Goal: Task Accomplishment & Management: Manage account settings

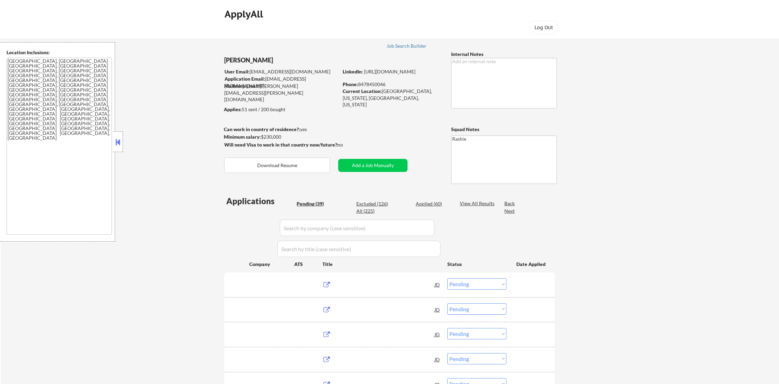
select select ""pending""
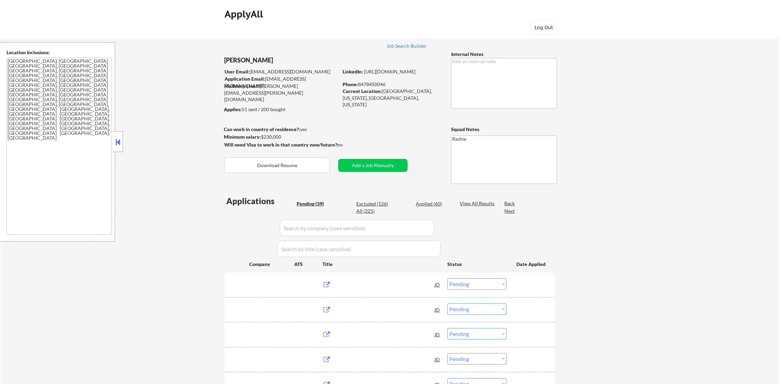
select select ""pending""
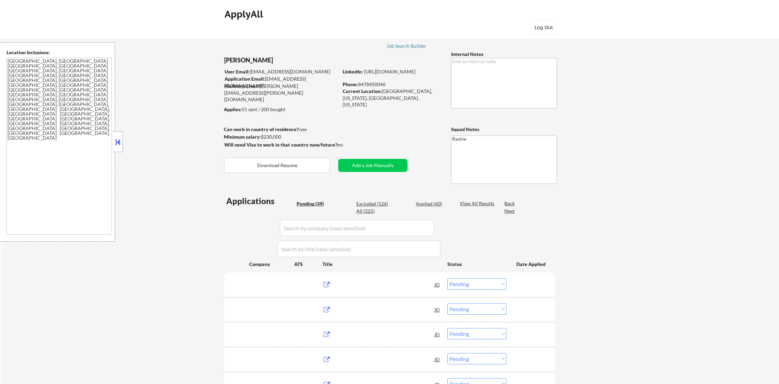
select select ""pending""
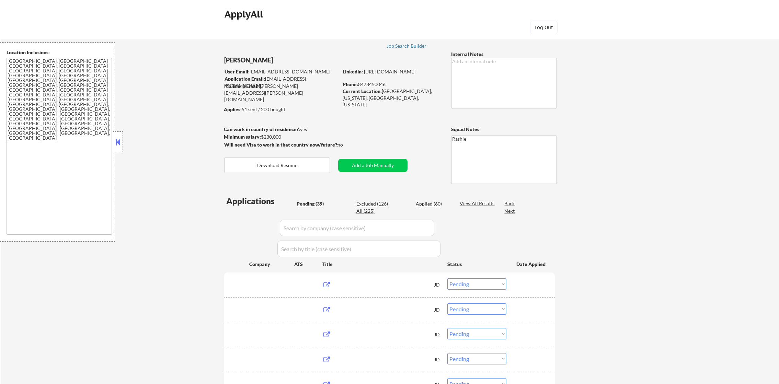
select select ""pending""
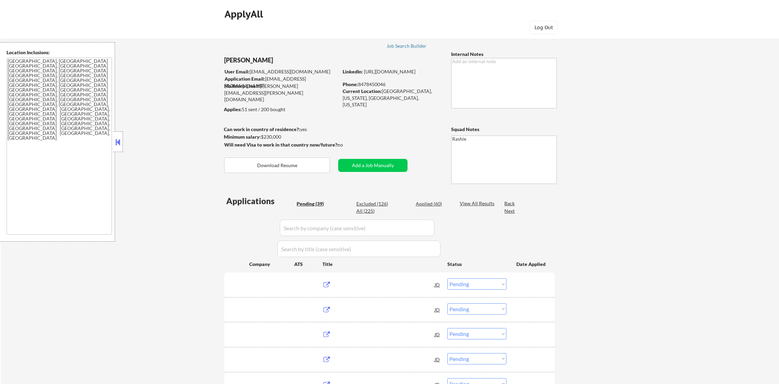
select select ""pending""
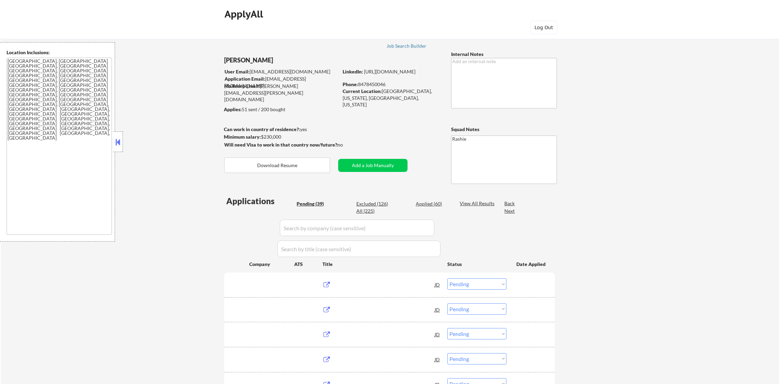
select select ""pending""
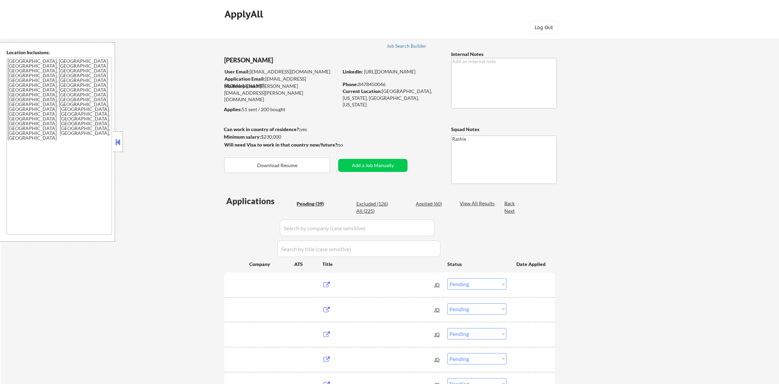
select select ""pending""
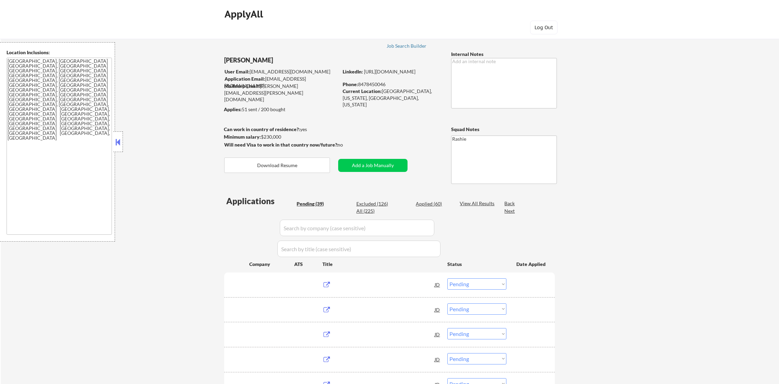
select select ""pending""
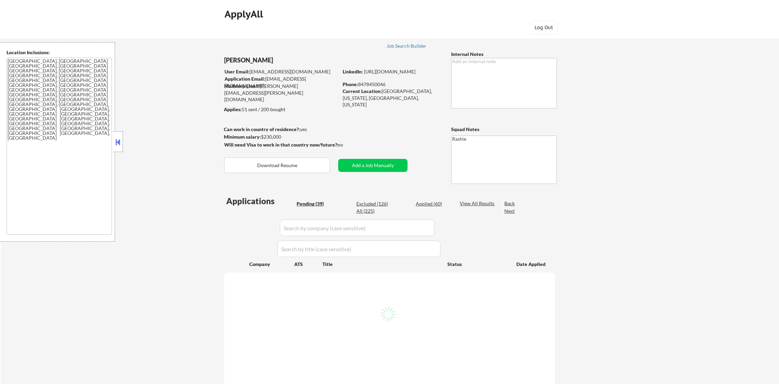
select select ""pending""
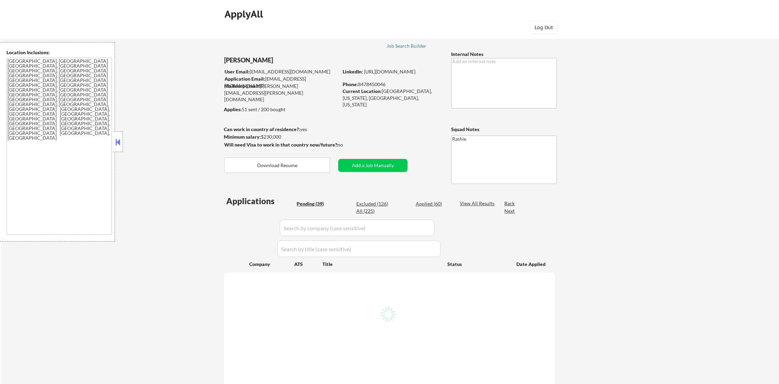
select select ""pending""
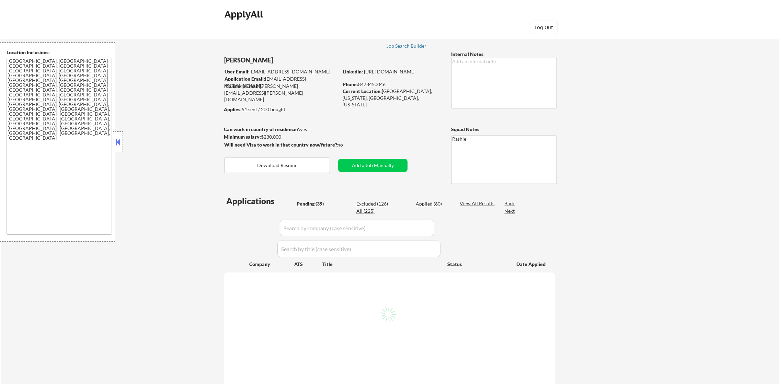
select select ""pending""
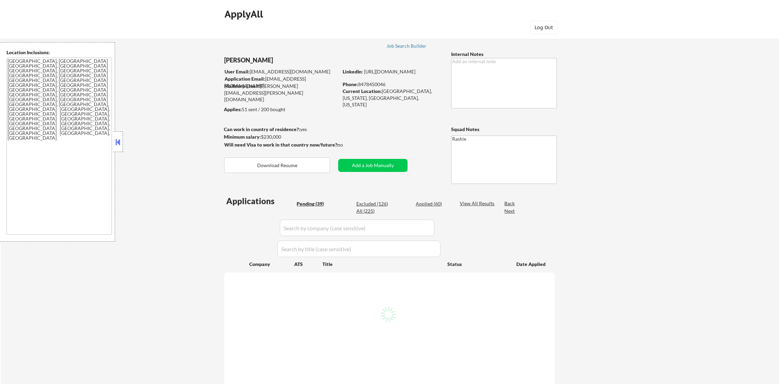
select select ""pending""
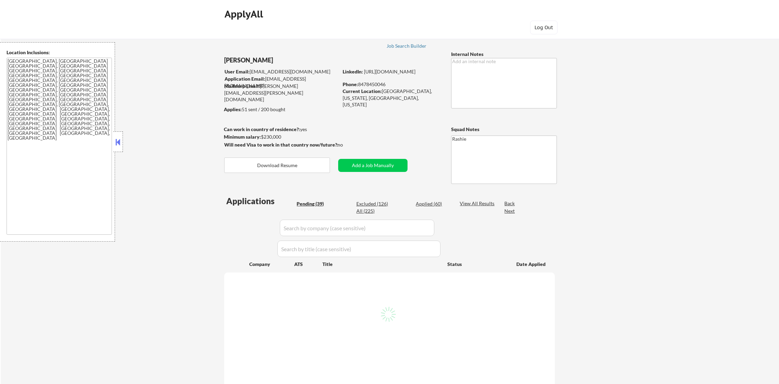
select select ""pending""
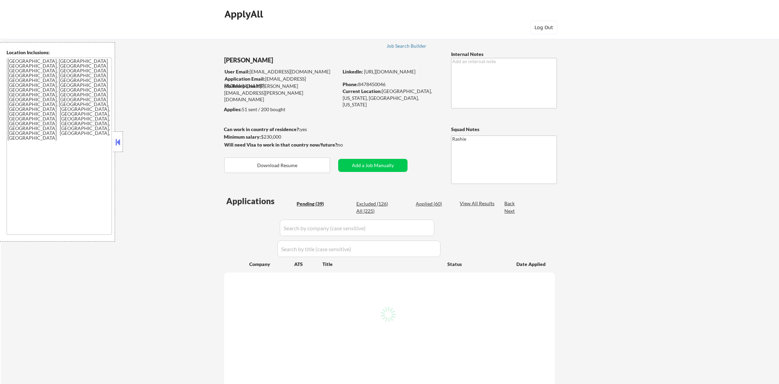
select select ""pending""
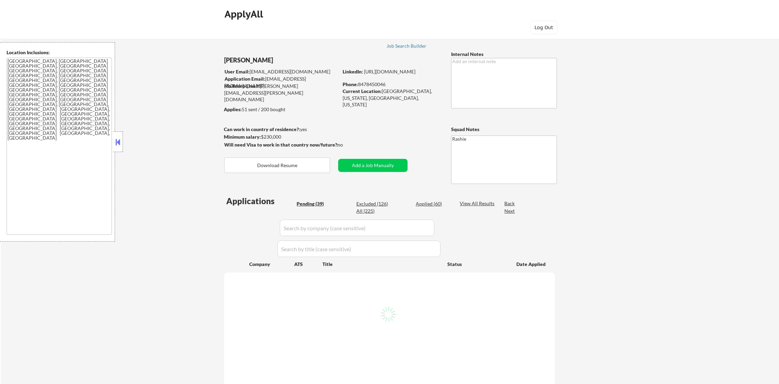
select select ""pending""
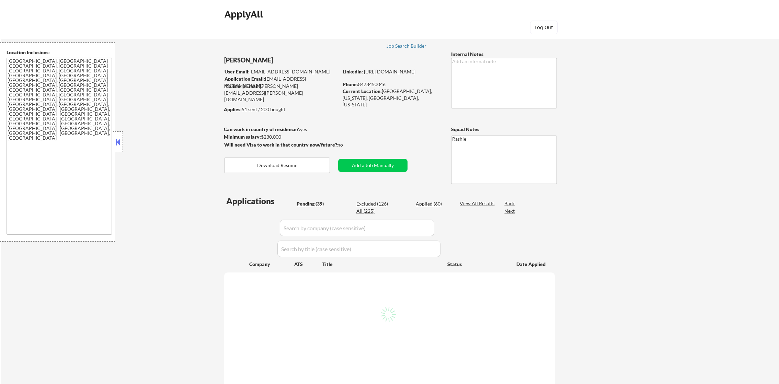
select select ""pending""
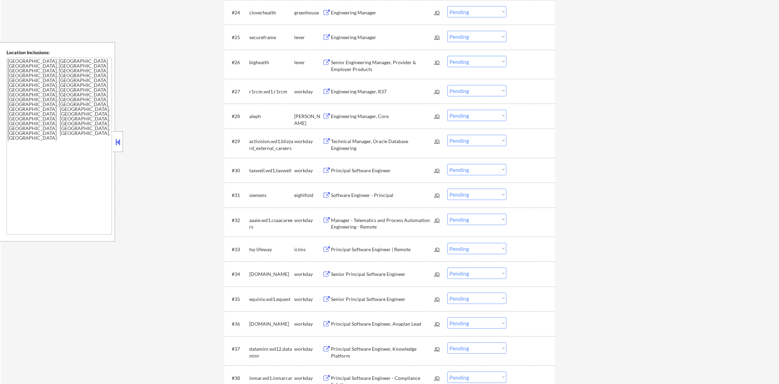
scroll to position [856, 0]
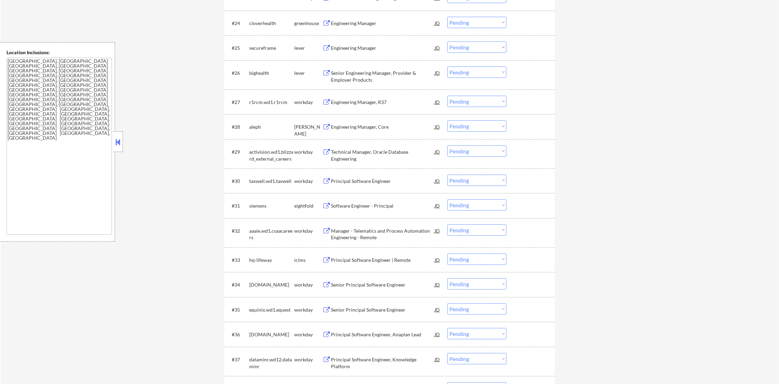
click at [387, 47] on div "Engineering Manager" at bounding box center [383, 48] width 104 height 7
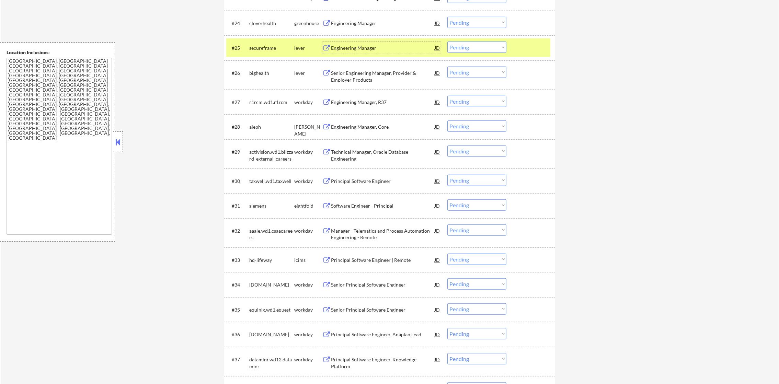
click at [468, 49] on select "Choose an option... Pending Applied Excluded (Questions) Excluded (Expired) Exc…" at bounding box center [476, 47] width 59 height 11
click at [447, 42] on select "Choose an option... Pending Applied Excluded (Questions) Excluded (Expired) Exc…" at bounding box center [476, 47] width 59 height 11
click at [265, 52] on div "secureframe" at bounding box center [271, 48] width 45 height 12
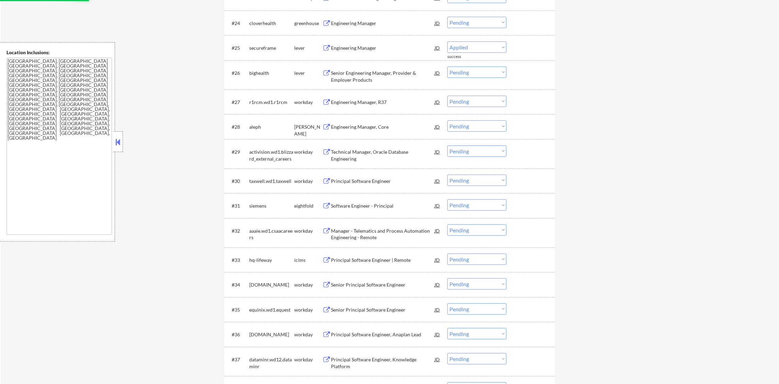
select select ""pending""
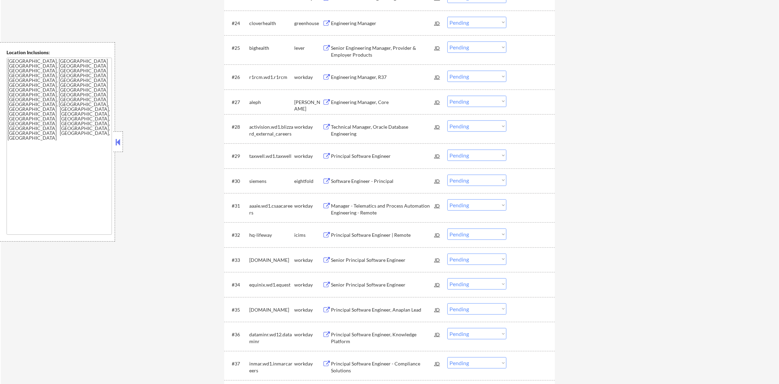
click at [366, 25] on div "Engineering Manager" at bounding box center [383, 23] width 104 height 7
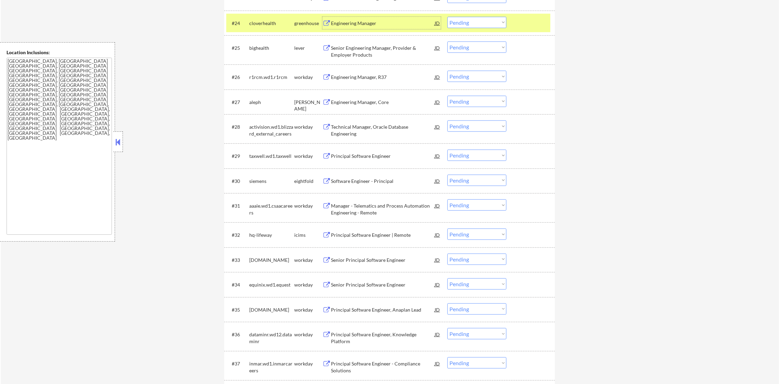
click at [479, 22] on select "Choose an option... Pending Applied Excluded (Questions) Excluded (Expired) Exc…" at bounding box center [476, 22] width 59 height 11
click at [447, 17] on select "Choose an option... Pending Applied Excluded (Questions) Excluded (Expired) Exc…" at bounding box center [476, 22] width 59 height 11
click at [256, 17] on div "cloverhealth" at bounding box center [271, 23] width 45 height 12
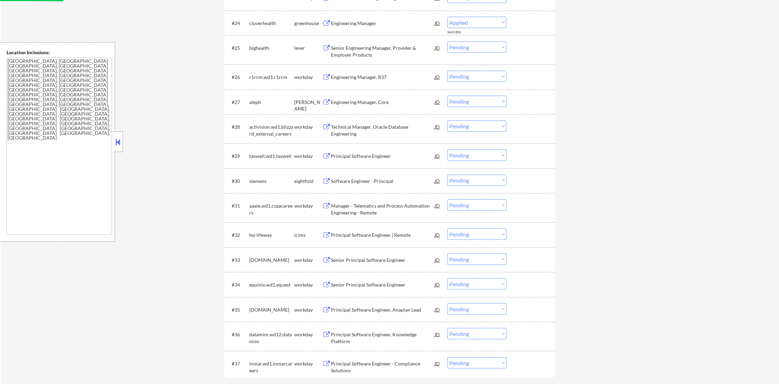
select select ""pending""
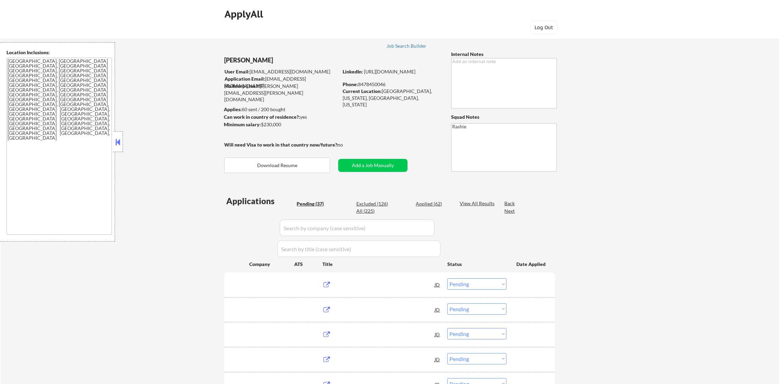
select select ""pending""
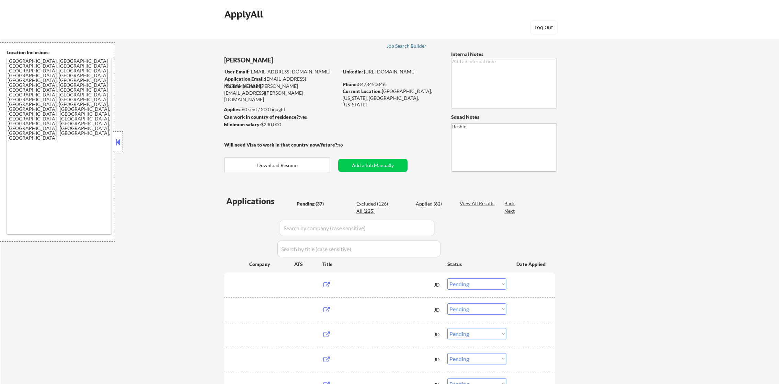
select select ""pending""
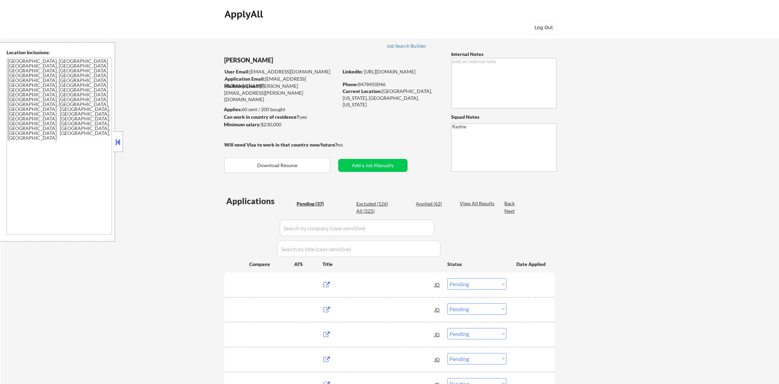
select select ""pending""
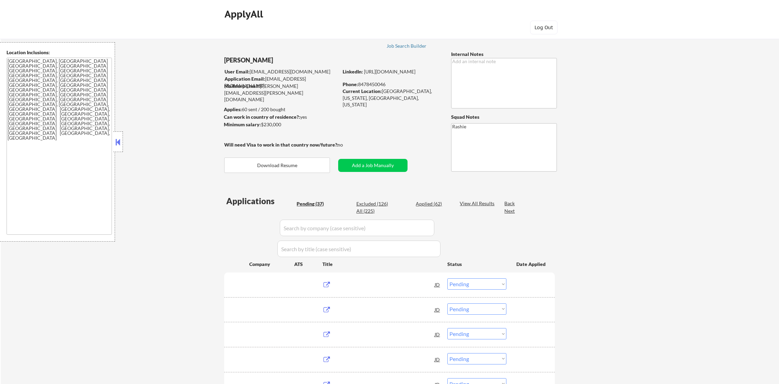
select select ""pending""
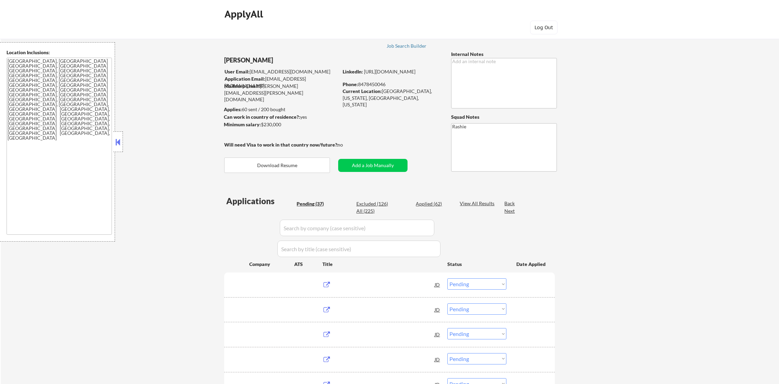
select select ""pending""
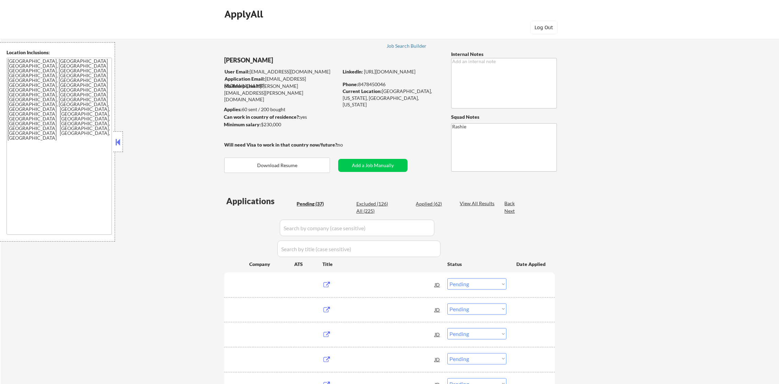
select select ""pending""
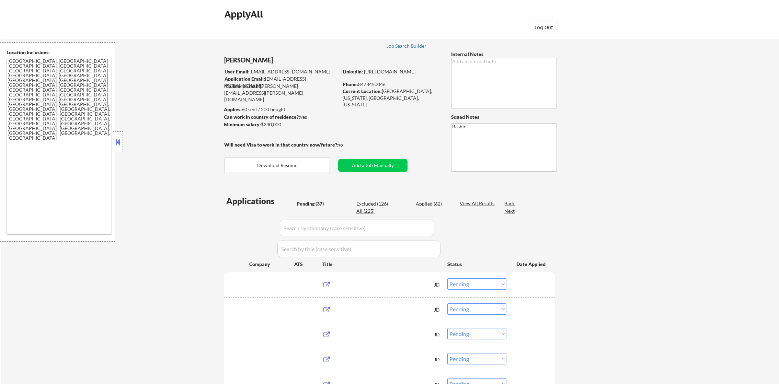
select select ""pending""
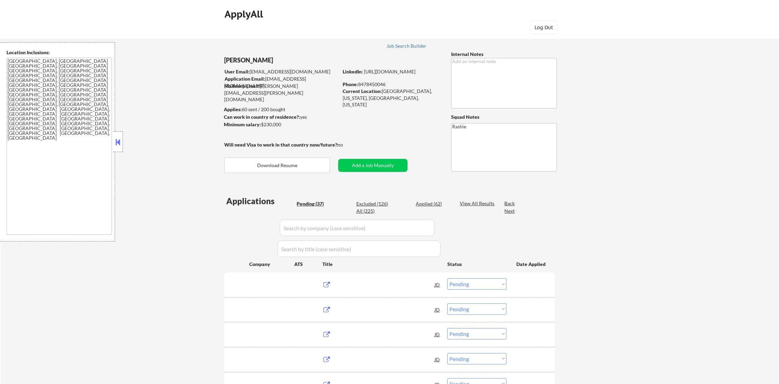
select select ""pending""
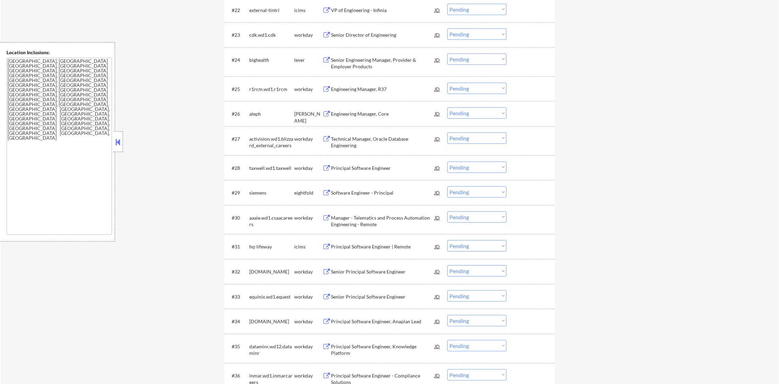
scroll to position [818, 0]
click at [372, 64] on div "Senior Engineering Manager, Provider & Employer Products" at bounding box center [383, 63] width 104 height 13
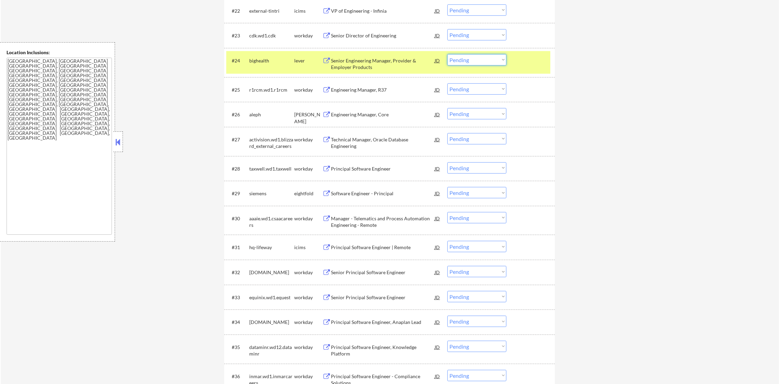
drag, startPoint x: 473, startPoint y: 60, endPoint x: 476, endPoint y: 66, distance: 7.2
click at [473, 60] on select "Choose an option... Pending Applied Excluded (Questions) Excluded (Expired) Exc…" at bounding box center [476, 59] width 59 height 11
click at [447, 54] on select "Choose an option... Pending Applied Excluded (Questions) Excluded (Expired) Exc…" at bounding box center [476, 59] width 59 height 11
select select ""pending""
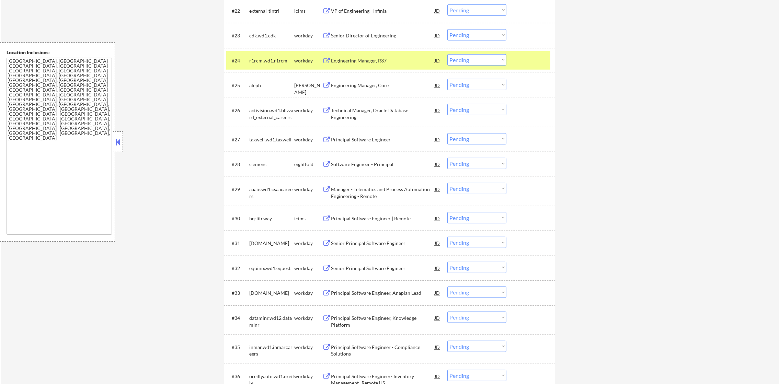
click at [265, 56] on div "r1rcm.wd1.r1rcm" at bounding box center [271, 60] width 45 height 12
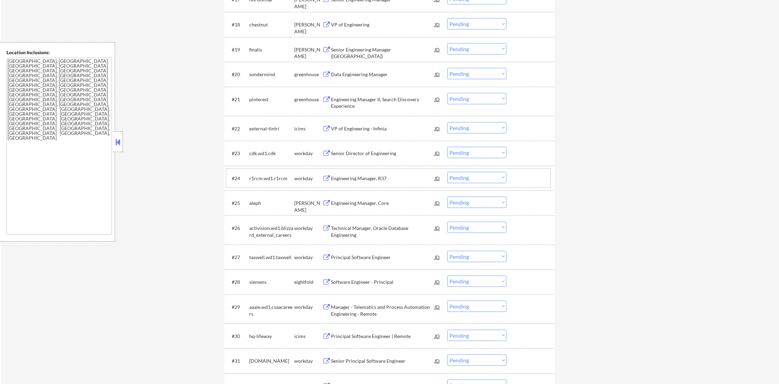
scroll to position [698, 0]
click at [372, 71] on div "Data Engineering Manager" at bounding box center [383, 76] width 104 height 12
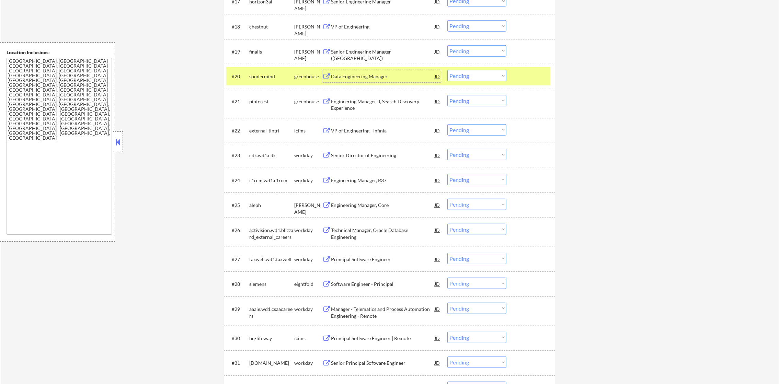
click at [467, 80] on select "Choose an option... Pending Applied Excluded (Questions) Excluded (Expired) Exc…" at bounding box center [476, 75] width 59 height 11
click at [447, 70] on select "Choose an option... Pending Applied Excluded (Questions) Excluded (Expired) Exc…" at bounding box center [476, 75] width 59 height 11
click at [271, 75] on div "sondermind" at bounding box center [271, 76] width 45 height 7
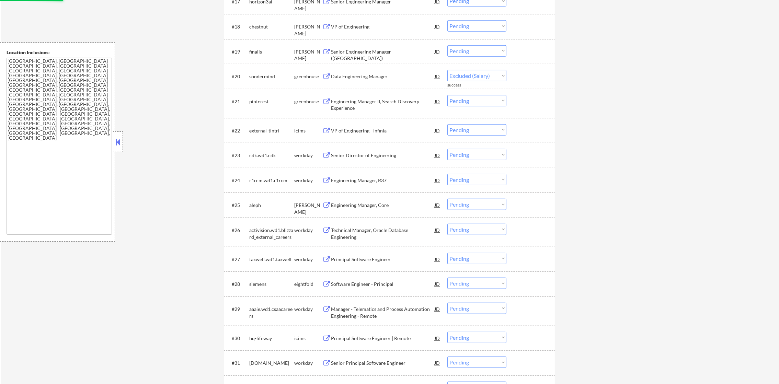
select select ""pending""
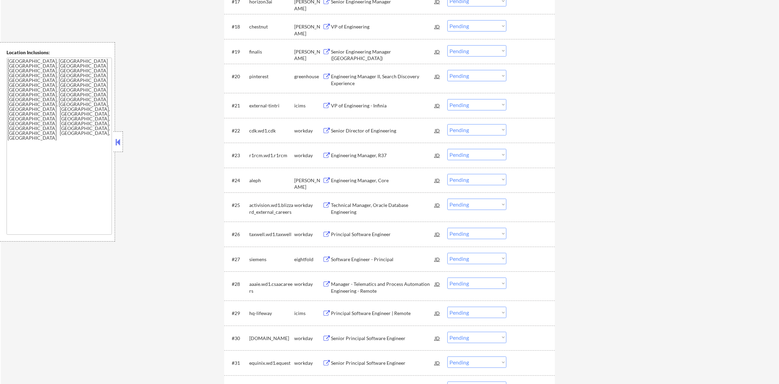
click at [374, 20] on div "VP of Engineering" at bounding box center [383, 26] width 104 height 12
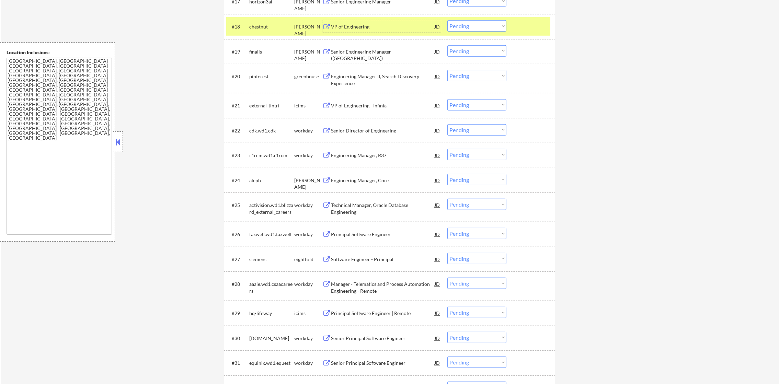
click at [484, 25] on select "Choose an option... Pending Applied Excluded (Questions) Excluded (Expired) Exc…" at bounding box center [476, 25] width 59 height 11
click at [447, 20] on select "Choose an option... Pending Applied Excluded (Questions) Excluded (Expired) Exc…" at bounding box center [476, 25] width 59 height 11
click at [276, 27] on div "chestnut" at bounding box center [271, 26] width 45 height 7
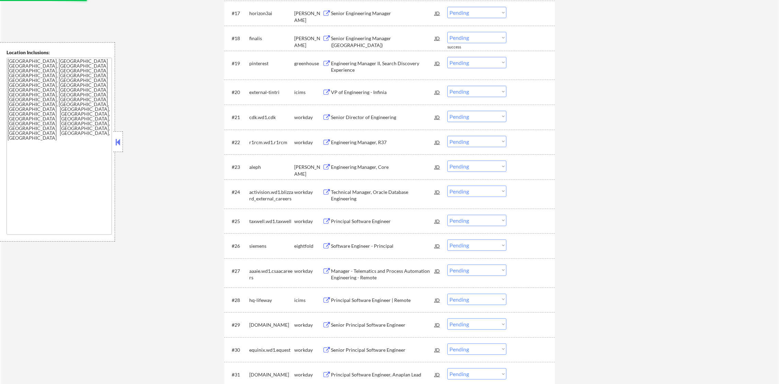
scroll to position [681, 0]
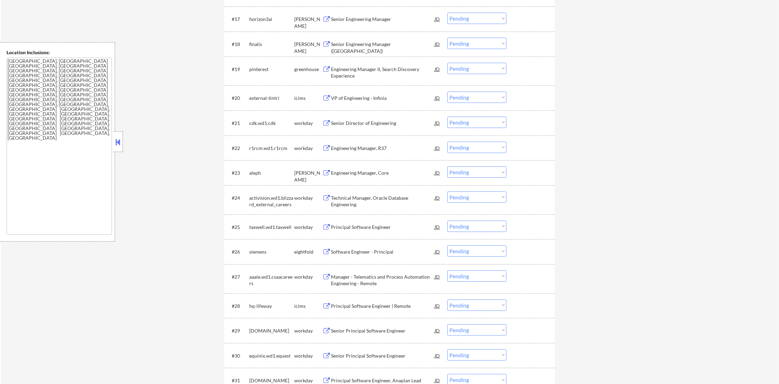
click at [384, 43] on div "Senior Engineering Manager (US)" at bounding box center [383, 47] width 104 height 13
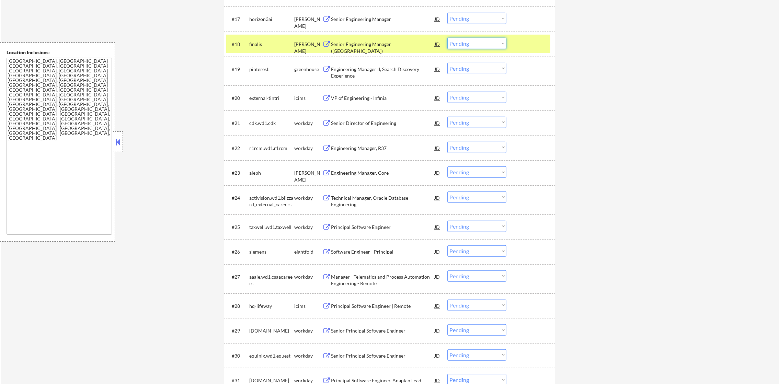
click at [460, 46] on select "Choose an option... Pending Applied Excluded (Questions) Excluded (Expired) Exc…" at bounding box center [476, 43] width 59 height 11
click at [447, 38] on select "Choose an option... Pending Applied Excluded (Questions) Excluded (Expired) Exc…" at bounding box center [476, 43] width 59 height 11
click at [262, 43] on div "finalis" at bounding box center [271, 44] width 45 height 7
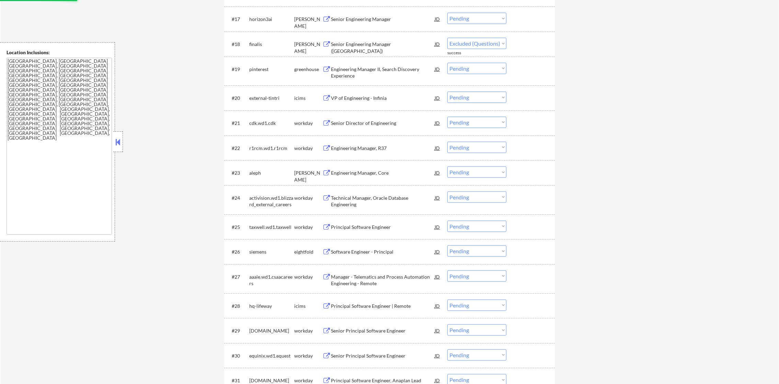
select select ""pending""
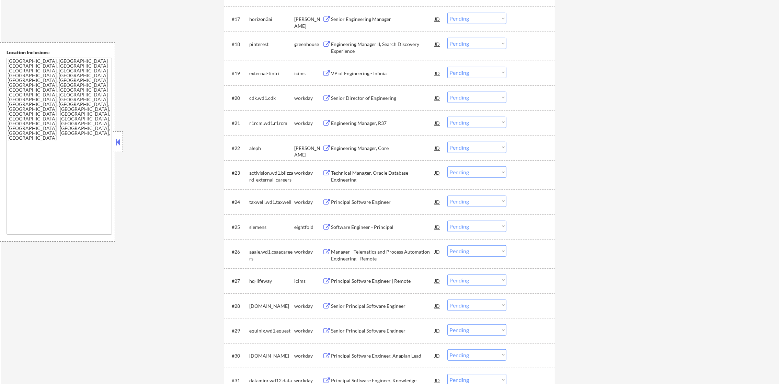
click at [349, 14] on div "Senior Engineering Manager" at bounding box center [383, 19] width 104 height 12
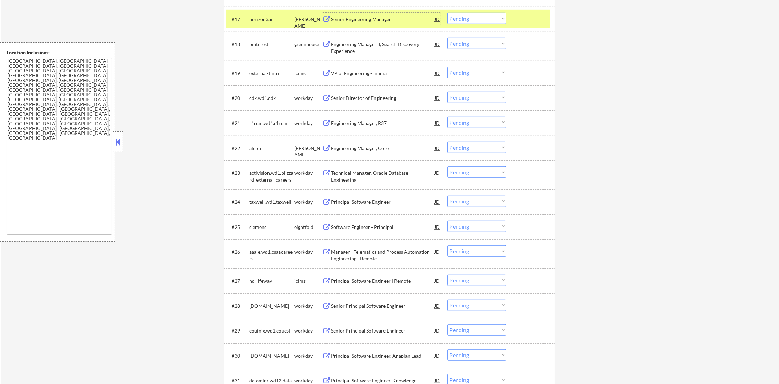
click at [470, 23] on select "Choose an option... Pending Applied Excluded (Questions) Excluded (Expired) Exc…" at bounding box center [476, 18] width 59 height 11
click at [481, 19] on select "Choose an option... Pending Applied Excluded (Questions) Excluded (Expired) Exc…" at bounding box center [476, 18] width 59 height 11
click at [447, 13] on select "Choose an option... Pending Applied Excluded (Questions) Excluded (Expired) Exc…" at bounding box center [476, 18] width 59 height 11
click at [269, 21] on div "horizon3ai" at bounding box center [271, 19] width 45 height 7
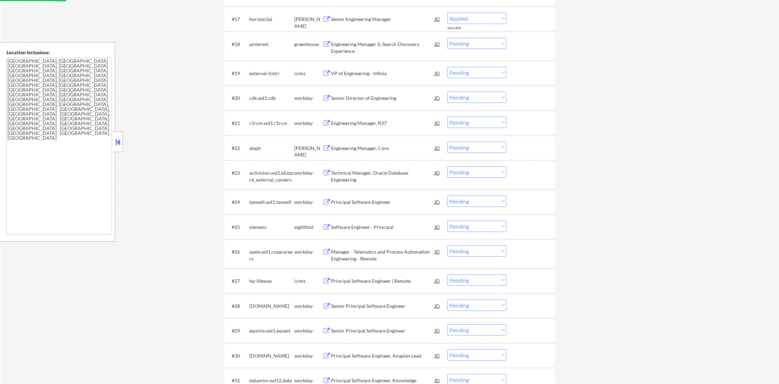
select select ""pending""
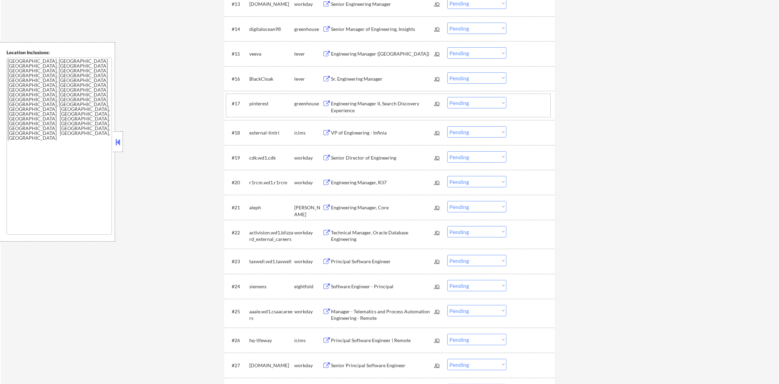
scroll to position [595, 0]
click at [370, 78] on div "Sr. Engineering Manager" at bounding box center [383, 80] width 104 height 7
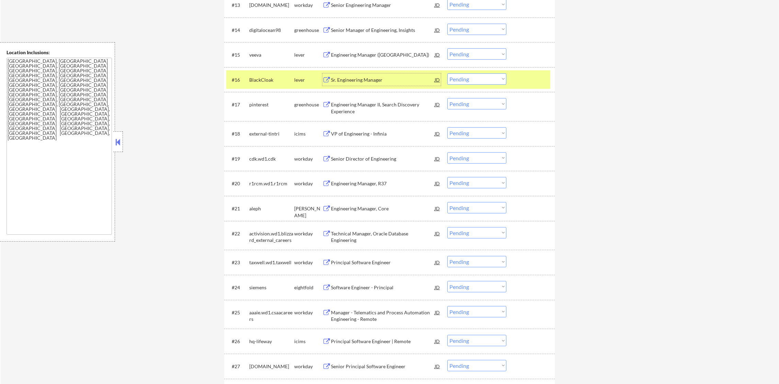
click at [456, 77] on select "Choose an option... Pending Applied Excluded (Questions) Excluded (Expired) Exc…" at bounding box center [476, 78] width 59 height 11
click at [447, 73] on select "Choose an option... Pending Applied Excluded (Questions) Excluded (Expired) Exc…" at bounding box center [476, 78] width 59 height 11
click at [260, 81] on div "BlackCloak" at bounding box center [271, 80] width 45 height 7
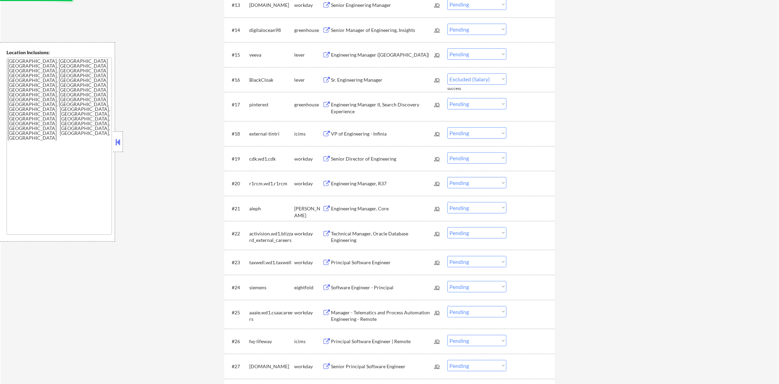
click at [230, 69] on div "#16 BlackCloak lever Sr. Engineering Manager JD Choose an option... Pending App…" at bounding box center [389, 79] width 330 height 25
select select ""pending""
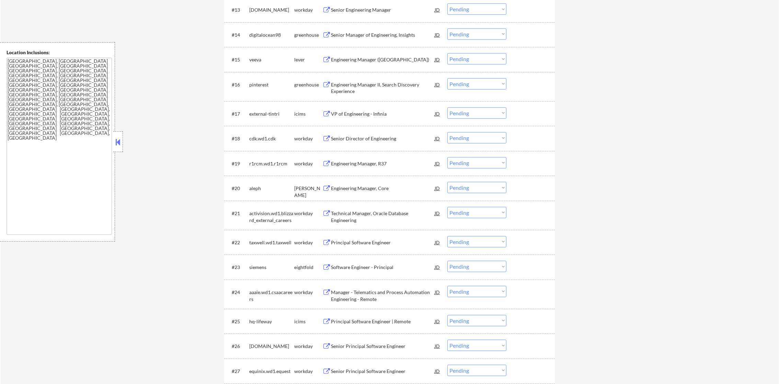
scroll to position [578, 0]
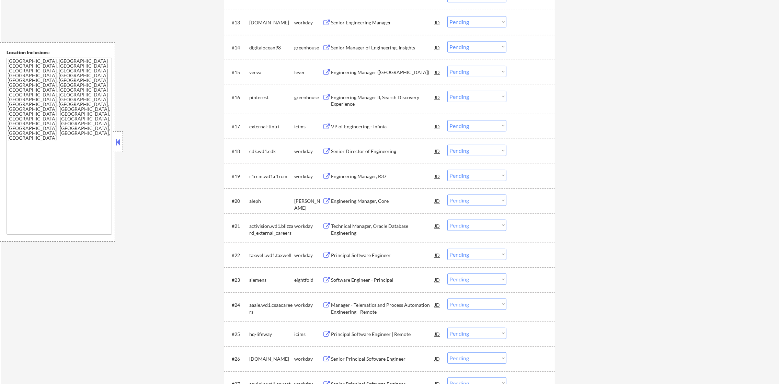
click at [468, 70] on select "Choose an option... Pending Applied Excluded (Questions) Excluded (Expired) Exc…" at bounding box center [476, 71] width 59 height 11
click at [447, 66] on select "Choose an option... Pending Applied Excluded (Questions) Excluded (Expired) Exc…" at bounding box center [476, 71] width 59 height 11
select select ""pending""
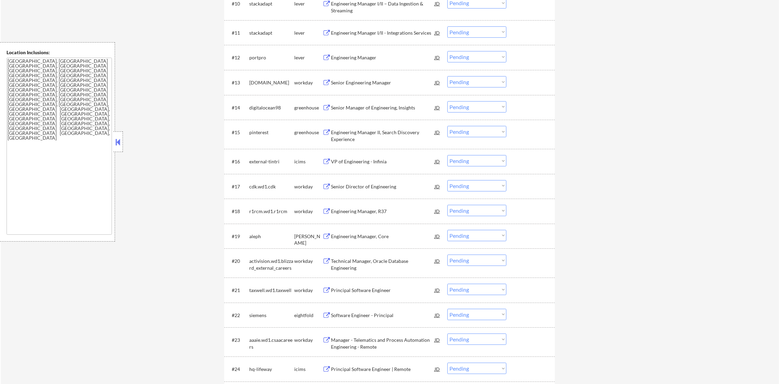
scroll to position [509, 0]
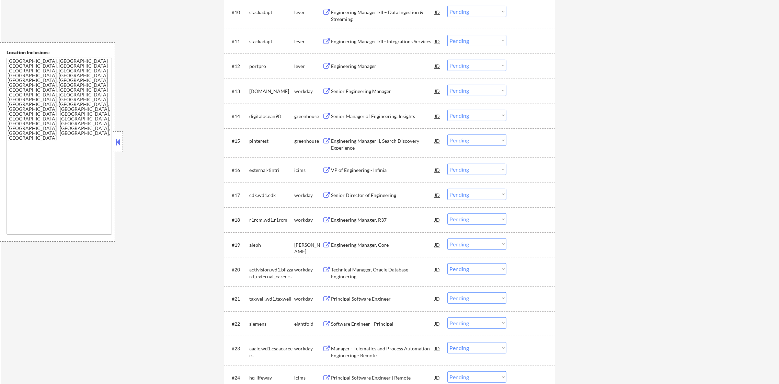
click at [380, 65] on div "Engineering Manager" at bounding box center [383, 66] width 104 height 7
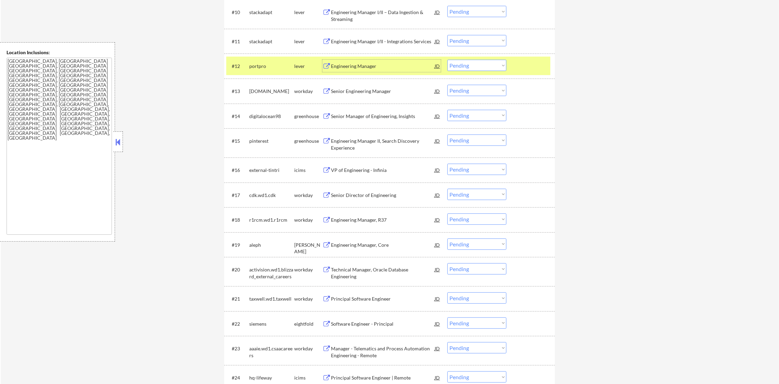
click at [477, 67] on select "Choose an option... Pending Applied Excluded (Questions) Excluded (Expired) Exc…" at bounding box center [476, 65] width 59 height 11
click at [447, 60] on select "Choose an option... Pending Applied Excluded (Questions) Excluded (Expired) Exc…" at bounding box center [476, 65] width 59 height 11
click at [268, 67] on div "portpro" at bounding box center [271, 66] width 45 height 7
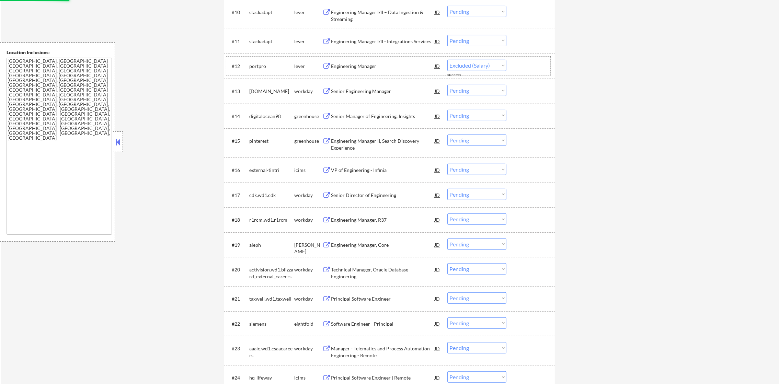
select select ""pending""
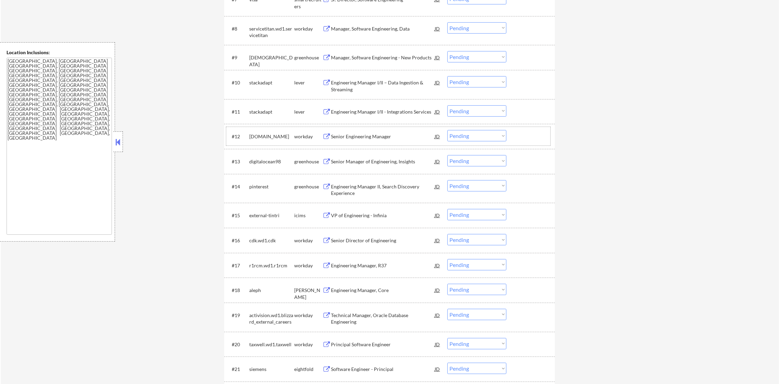
scroll to position [423, 0]
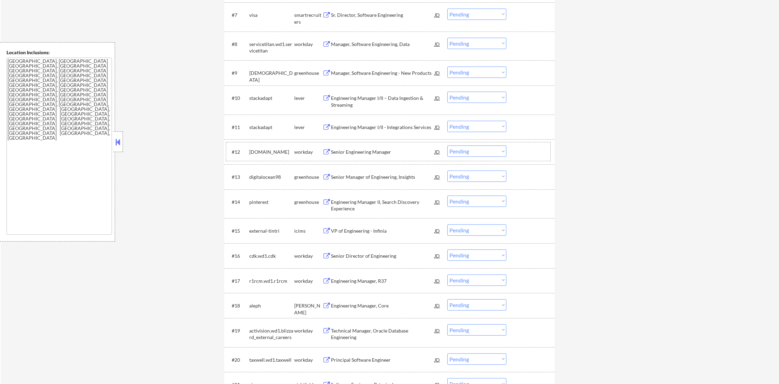
drag, startPoint x: 463, startPoint y: 44, endPoint x: 465, endPoint y: 47, distance: 3.9
click at [463, 44] on select "Choose an option... Pending Applied Excluded (Questions) Excluded (Expired) Exc…" at bounding box center [476, 43] width 59 height 11
click at [447, 38] on select "Choose an option... Pending Applied Excluded (Questions) Excluded (Expired) Exc…" at bounding box center [476, 43] width 59 height 11
select select ""pending""
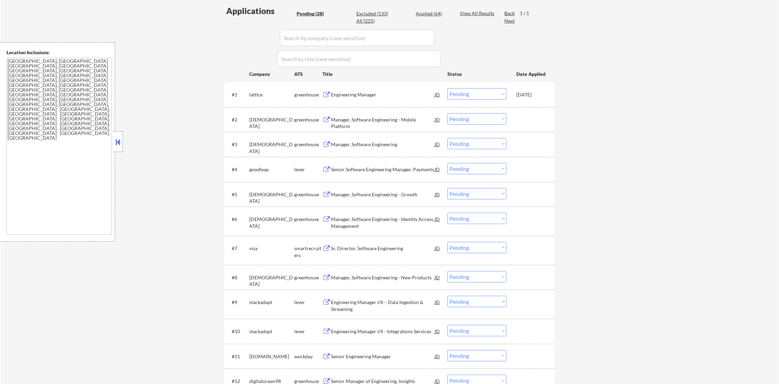
scroll to position [184, 0]
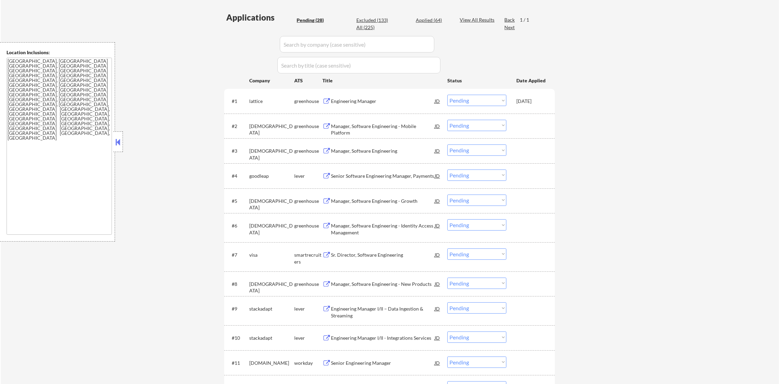
click at [392, 97] on div "Engineering Manager" at bounding box center [383, 101] width 104 height 12
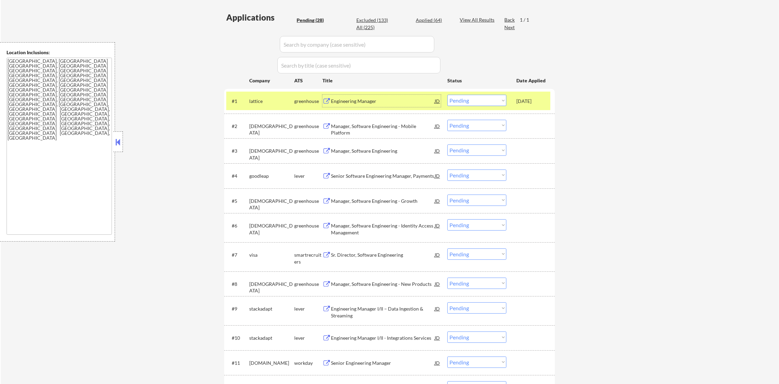
click at [468, 101] on select "Choose an option... Pending Applied Excluded (Questions) Excluded (Expired) Exc…" at bounding box center [476, 100] width 59 height 11
click at [447, 95] on select "Choose an option... Pending Applied Excluded (Questions) Excluded (Expired) Exc…" at bounding box center [476, 100] width 59 height 11
click at [277, 96] on div "lattice" at bounding box center [271, 101] width 45 height 12
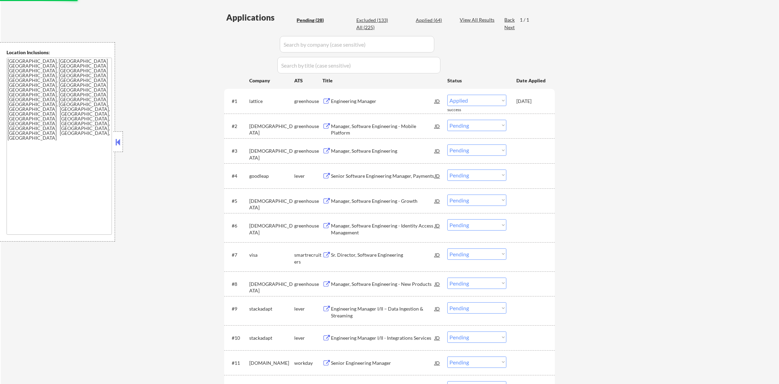
select select ""pending""
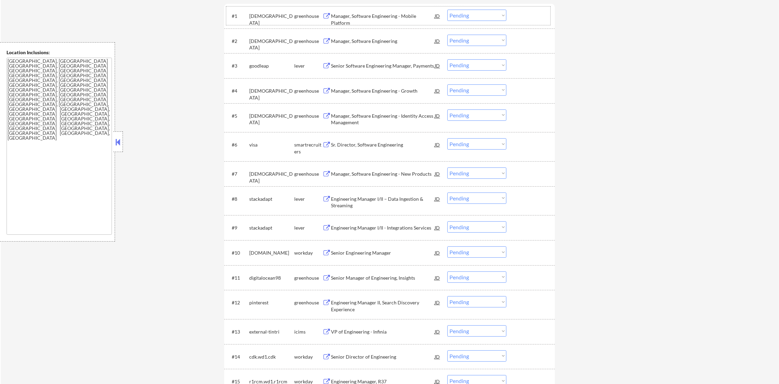
scroll to position [269, 0]
click at [401, 66] on div "Senior Software Engineering Manager, Payments" at bounding box center [383, 65] width 104 height 7
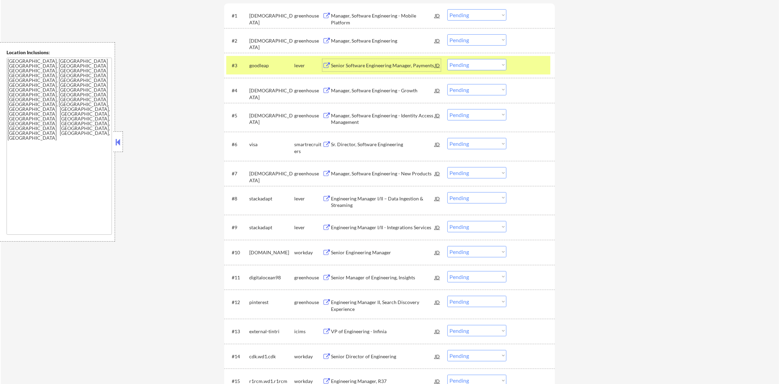
click at [477, 63] on select "Choose an option... Pending Applied Excluded (Questions) Excluded (Expired) Exc…" at bounding box center [476, 64] width 59 height 11
click at [447, 59] on select "Choose an option... Pending Applied Excluded (Questions) Excluded (Expired) Exc…" at bounding box center [476, 64] width 59 height 11
click at [259, 69] on div "goodleap" at bounding box center [271, 65] width 45 height 12
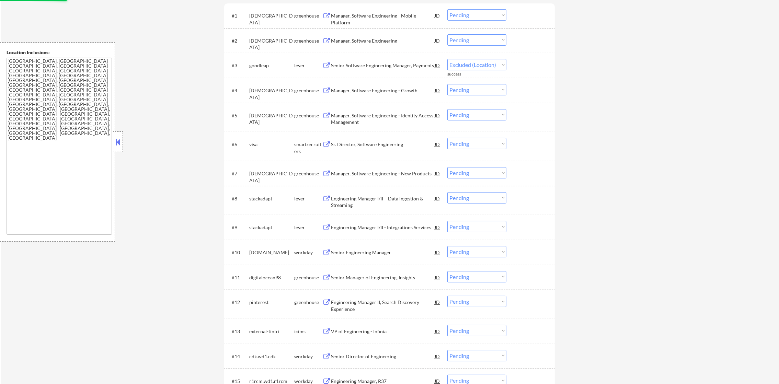
select select ""pending""
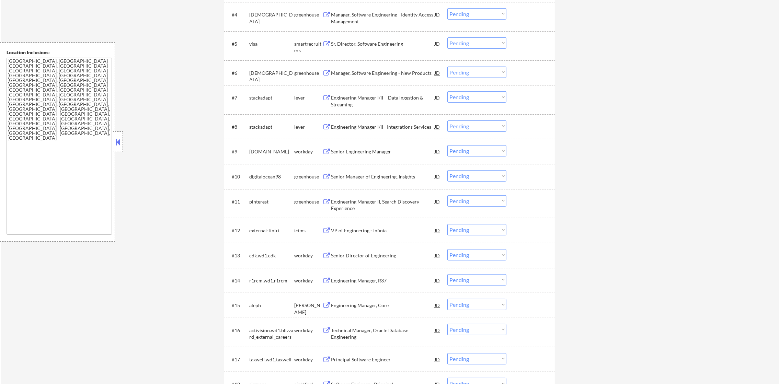
scroll to position [355, 0]
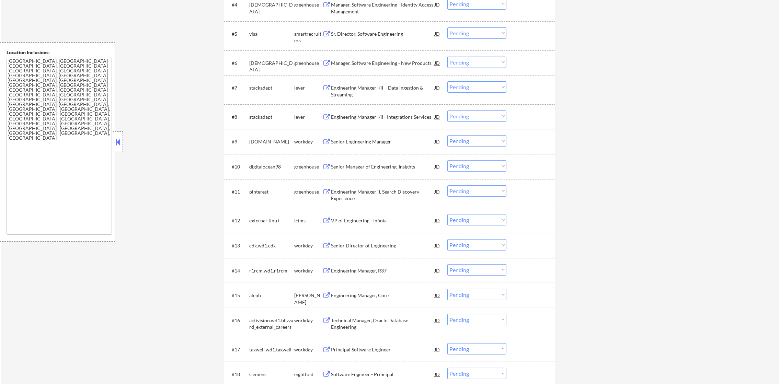
click at [386, 39] on div "Sr. Director, Software Engineering" at bounding box center [383, 33] width 104 height 12
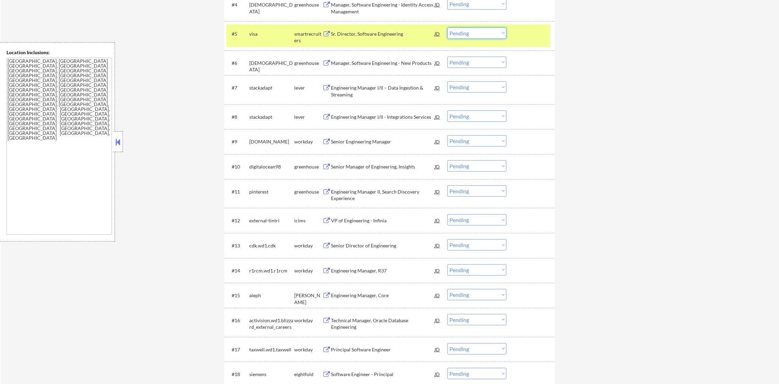
click at [450, 30] on select "Choose an option... Pending Applied Excluded (Questions) Excluded (Expired) Exc…" at bounding box center [476, 32] width 59 height 11
click at [447, 27] on select "Choose an option... Pending Applied Excluded (Questions) Excluded (Expired) Exc…" at bounding box center [476, 32] width 59 height 11
click at [254, 33] on div "visa" at bounding box center [271, 34] width 45 height 7
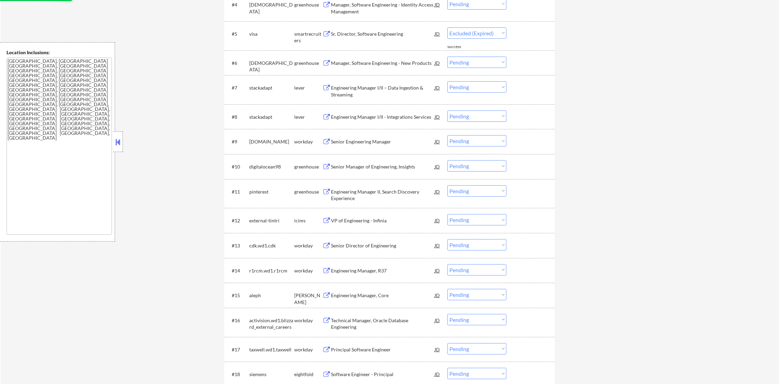
select select ""pending""
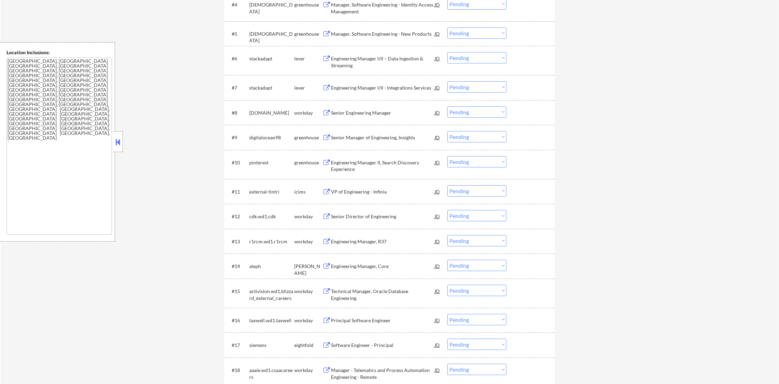
click at [386, 62] on div "Engineering Manager I/II – Data Ingestion & Streaming" at bounding box center [383, 61] width 104 height 13
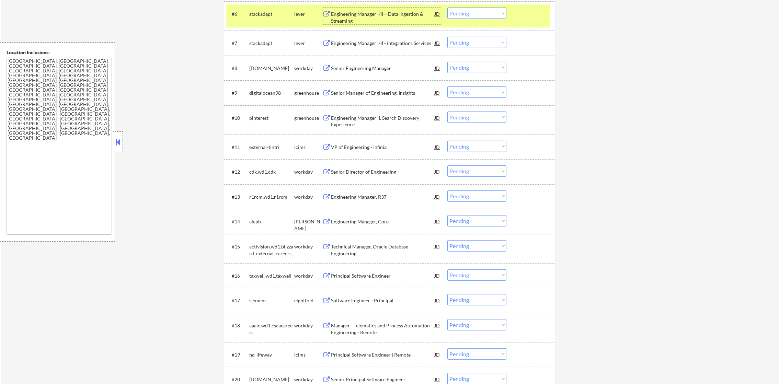
scroll to position [406, 0]
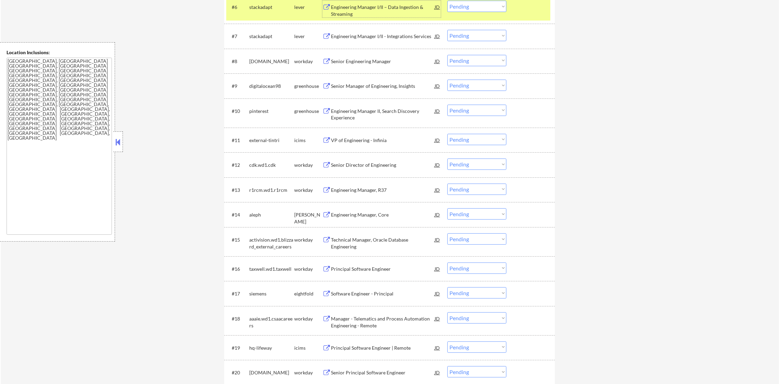
click at [481, 5] on select "Choose an option... Pending Applied Excluded (Questions) Excluded (Expired) Exc…" at bounding box center [476, 6] width 59 height 11
click at [447, 1] on select "Choose an option... Pending Applied Excluded (Questions) Excluded (Expired) Exc…" at bounding box center [476, 6] width 59 height 11
select select ""pending""
click at [269, 10] on div "stackadapt" at bounding box center [271, 7] width 45 height 7
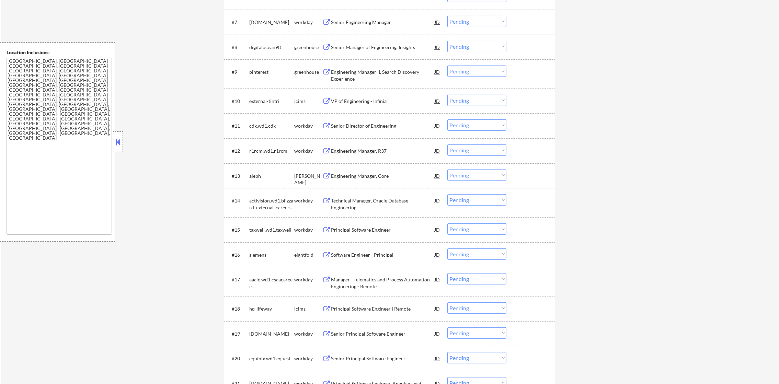
scroll to position [423, 0]
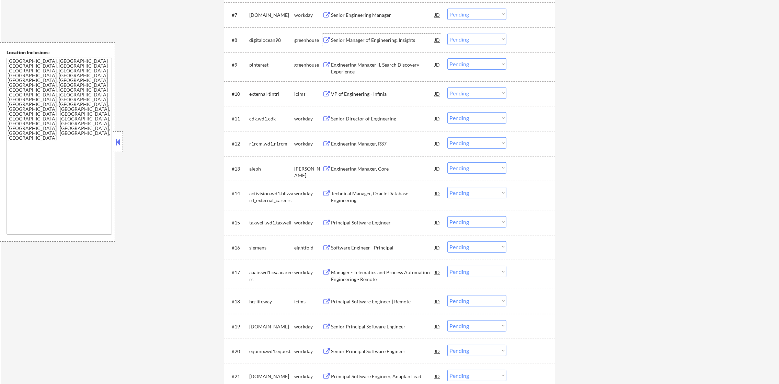
click at [374, 35] on div "Senior Manager of Engineering, Insights" at bounding box center [383, 40] width 104 height 12
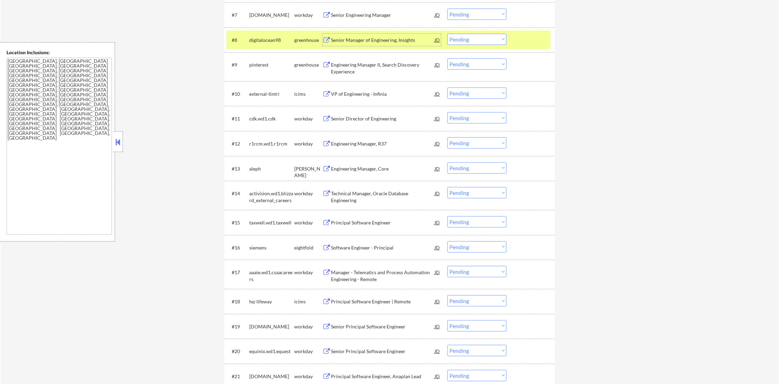
click at [463, 36] on select "Choose an option... Pending Applied Excluded (Questions) Excluded (Expired) Exc…" at bounding box center [476, 39] width 59 height 11
click at [447, 34] on select "Choose an option... Pending Applied Excluded (Questions) Excluded (Expired) Exc…" at bounding box center [476, 39] width 59 height 11
click at [259, 42] on div "digitalocean98" at bounding box center [271, 40] width 45 height 7
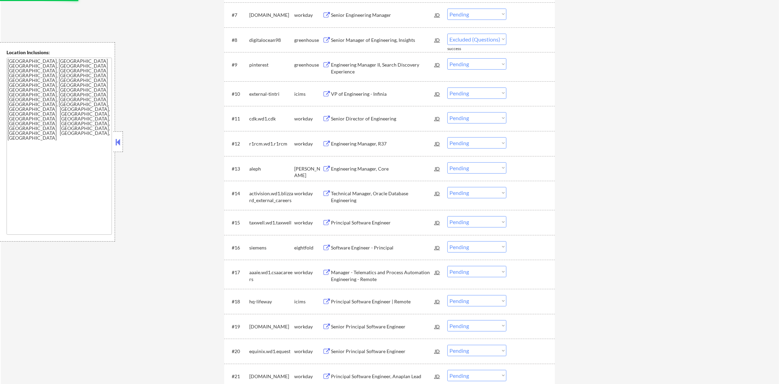
select select ""pending""
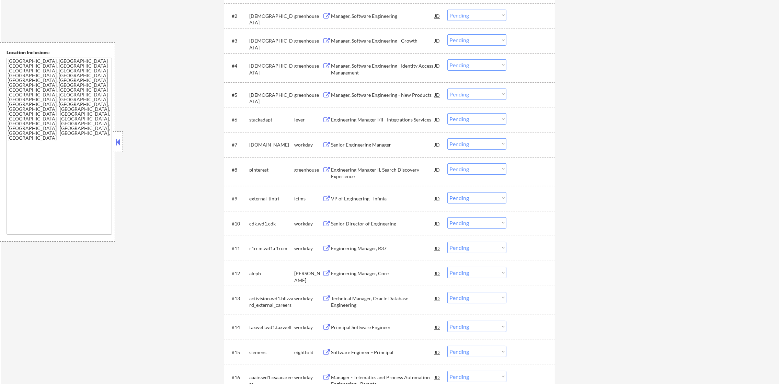
scroll to position [269, 0]
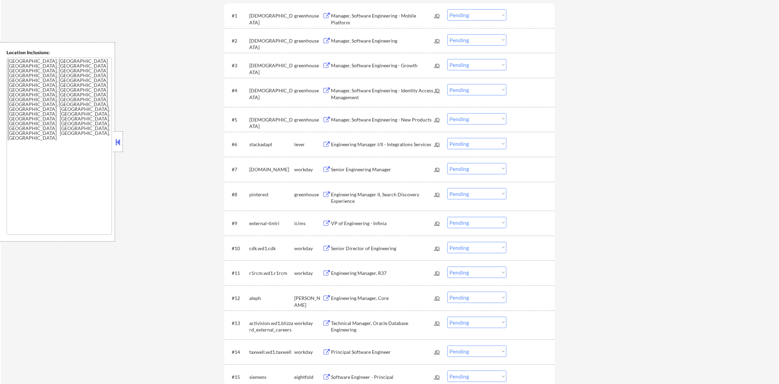
click at [386, 146] on div "Engineering Manager I/II - Integrations Services" at bounding box center [383, 144] width 104 height 7
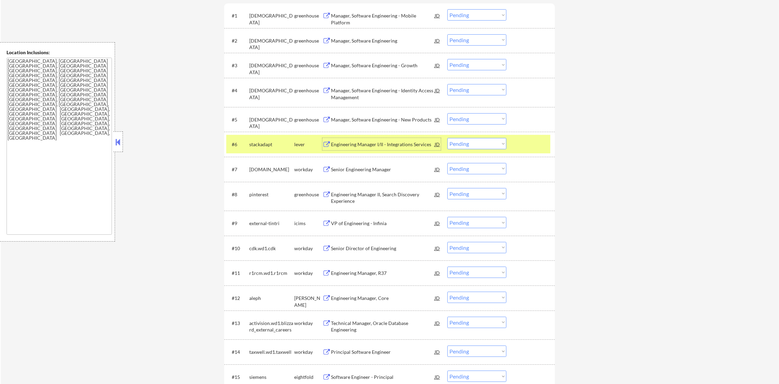
click at [462, 145] on select "Choose an option... Pending Applied Excluded (Questions) Excluded (Expired) Exc…" at bounding box center [476, 143] width 59 height 11
click at [447, 138] on select "Choose an option... Pending Applied Excluded (Questions) Excluded (Expired) Exc…" at bounding box center [476, 143] width 59 height 11
click at [260, 148] on div "stackadapt" at bounding box center [271, 144] width 45 height 12
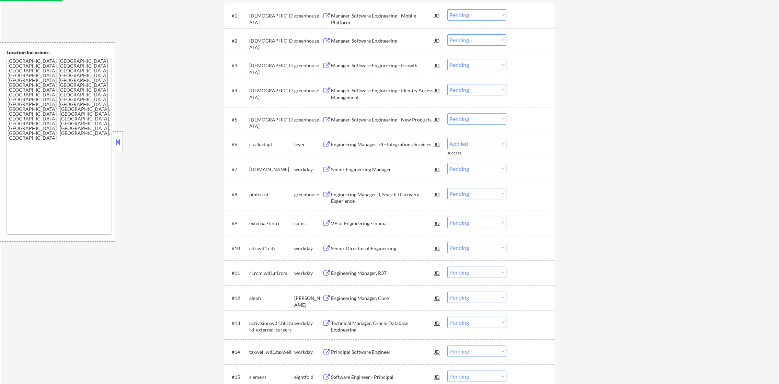
select select ""pending""
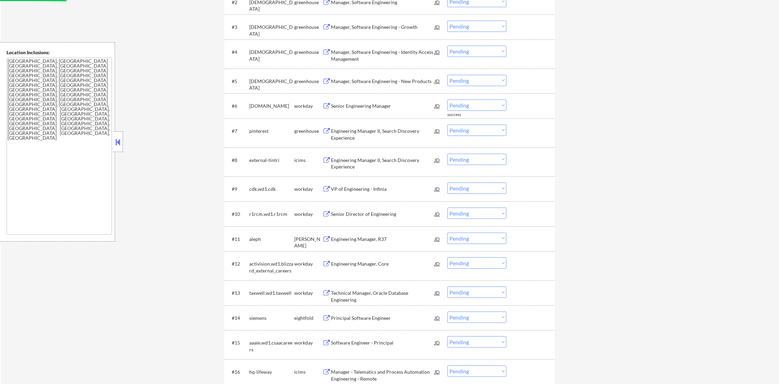
scroll to position [321, 0]
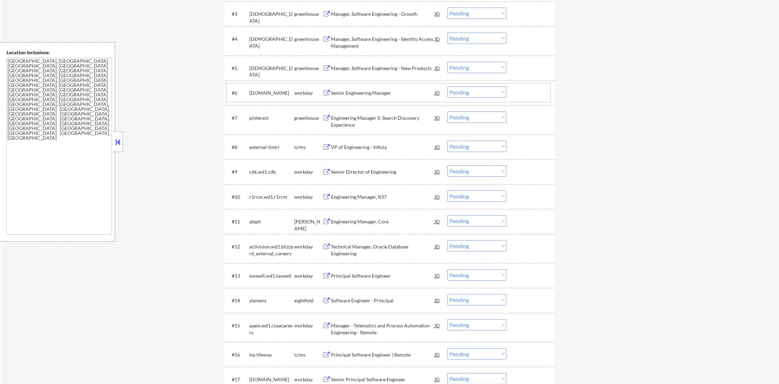
click at [388, 121] on div "Engineering Manager II, Search Discovery Experience" at bounding box center [383, 121] width 104 height 13
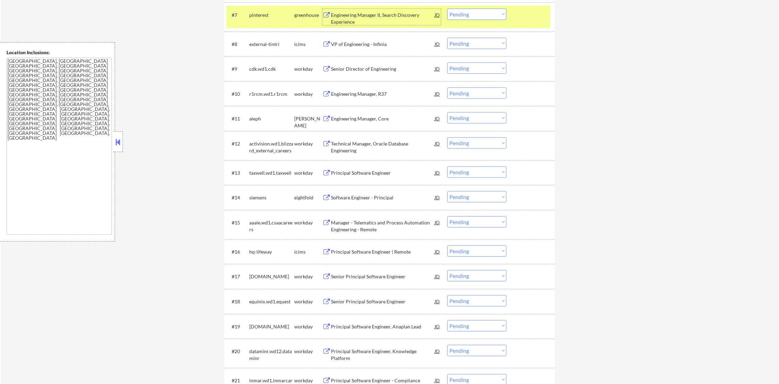
scroll to position [406, 0]
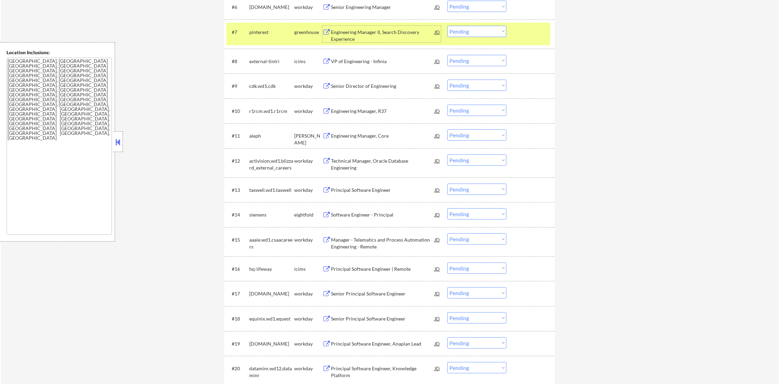
click at [490, 33] on select "Choose an option... Pending Applied Excluded (Questions) Excluded (Expired) Exc…" at bounding box center [476, 31] width 59 height 11
click at [447, 26] on select "Choose an option... Pending Applied Excluded (Questions) Excluded (Expired) Exc…" at bounding box center [476, 31] width 59 height 11
select select ""pending""
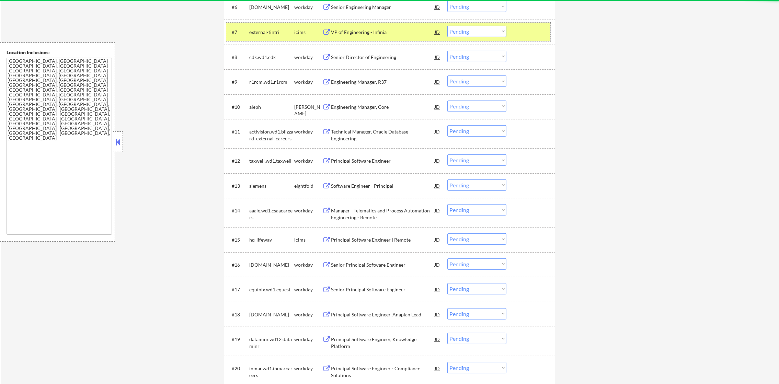
click at [254, 31] on div "external-tintri" at bounding box center [271, 32] width 45 height 7
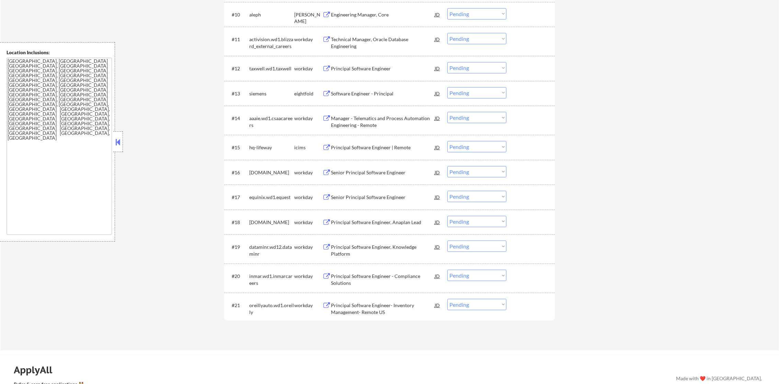
scroll to position [551, 0]
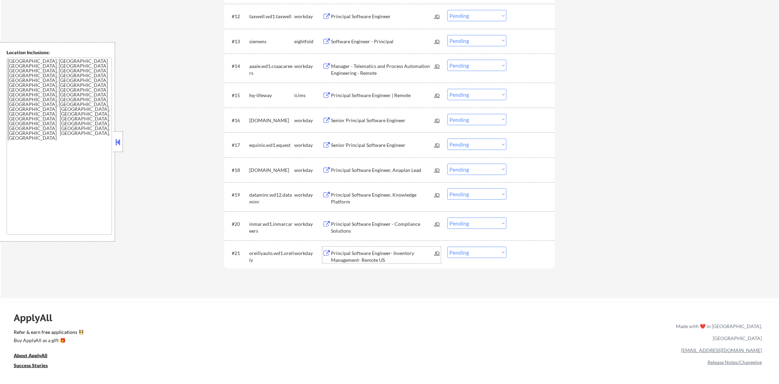
click at [358, 254] on div "Principal Software Engineer- Inventory Management- Remote US" at bounding box center [383, 256] width 104 height 13
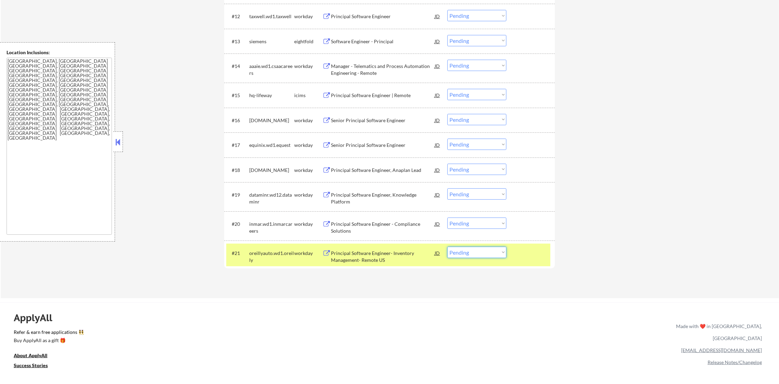
click at [478, 254] on select "Choose an option... Pending Applied Excluded (Questions) Excluded (Expired) Exc…" at bounding box center [476, 252] width 59 height 11
select select ""excluded__salary_""
click at [447, 247] on select "Choose an option... Pending Applied Excluded (Questions) Excluded (Expired) Exc…" at bounding box center [476, 252] width 59 height 11
click at [269, 253] on div "oreillyauto.wd1.oreilly" at bounding box center [271, 256] width 45 height 13
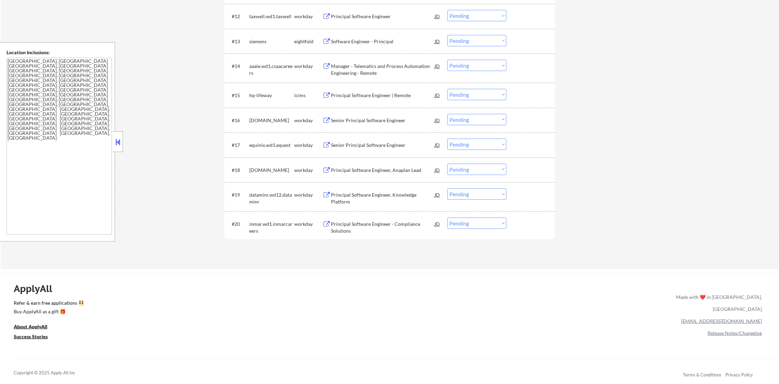
click at [370, 226] on div "Principal Software Engineer - Compliance Solutions" at bounding box center [383, 227] width 104 height 13
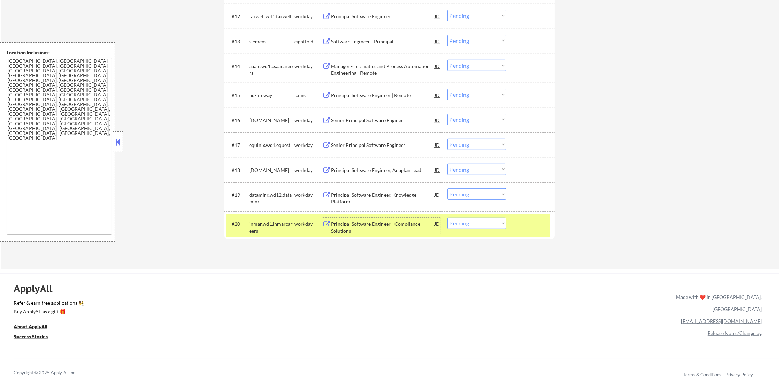
click at [475, 224] on select "Choose an option... Pending Applied Excluded (Questions) Excluded (Expired) Exc…" at bounding box center [476, 223] width 59 height 11
select select ""applied""
click at [447, 218] on select "Choose an option... Pending Applied Excluded (Questions) Excluded (Expired) Exc…" at bounding box center [476, 223] width 59 height 11
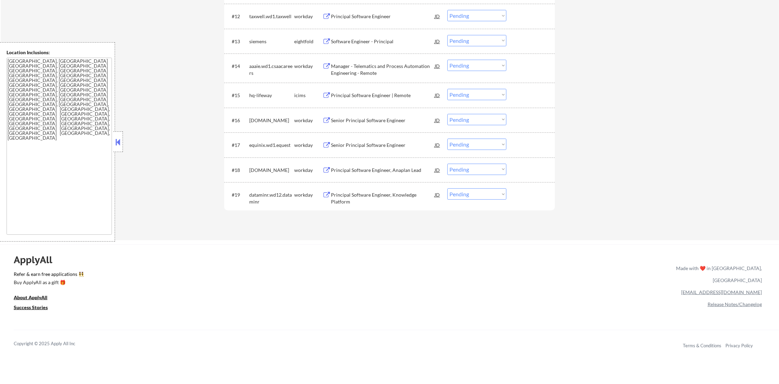
click at [367, 195] on div "Principal Software Engineer, Knowledge Platform" at bounding box center [383, 197] width 104 height 13
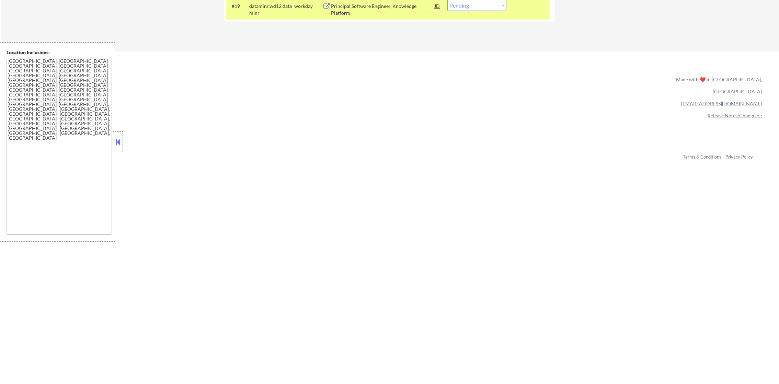
scroll to position [723, 0]
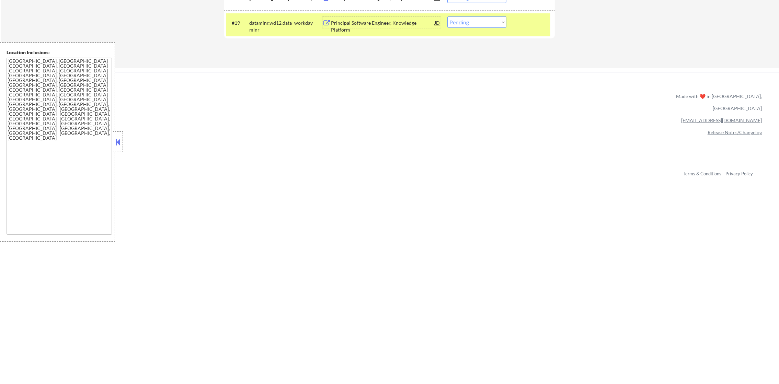
click at [472, 23] on select "Choose an option... Pending Applied Excluded (Questions) Excluded (Expired) Exc…" at bounding box center [476, 21] width 59 height 11
click at [447, 16] on select "Choose an option... Pending Applied Excluded (Questions) Excluded (Expired) Exc…" at bounding box center [476, 21] width 59 height 11
click at [475, 24] on select "Choose an option... Pending Applied Excluded (Questions) Excluded (Expired) Exc…" at bounding box center [476, 21] width 59 height 11
select select ""applied""
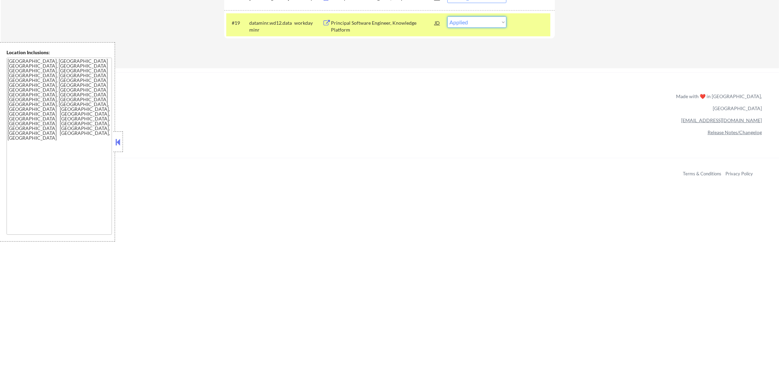
click at [447, 16] on select "Choose an option... Pending Applied Excluded (Questions) Excluded (Expired) Exc…" at bounding box center [476, 21] width 59 height 11
click at [265, 26] on div "dataminr.wd12.dataminr" at bounding box center [271, 26] width 45 height 13
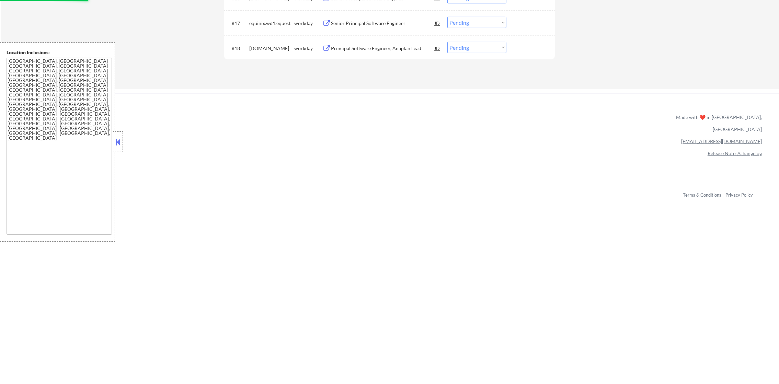
scroll to position [671, 0]
click at [396, 49] on div "Principal Software Engineer, Anaplan Lead" at bounding box center [383, 50] width 104 height 7
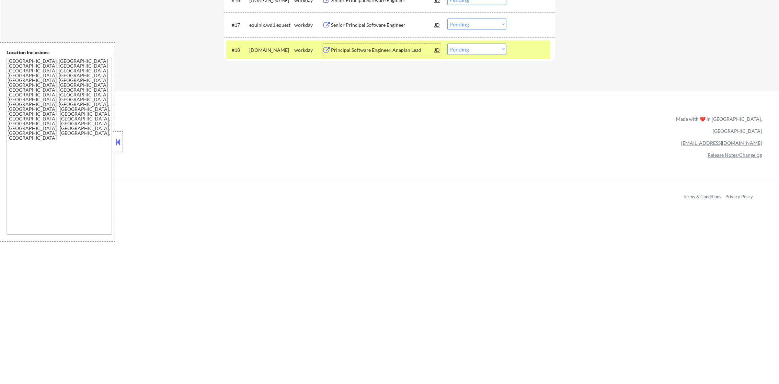
click at [379, 51] on div "Principal Software Engineer, Anaplan Lead" at bounding box center [383, 50] width 104 height 7
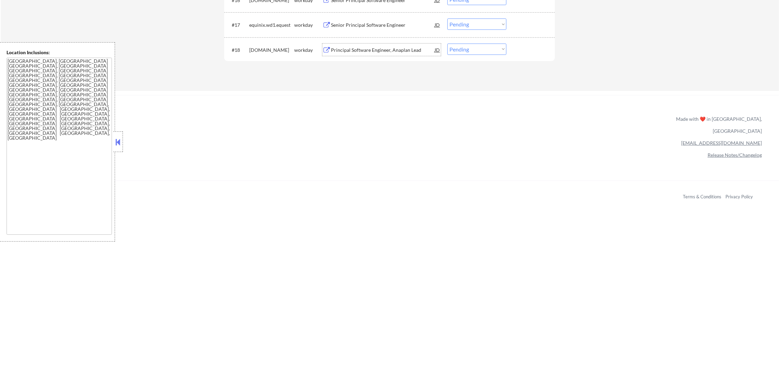
click at [462, 54] on select "Choose an option... Pending Applied Excluded (Questions) Excluded (Expired) Exc…" at bounding box center [476, 49] width 59 height 11
select select ""applied""
click at [447, 44] on select "Choose an option... Pending Applied Excluded (Questions) Excluded (Expired) Exc…" at bounding box center [476, 49] width 59 height 11
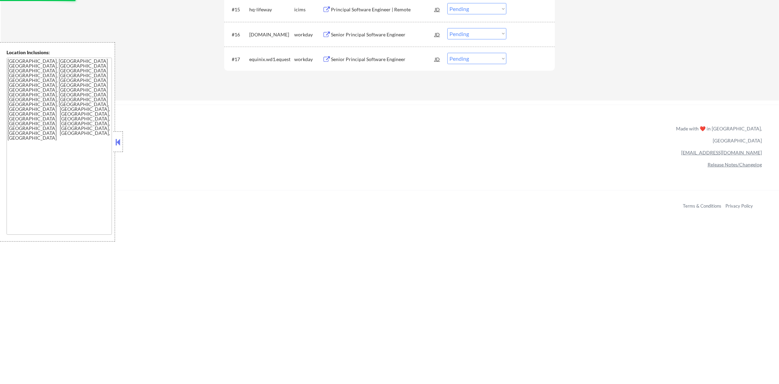
scroll to position [619, 0]
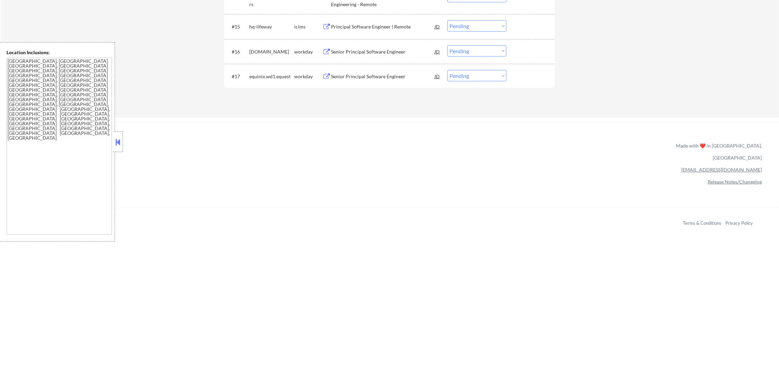
click at [376, 75] on div "Senior Principal Software Engineer" at bounding box center [383, 76] width 104 height 7
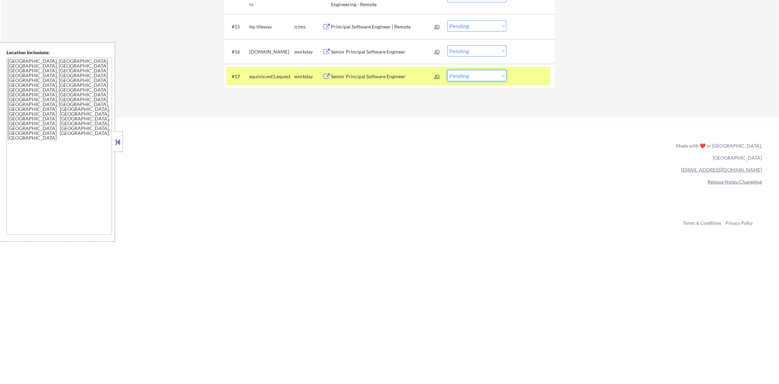
click at [476, 80] on select "Choose an option... Pending Applied Excluded (Questions) Excluded (Expired) Exc…" at bounding box center [476, 75] width 59 height 11
select select ""applied""
click at [447, 70] on select "Choose an option... Pending Applied Excluded (Questions) Excluded (Expired) Exc…" at bounding box center [476, 75] width 59 height 11
click at [271, 68] on div "#17 equinix.wd1.equest workday Senior Principal Software Engineer JD Choose an …" at bounding box center [388, 76] width 324 height 19
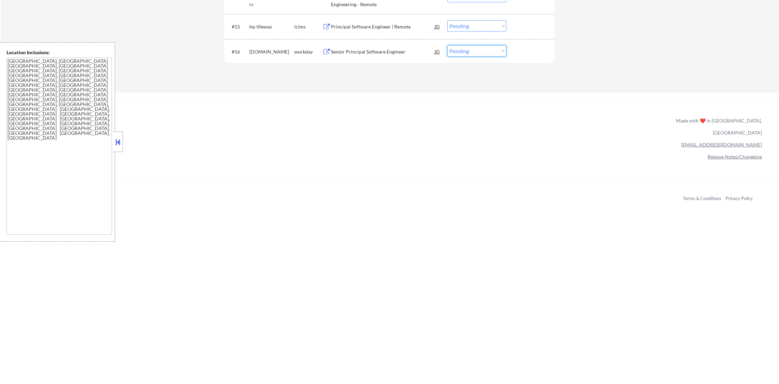
drag, startPoint x: 473, startPoint y: 47, endPoint x: 473, endPoint y: 52, distance: 4.9
click at [473, 47] on select "Choose an option... Pending Applied Excluded (Questions) Excluded (Expired) Exc…" at bounding box center [476, 50] width 59 height 11
select select ""excluded__other_""
click at [447, 45] on select "Choose an option... Pending Applied Excluded (Questions) Excluded (Expired) Exc…" at bounding box center [476, 50] width 59 height 11
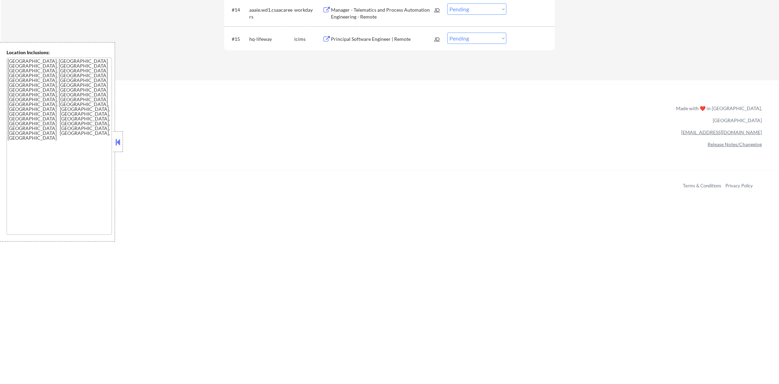
scroll to position [602, 0]
click at [363, 15] on div "Manager - Telematics and Process Automation Engineering - Remote" at bounding box center [383, 17] width 104 height 13
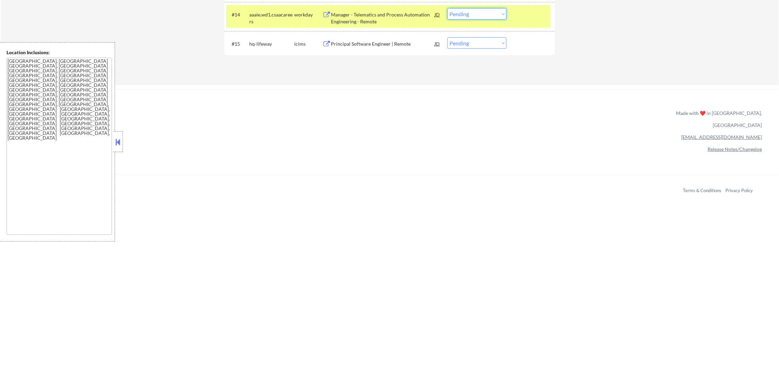
drag, startPoint x: 473, startPoint y: 13, endPoint x: 475, endPoint y: 19, distance: 6.2
click at [473, 13] on select "Choose an option... Pending Applied Excluded (Questions) Excluded (Expired) Exc…" at bounding box center [476, 13] width 59 height 11
click at [447, 8] on select "Choose an option... Pending Applied Excluded (Questions) Excluded (Expired) Exc…" at bounding box center [476, 13] width 59 height 11
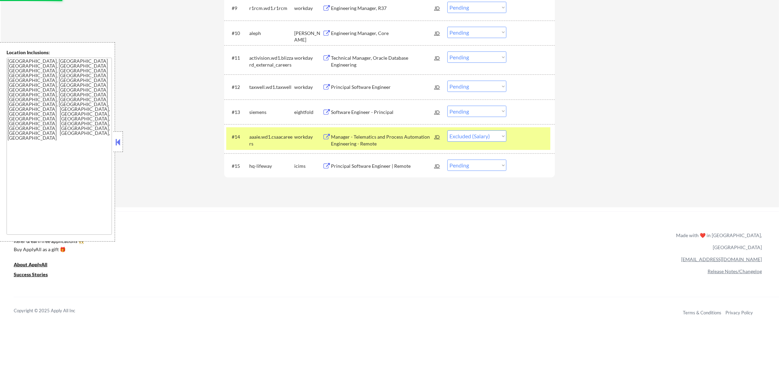
scroll to position [448, 0]
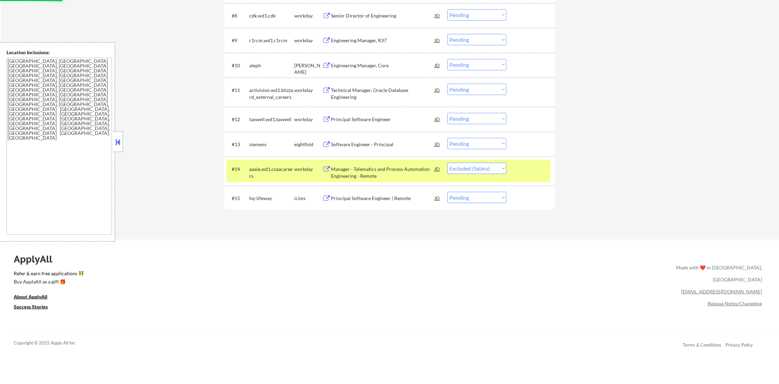
click at [276, 165] on div "aaaie.wd1.csaacareers" at bounding box center [271, 171] width 45 height 16
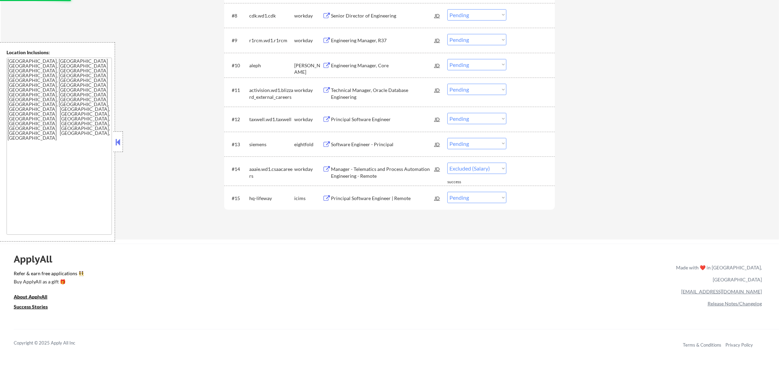
select select ""pending""
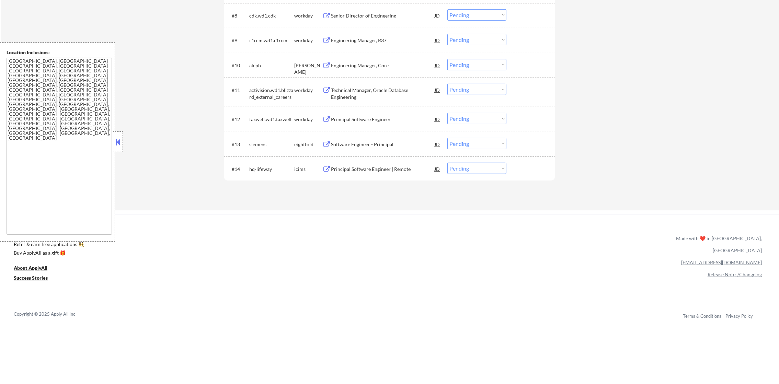
click at [379, 37] on div "Engineering Manager, R37" at bounding box center [383, 40] width 104 height 7
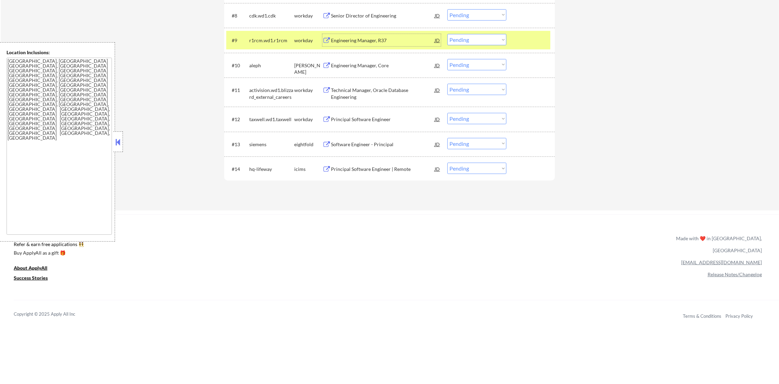
scroll to position [465, 0]
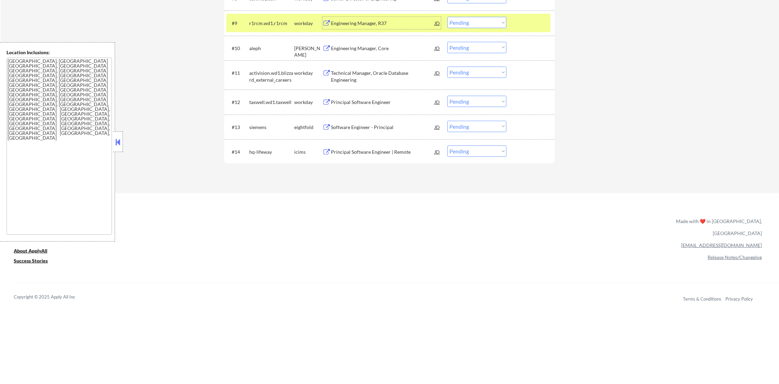
click at [460, 23] on select "Choose an option... Pending Applied Excluded (Questions) Excluded (Expired) Exc…" at bounding box center [476, 22] width 59 height 11
click at [447, 17] on select "Choose an option... Pending Applied Excluded (Questions) Excluded (Expired) Exc…" at bounding box center [476, 22] width 59 height 11
drag, startPoint x: 262, startPoint y: 17, endPoint x: 260, endPoint y: 21, distance: 4.5
click at [260, 21] on div "r1rcm.wd1.r1rcm" at bounding box center [271, 23] width 45 height 12
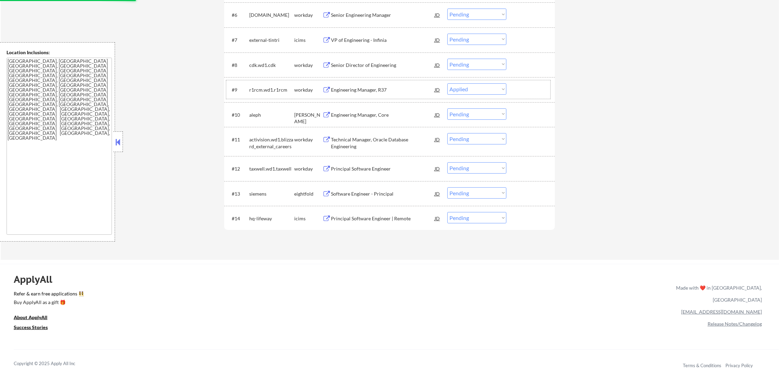
scroll to position [396, 0]
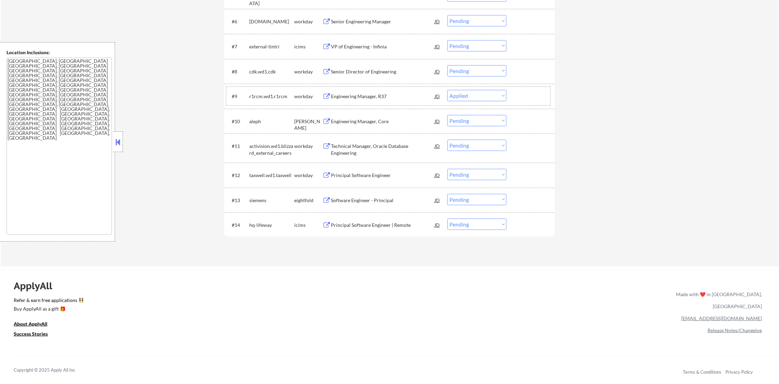
select select ""pending""
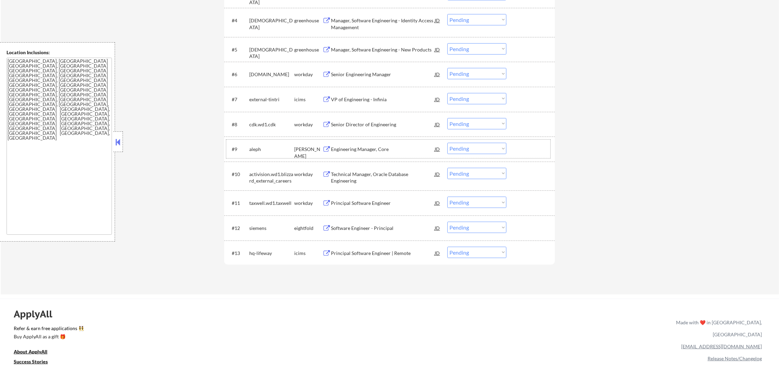
scroll to position [345, 0]
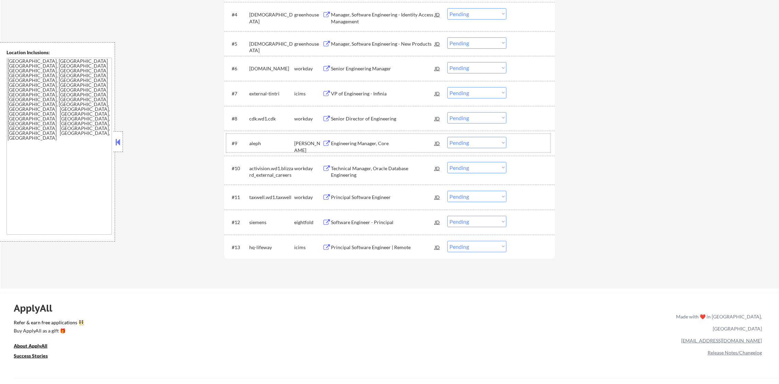
click at [380, 191] on div "Principal Software Engineer" at bounding box center [383, 197] width 104 height 12
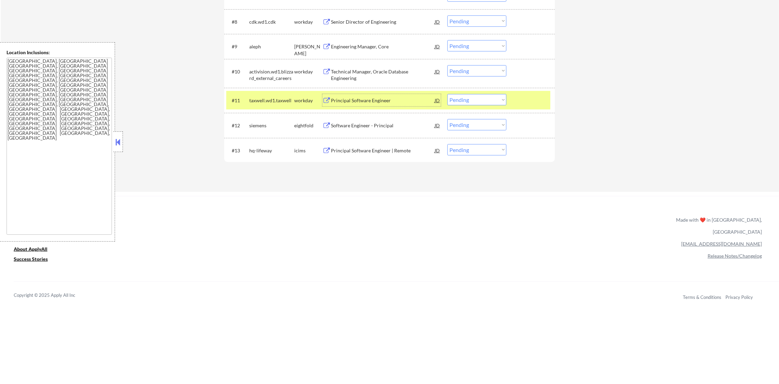
scroll to position [448, 0]
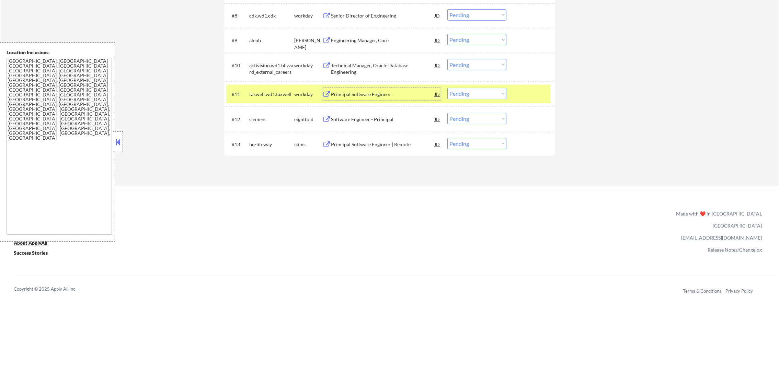
click at [460, 93] on select "Choose an option... Pending Applied Excluded (Questions) Excluded (Expired) Exc…" at bounding box center [476, 93] width 59 height 11
click at [447, 88] on select "Choose an option... Pending Applied Excluded (Questions) Excluded (Expired) Exc…" at bounding box center [476, 93] width 59 height 11
click at [266, 93] on div "taxwell.wd1.taxwell" at bounding box center [271, 94] width 45 height 7
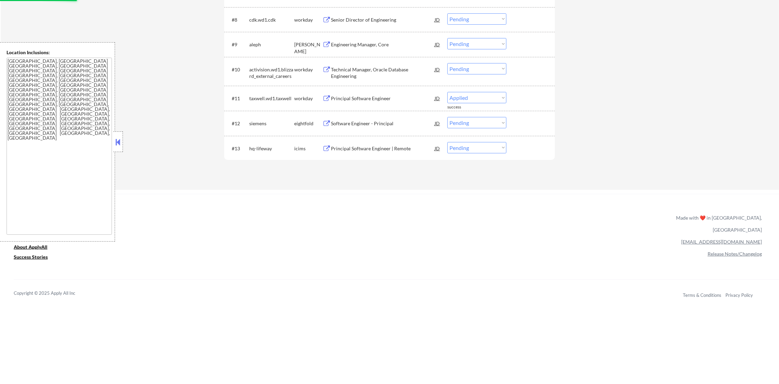
scroll to position [414, 0]
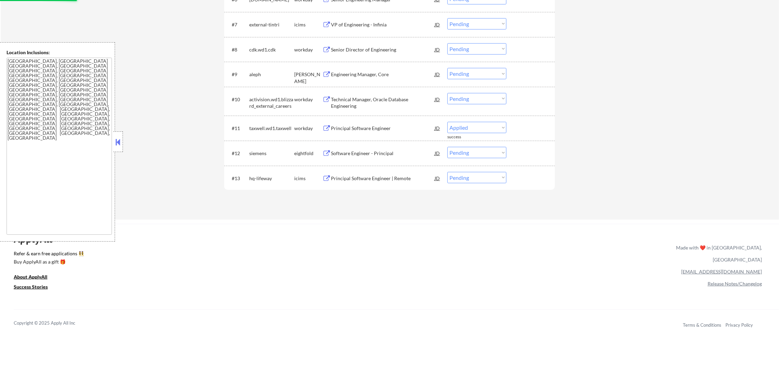
select select ""pending""
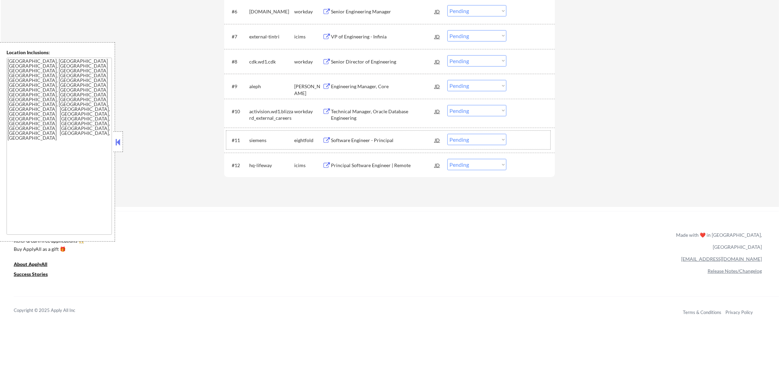
scroll to position [396, 0]
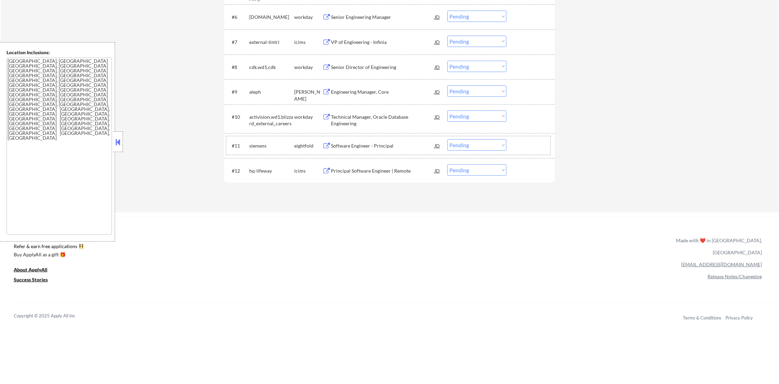
click at [370, 114] on div "Technical Manager, Oracle Database Engineering" at bounding box center [383, 120] width 104 height 13
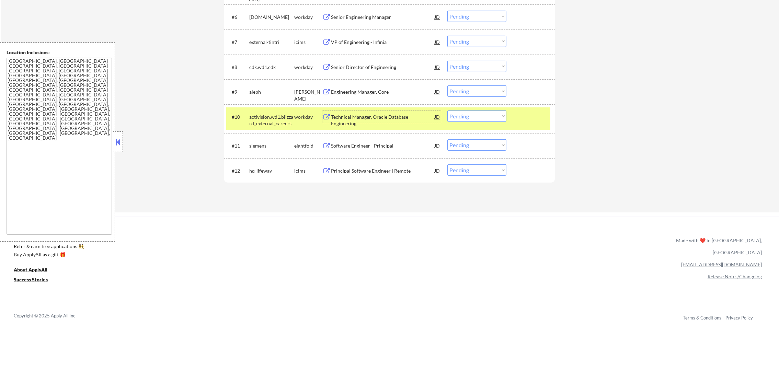
click at [455, 119] on select "Choose an option... Pending Applied Excluded (Questions) Excluded (Expired) Exc…" at bounding box center [476, 116] width 59 height 11
click at [447, 111] on select "Choose an option... Pending Applied Excluded (Questions) Excluded (Expired) Exc…" at bounding box center [476, 116] width 59 height 11
click at [273, 121] on div "activision.wd1.blizzard_external_careers" at bounding box center [271, 120] width 45 height 13
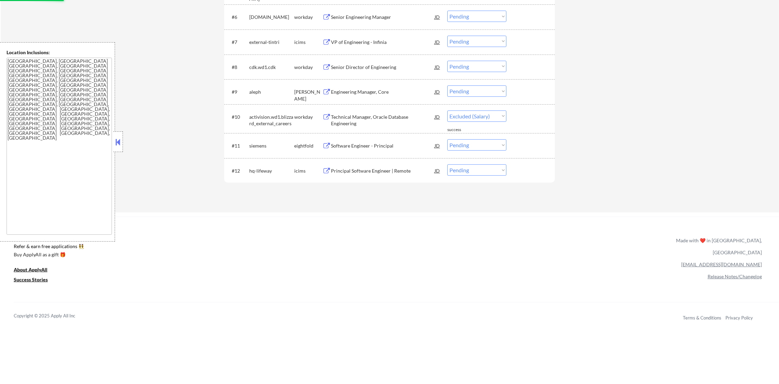
select select ""pending""
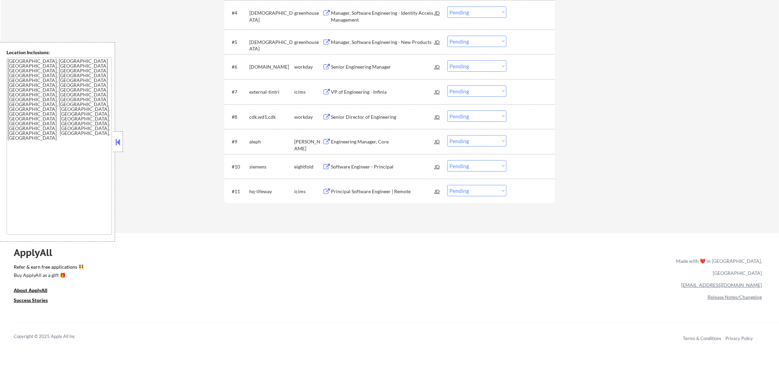
scroll to position [345, 0]
click at [365, 66] on div "Senior Engineering Manager" at bounding box center [383, 68] width 104 height 7
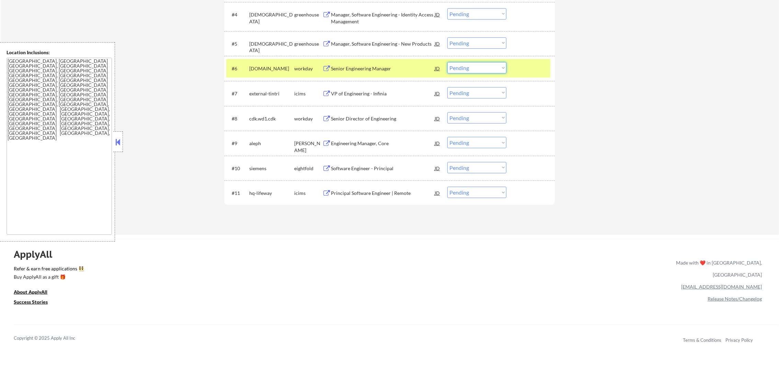
click at [465, 68] on select "Choose an option... Pending Applied Excluded (Questions) Excluded (Expired) Exc…" at bounding box center [476, 67] width 59 height 11
click at [447, 62] on select "Choose an option... Pending Applied Excluded (Questions) Excluded (Expired) Exc…" at bounding box center [476, 67] width 59 height 11
click at [268, 68] on div "workiva.wd1.careers" at bounding box center [271, 68] width 45 height 7
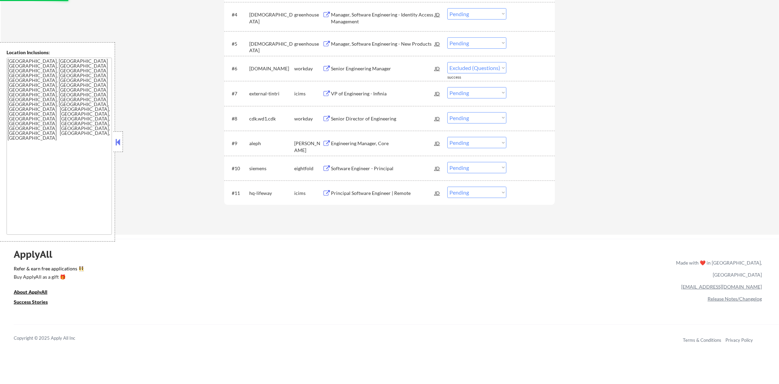
select select ""pending""
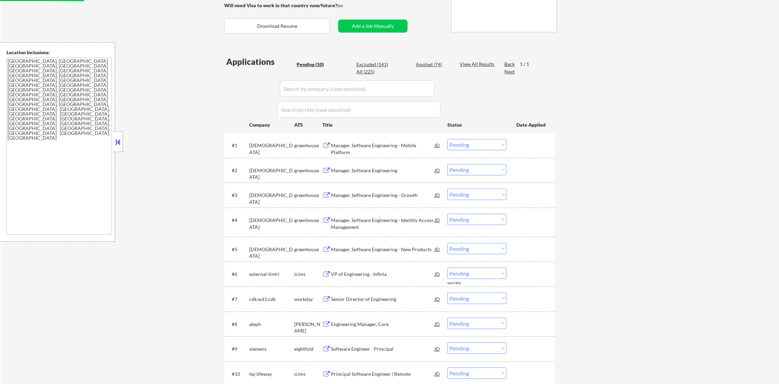
scroll to position [139, 0]
click at [427, 60] on div "Applications Pending (10) Excluded (141) Applied (74) All (225) View All Result…" at bounding box center [389, 229] width 330 height 346
click at [427, 63] on div "Applied (74)" at bounding box center [433, 64] width 34 height 7
select select ""applied""
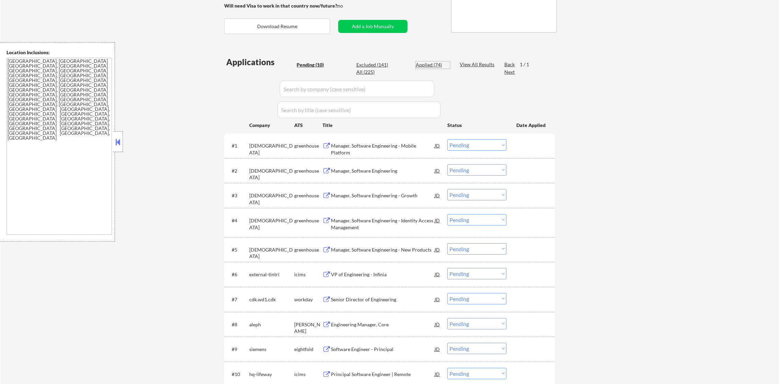
select select ""applied""
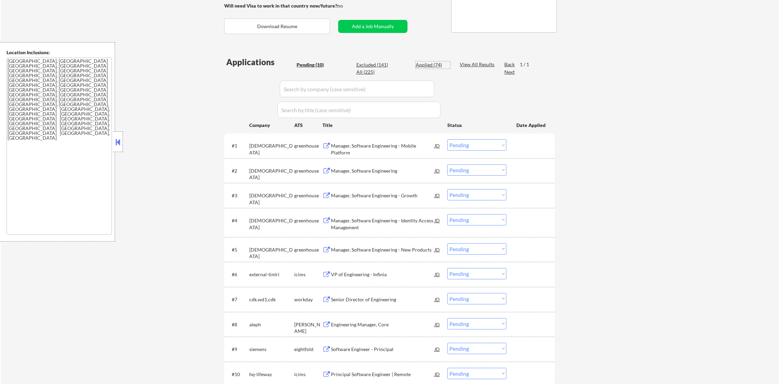
select select ""applied""
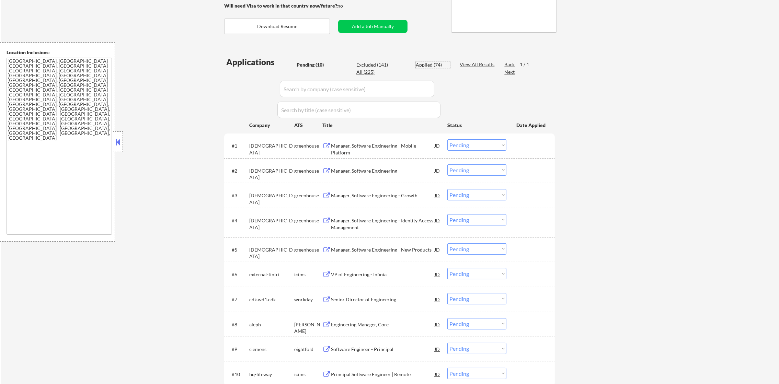
select select ""applied""
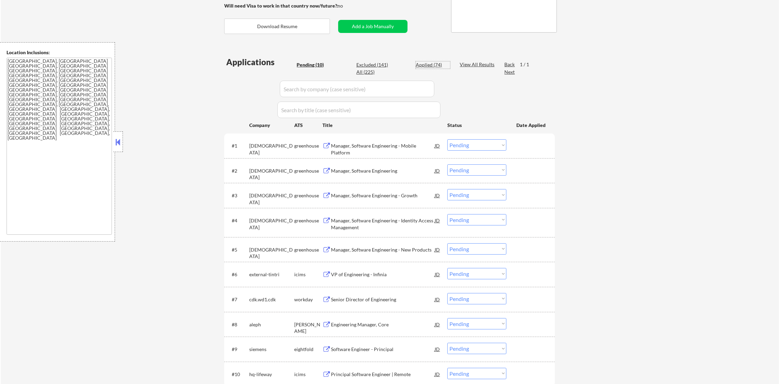
select select ""applied""
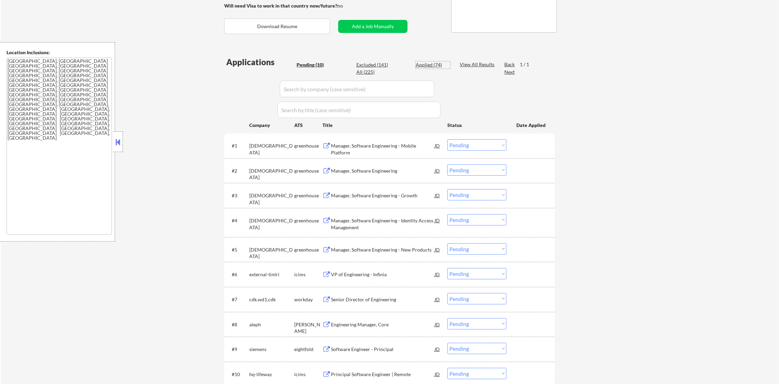
select select ""applied""
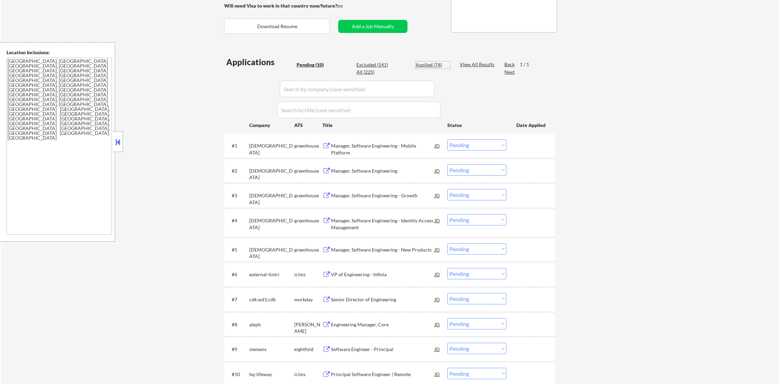
select select ""applied""
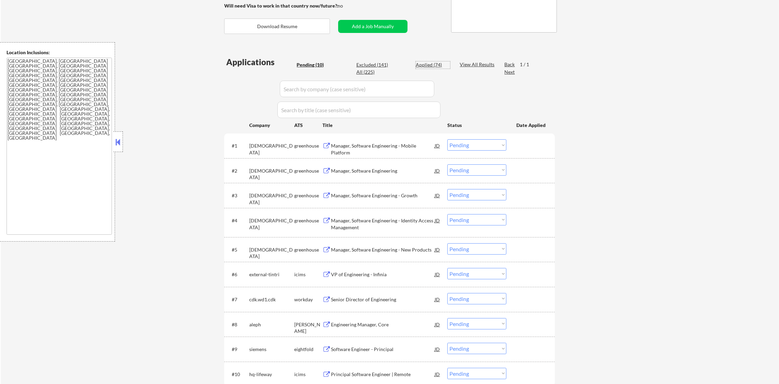
select select ""applied""
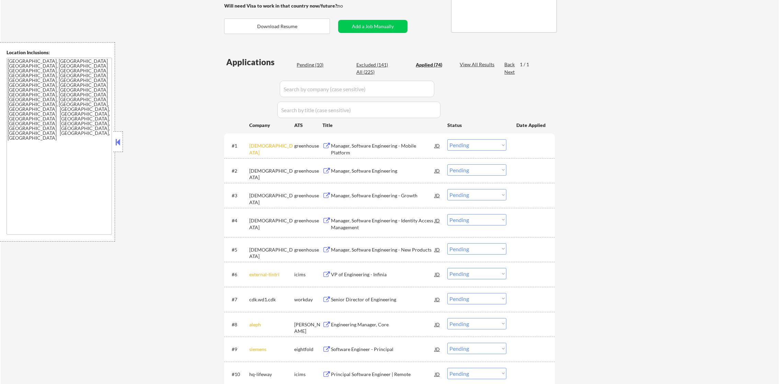
select select ""applied""
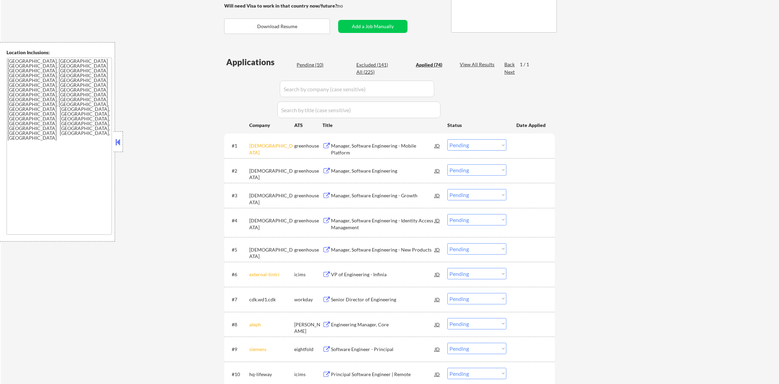
select select ""applied""
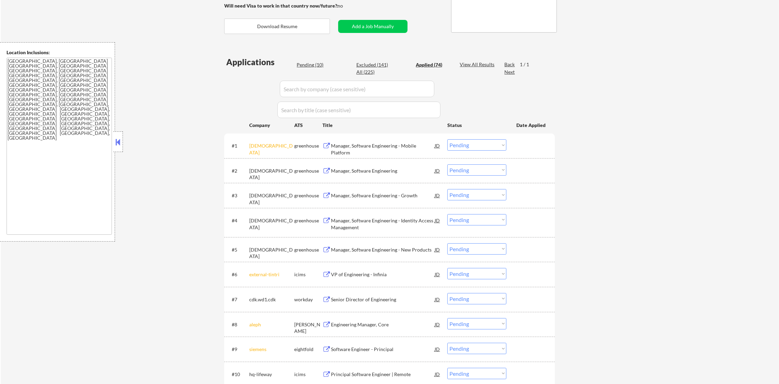
select select ""applied""
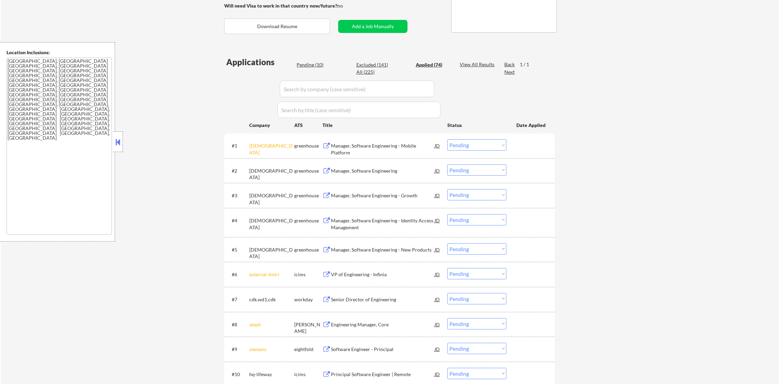
select select ""applied""
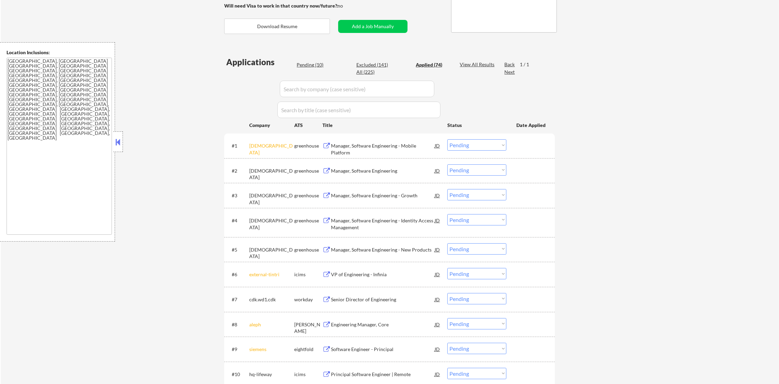
select select ""applied""
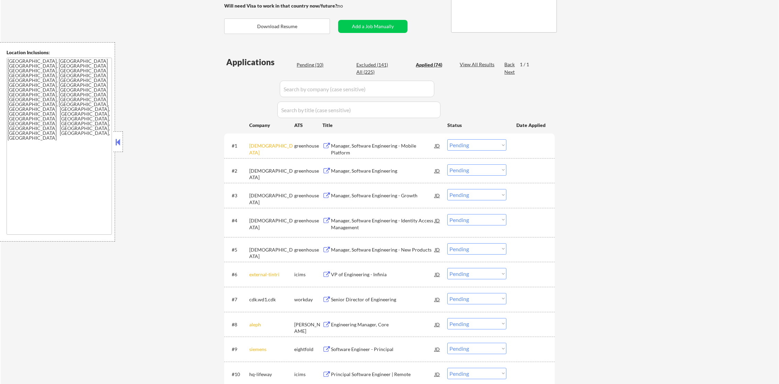
select select ""applied""
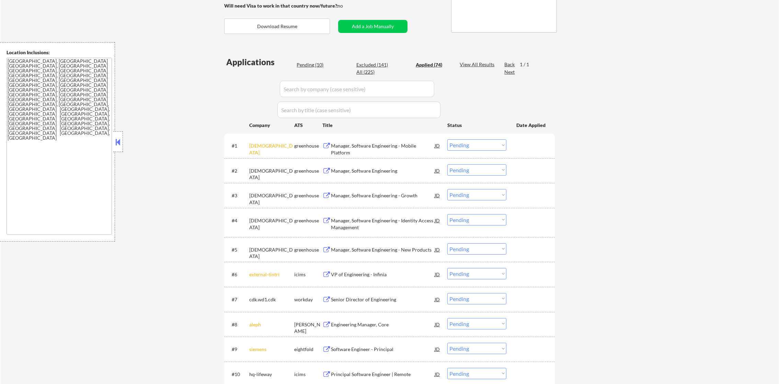
select select ""applied""
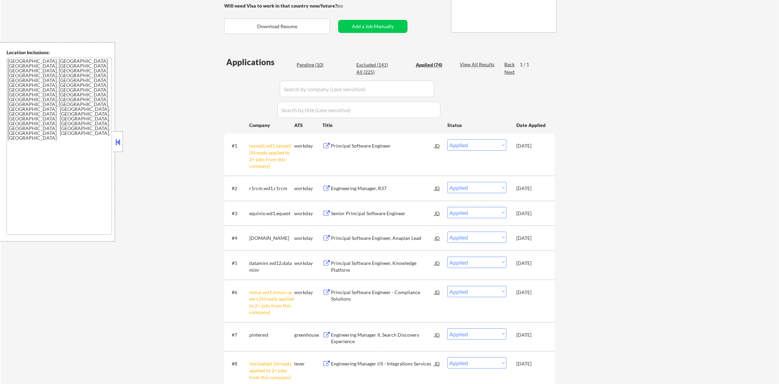
click at [319, 66] on div "Pending (10)" at bounding box center [314, 64] width 34 height 7
select select ""pending""
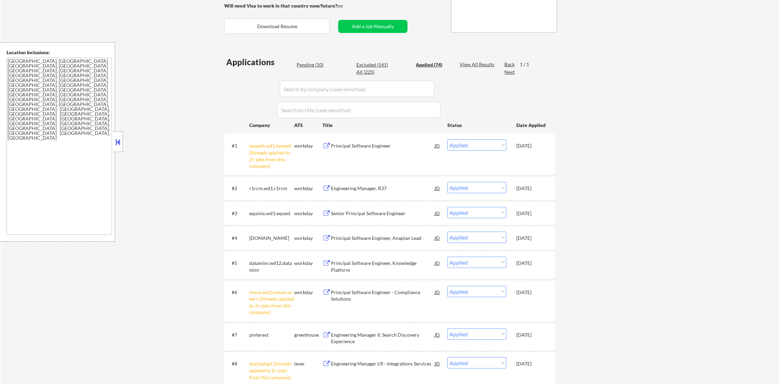
select select ""pending""
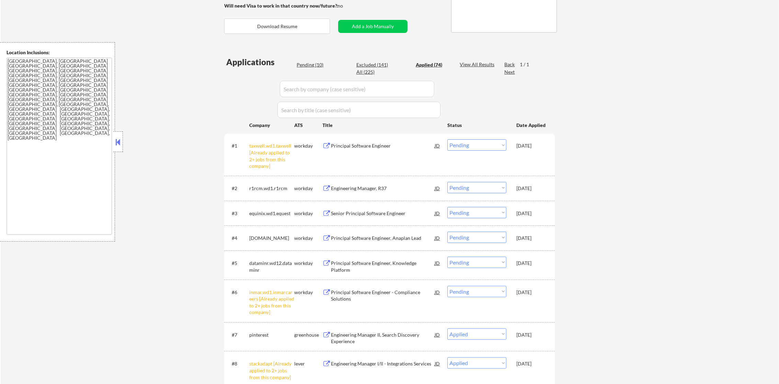
select select ""pending""
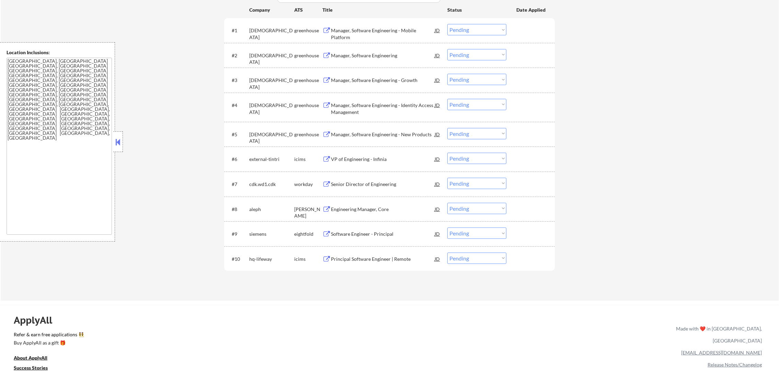
scroll to position [242, 0]
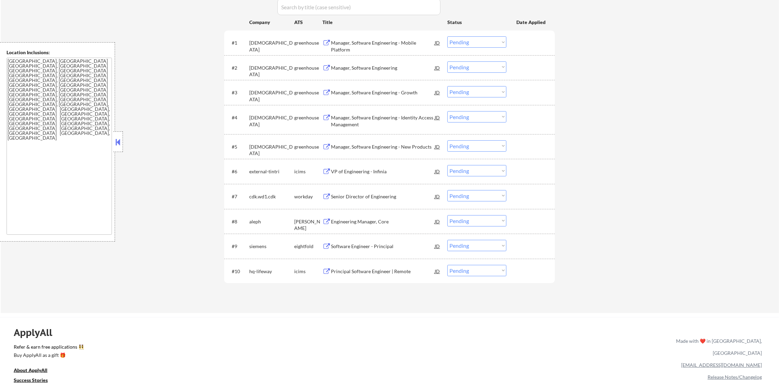
click at [364, 72] on div "Manager, Software Engineering" at bounding box center [383, 67] width 104 height 12
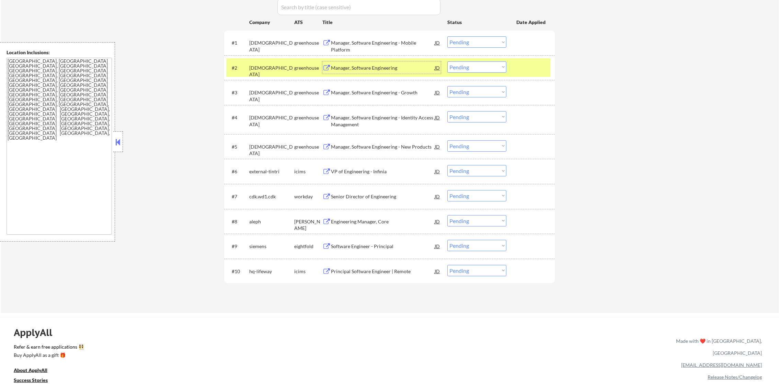
click at [453, 65] on select "Choose an option... Pending Applied Excluded (Questions) Excluded (Expired) Exc…" at bounding box center [476, 66] width 59 height 11
click at [447, 61] on select "Choose an option... Pending Applied Excluded (Questions) Excluded (Expired) Exc…" at bounding box center [476, 66] width 59 height 11
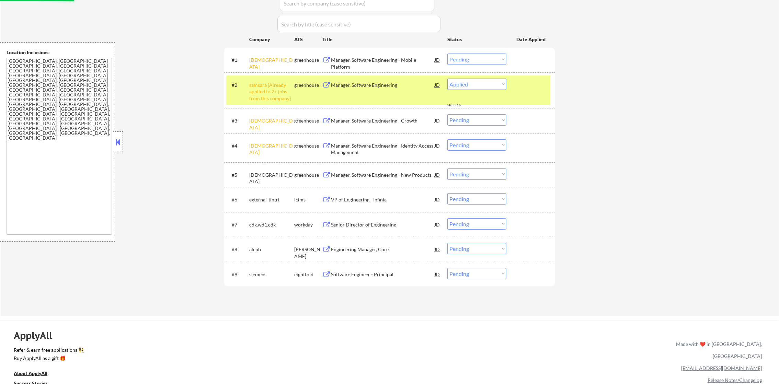
select select ""pending""
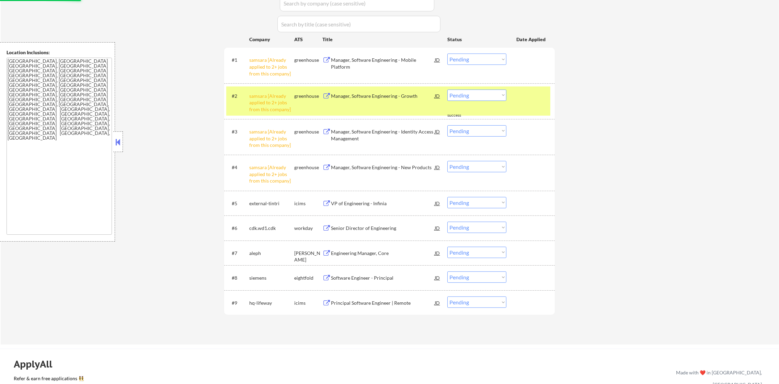
scroll to position [208, 0]
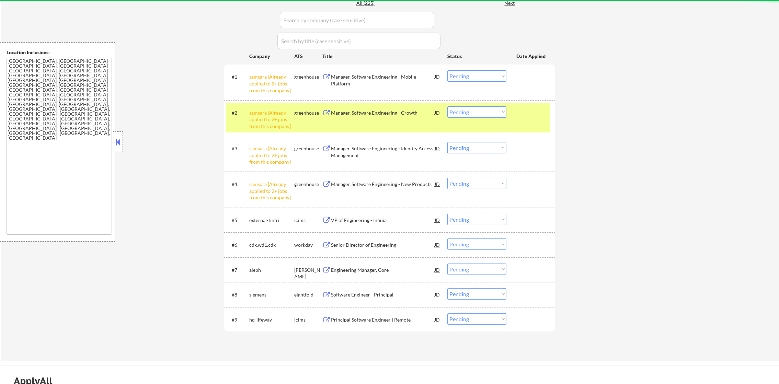
click at [489, 75] on select "Choose an option... Pending Applied Excluded (Questions) Excluded (Expired) Exc…" at bounding box center [476, 75] width 59 height 11
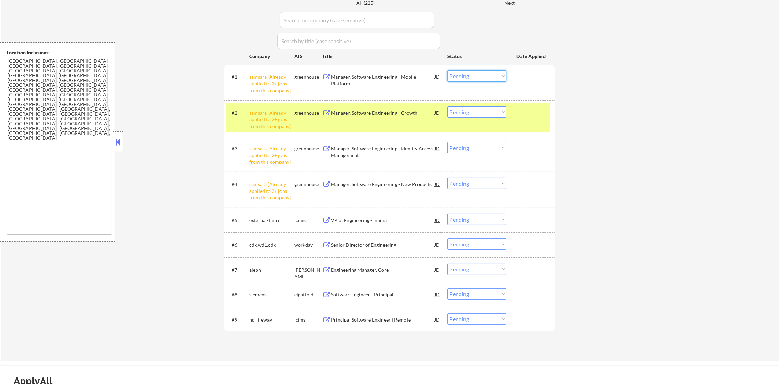
select select ""excluded__other_""
click at [447, 70] on select "Choose an option... Pending Applied Excluded (Questions) Excluded (Expired) Exc…" at bounding box center [476, 75] width 59 height 11
click at [495, 109] on select "Choose an option... Pending Applied Excluded (Questions) Excluded (Expired) Exc…" at bounding box center [476, 111] width 59 height 11
select select ""excluded__other_""
click at [447, 106] on select "Choose an option... Pending Applied Excluded (Questions) Excluded (Expired) Exc…" at bounding box center [476, 111] width 59 height 11
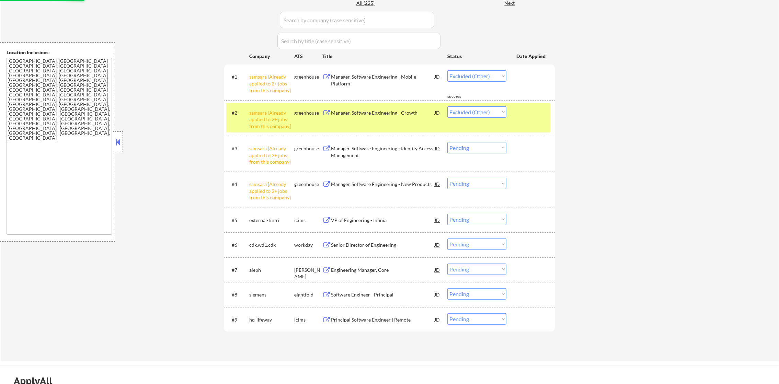
click at [274, 111] on div "samsara [Already applied to 2+ jobs from this company]" at bounding box center [271, 119] width 45 height 20
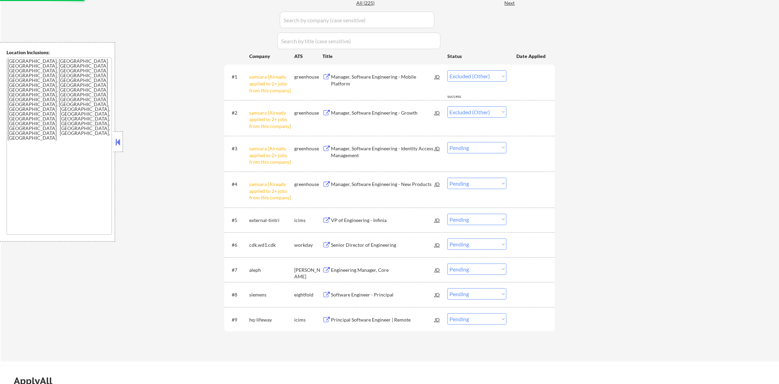
select select ""pending""
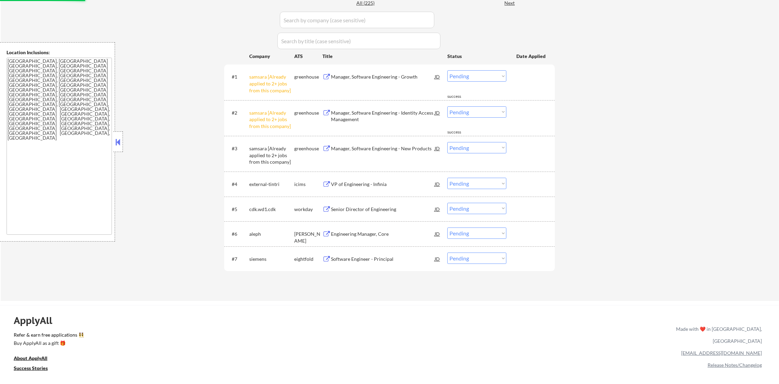
click at [484, 70] on select "Choose an option... Pending Applied Excluded (Questions) Excluded (Expired) Exc…" at bounding box center [476, 75] width 59 height 11
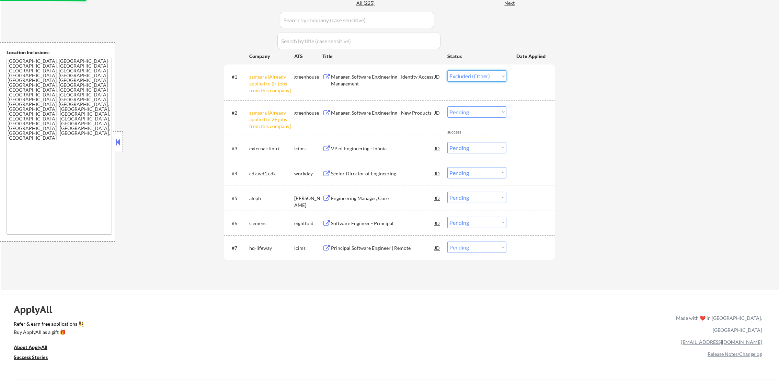
click at [447, 70] on select "Choose an option... Pending Applied Excluded (Questions) Excluded (Expired) Exc…" at bounding box center [476, 75] width 59 height 11
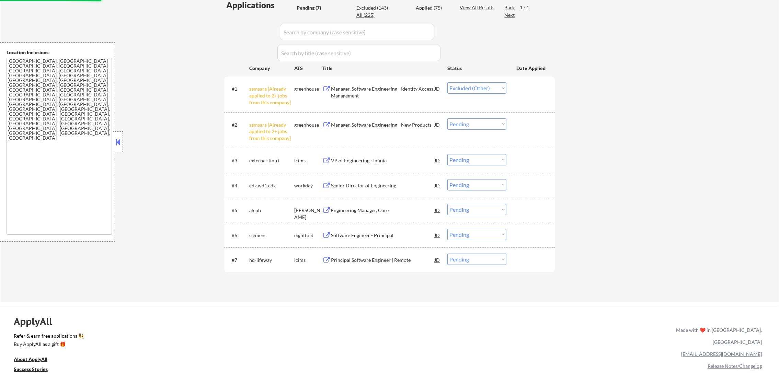
scroll to position [190, 0]
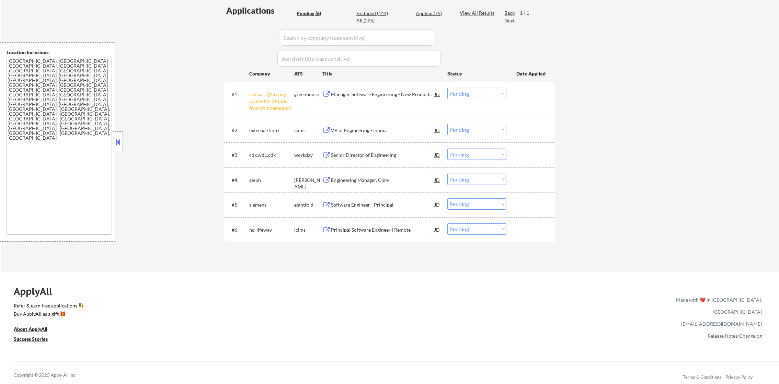
drag, startPoint x: 466, startPoint y: 91, endPoint x: 467, endPoint y: 99, distance: 8.3
click at [466, 91] on select "Choose an option... Pending Applied Excluded (Questions) Excluded (Expired) Exc…" at bounding box center [476, 93] width 59 height 11
click at [447, 88] on select "Choose an option... Pending Applied Excluded (Questions) Excluded (Expired) Exc…" at bounding box center [476, 93] width 59 height 11
select select ""pending""
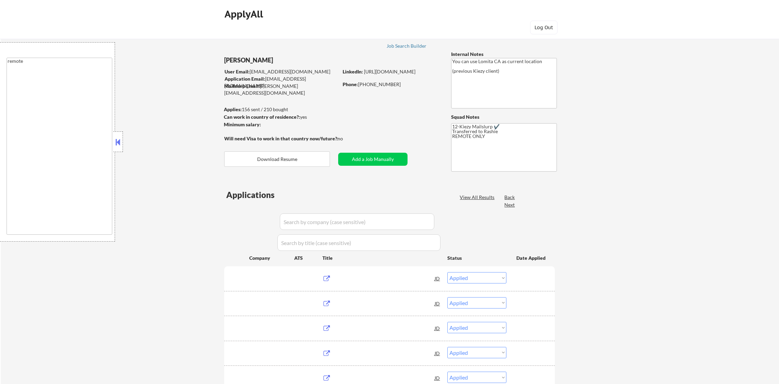
select select ""applied""
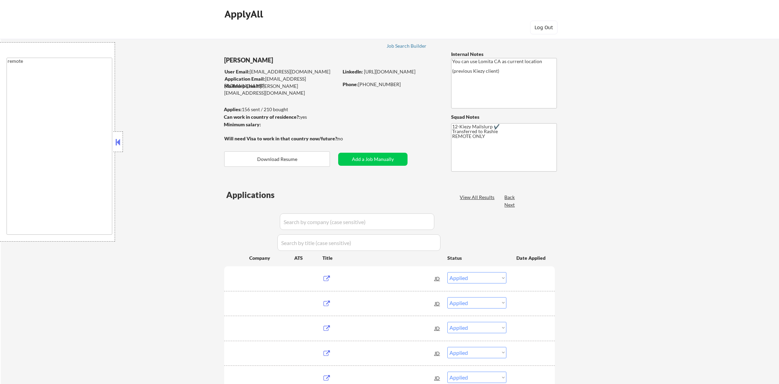
select select ""applied""
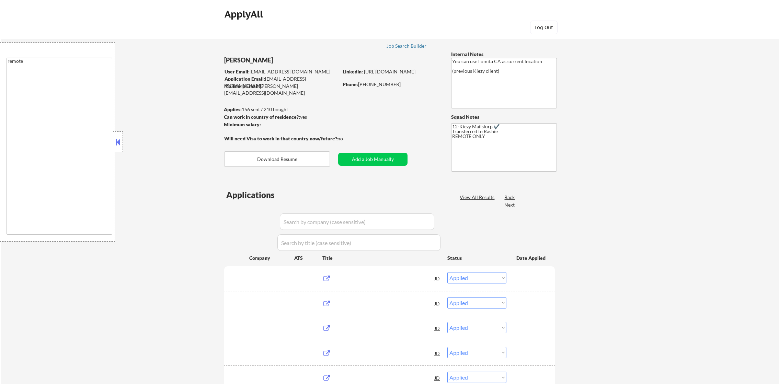
select select ""applied""
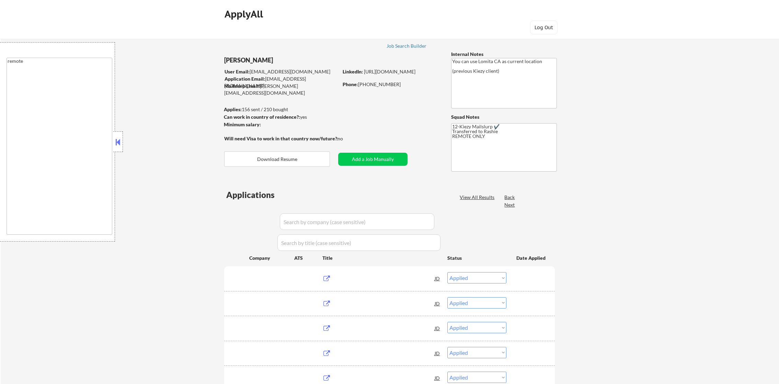
select select ""applied""
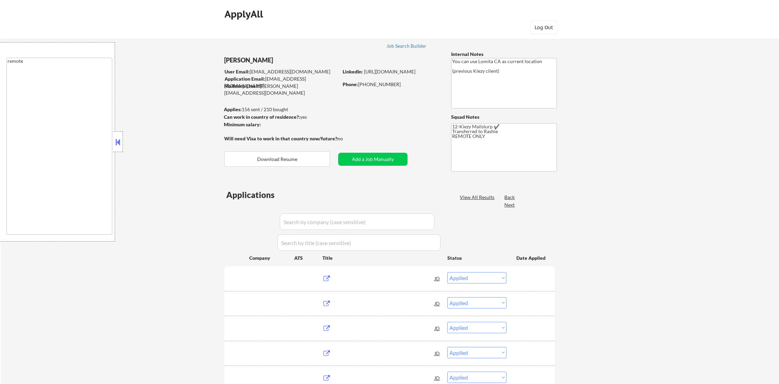
select select ""applied""
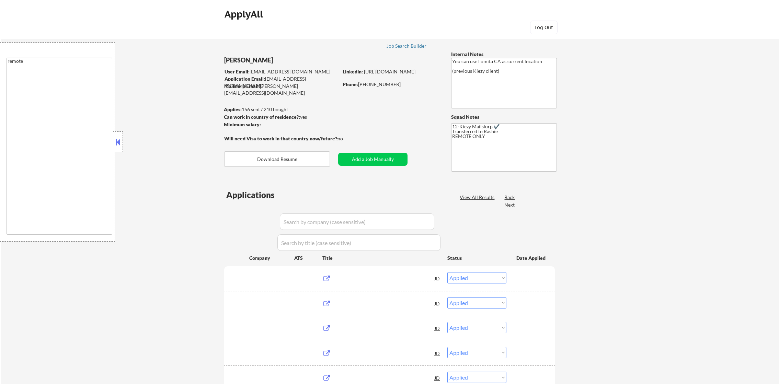
select select ""applied""
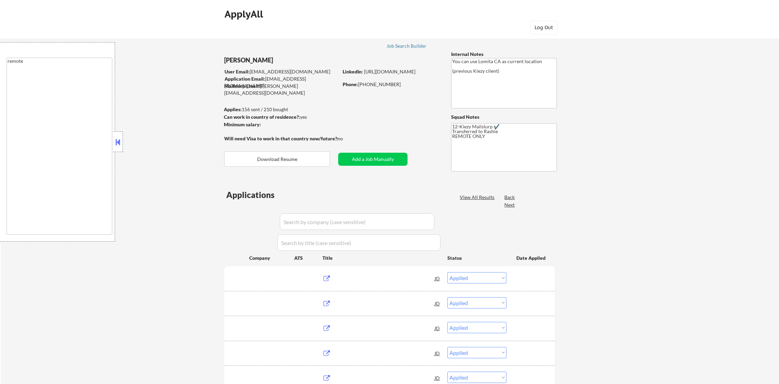
select select ""applied""
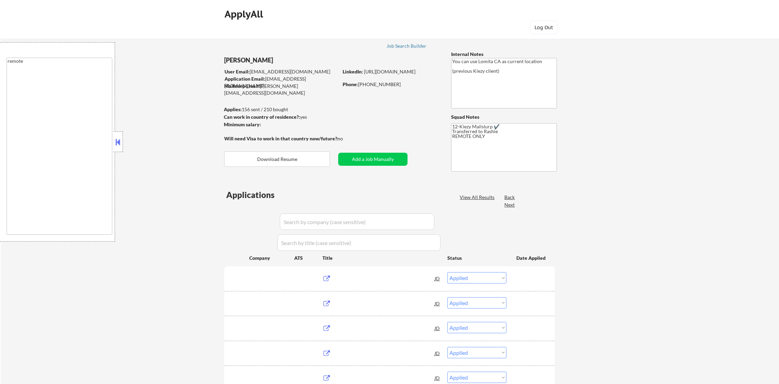
select select ""applied""
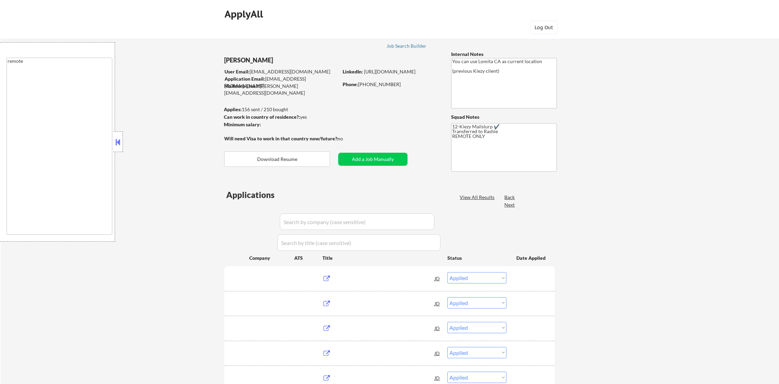
select select ""applied""
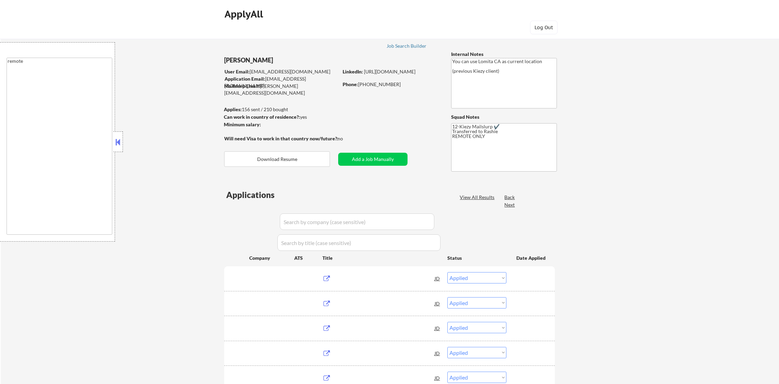
select select ""applied""
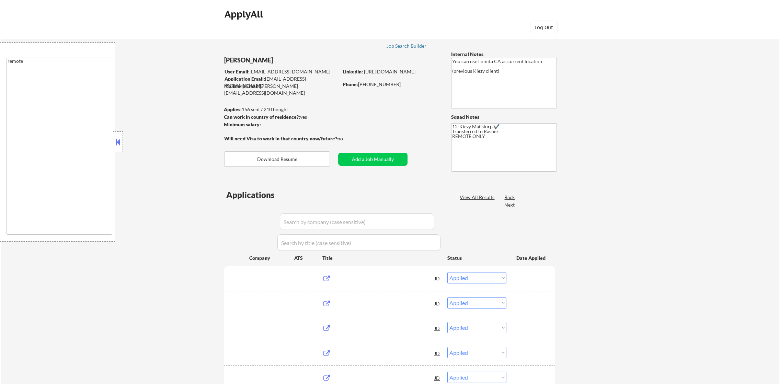
select select ""applied""
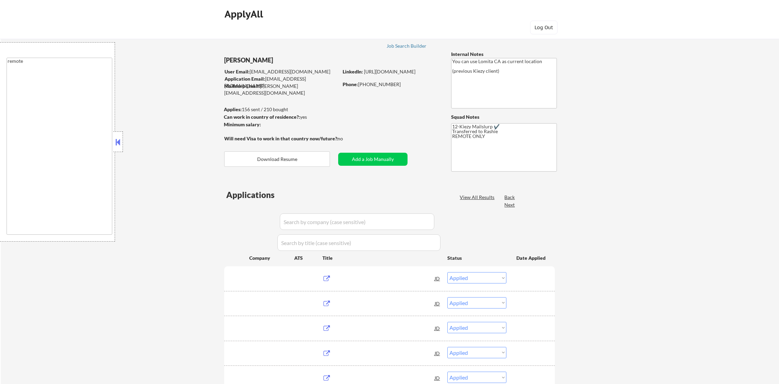
select select ""applied""
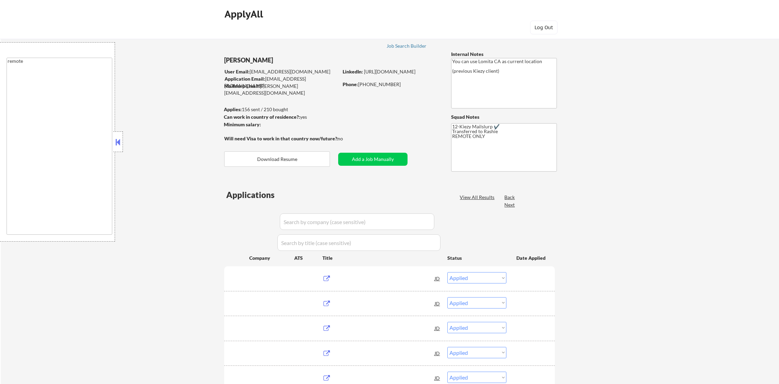
select select ""applied""
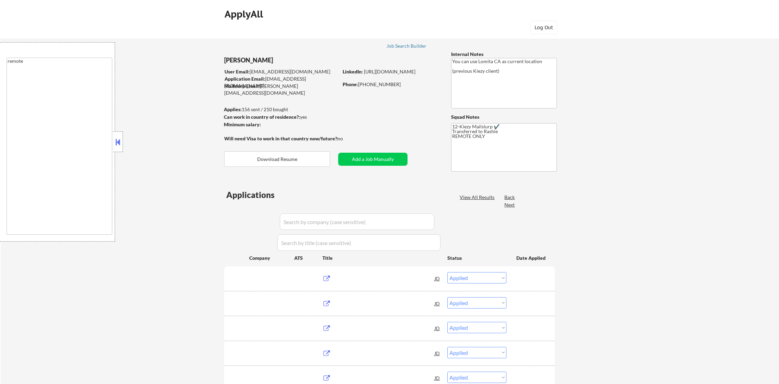
select select ""applied""
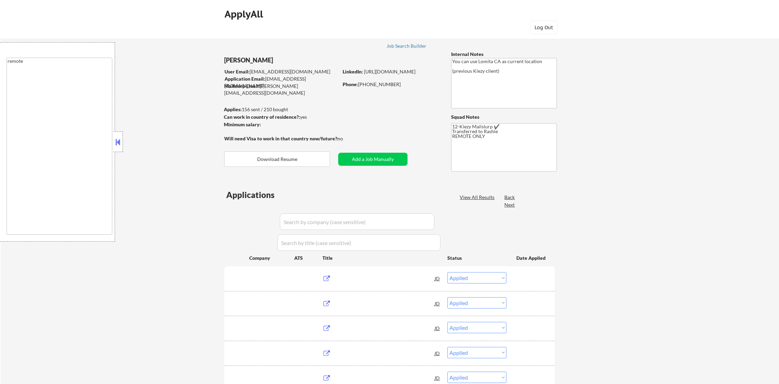
select select ""applied""
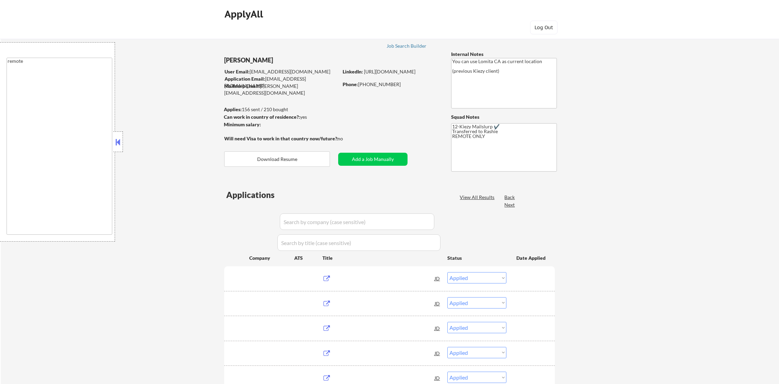
select select ""applied""
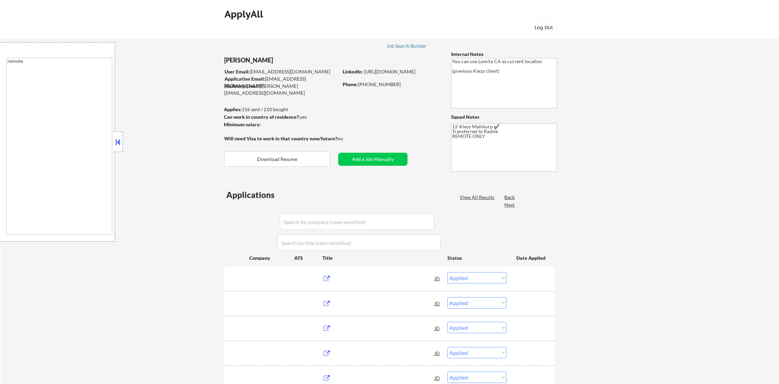
select select ""applied""
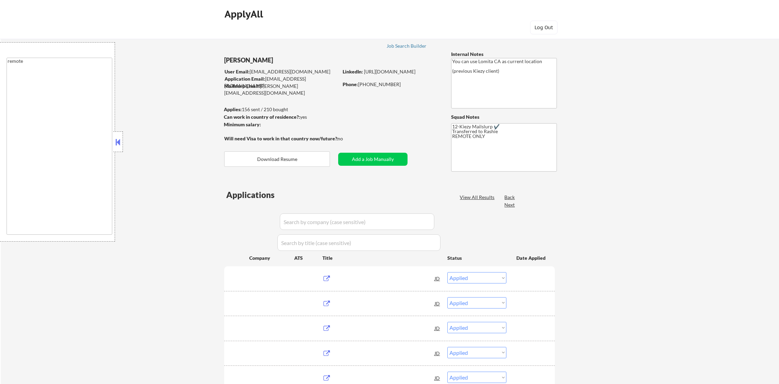
select select ""applied""
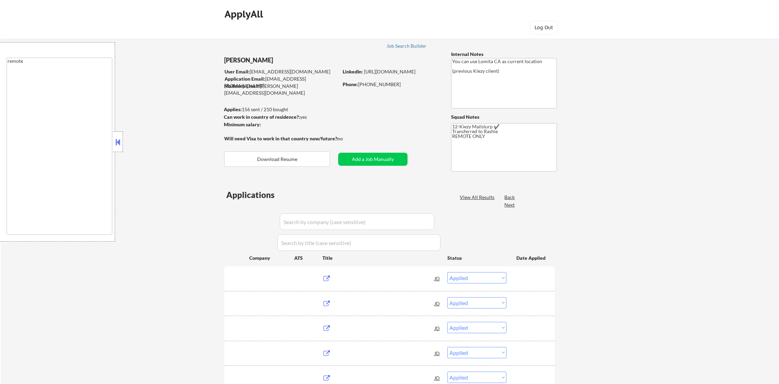
select select ""applied""
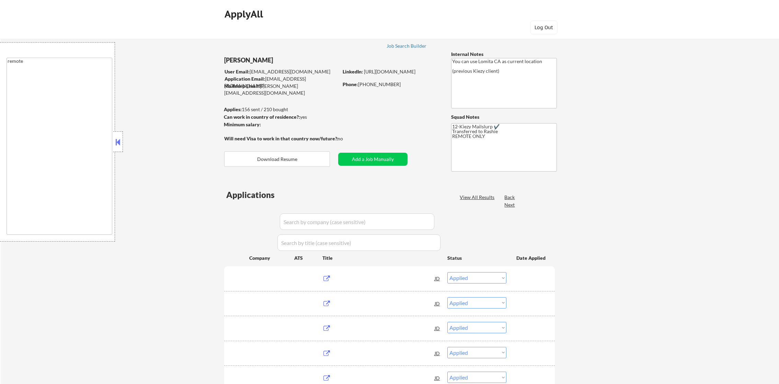
select select ""applied""
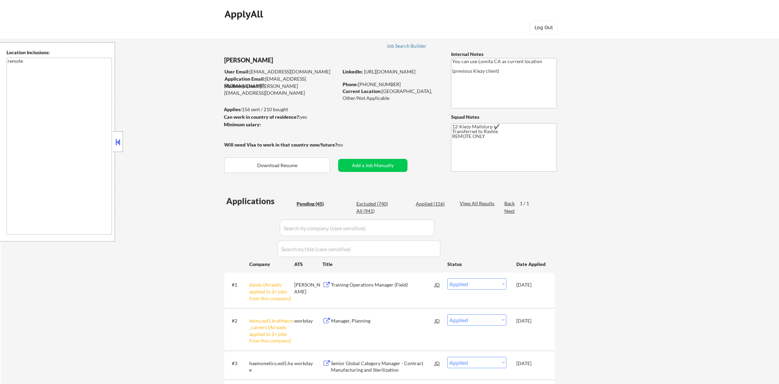
select select ""pending""
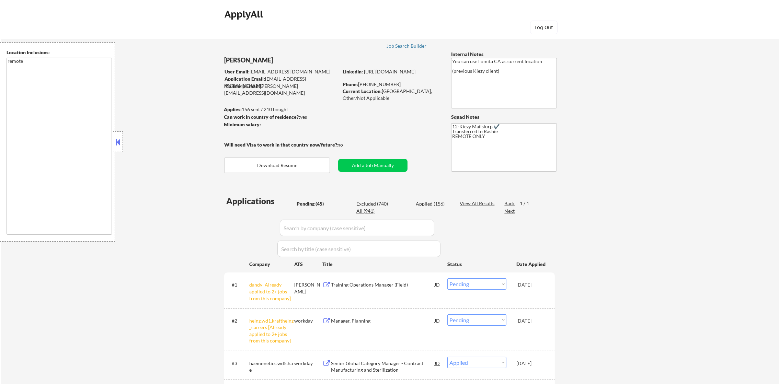
select select ""pending""
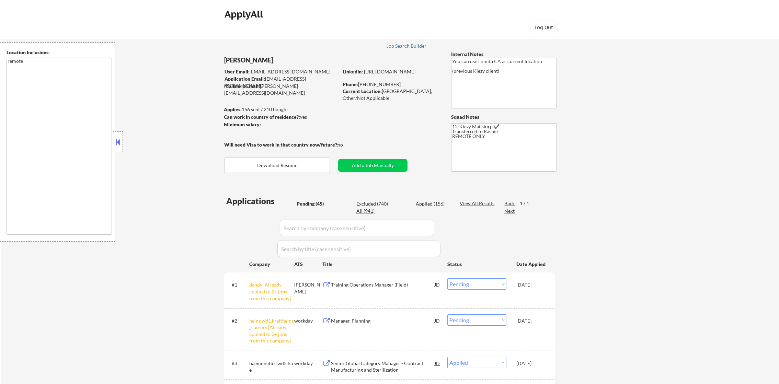
select select ""pending""
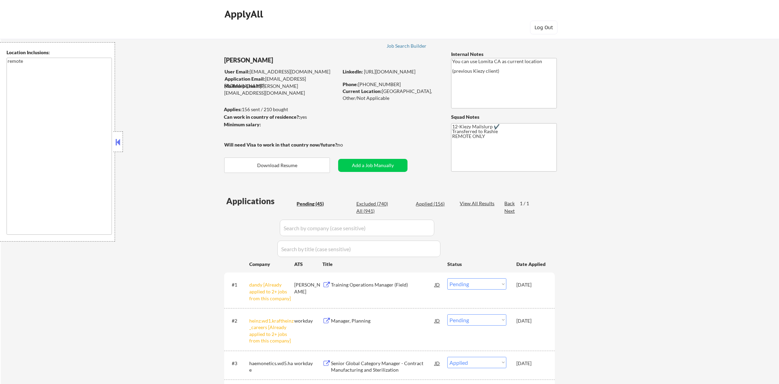
select select ""pending""
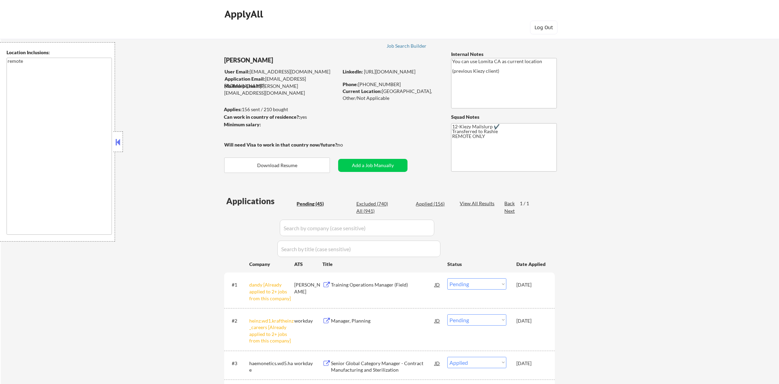
select select ""pending""
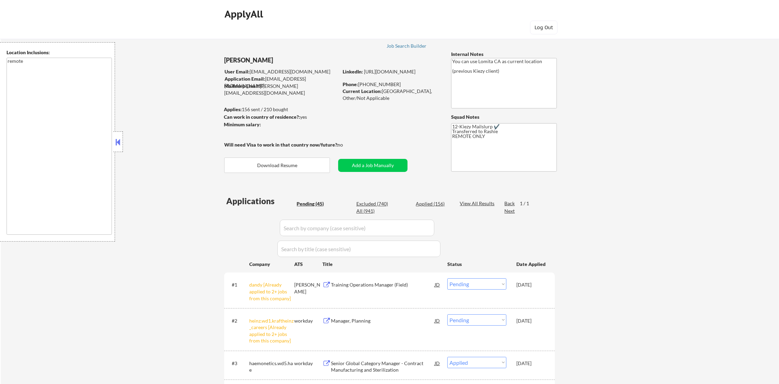
select select ""pending""
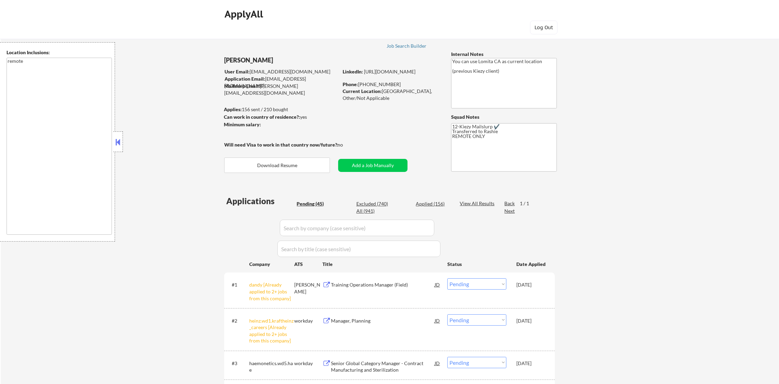
select select ""pending""
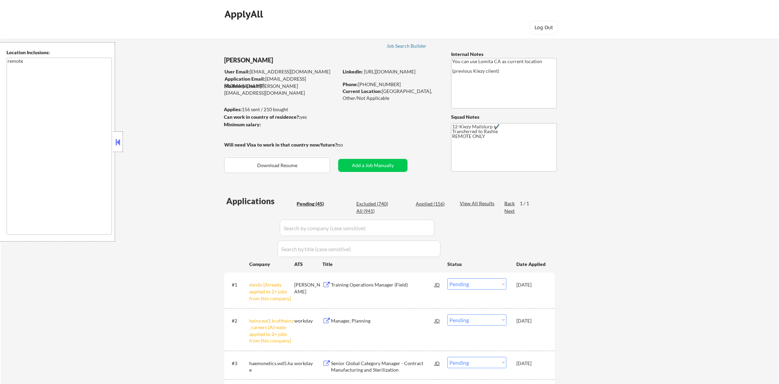
select select ""pending""
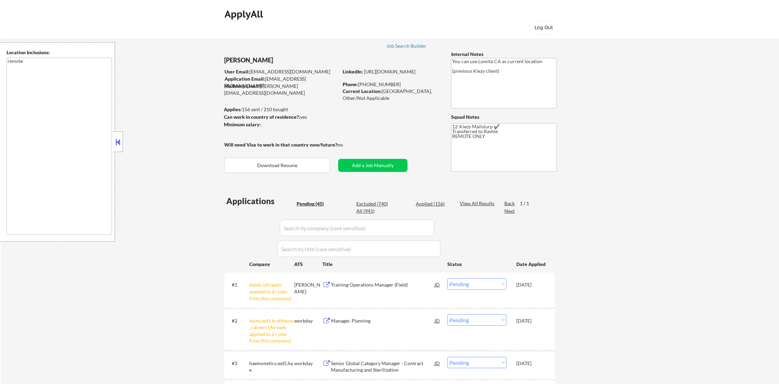
select select ""pending""
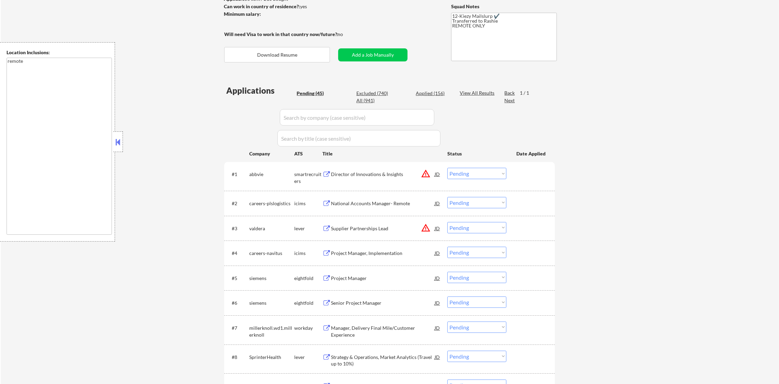
scroll to position [103, 0]
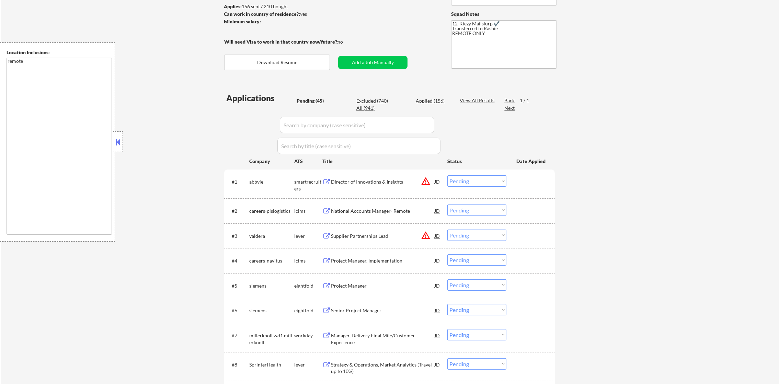
click at [425, 182] on button "warning_amber" at bounding box center [426, 181] width 10 height 10
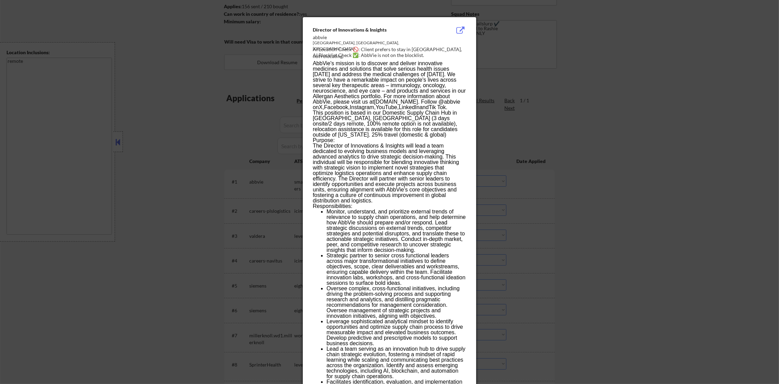
click at [579, 117] on div at bounding box center [389, 192] width 779 height 384
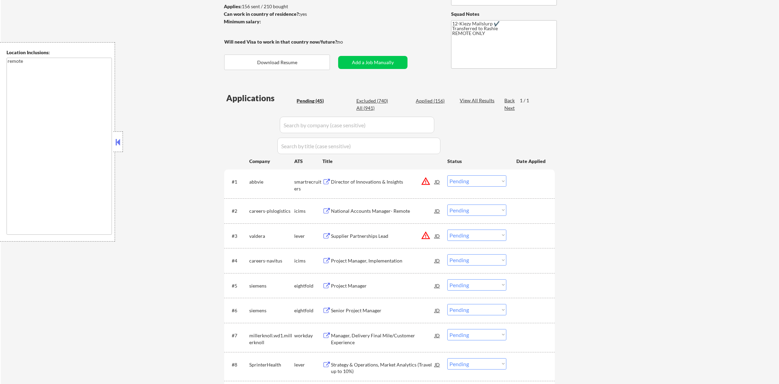
click at [489, 178] on select "Choose an option... Pending Applied Excluded (Questions) Excluded (Expired) Exc…" at bounding box center [476, 180] width 59 height 11
click at [447, 175] on select "Choose an option... Pending Applied Excluded (Questions) Excluded (Expired) Exc…" at bounding box center [476, 180] width 59 height 11
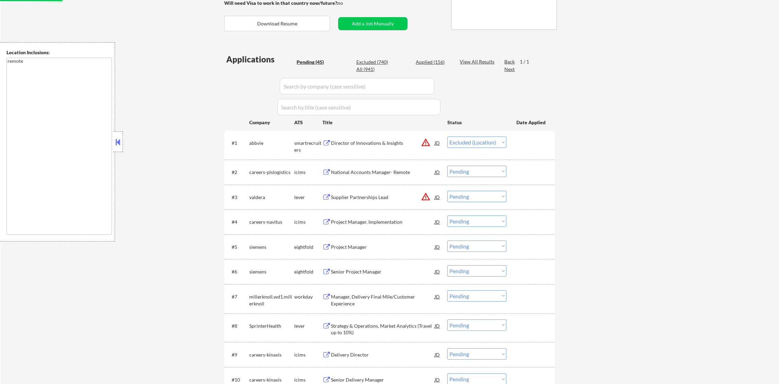
scroll to position [223, 0]
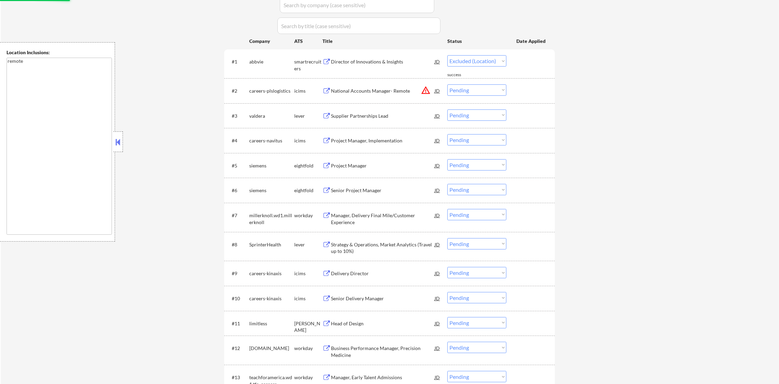
select select ""pending""
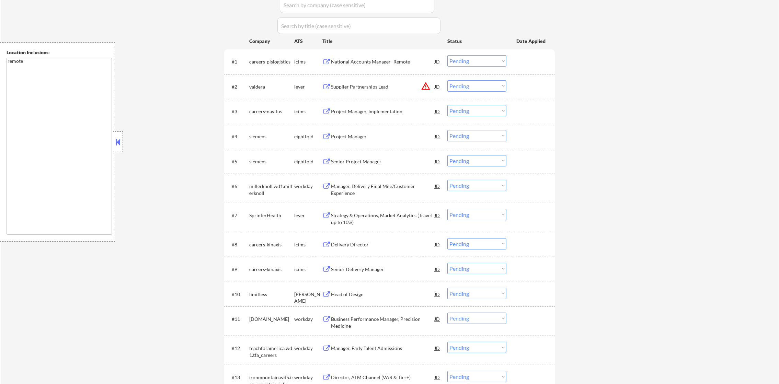
click at [479, 85] on select "Choose an option... Pending Applied Excluded (Questions) Excluded (Expired) Exc…" at bounding box center [476, 85] width 59 height 11
click at [447, 80] on select "Choose an option... Pending Applied Excluded (Questions) Excluded (Expired) Exc…" at bounding box center [476, 85] width 59 height 11
select select ""pending""
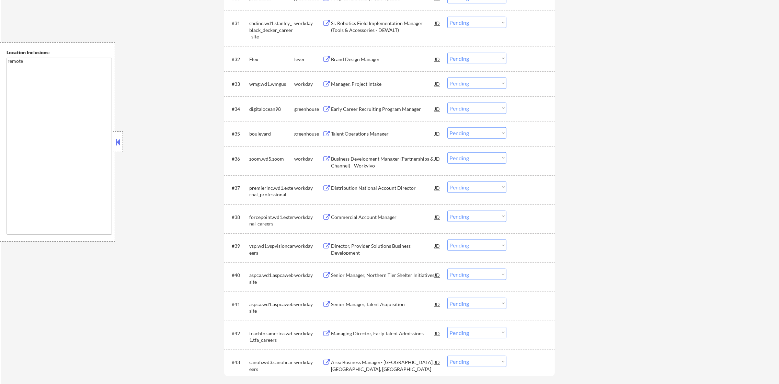
scroll to position [940, 0]
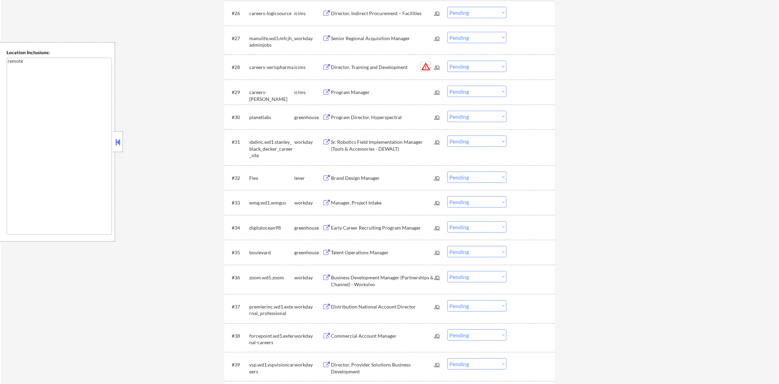
click at [425, 66] on button "warning_amber" at bounding box center [426, 67] width 10 height 10
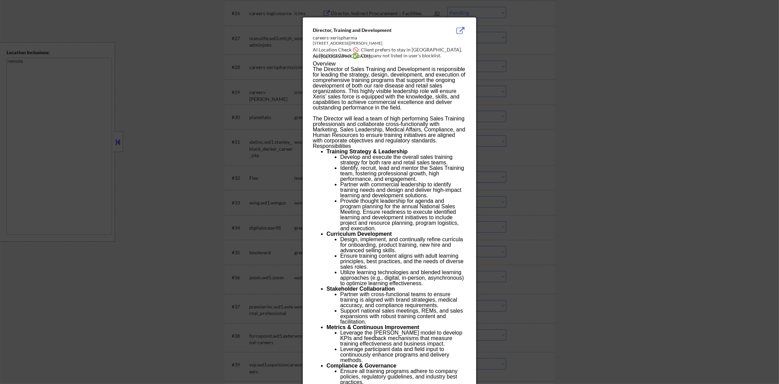
click at [568, 71] on div at bounding box center [389, 192] width 779 height 384
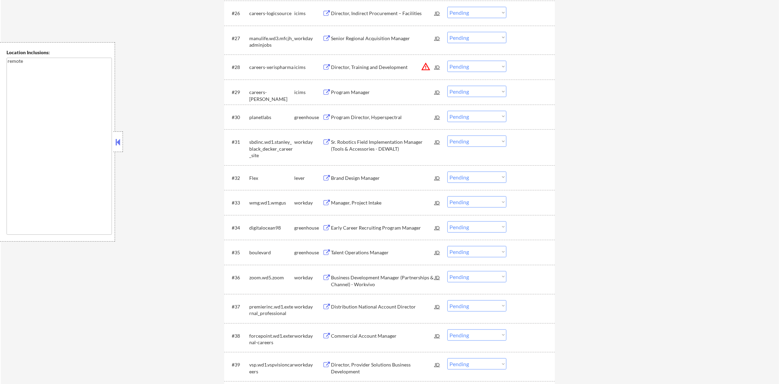
click at [491, 72] on select "Choose an option... Pending Applied Excluded (Questions) Excluded (Expired) Exc…" at bounding box center [476, 66] width 59 height 11
click at [447, 61] on select "Choose an option... Pending Applied Excluded (Questions) Excluded (Expired) Exc…" at bounding box center [476, 66] width 59 height 11
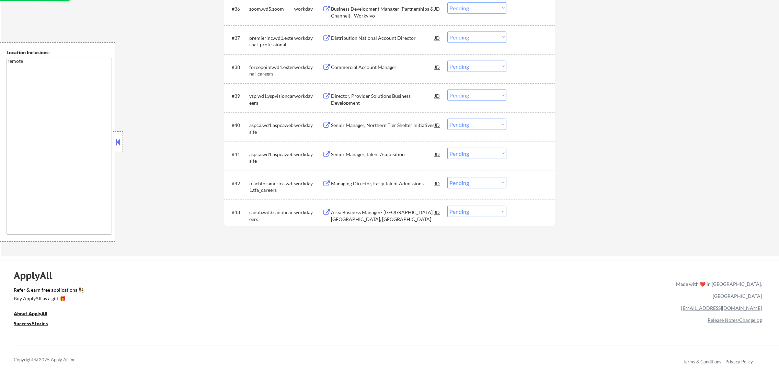
scroll to position [1215, 0]
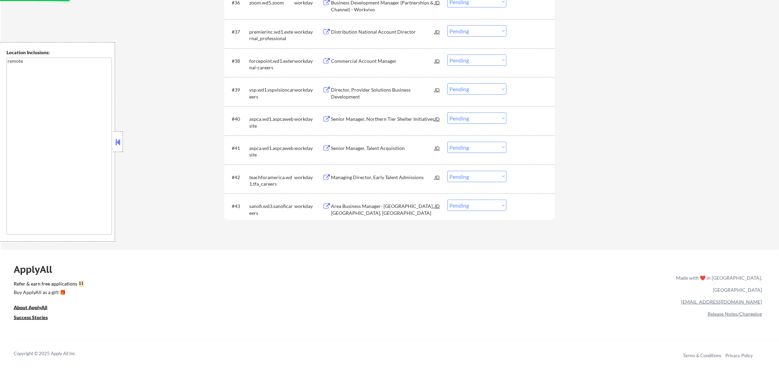
select select ""pending""
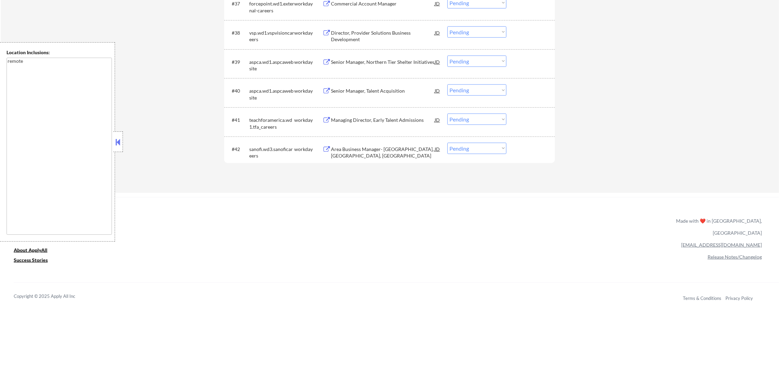
scroll to position [1249, 0]
click at [380, 144] on div "Area Business Manager- Vaccines, Sarasota, FL" at bounding box center [383, 150] width 104 height 13
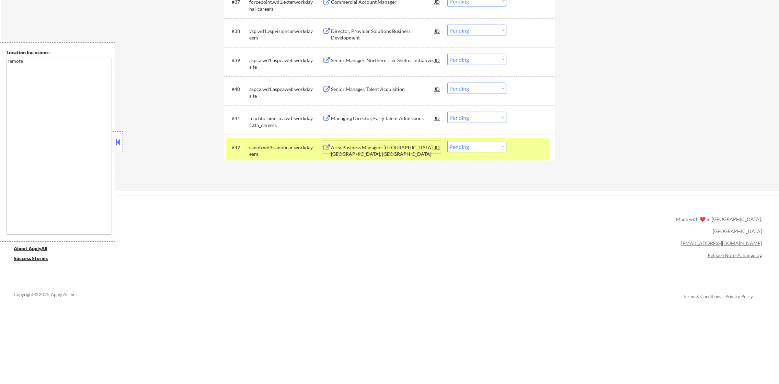
click at [458, 151] on select "Choose an option... Pending Applied Excluded (Questions) Excluded (Expired) Exc…" at bounding box center [476, 146] width 59 height 11
select select ""excluded__location_""
click at [447, 141] on select "Choose an option... Pending Applied Excluded (Questions) Excluded (Expired) Exc…" at bounding box center [476, 146] width 59 height 11
click at [248, 144] on div "#42 sanofi.wd3.sanoficareers workday Area Business Manager- Vaccines, Sarasota,…" at bounding box center [388, 149] width 324 height 23
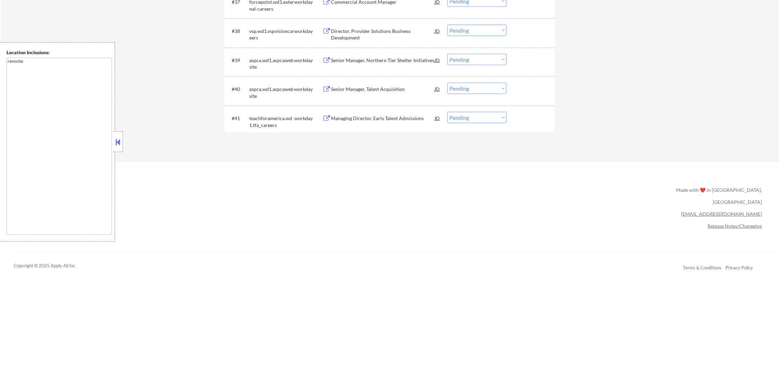
click at [349, 119] on div "Managing Director, Early Talent Admissions" at bounding box center [383, 118] width 104 height 7
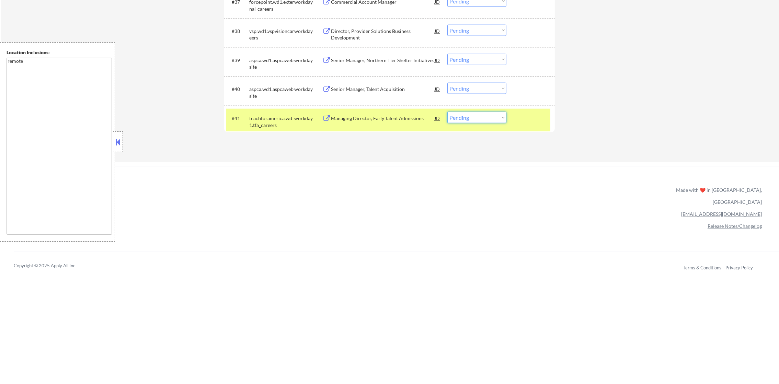
click at [465, 117] on select "Choose an option... Pending Applied Excluded (Questions) Excluded (Expired) Exc…" at bounding box center [476, 117] width 59 height 11
select select ""excluded__bad_match_""
click at [447, 112] on select "Choose an option... Pending Applied Excluded (Questions) Excluded (Expired) Exc…" at bounding box center [476, 117] width 59 height 11
click at [269, 123] on div "teachforamerica.wd1.tfa_careers" at bounding box center [271, 121] width 45 height 13
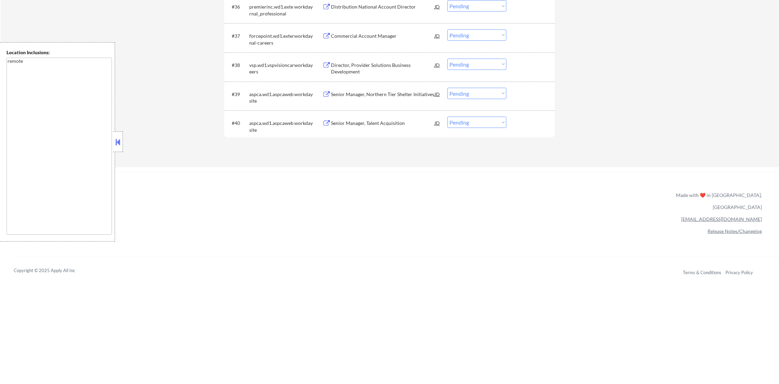
scroll to position [1198, 0]
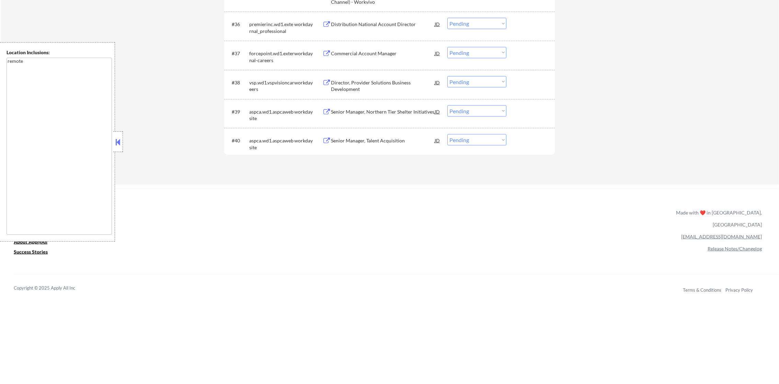
click at [368, 142] on div "Senior Manager, Talent Acquisition" at bounding box center [383, 140] width 104 height 7
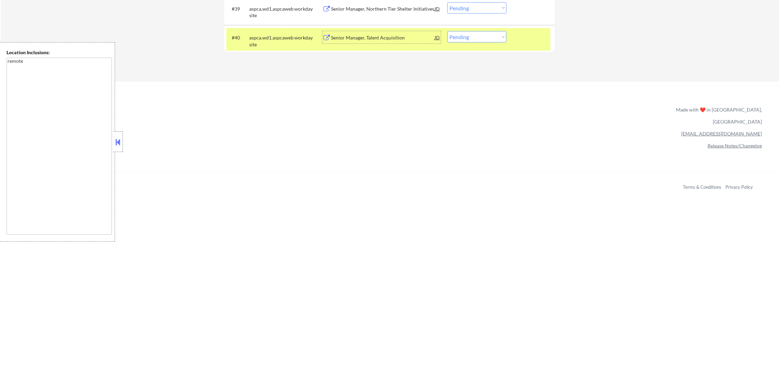
scroll to position [1318, 0]
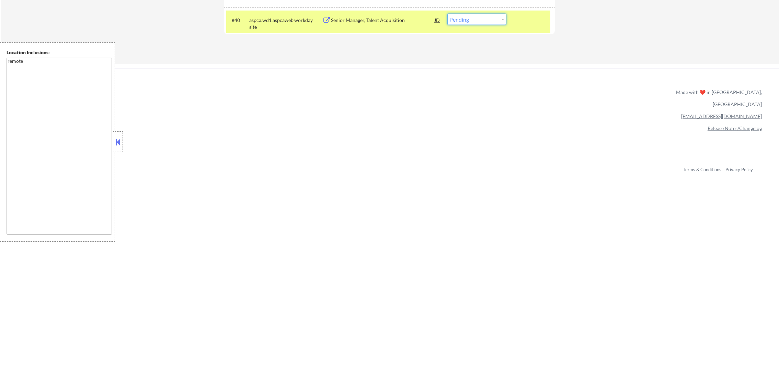
click at [484, 21] on select "Choose an option... Pending Applied Excluded (Questions) Excluded (Expired) Exc…" at bounding box center [476, 19] width 59 height 11
select select ""excluded__bad_match_""
click at [447, 14] on select "Choose an option... Pending Applied Excluded (Questions) Excluded (Expired) Exc…" at bounding box center [476, 19] width 59 height 11
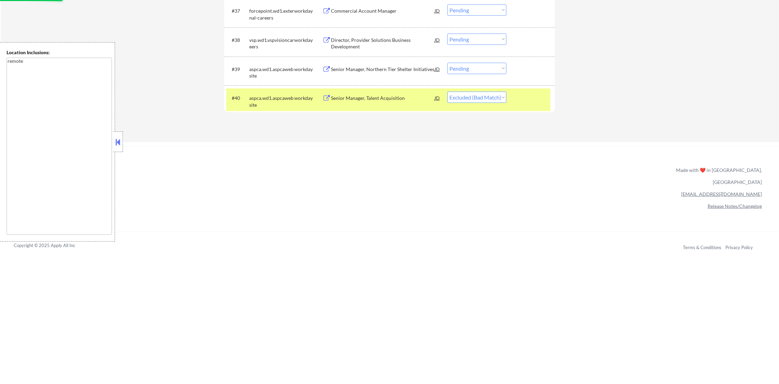
scroll to position [1232, 0]
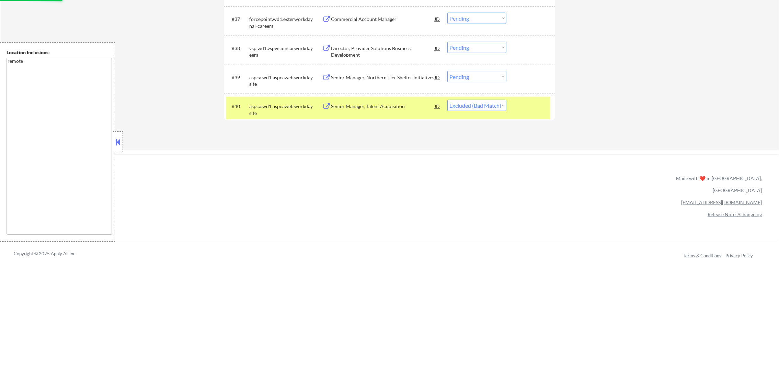
click at [259, 110] on div "aspca.wd1.aspcawebsite" at bounding box center [271, 109] width 45 height 13
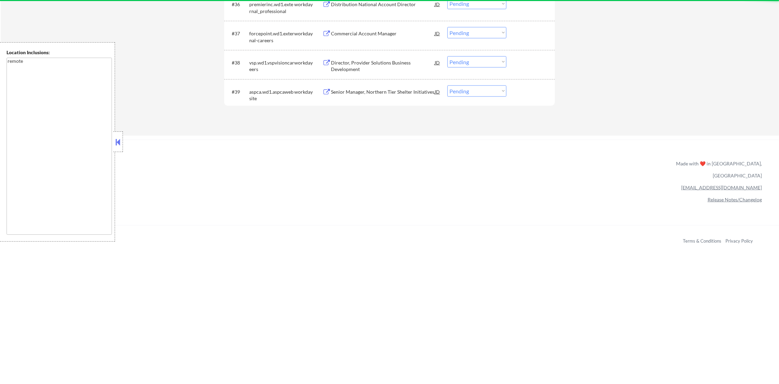
scroll to position [1215, 0]
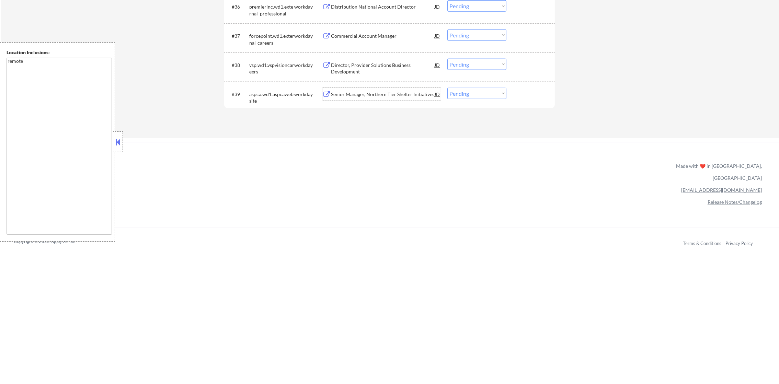
click at [397, 92] on div "Senior Manager, Northern Tier Shelter Initiatives" at bounding box center [383, 94] width 104 height 7
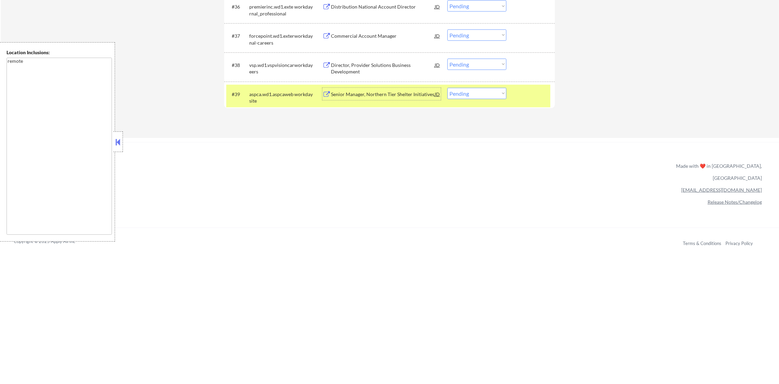
click at [451, 92] on select "Choose an option... Pending Applied Excluded (Questions) Excluded (Expired) Exc…" at bounding box center [476, 93] width 59 height 11
select select ""excluded__bad_match_""
click at [447, 88] on select "Choose an option... Pending Applied Excluded (Questions) Excluded (Expired) Exc…" at bounding box center [476, 93] width 59 height 11
click at [253, 95] on div "aspca.wd1.aspcawebsite" at bounding box center [271, 97] width 45 height 13
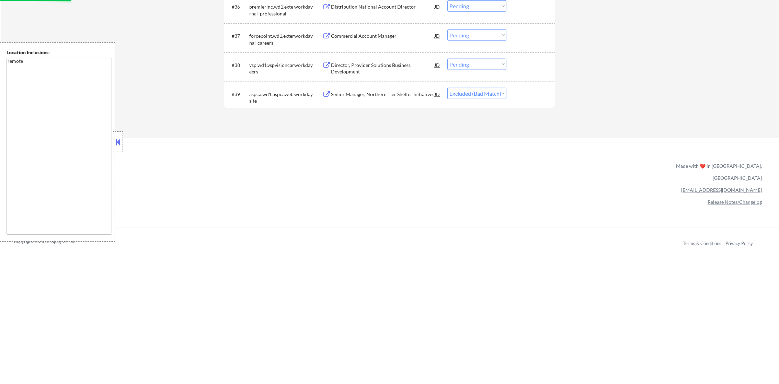
click at [361, 66] on div "Director, Provider Solutions Business Development" at bounding box center [383, 68] width 104 height 13
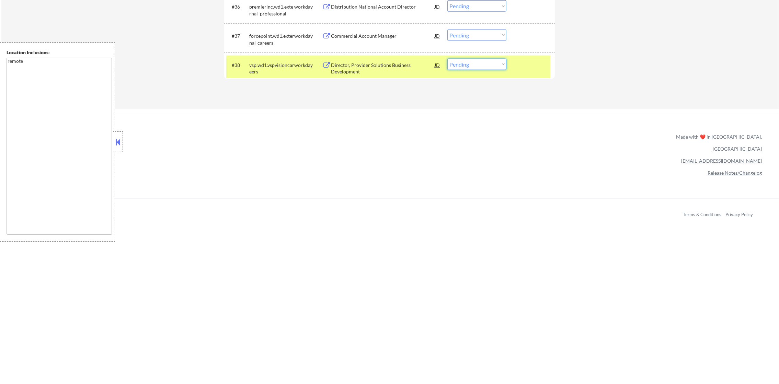
click at [470, 60] on select "Choose an option... Pending Applied Excluded (Questions) Excluded (Expired) Exc…" at bounding box center [476, 64] width 59 height 11
select select ""excluded__bad_match_""
click at [447, 59] on select "Choose an option... Pending Applied Excluded (Questions) Excluded (Expired) Exc…" at bounding box center [476, 64] width 59 height 11
click at [267, 71] on div "vsp.wd1.vspvisioncareers" at bounding box center [271, 68] width 45 height 13
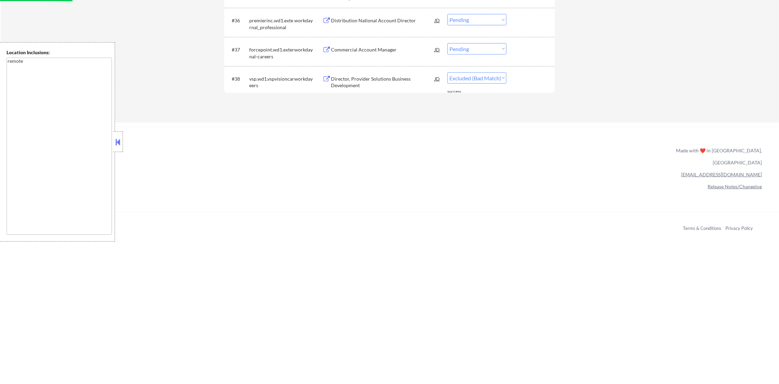
scroll to position [1198, 0]
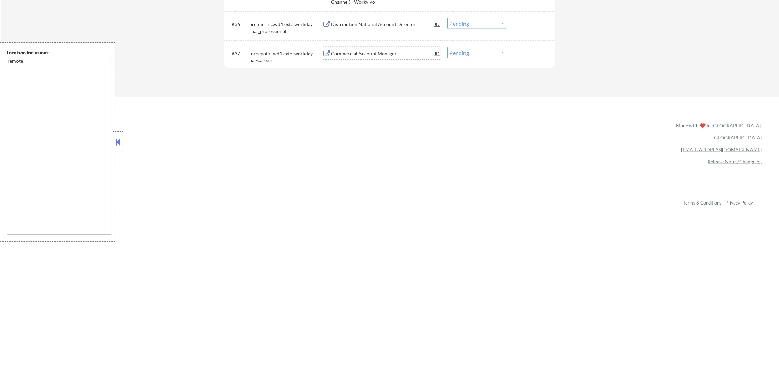
click at [376, 57] on div "Commercial Account Manager" at bounding box center [383, 53] width 104 height 12
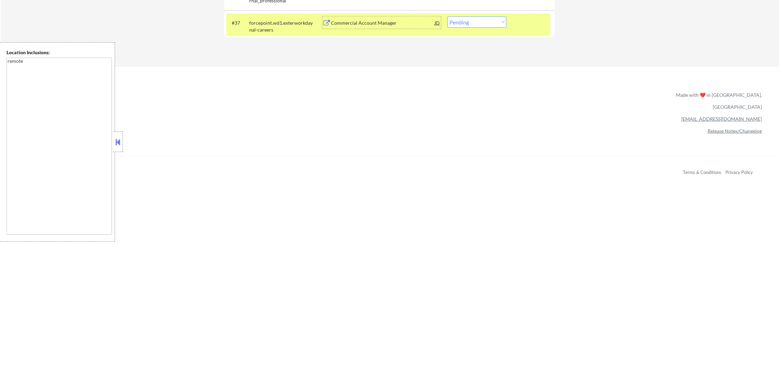
scroll to position [1232, 0]
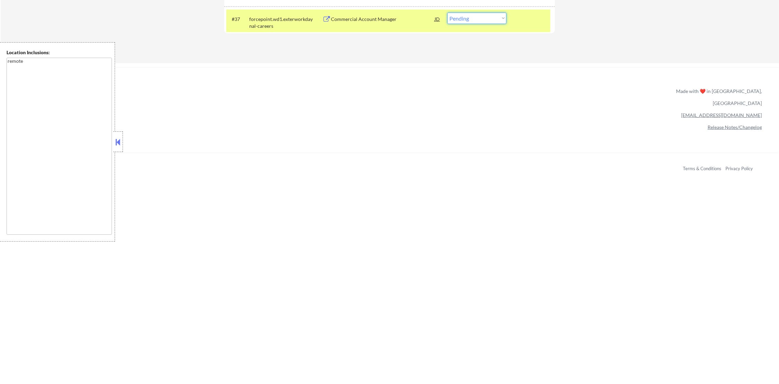
drag, startPoint x: 462, startPoint y: 16, endPoint x: 463, endPoint y: 21, distance: 4.9
click at [462, 16] on select "Choose an option... Pending Applied Excluded (Questions) Excluded (Expired) Exc…" at bounding box center [476, 18] width 59 height 11
select select ""excluded__bad_match_""
click at [447, 13] on select "Choose an option... Pending Applied Excluded (Questions) Excluded (Expired) Exc…" at bounding box center [476, 18] width 59 height 11
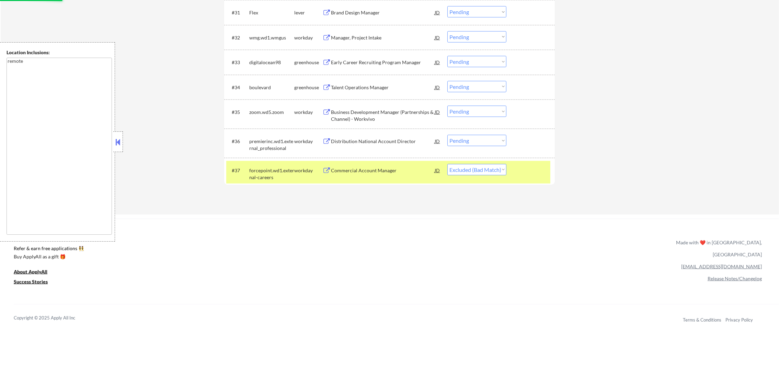
scroll to position [1078, 0]
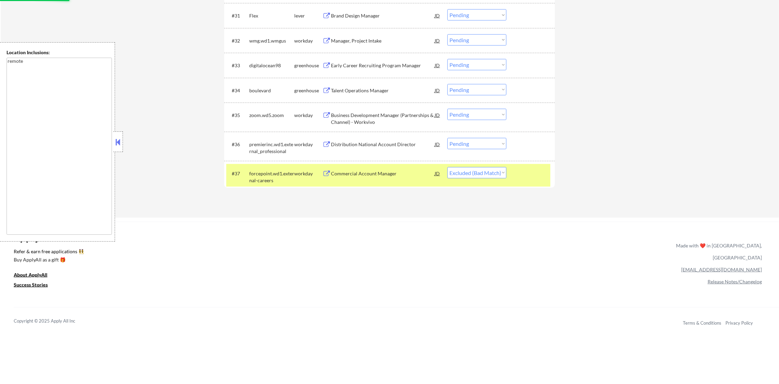
click at [269, 175] on div "forcepoint.wd1.external-careers" at bounding box center [271, 176] width 45 height 13
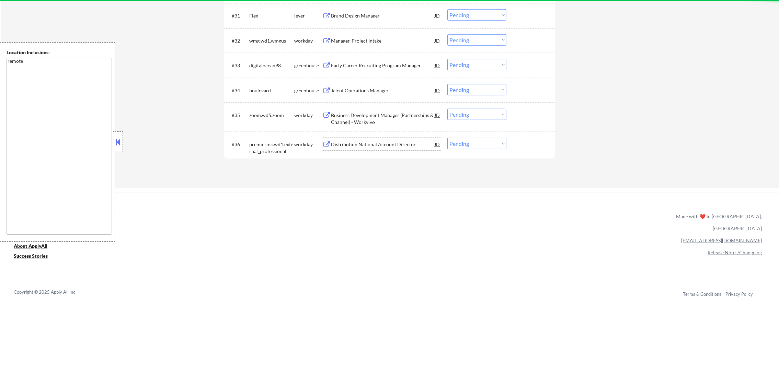
click at [410, 139] on div "Distribution National Account Director" at bounding box center [383, 144] width 104 height 12
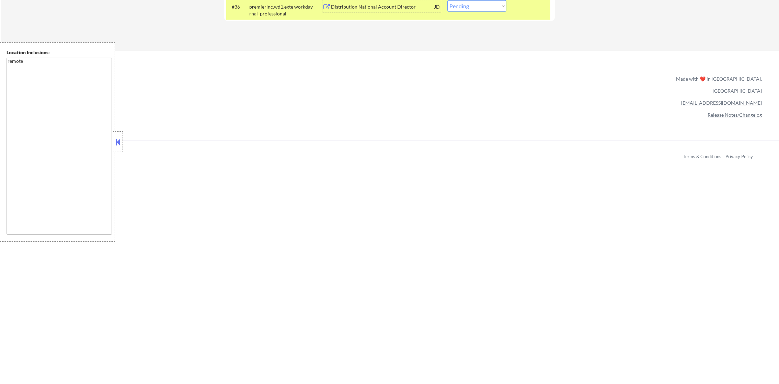
scroll to position [1198, 0]
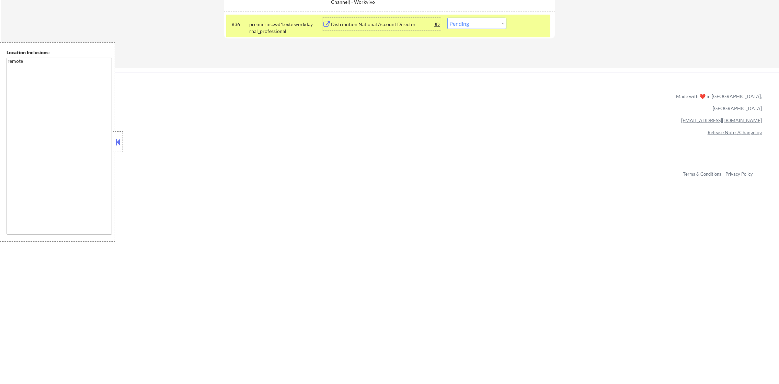
click at [473, 24] on select "Choose an option... Pending Applied Excluded (Questions) Excluded (Expired) Exc…" at bounding box center [476, 23] width 59 height 11
select select ""excluded""
click at [447, 18] on select "Choose an option... Pending Applied Excluded (Questions) Excluded (Expired) Exc…" at bounding box center [476, 23] width 59 height 11
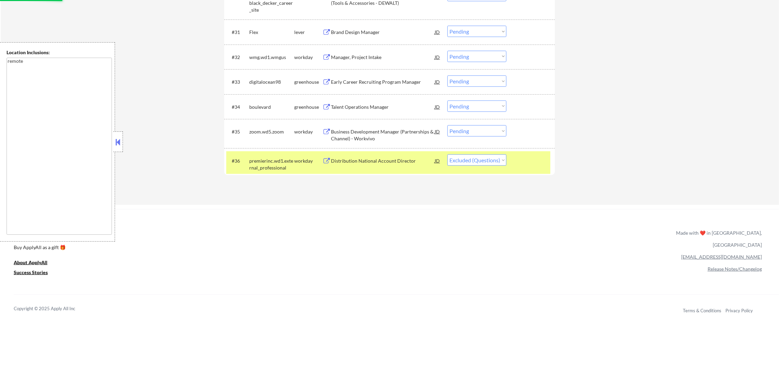
scroll to position [1061, 0]
click at [270, 163] on div "premierinc.wd1.external_professional" at bounding box center [271, 164] width 45 height 13
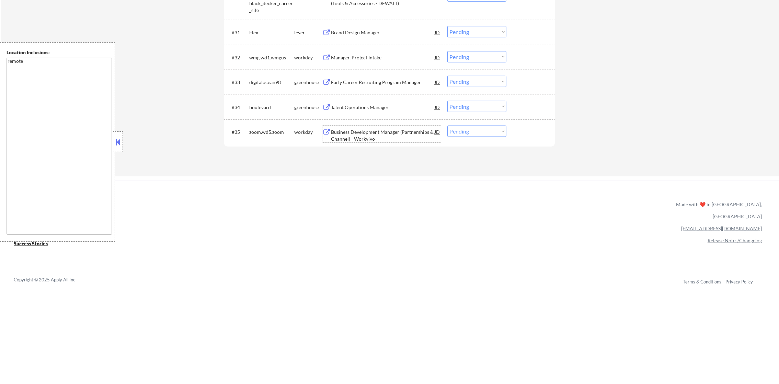
click at [383, 132] on div "Business Development Manager (Partnerships & Channel) - Workvivo" at bounding box center [383, 135] width 104 height 13
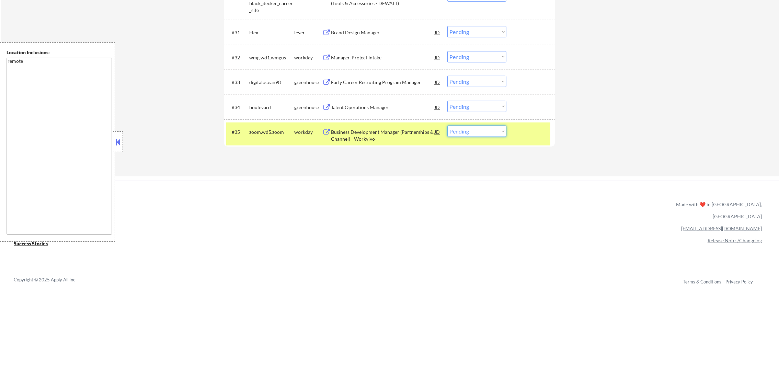
click at [468, 134] on select "Choose an option... Pending Applied Excluded (Questions) Excluded (Expired) Exc…" at bounding box center [476, 131] width 59 height 11
select select ""applied""
click at [447, 126] on select "Choose an option... Pending Applied Excluded (Questions) Excluded (Expired) Exc…" at bounding box center [476, 131] width 59 height 11
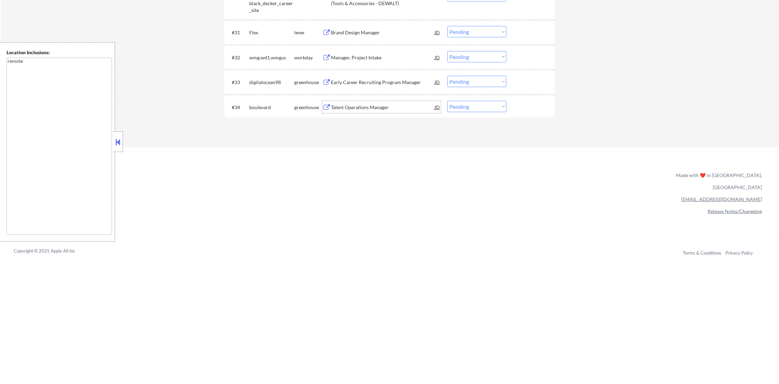
click at [378, 104] on div "Talent Operations Manager" at bounding box center [383, 107] width 104 height 7
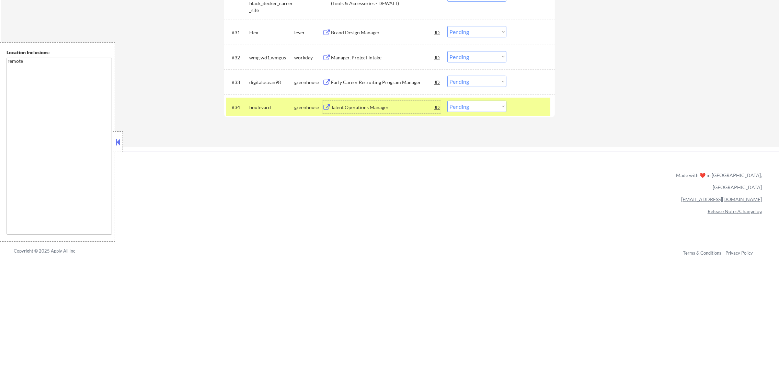
click at [462, 108] on select "Choose an option... Pending Applied Excluded (Questions) Excluded (Expired) Exc…" at bounding box center [476, 106] width 59 height 11
select select ""excluded__bad_match_""
click at [447, 101] on select "Choose an option... Pending Applied Excluded (Questions) Excluded (Expired) Exc…" at bounding box center [476, 106] width 59 height 11
click at [244, 106] on div "#34" at bounding box center [238, 107] width 12 height 7
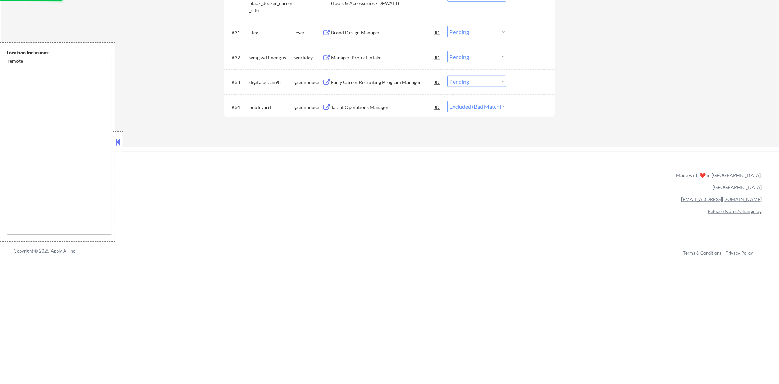
click at [353, 82] on div "Early Career Recruiting Program Manager" at bounding box center [383, 82] width 104 height 7
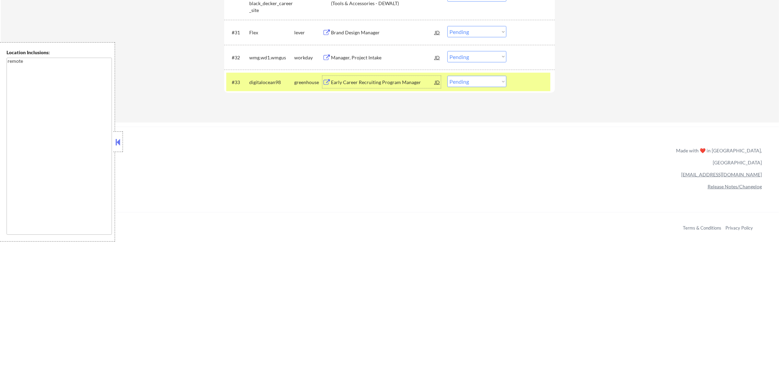
click at [468, 82] on select "Choose an option... Pending Applied Excluded (Questions) Excluded (Expired) Exc…" at bounding box center [476, 81] width 59 height 11
select select ""excluded__bad_match_""
click at [447, 76] on select "Choose an option... Pending Applied Excluded (Questions) Excluded (Expired) Exc…" at bounding box center [476, 81] width 59 height 11
click at [247, 80] on div "#33 digitalocean98 greenhouse Early Career Recruiting Program Manager JD Choose…" at bounding box center [388, 82] width 324 height 19
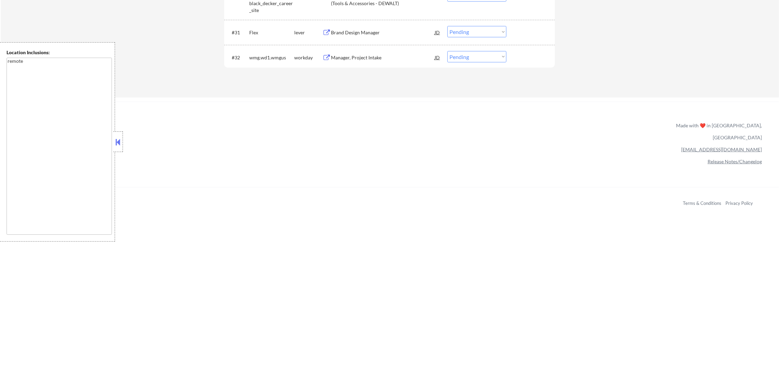
click at [364, 47] on div "#32 wmg.wd1.wmgus workday Manager, Project Intake JD Choose an option... Pendin…" at bounding box center [389, 57] width 330 height 25
click at [363, 50] on div "#32 wmg.wd1.wmgus workday Manager, Project Intake JD Choose an option... Pendin…" at bounding box center [388, 57] width 324 height 19
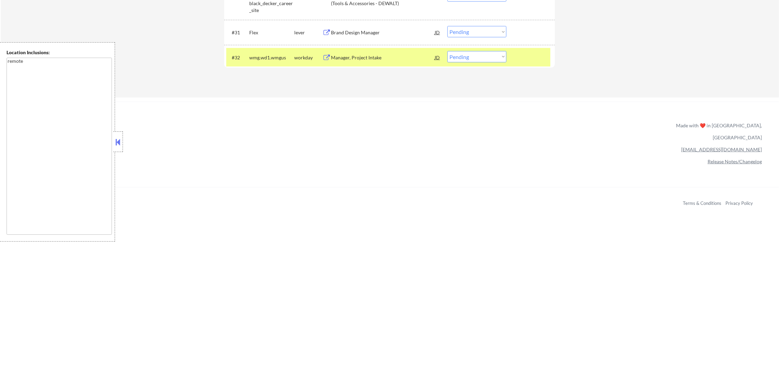
click at [376, 56] on div "Manager, Project Intake" at bounding box center [383, 57] width 104 height 7
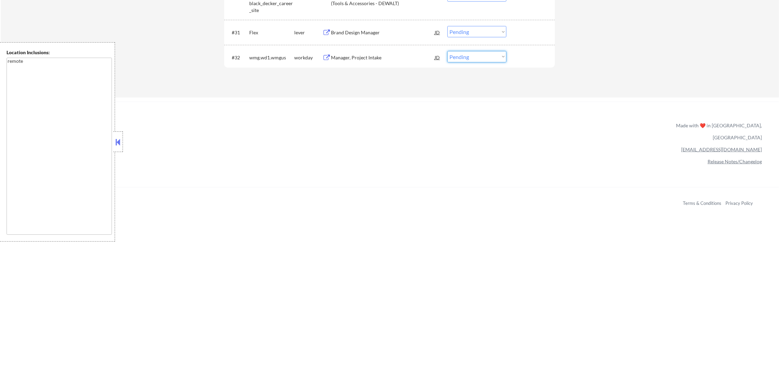
click at [458, 56] on select "Choose an option... Pending Applied Excluded (Questions) Excluded (Expired) Exc…" at bounding box center [476, 56] width 59 height 11
select select ""excluded__bad_match_""
click at [447, 51] on select "Choose an option... Pending Applied Excluded (Questions) Excluded (Expired) Exc…" at bounding box center [476, 56] width 59 height 11
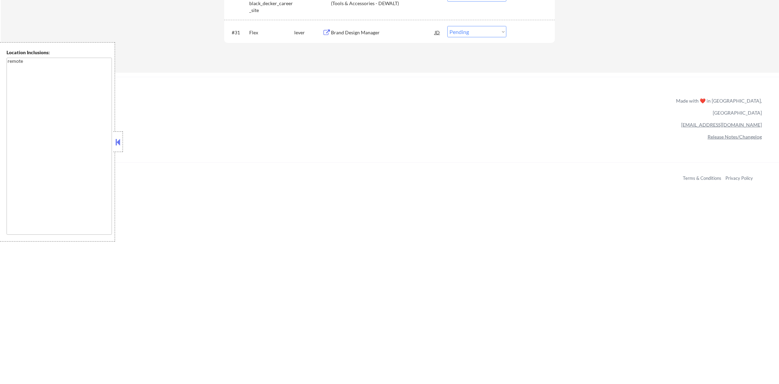
click at [413, 33] on div "Brand Design Manager" at bounding box center [383, 32] width 104 height 7
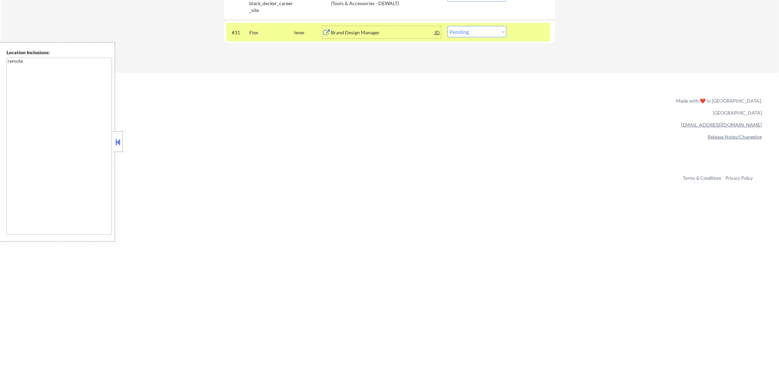
click at [452, 35] on select "Choose an option... Pending Applied Excluded (Questions) Excluded (Expired) Exc…" at bounding box center [476, 31] width 59 height 11
select select ""excluded__bad_match_""
click at [447, 26] on select "Choose an option... Pending Applied Excluded (Questions) Excluded (Expired) Exc…" at bounding box center [476, 31] width 59 height 11
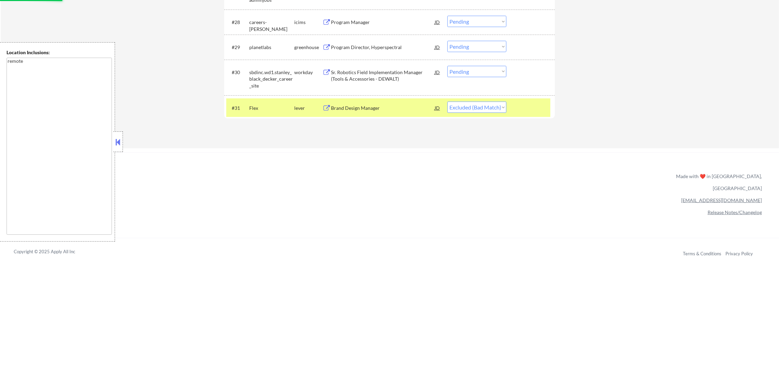
scroll to position [975, 0]
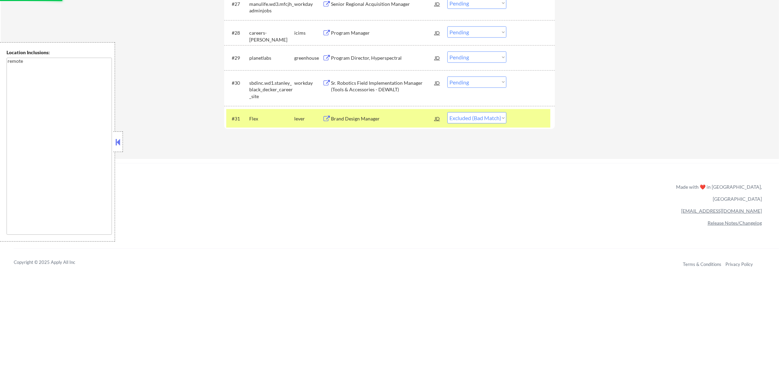
click at [264, 109] on div "#31 Flex lever Brand Design Manager JD Choose an option... Pending Applied Excl…" at bounding box center [388, 118] width 324 height 19
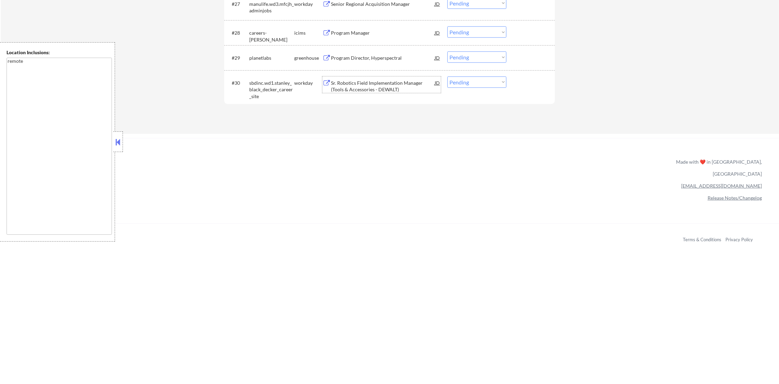
click at [386, 84] on div "Sr. Robotics Field Implementation Manager (Tools & Accessories - DEWALT)" at bounding box center [383, 86] width 104 height 13
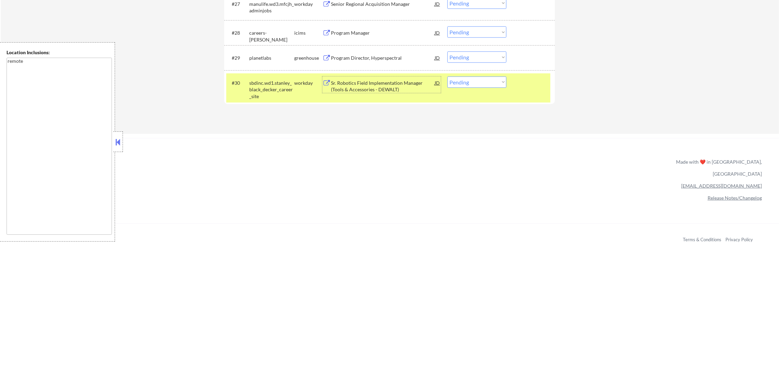
drag, startPoint x: 463, startPoint y: 80, endPoint x: 464, endPoint y: 84, distance: 4.7
click at [463, 80] on select "Choose an option... Pending Applied Excluded (Questions) Excluded (Expired) Exc…" at bounding box center [476, 82] width 59 height 11
select select ""excluded__expired_""
click at [447, 77] on select "Choose an option... Pending Applied Excluded (Questions) Excluded (Expired) Exc…" at bounding box center [476, 82] width 59 height 11
click at [237, 82] on div "#30" at bounding box center [238, 83] width 12 height 7
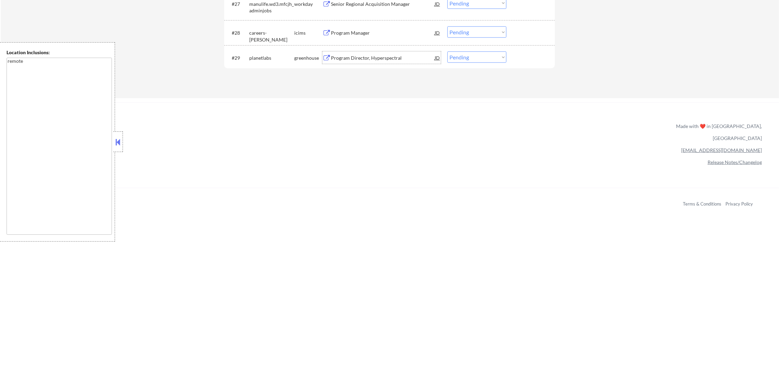
click at [377, 58] on div "Program Director, Hyperspectral" at bounding box center [383, 58] width 104 height 7
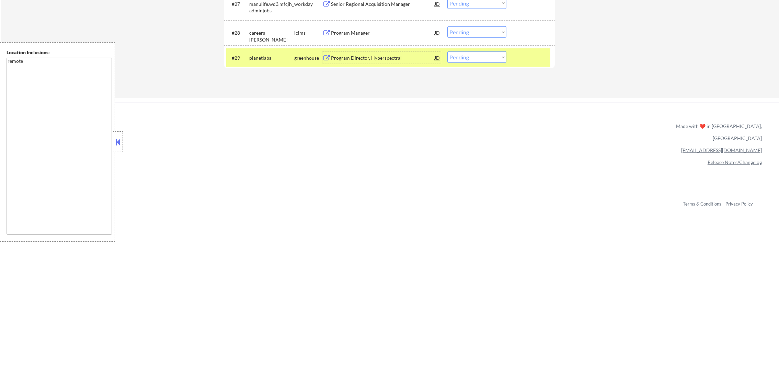
click at [455, 56] on select "Choose an option... Pending Applied Excluded (Questions) Excluded (Expired) Exc…" at bounding box center [476, 56] width 59 height 11
select select ""excluded__bad_match_""
click at [447, 51] on select "Choose an option... Pending Applied Excluded (Questions) Excluded (Expired) Exc…" at bounding box center [476, 56] width 59 height 11
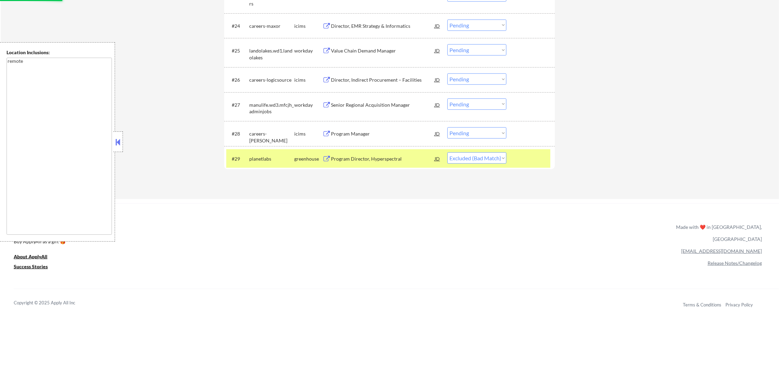
scroll to position [855, 0]
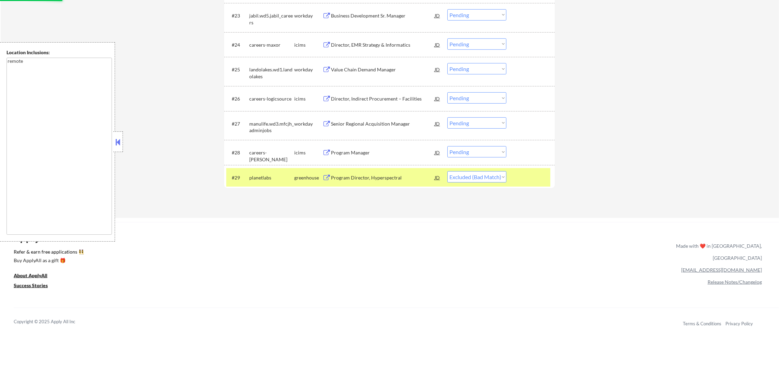
click at [263, 173] on div "planetlabs" at bounding box center [271, 177] width 45 height 12
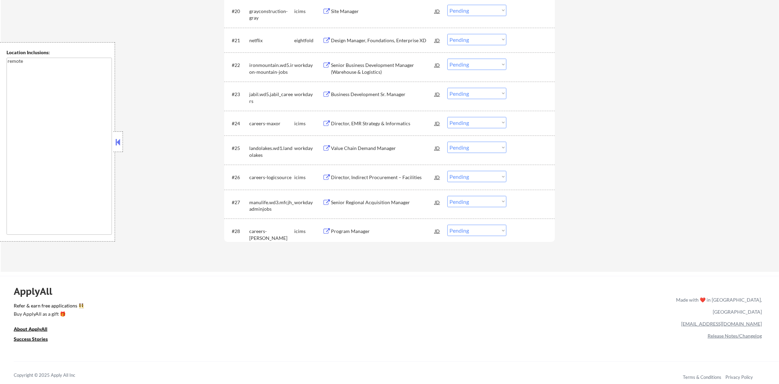
scroll to position [777, 0]
click at [380, 202] on div "Senior Regional Acquisition Manager" at bounding box center [383, 201] width 104 height 7
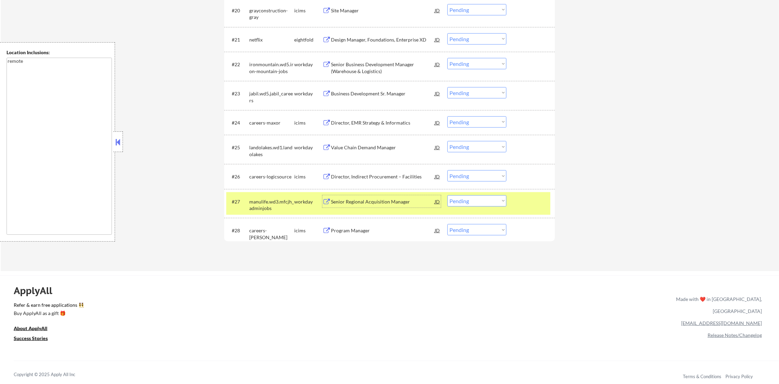
click at [371, 200] on div "Senior Regional Acquisition Manager" at bounding box center [383, 201] width 104 height 7
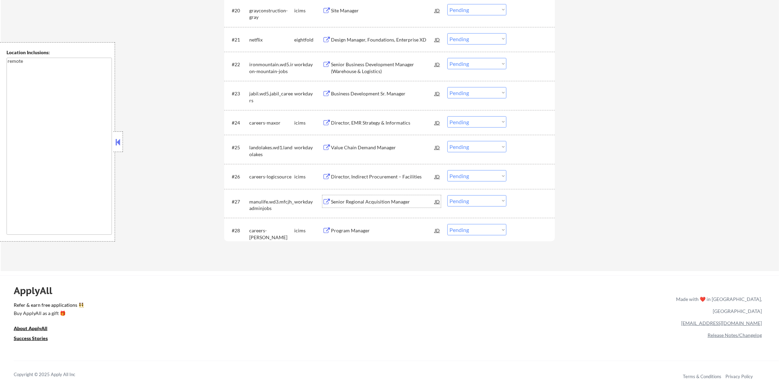
click at [469, 199] on select "Choose an option... Pending Applied Excluded (Questions) Excluded (Expired) Exc…" at bounding box center [476, 200] width 59 height 11
click at [447, 195] on select "Choose an option... Pending Applied Excluded (Questions) Excluded (Expired) Exc…" at bounding box center [476, 200] width 59 height 11
select select ""pending""
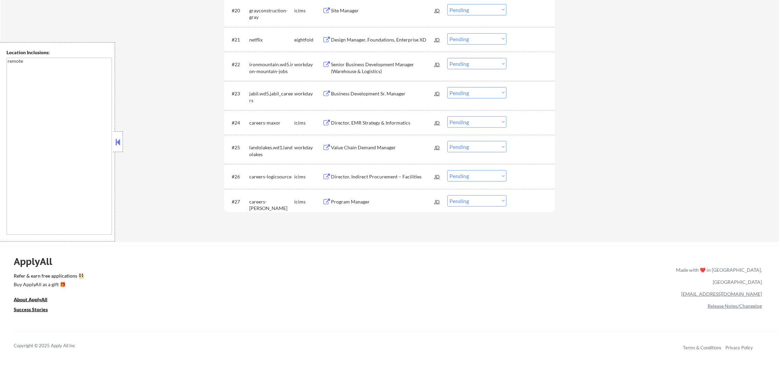
click at [355, 152] on div "Value Chain Demand Manager" at bounding box center [383, 147] width 104 height 12
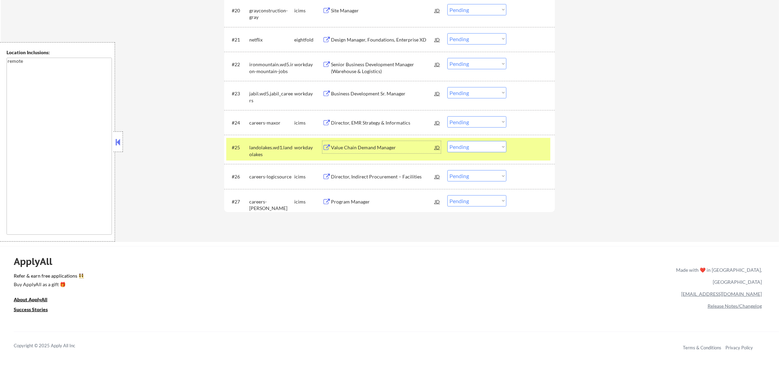
drag, startPoint x: 471, startPoint y: 148, endPoint x: 474, endPoint y: 153, distance: 6.3
click at [471, 148] on select "Choose an option... Pending Applied Excluded (Questions) Excluded (Expired) Exc…" at bounding box center [476, 146] width 59 height 11
click at [447, 141] on select "Choose an option... Pending Applied Excluded (Questions) Excluded (Expired) Exc…" at bounding box center [476, 146] width 59 height 11
click at [260, 147] on div "landolakes.wd1.landolakes" at bounding box center [271, 150] width 45 height 13
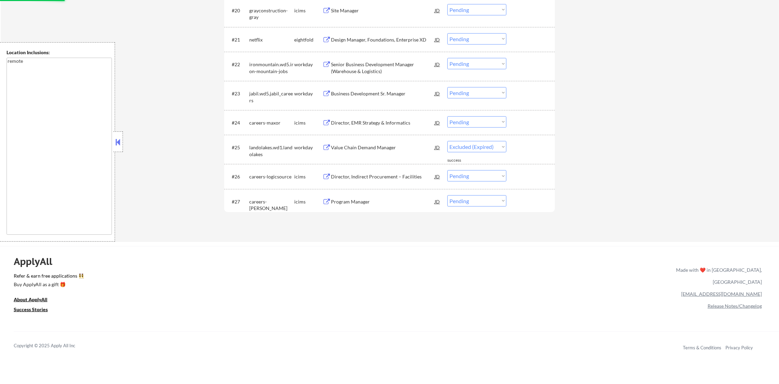
select select ""pending""
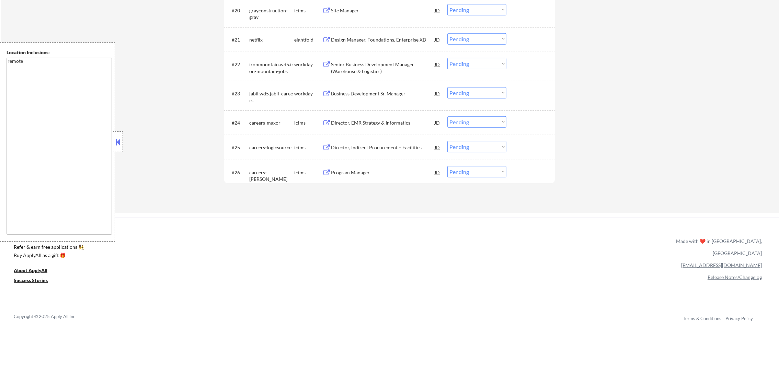
click at [380, 89] on div "Business Development Sr. Manager" at bounding box center [383, 93] width 104 height 12
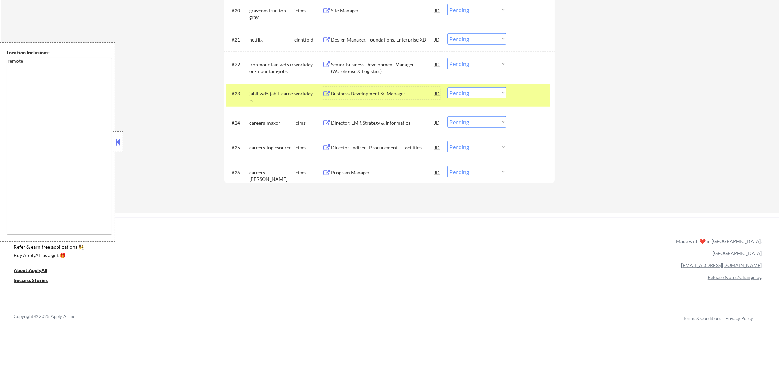
drag, startPoint x: 462, startPoint y: 91, endPoint x: 462, endPoint y: 98, distance: 7.9
click at [462, 91] on select "Choose an option... Pending Applied Excluded (Questions) Excluded (Expired) Exc…" at bounding box center [476, 92] width 59 height 11
click at [447, 87] on select "Choose an option... Pending Applied Excluded (Questions) Excluded (Expired) Exc…" at bounding box center [476, 92] width 59 height 11
click at [266, 99] on div "jabil.wd5.jabil_careers" at bounding box center [271, 96] width 45 height 13
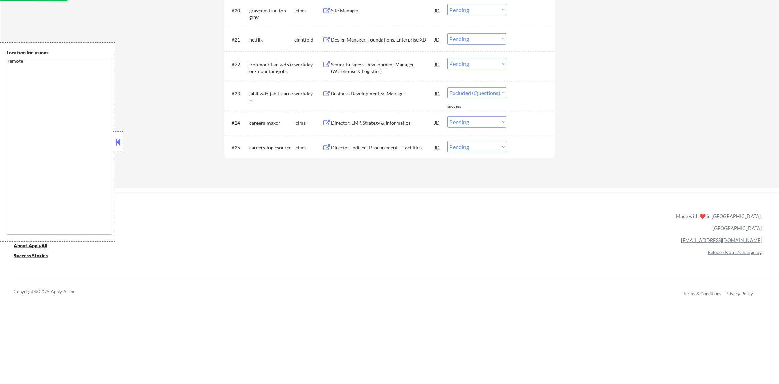
select select ""pending""
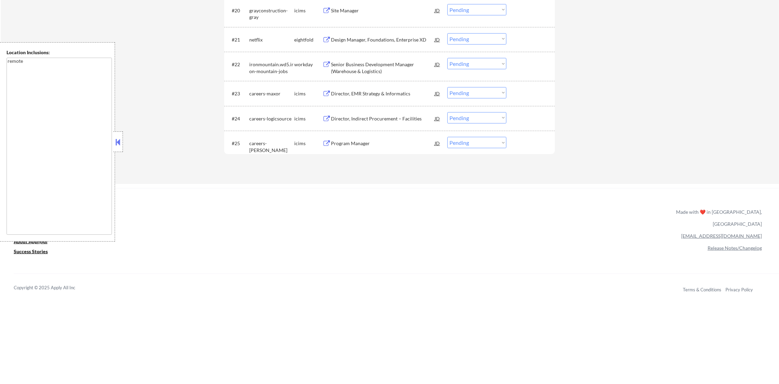
click at [364, 68] on div "Senior Business Development Manager (Warehouse & Logistics)" at bounding box center [383, 67] width 104 height 13
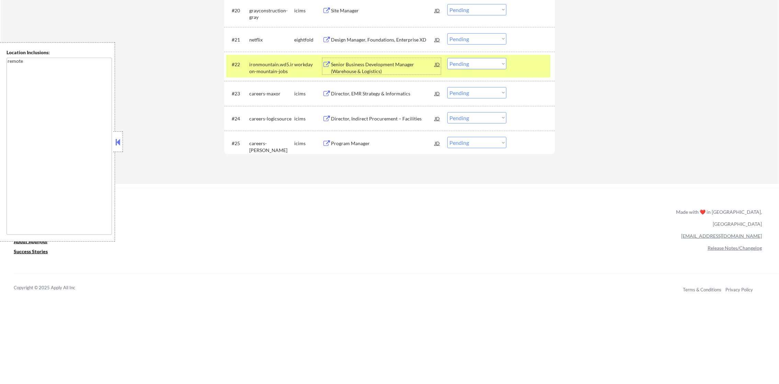
drag, startPoint x: 475, startPoint y: 60, endPoint x: 475, endPoint y: 68, distance: 7.9
click at [475, 60] on select "Choose an option... Pending Applied Excluded (Questions) Excluded (Expired) Exc…" at bounding box center [476, 63] width 59 height 11
click at [447, 58] on select "Choose an option... Pending Applied Excluded (Questions) Excluded (Expired) Exc…" at bounding box center [476, 63] width 59 height 11
click at [255, 69] on div "ironmountain.wd5.iron-mountain-jobs" at bounding box center [271, 67] width 45 height 13
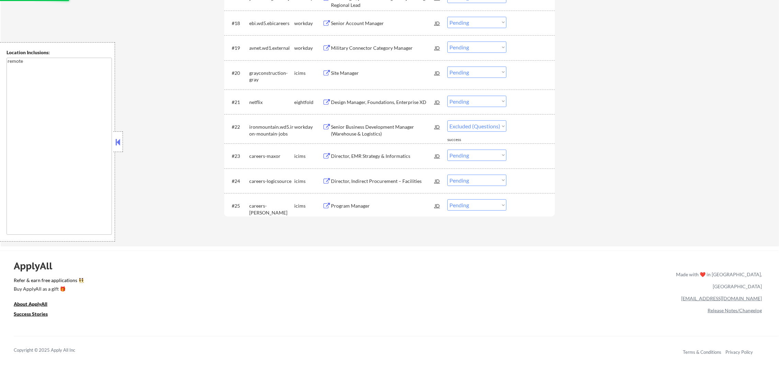
scroll to position [691, 0]
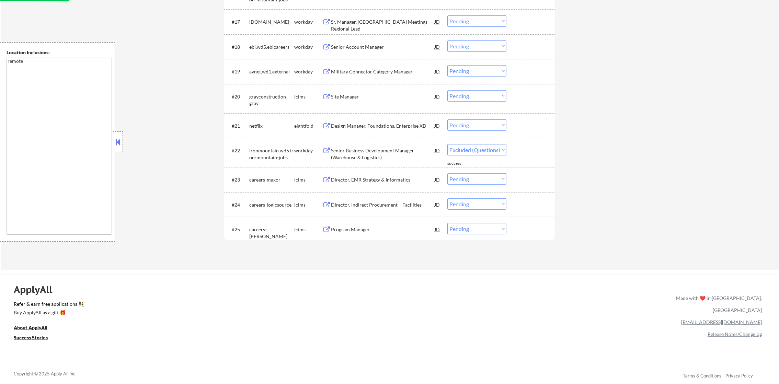
select select ""pending""
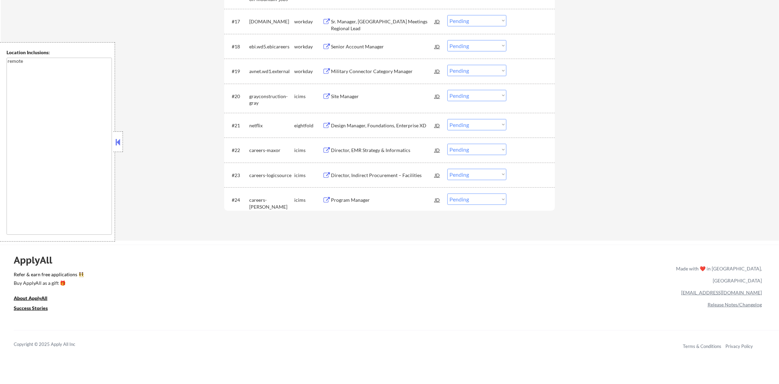
scroll to position [699, 0]
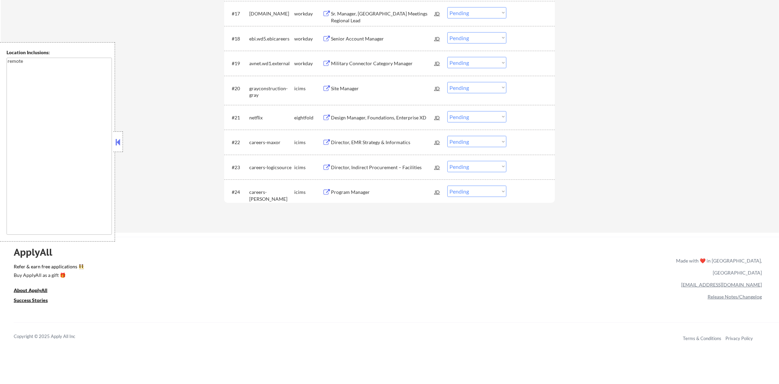
click at [375, 113] on div "Design Manager, Foundations, Enterprise XD" at bounding box center [383, 117] width 104 height 12
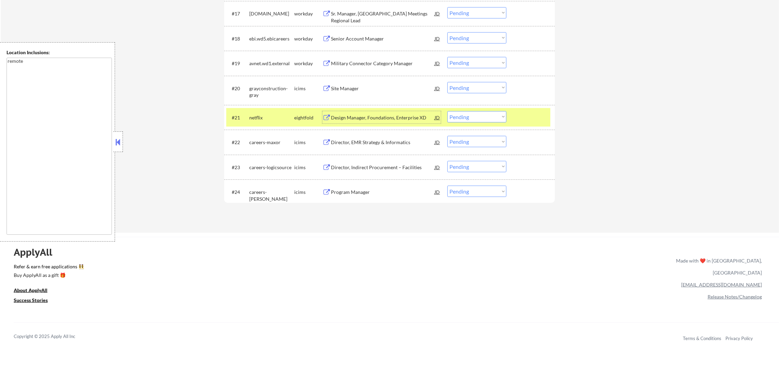
click at [479, 124] on div "#21 netflix eightfold Design Manager, Foundations, Enterprise XD JD Choose an o…" at bounding box center [388, 117] width 324 height 19
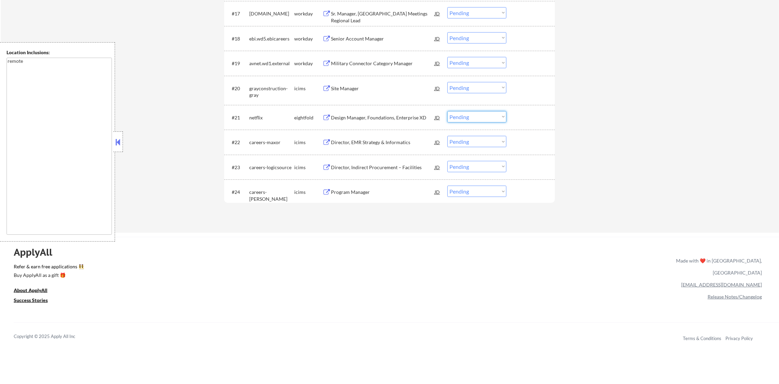
click at [479, 118] on select "Choose an option... Pending Applied Excluded (Questions) Excluded (Expired) Exc…" at bounding box center [476, 116] width 59 height 11
click at [447, 111] on select "Choose an option... Pending Applied Excluded (Questions) Excluded (Expired) Exc…" at bounding box center [476, 116] width 59 height 11
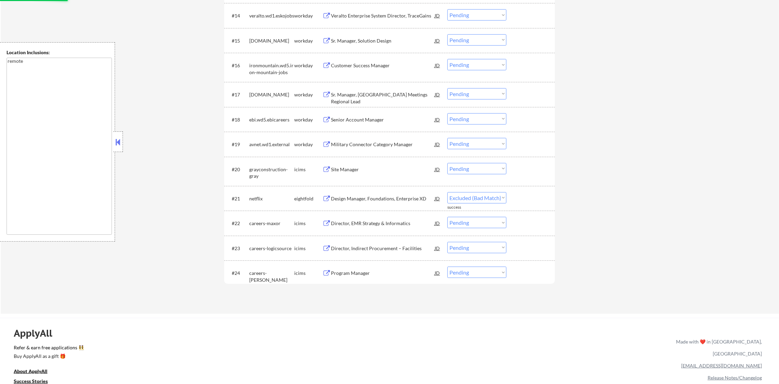
scroll to position [613, 0]
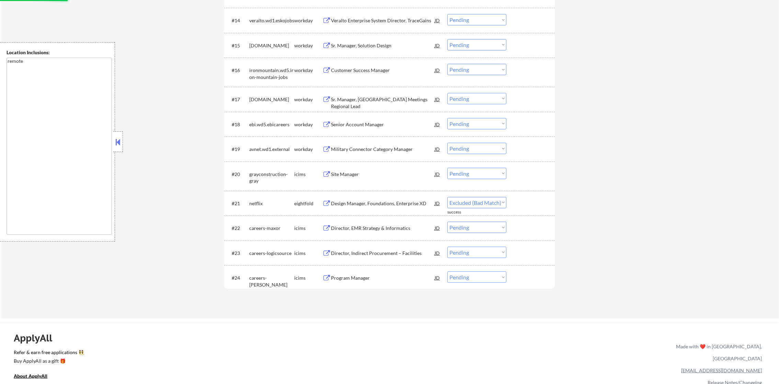
select select ""pending""
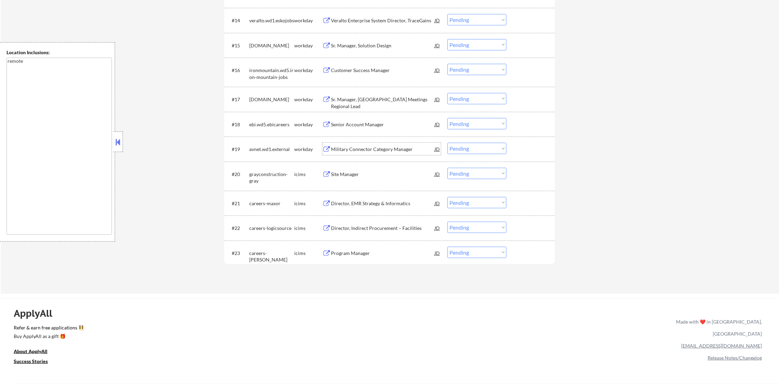
click at [370, 151] on div "Military Connector Category Manager" at bounding box center [383, 149] width 104 height 7
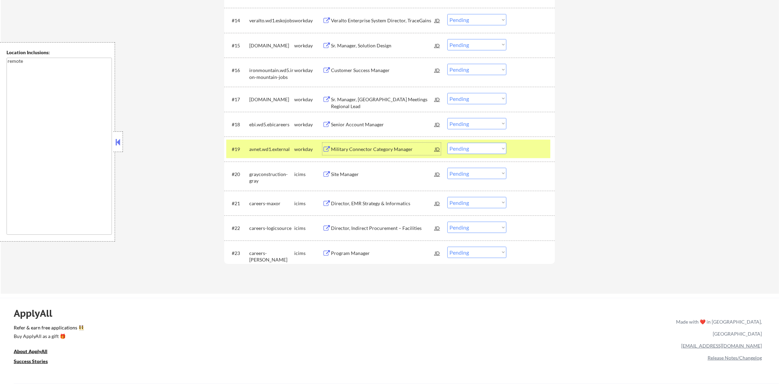
click at [476, 146] on select "Choose an option... Pending Applied Excluded (Questions) Excluded (Expired) Exc…" at bounding box center [476, 148] width 59 height 11
click at [447, 143] on select "Choose an option... Pending Applied Excluded (Questions) Excluded (Expired) Exc…" at bounding box center [476, 148] width 59 height 11
select select ""pending""
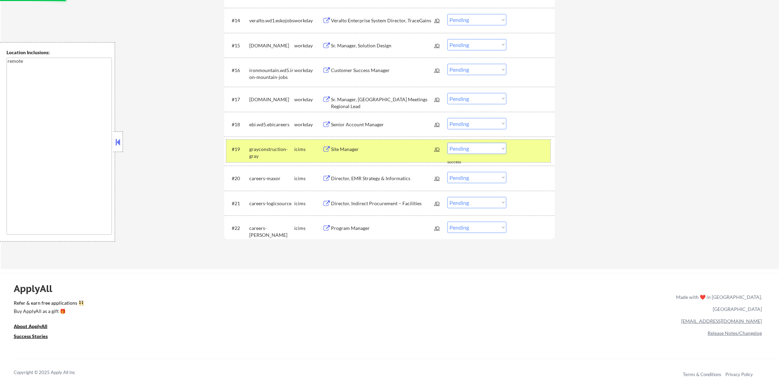
click at [280, 155] on div "#19 grayconstruction-gray icims Site Manager JD Choose an option... Pending App…" at bounding box center [388, 151] width 324 height 23
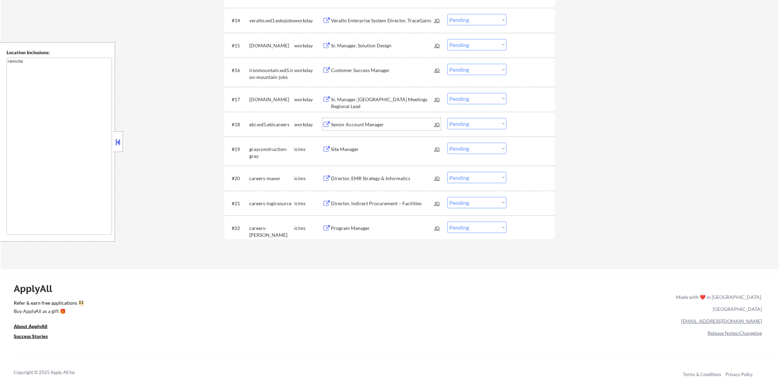
click at [372, 122] on div "Senior Account Manager" at bounding box center [383, 124] width 104 height 7
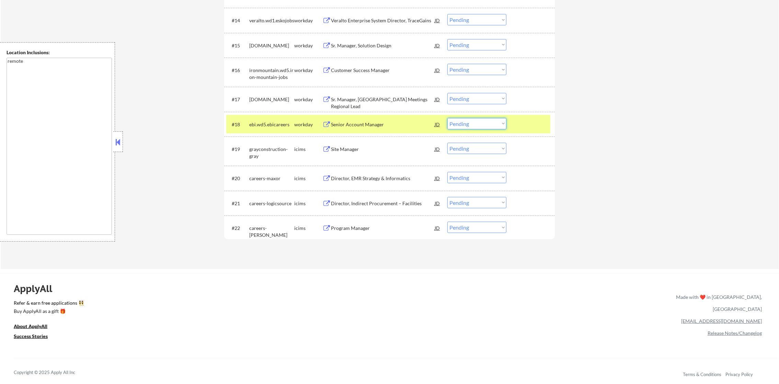
drag, startPoint x: 463, startPoint y: 124, endPoint x: 463, endPoint y: 130, distance: 6.5
click at [463, 124] on select "Choose an option... Pending Applied Excluded (Questions) Excluded (Expired) Exc…" at bounding box center [476, 123] width 59 height 11
click at [447, 118] on select "Choose an option... Pending Applied Excluded (Questions) Excluded (Expired) Exc…" at bounding box center [476, 123] width 59 height 11
click at [254, 124] on div "ebi.wd5.ebicareers" at bounding box center [271, 124] width 45 height 7
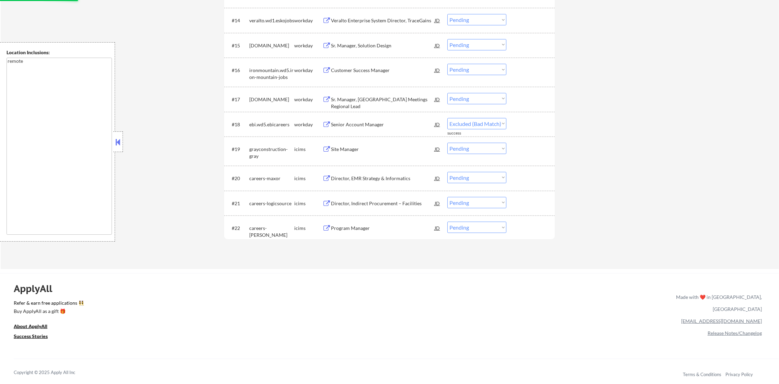
select select ""pending""
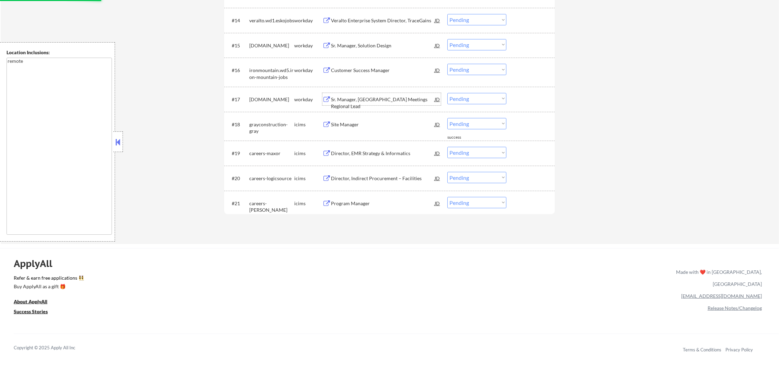
click at [396, 98] on div "Sr. Manager, US Meetings Regional Lead" at bounding box center [383, 102] width 104 height 13
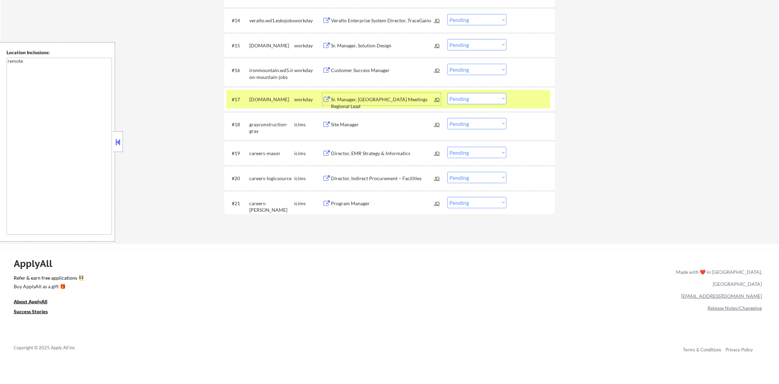
click at [488, 97] on select "Choose an option... Pending Applied Excluded (Questions) Excluded (Expired) Exc…" at bounding box center [476, 98] width 59 height 11
click at [447, 93] on select "Choose an option... Pending Applied Excluded (Questions) Excluded (Expired) Exc…" at bounding box center [476, 98] width 59 height 11
click at [279, 100] on div "amgen.wd1.careers" at bounding box center [271, 99] width 45 height 7
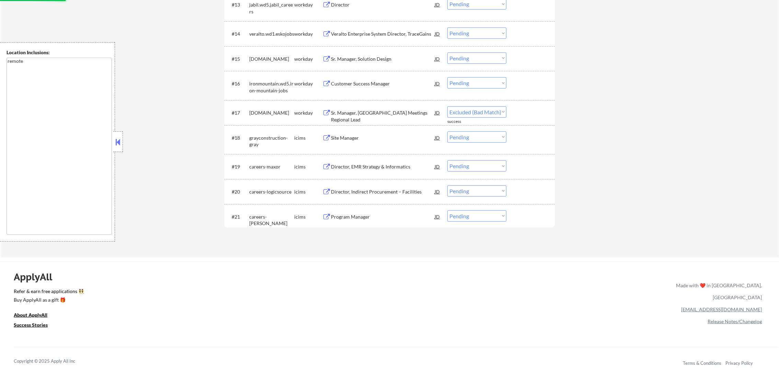
scroll to position [579, 0]
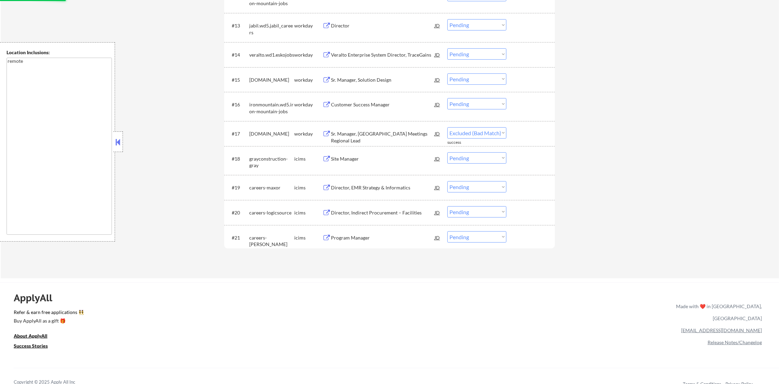
select select ""pending""
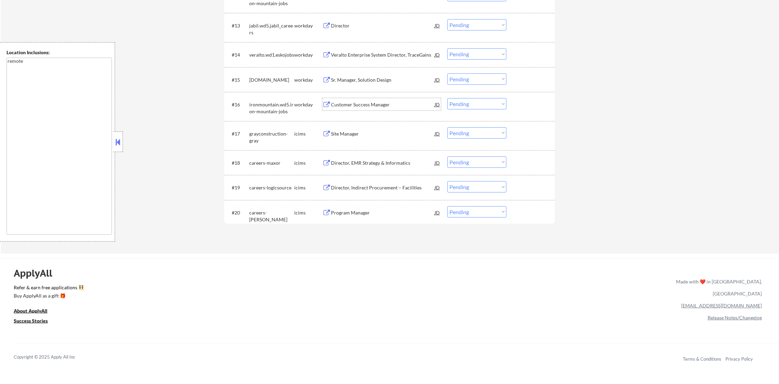
click at [371, 100] on div "Customer Success Manager" at bounding box center [383, 104] width 104 height 12
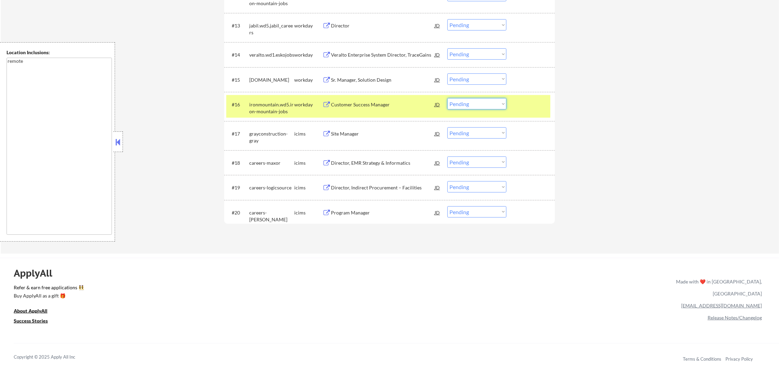
click at [462, 105] on select "Choose an option... Pending Applied Excluded (Questions) Excluded (Expired) Exc…" at bounding box center [476, 103] width 59 height 11
click at [447, 98] on select "Choose an option... Pending Applied Excluded (Questions) Excluded (Expired) Exc…" at bounding box center [476, 103] width 59 height 11
click at [279, 95] on div "#16 ironmountain.wd5.iron-mountain-jobs workday Customer Success Manager JD Cho…" at bounding box center [388, 106] width 324 height 23
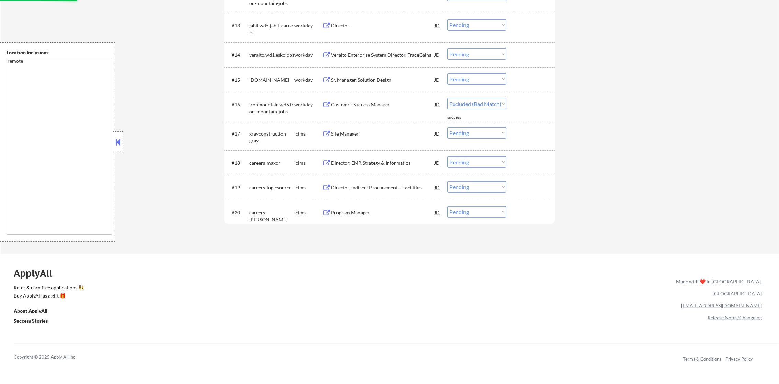
click at [381, 81] on div "Sr. Manager, Solution Design" at bounding box center [383, 80] width 104 height 7
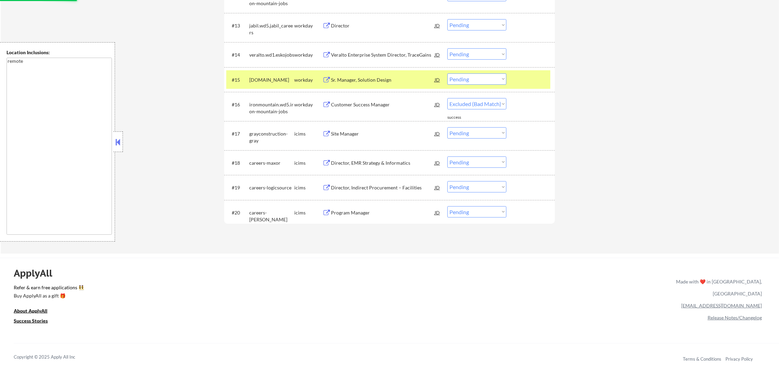
select select ""pending""
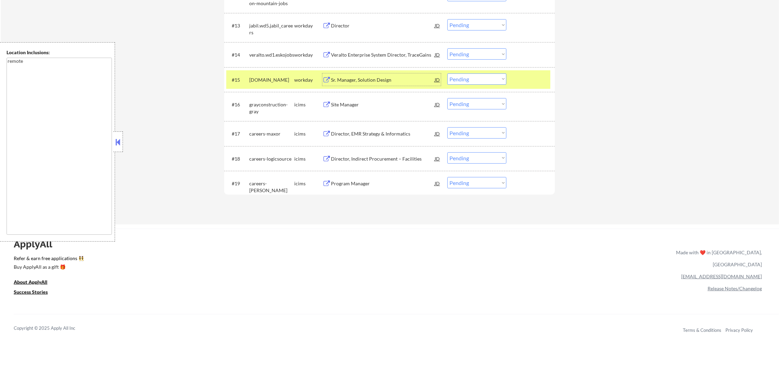
click at [472, 80] on select "Choose an option... Pending Applied Excluded (Questions) Excluded (Expired) Exc…" at bounding box center [476, 78] width 59 height 11
click at [447, 73] on select "Choose an option... Pending Applied Excluded (Questions) Excluded (Expired) Exc…" at bounding box center [476, 78] width 59 height 11
click at [283, 77] on div "mhs.wd1.careers" at bounding box center [271, 80] width 45 height 7
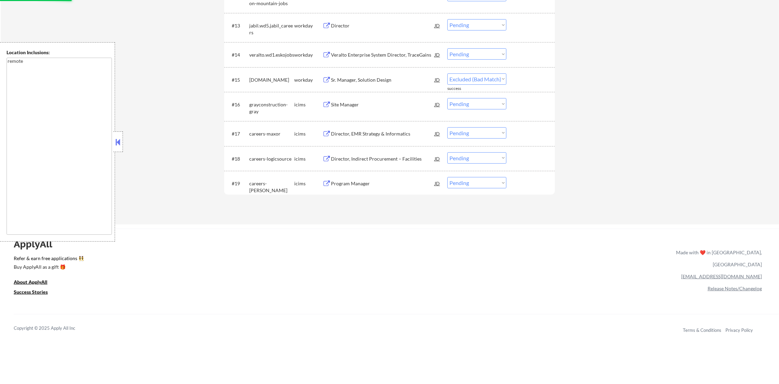
select select ""pending""
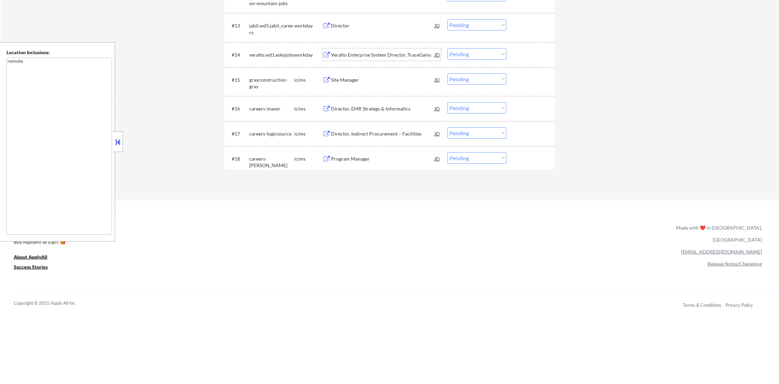
click at [376, 56] on div "Veralto Enterprise System Director, TraceGains" at bounding box center [383, 54] width 104 height 7
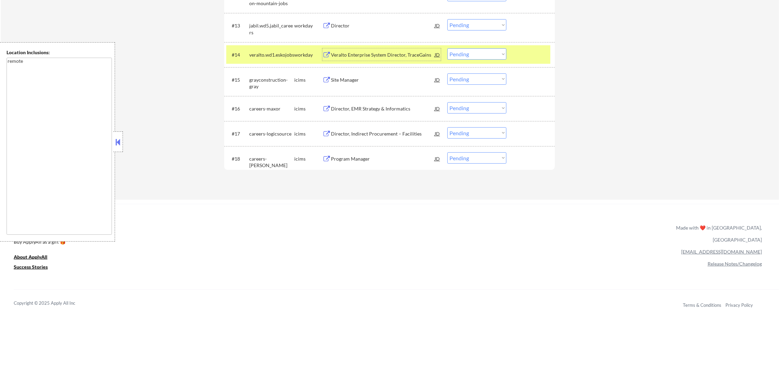
click at [479, 54] on select "Choose an option... Pending Applied Excluded (Questions) Excluded (Expired) Exc…" at bounding box center [476, 53] width 59 height 11
click at [447, 48] on select "Choose an option... Pending Applied Excluded (Questions) Excluded (Expired) Exc…" at bounding box center [476, 53] width 59 height 11
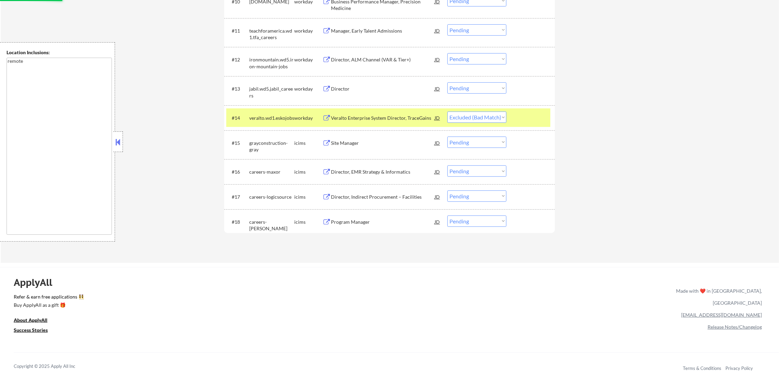
scroll to position [510, 0]
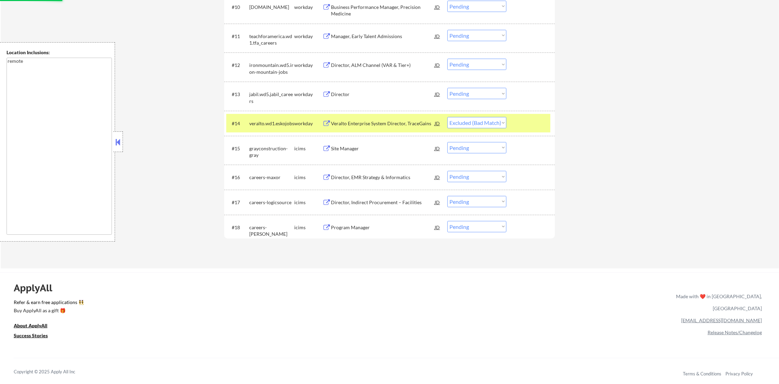
click at [295, 127] on div "workday" at bounding box center [308, 123] width 28 height 12
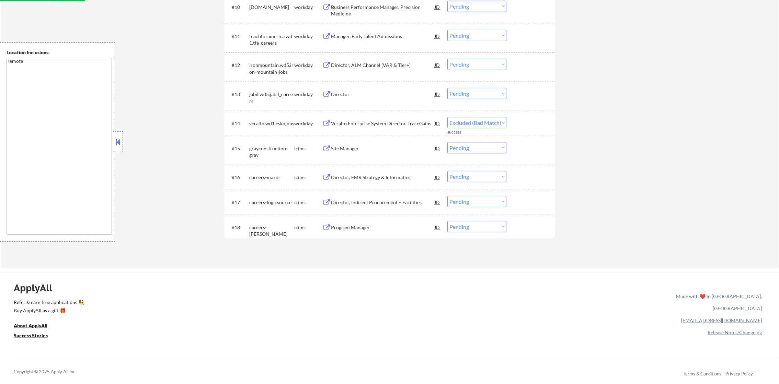
select select ""pending""
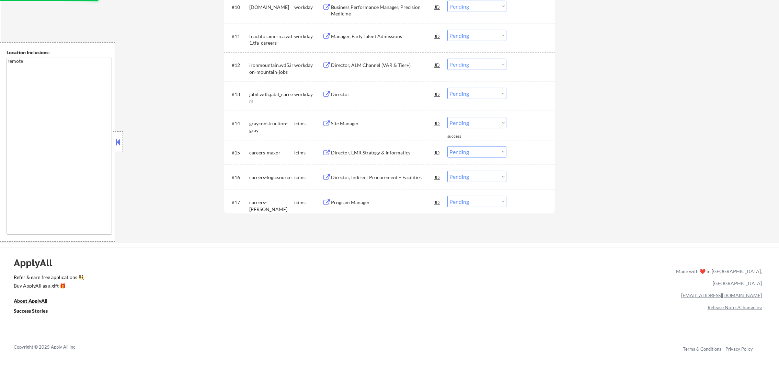
click at [393, 94] on div "Director" at bounding box center [383, 94] width 104 height 7
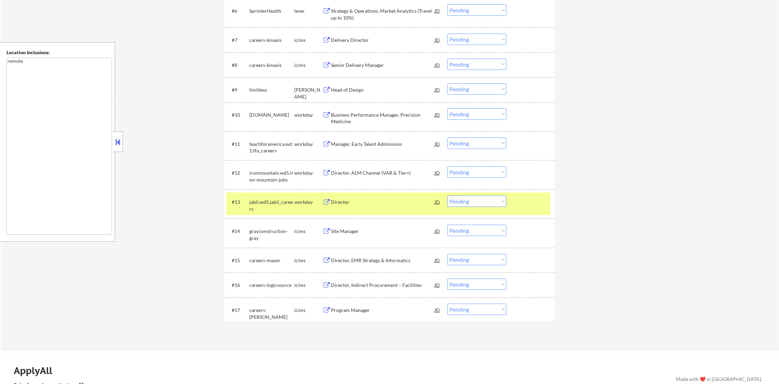
scroll to position [405, 0]
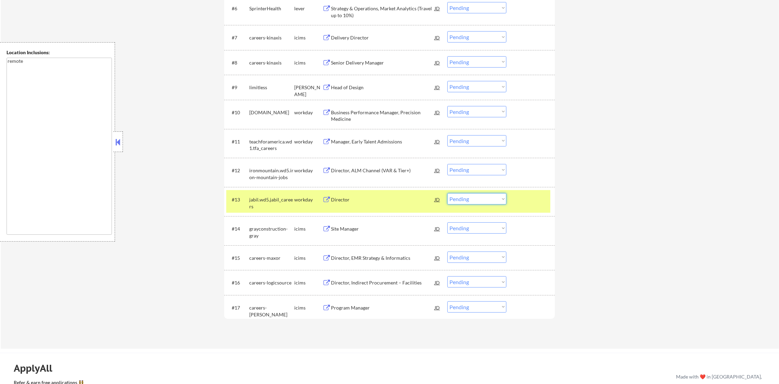
click at [492, 198] on select "Choose an option... Pending Applied Excluded (Questions) Excluded (Expired) Exc…" at bounding box center [476, 198] width 59 height 11
click at [447, 193] on select "Choose an option... Pending Applied Excluded (Questions) Excluded (Expired) Exc…" at bounding box center [476, 198] width 59 height 11
click at [248, 198] on div "#13 jabil.wd5.jabil_careers workday Director JD Choose an option... Pending App…" at bounding box center [388, 201] width 324 height 23
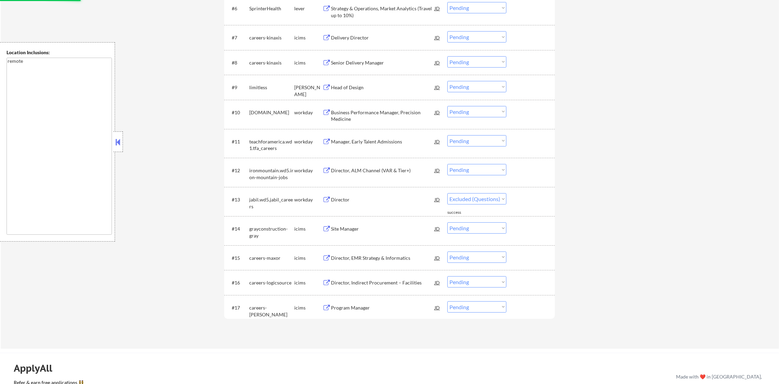
select select ""pending""
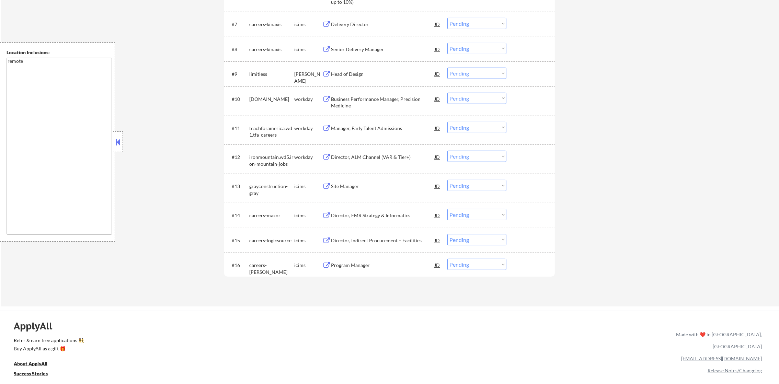
scroll to position [422, 0]
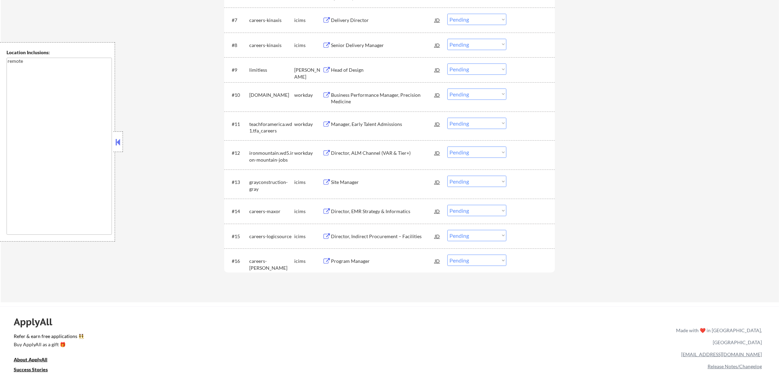
click at [372, 152] on div "Director, ALM Channel (VAR & Tier+)" at bounding box center [383, 153] width 104 height 7
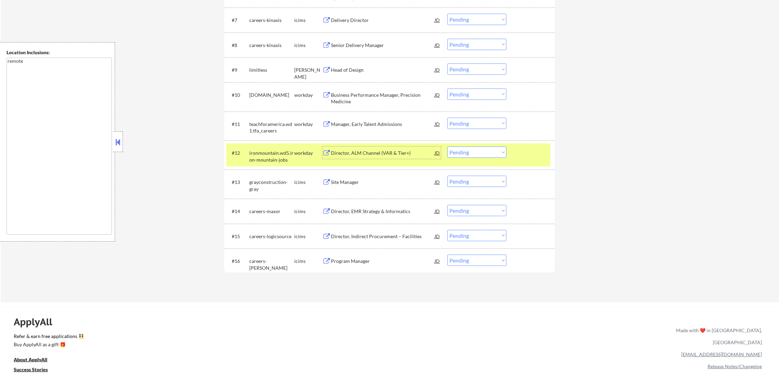
click at [466, 152] on select "Choose an option... Pending Applied Excluded (Questions) Excluded (Expired) Exc…" at bounding box center [476, 152] width 59 height 11
click at [447, 147] on select "Choose an option... Pending Applied Excluded (Questions) Excluded (Expired) Exc…" at bounding box center [476, 152] width 59 height 11
click at [275, 155] on div "ironmountain.wd5.iron-mountain-jobs" at bounding box center [271, 156] width 45 height 13
select select ""pending""
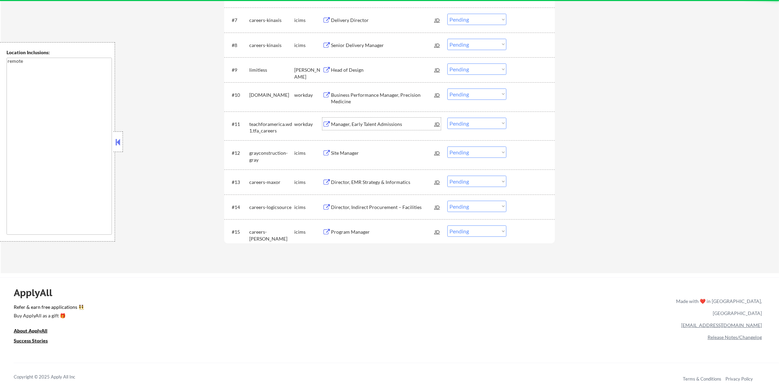
click at [380, 124] on div "Manager, Early Talent Admissions" at bounding box center [383, 124] width 104 height 7
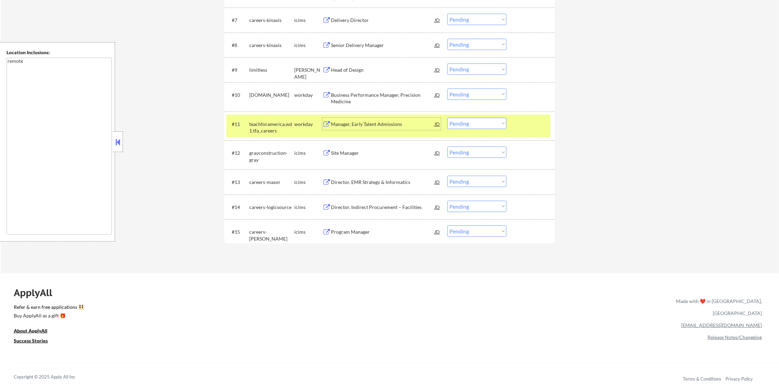
click at [471, 125] on select "Choose an option... Pending Applied Excluded (Questions) Excluded (Expired) Exc…" at bounding box center [476, 123] width 59 height 11
click at [447, 118] on select "Choose an option... Pending Applied Excluded (Questions) Excluded (Expired) Exc…" at bounding box center [476, 123] width 59 height 11
click at [258, 135] on div "#11 teachforamerica.wd1.tfa_careers workday Manager, Early Talent Admissions JD…" at bounding box center [388, 126] width 324 height 23
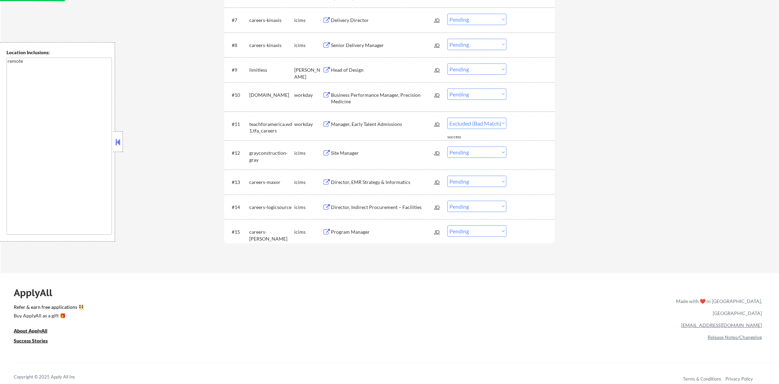
select select ""pending""
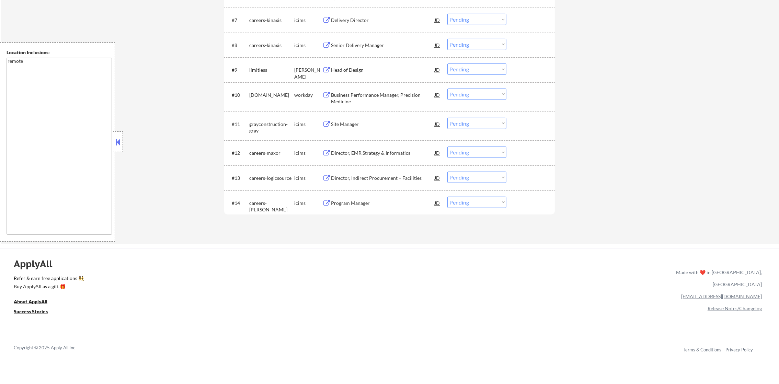
click at [374, 95] on div "Business Performance Manager, Precision Medicine" at bounding box center [383, 98] width 104 height 13
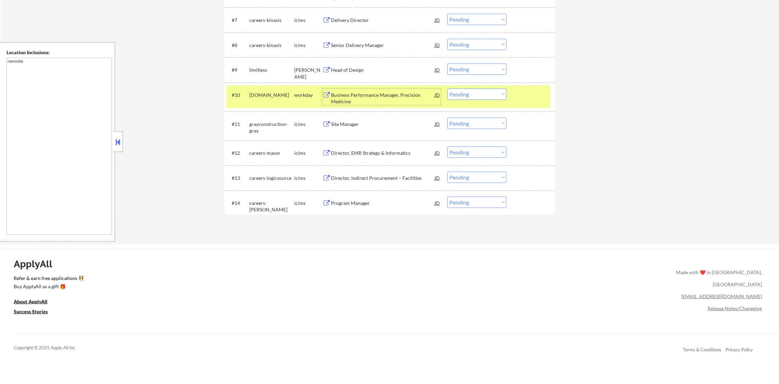
drag, startPoint x: 453, startPoint y: 93, endPoint x: 458, endPoint y: 97, distance: 7.1
click at [453, 93] on select "Choose an option... Pending Applied Excluded (Questions) Excluded (Expired) Exc…" at bounding box center [476, 94] width 59 height 11
click at [447, 89] on select "Choose an option... Pending Applied Excluded (Questions) Excluded (Expired) Exc…" at bounding box center [476, 94] width 59 height 11
click at [262, 103] on div "#10 amgen.wd1.careers workday Business Performance Manager, Precision Medicine …" at bounding box center [388, 96] width 324 height 23
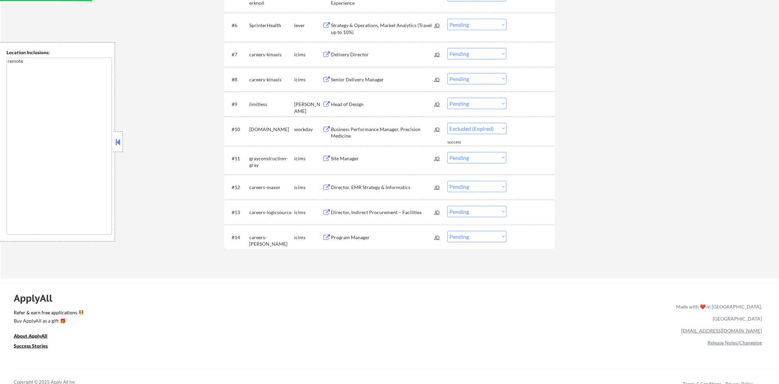
scroll to position [371, 0]
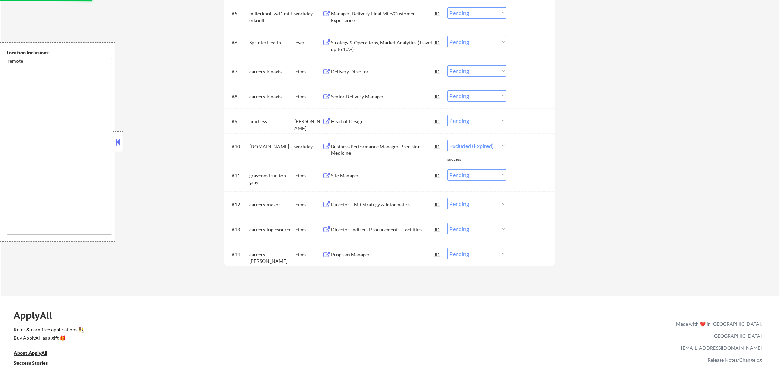
select select ""pending""
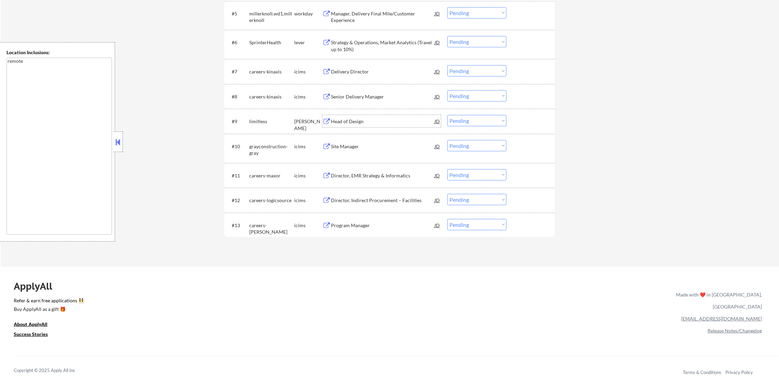
click at [386, 122] on div "Head of Design" at bounding box center [383, 121] width 104 height 7
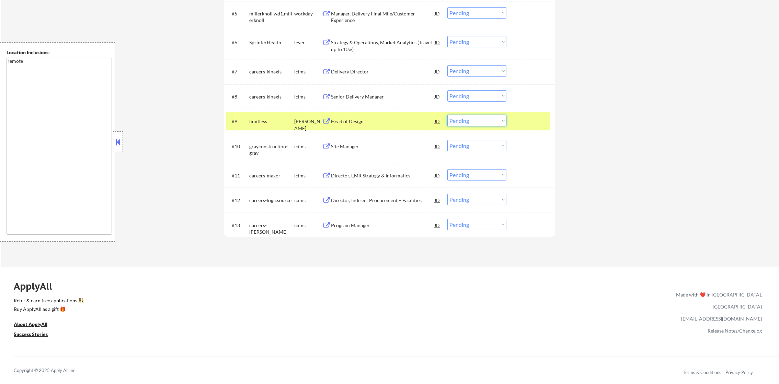
drag, startPoint x: 469, startPoint y: 119, endPoint x: 469, endPoint y: 126, distance: 6.5
click at [469, 120] on select "Choose an option... Pending Applied Excluded (Questions) Excluded (Expired) Exc…" at bounding box center [476, 120] width 59 height 11
click at [447, 115] on select "Choose an option... Pending Applied Excluded (Questions) Excluded (Expired) Exc…" at bounding box center [476, 120] width 59 height 11
click at [260, 125] on div "limitless" at bounding box center [271, 121] width 45 height 12
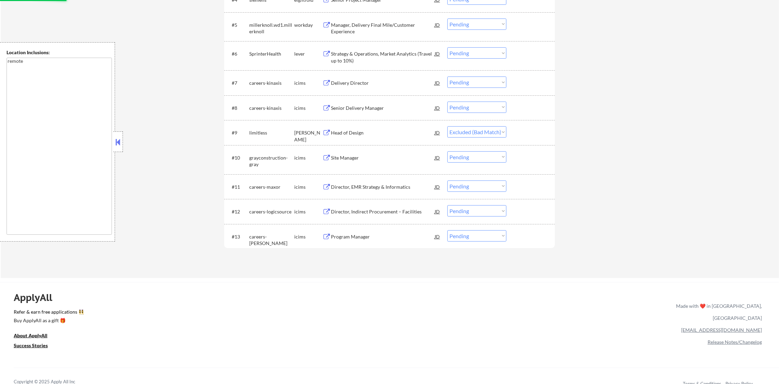
scroll to position [353, 0]
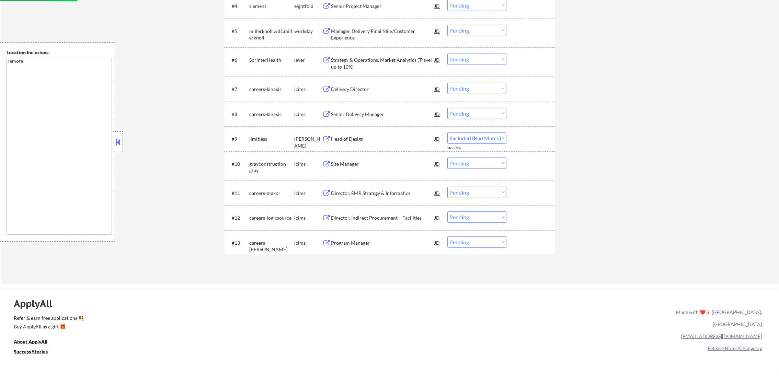
select select ""pending""
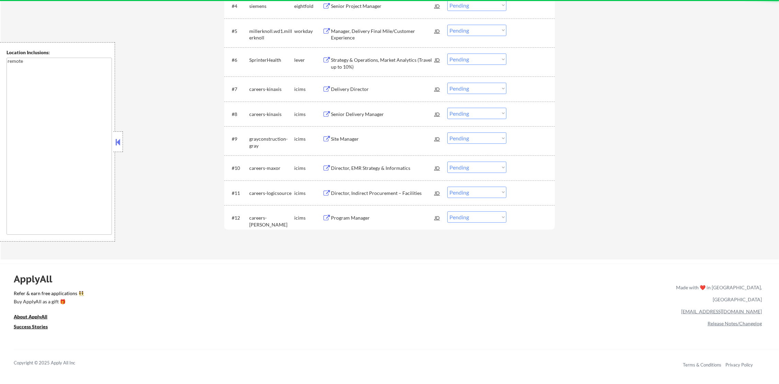
click at [393, 57] on div "Strategy & Operations, Market Analytics (Travel up to 10%)" at bounding box center [383, 63] width 104 height 13
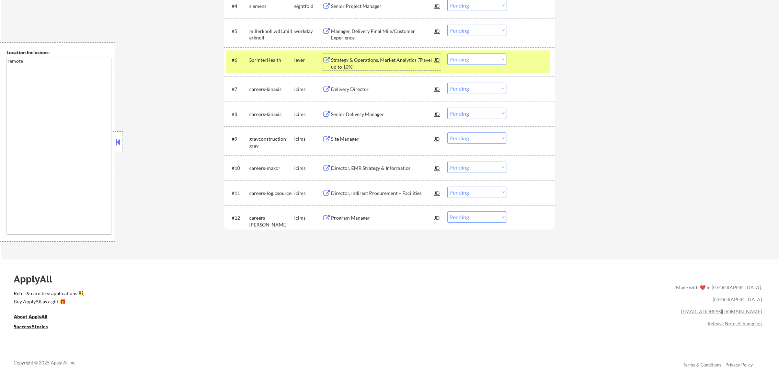
click at [489, 60] on select "Choose an option... Pending Applied Excluded (Questions) Excluded (Expired) Exc…" at bounding box center [476, 59] width 59 height 11
click at [447, 54] on select "Choose an option... Pending Applied Excluded (Questions) Excluded (Expired) Exc…" at bounding box center [476, 59] width 59 height 11
click at [275, 58] on div "SprinterHealth" at bounding box center [271, 60] width 45 height 7
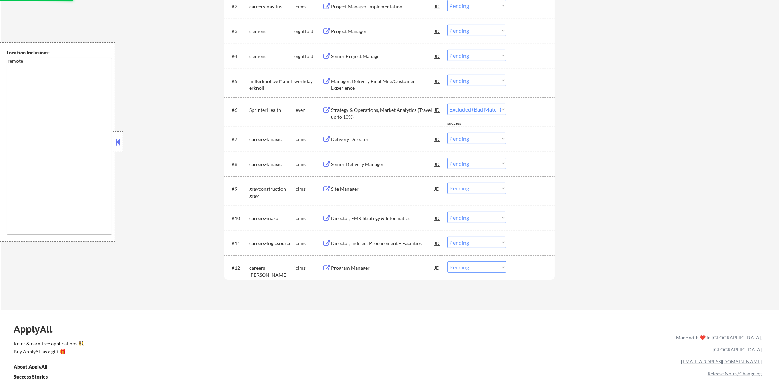
scroll to position [302, 0]
select select ""pending""
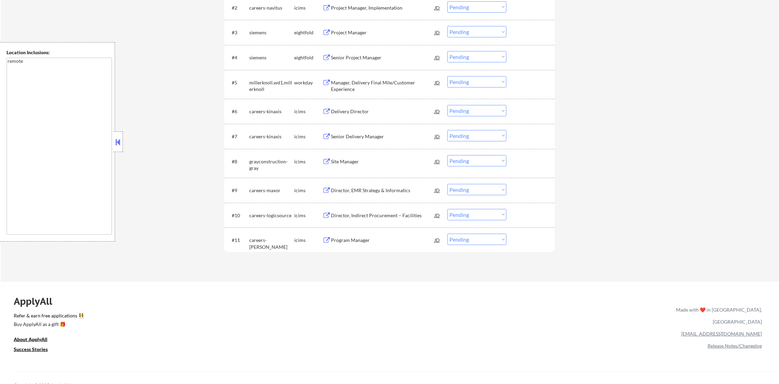
click at [373, 86] on div "Manager, Delivery Final Mile/Customer Experience" at bounding box center [383, 85] width 104 height 13
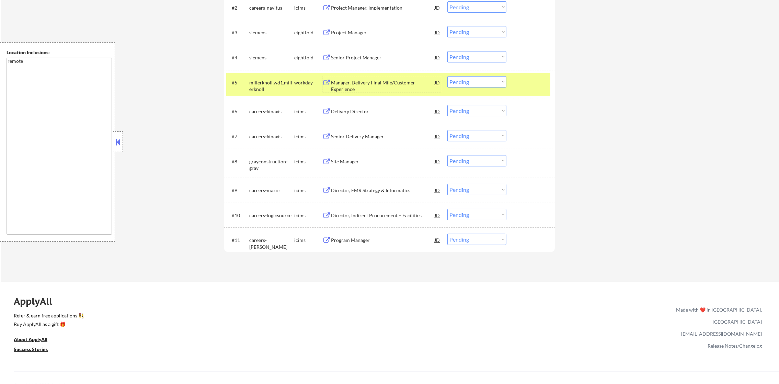
click at [454, 78] on select "Choose an option... Pending Applied Excluded (Questions) Excluded (Expired) Exc…" at bounding box center [476, 81] width 59 height 11
click at [447, 76] on select "Choose an option... Pending Applied Excluded (Questions) Excluded (Expired) Exc…" at bounding box center [476, 81] width 59 height 11
click at [263, 79] on div "millerknoll.wd1.millerknoll" at bounding box center [271, 85] width 45 height 13
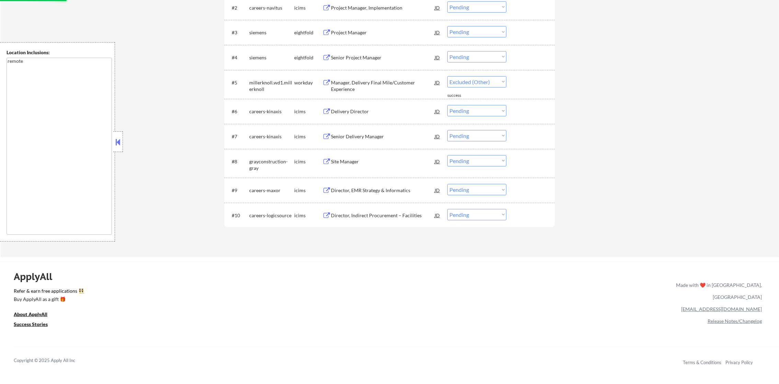
select select ""pending""
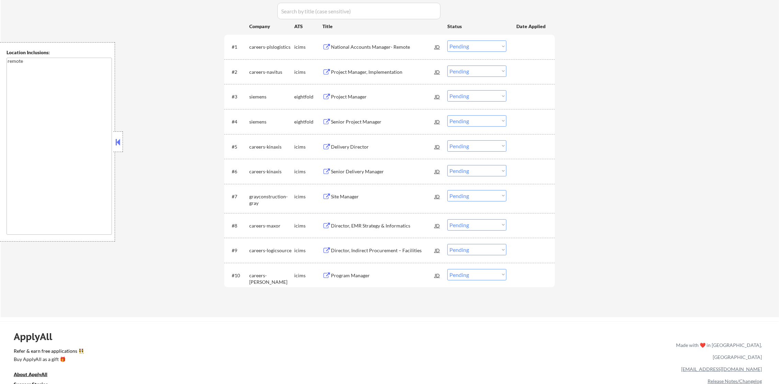
scroll to position [268, 0]
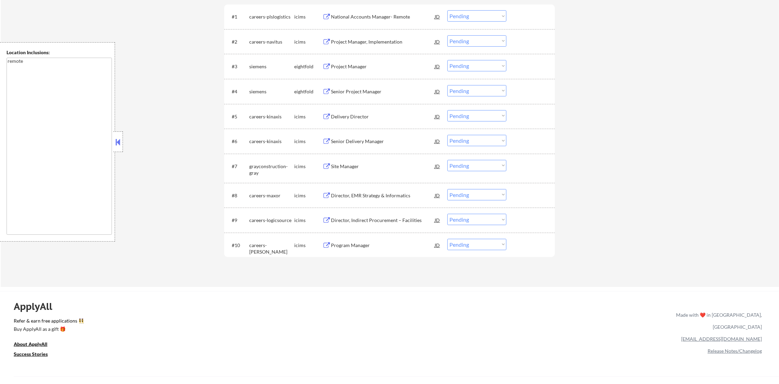
click at [380, 16] on div "National Accounts Manager- Remote" at bounding box center [383, 16] width 104 height 7
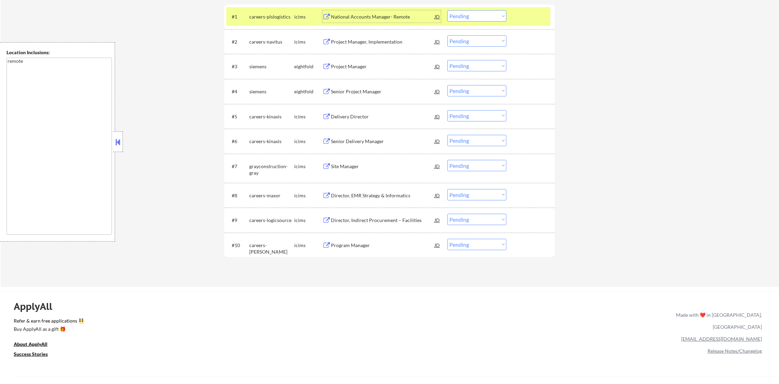
click at [465, 15] on select "Choose an option... Pending Applied Excluded (Questions) Excluded (Expired) Exc…" at bounding box center [476, 15] width 59 height 11
click at [447, 10] on select "Choose an option... Pending Applied Excluded (Questions) Excluded (Expired) Exc…" at bounding box center [476, 15] width 59 height 11
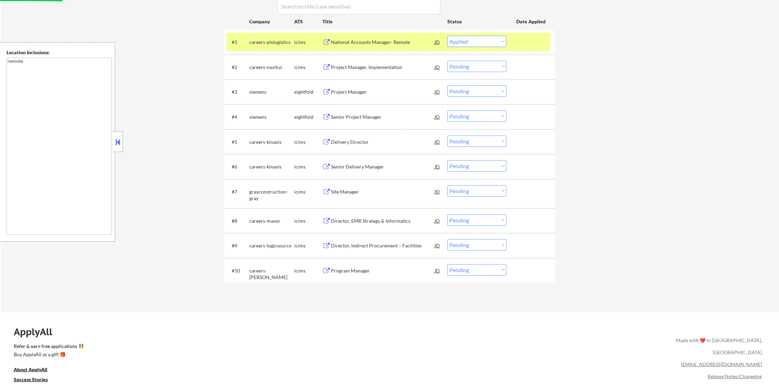
scroll to position [182, 0]
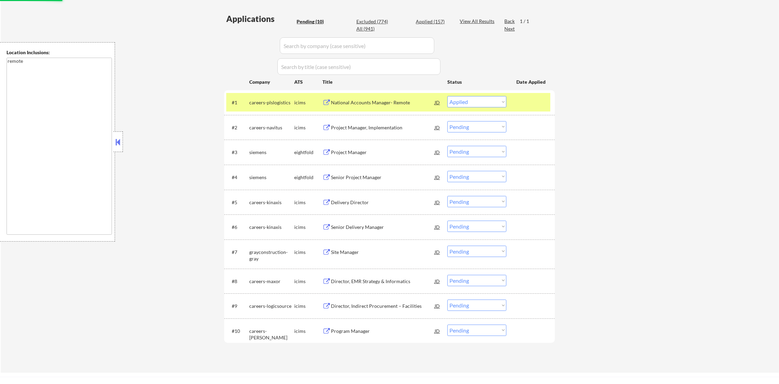
click at [266, 109] on div "#1 careers-plslogistics icims National Accounts Manager- Remote JD warning_ambe…" at bounding box center [388, 102] width 324 height 19
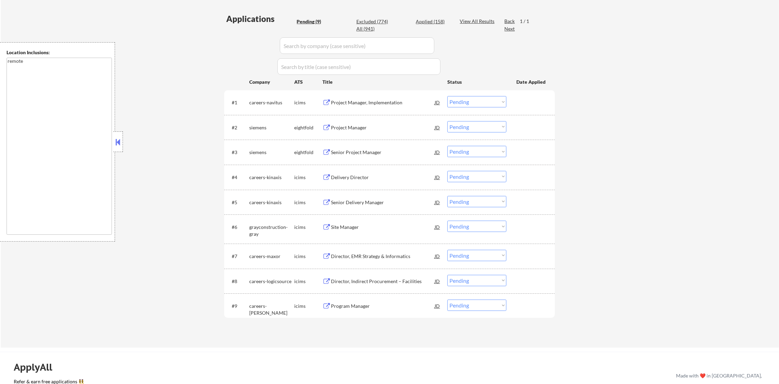
click at [375, 103] on div "Project Manager, Implementation" at bounding box center [383, 102] width 104 height 7
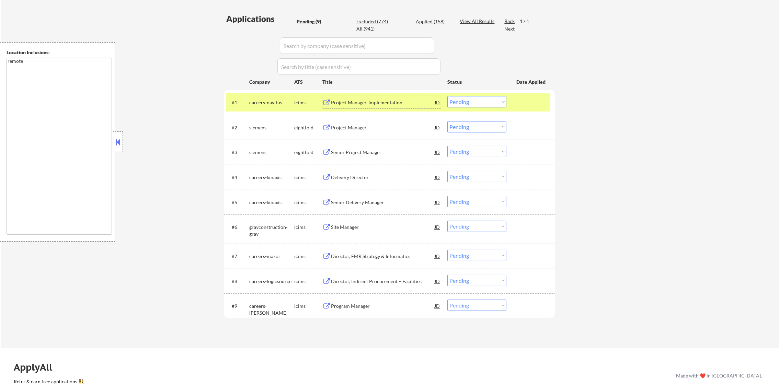
click at [477, 107] on select "Choose an option... Pending Applied Excluded (Questions) Excluded (Expired) Exc…" at bounding box center [476, 101] width 59 height 11
click at [447, 96] on select "Choose an option... Pending Applied Excluded (Questions) Excluded (Expired) Exc…" at bounding box center [476, 101] width 59 height 11
click at [264, 106] on div "careers-navitus" at bounding box center [271, 102] width 45 height 12
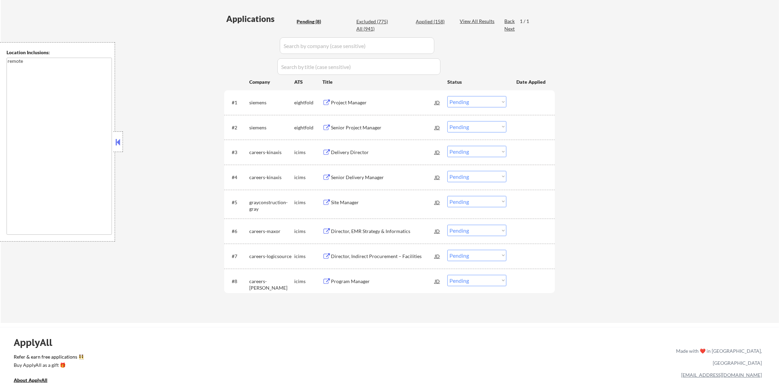
click at [357, 100] on div "Project Manager" at bounding box center [383, 102] width 104 height 7
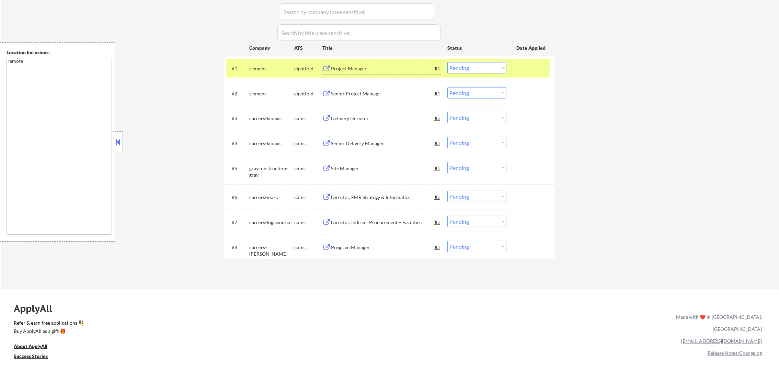
scroll to position [217, 0]
click at [470, 68] on select "Choose an option... Pending Applied Excluded (Questions) Excluded (Expired) Exc…" at bounding box center [476, 67] width 59 height 11
click at [447, 62] on select "Choose an option... Pending Applied Excluded (Questions) Excluded (Expired) Exc…" at bounding box center [476, 67] width 59 height 11
click at [263, 70] on div "siemens" at bounding box center [271, 68] width 45 height 7
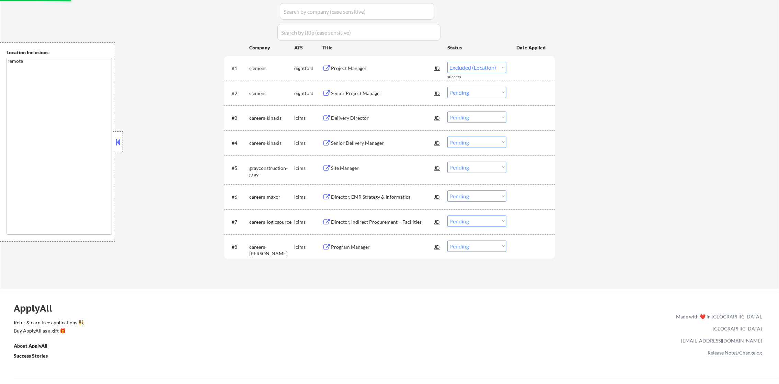
select select ""pending""
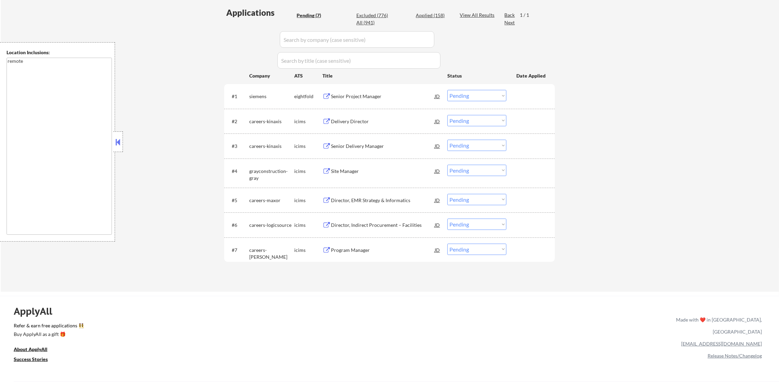
scroll to position [165, 0]
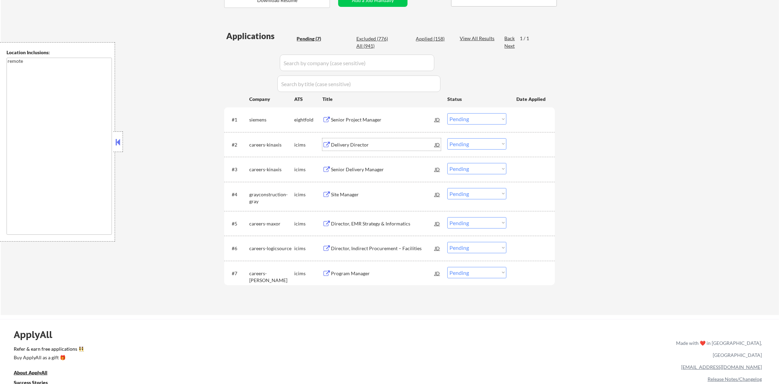
click at [362, 143] on div "Delivery Director" at bounding box center [383, 144] width 104 height 7
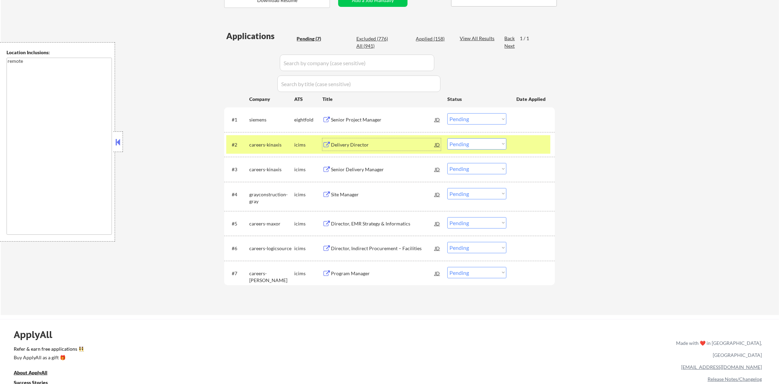
click at [463, 147] on select "Choose an option... Pending Applied Excluded (Questions) Excluded (Expired) Exc…" at bounding box center [476, 143] width 59 height 11
click at [447, 138] on select "Choose an option... Pending Applied Excluded (Questions) Excluded (Expired) Exc…" at bounding box center [476, 143] width 59 height 11
click at [275, 148] on div "careers-kinaxis" at bounding box center [271, 144] width 45 height 7
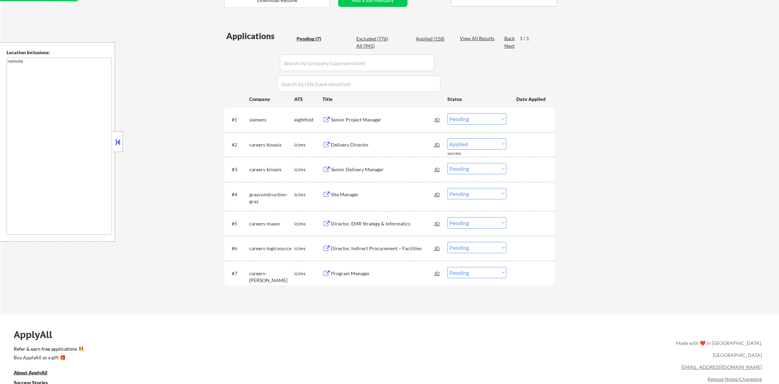
select select ""pending""
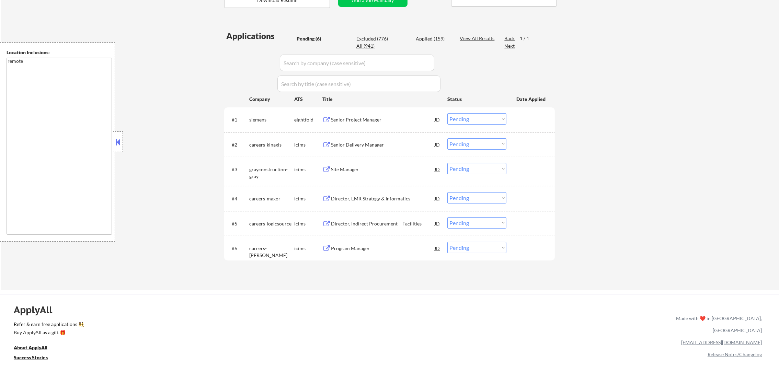
click at [435, 37] on div "Applied (159)" at bounding box center [433, 38] width 34 height 7
select select ""applied""
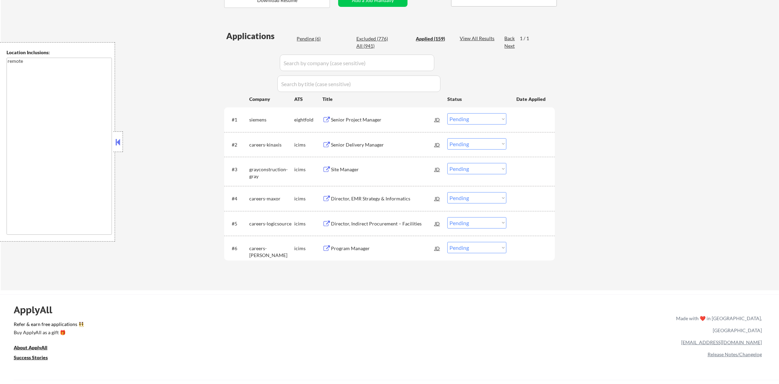
select select ""applied""
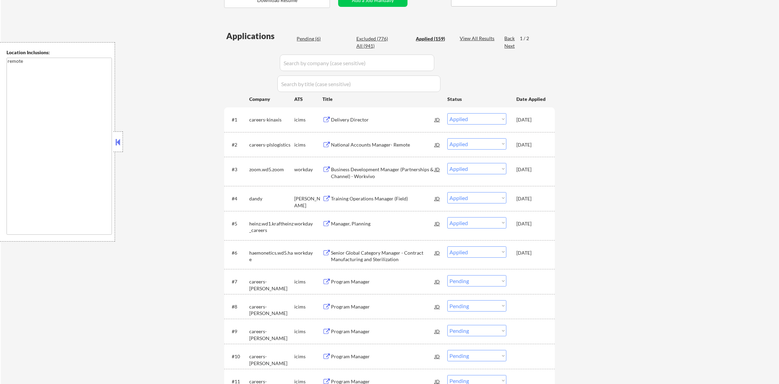
select select ""applied""
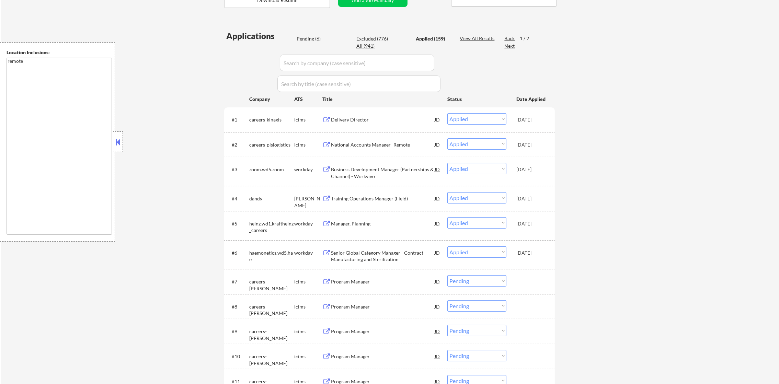
select select ""applied""
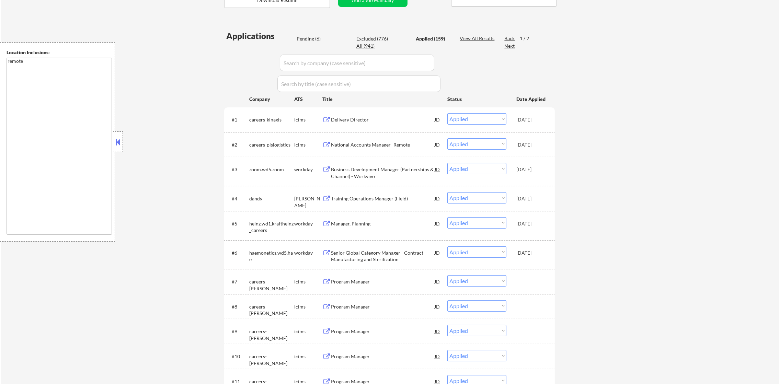
select select ""applied""
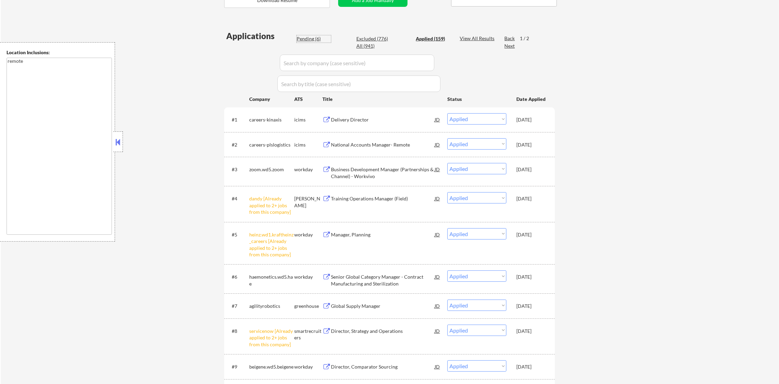
click at [315, 39] on div "Pending (6)" at bounding box center [314, 38] width 34 height 7
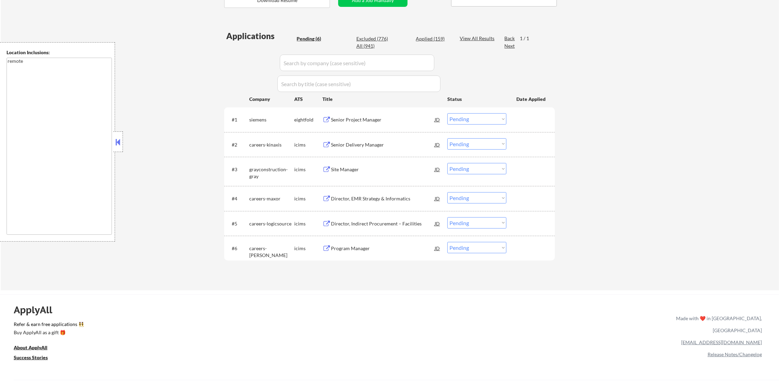
click at [361, 142] on div "Senior Delivery Manager" at bounding box center [383, 144] width 104 height 7
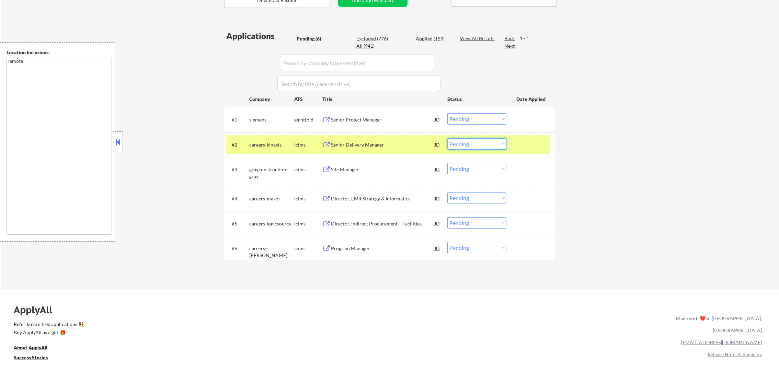
click at [470, 143] on select "Choose an option... Pending Applied Excluded (Questions) Excluded (Expired) Exc…" at bounding box center [476, 143] width 59 height 11
click at [447, 138] on select "Choose an option... Pending Applied Excluded (Questions) Excluded (Expired) Exc…" at bounding box center [476, 143] width 59 height 11
click at [277, 142] on div "careers-kinaxis" at bounding box center [271, 144] width 45 height 7
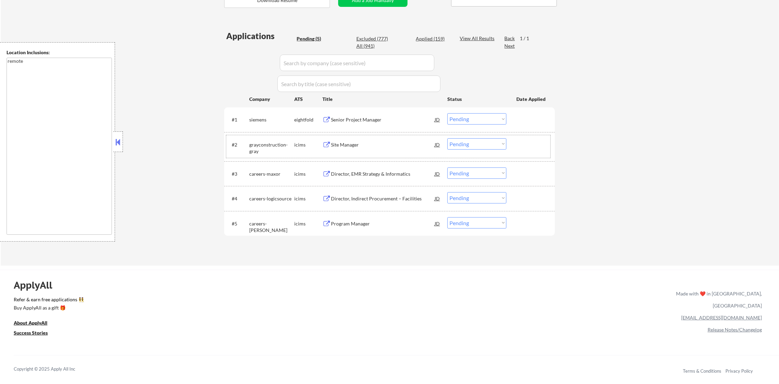
click at [355, 146] on div "Site Manager" at bounding box center [383, 144] width 104 height 7
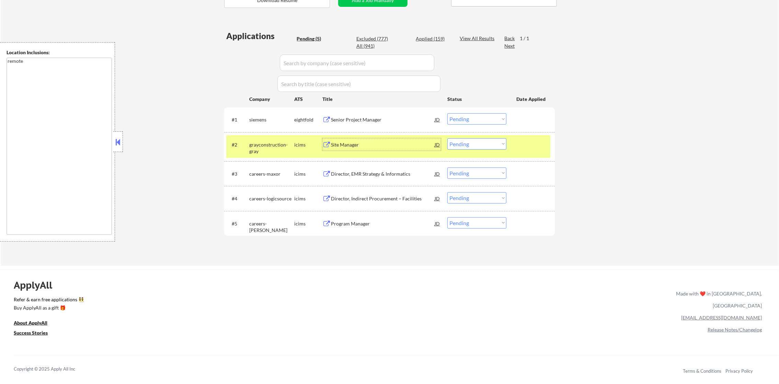
click at [456, 145] on select "Choose an option... Pending Applied Excluded (Questions) Excluded (Expired) Exc…" at bounding box center [476, 143] width 59 height 11
click at [447, 138] on select "Choose an option... Pending Applied Excluded (Questions) Excluded (Expired) Exc…" at bounding box center [476, 143] width 59 height 11
click at [277, 142] on div "grayconstruction-gray" at bounding box center [271, 147] width 45 height 13
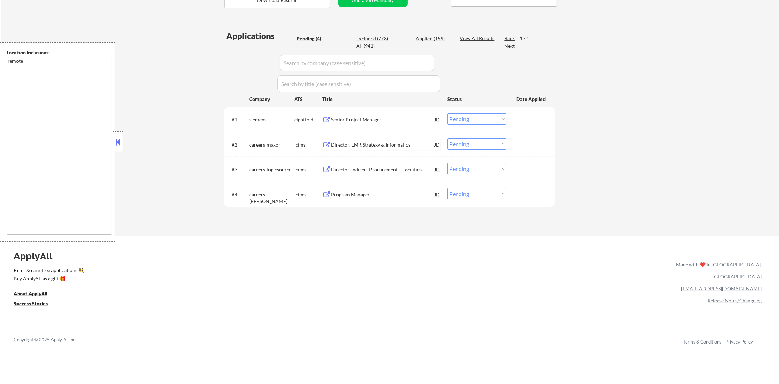
click at [367, 140] on div "Director, EMR Strategy & Informatics" at bounding box center [383, 144] width 104 height 12
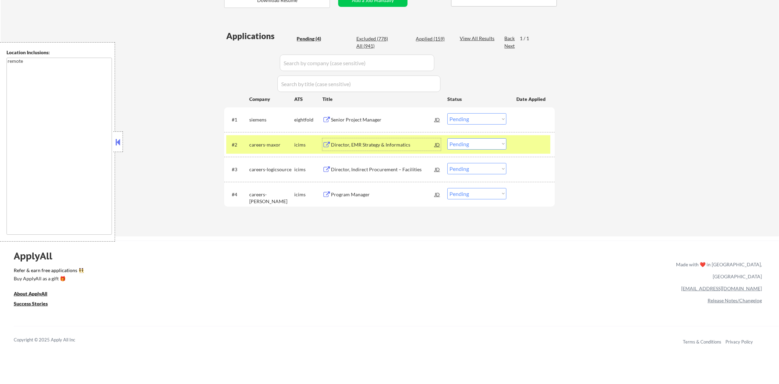
click at [460, 146] on select "Choose an option... Pending Applied Excluded (Questions) Excluded (Expired) Exc…" at bounding box center [476, 143] width 59 height 11
click at [447, 138] on select "Choose an option... Pending Applied Excluded (Questions) Excluded (Expired) Exc…" at bounding box center [476, 143] width 59 height 11
click at [273, 144] on div "careers-maxor" at bounding box center [271, 144] width 45 height 7
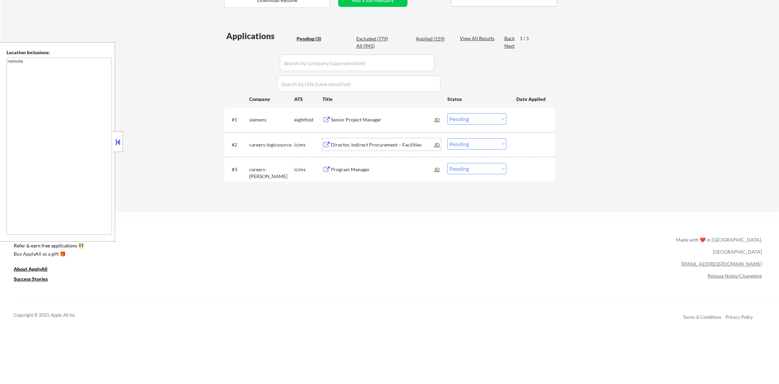
click at [377, 142] on div "Director, Indirect Procurement – Facilities" at bounding box center [383, 144] width 104 height 7
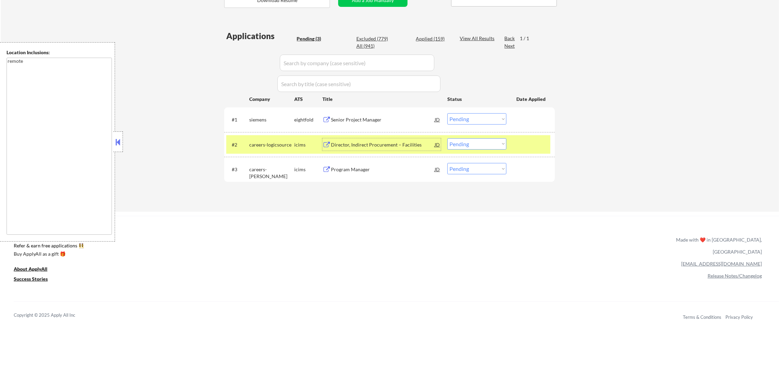
click at [462, 142] on select "Choose an option... Pending Applied Excluded (Questions) Excluded (Expired) Exc…" at bounding box center [476, 143] width 59 height 11
click at [447, 138] on select "Choose an option... Pending Applied Excluded (Questions) Excluded (Expired) Exc…" at bounding box center [476, 143] width 59 height 11
click at [261, 146] on div "careers-logicsource" at bounding box center [271, 144] width 45 height 7
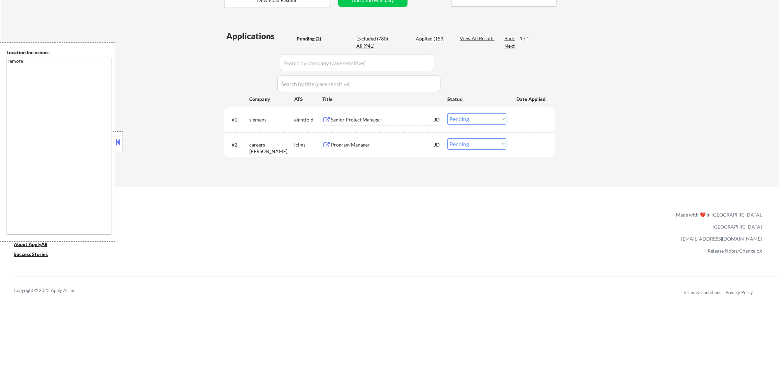
click at [356, 122] on div "Senior Project Manager" at bounding box center [383, 119] width 104 height 7
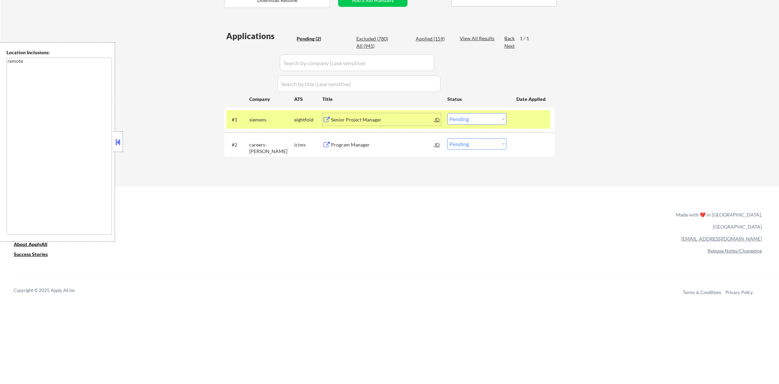
click at [490, 119] on select "Choose an option... Pending Applied Excluded (Questions) Excluded (Expired) Exc…" at bounding box center [476, 118] width 59 height 11
click at [447, 113] on select "Choose an option... Pending Applied Excluded (Questions) Excluded (Expired) Exc…" at bounding box center [476, 118] width 59 height 11
click at [263, 120] on div "siemens" at bounding box center [271, 119] width 45 height 7
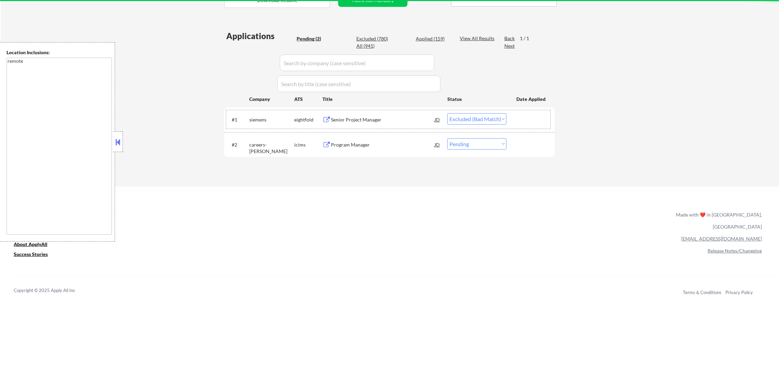
scroll to position [217, 0]
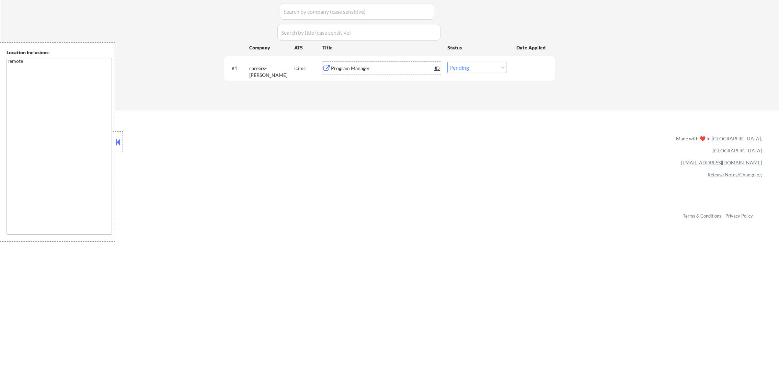
click at [363, 62] on div "Program Manager" at bounding box center [383, 68] width 104 height 12
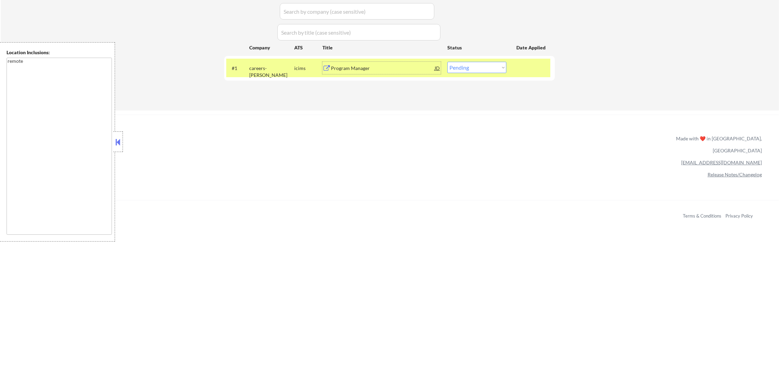
click at [477, 64] on select "Choose an option... Pending Applied Excluded (Questions) Excluded (Expired) Exc…" at bounding box center [476, 67] width 59 height 11
click at [447, 62] on select "Choose an option... Pending Applied Excluded (Questions) Excluded (Expired) Exc…" at bounding box center [476, 67] width 59 height 11
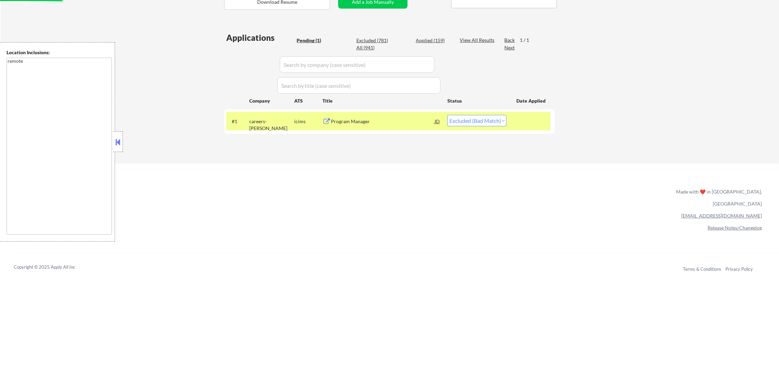
scroll to position [148, 0]
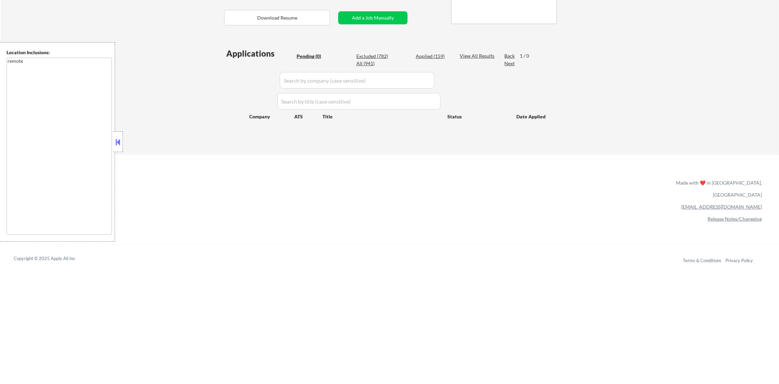
click at [433, 54] on div "Applied (159)" at bounding box center [433, 56] width 34 height 7
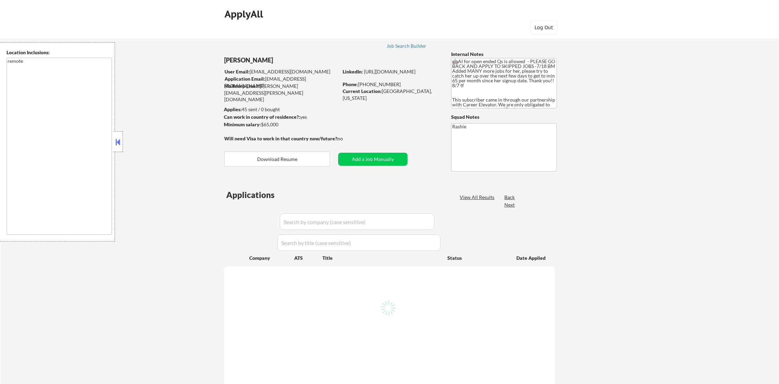
select select ""pending""
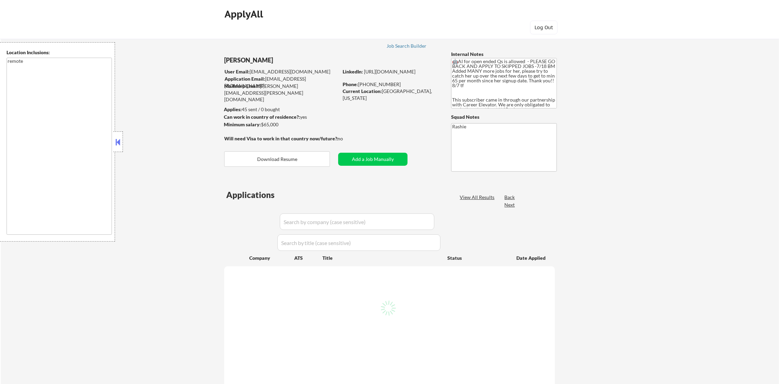
select select ""pending""
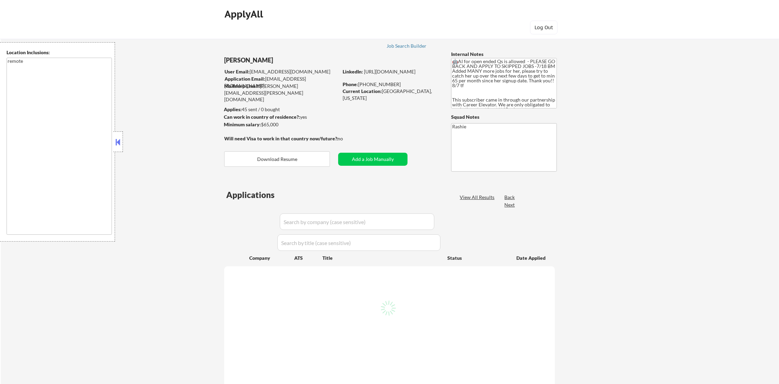
select select ""pending""
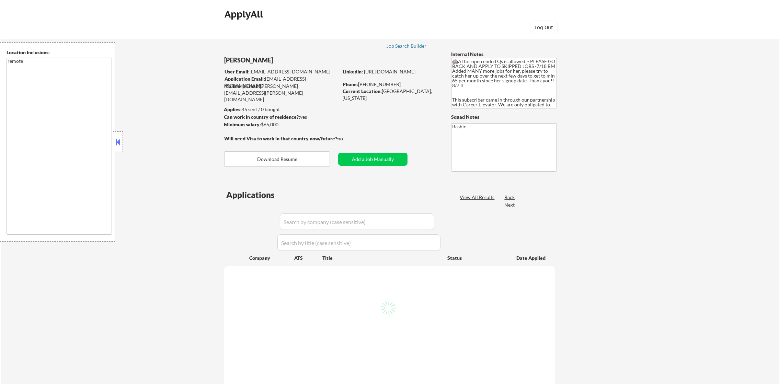
select select ""pending""
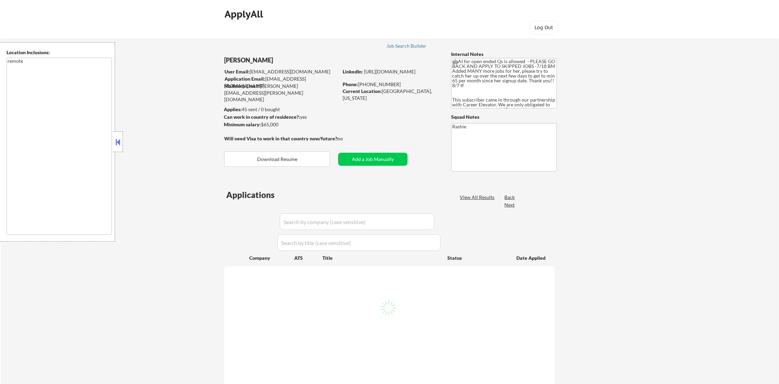
select select ""pending""
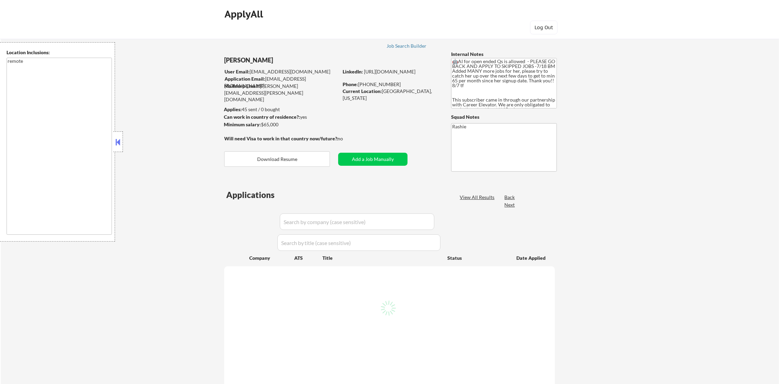
select select ""pending""
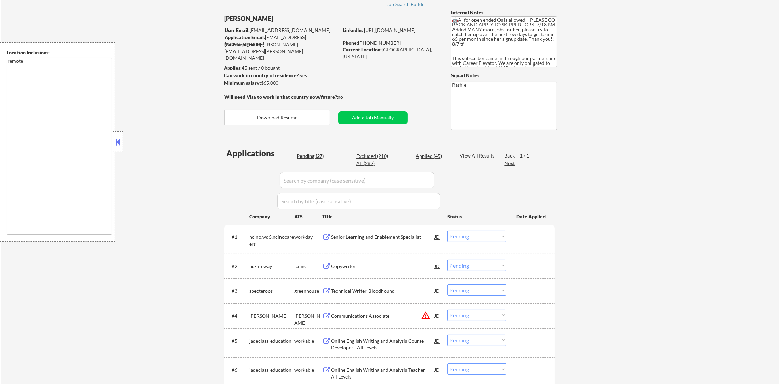
scroll to position [103, 0]
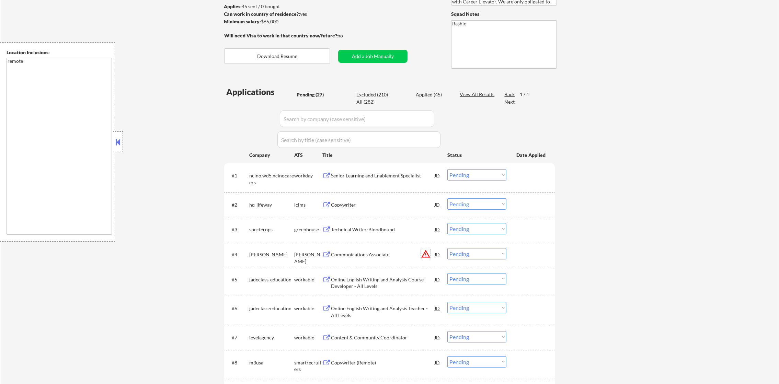
click at [424, 251] on button "warning_amber" at bounding box center [426, 254] width 10 height 10
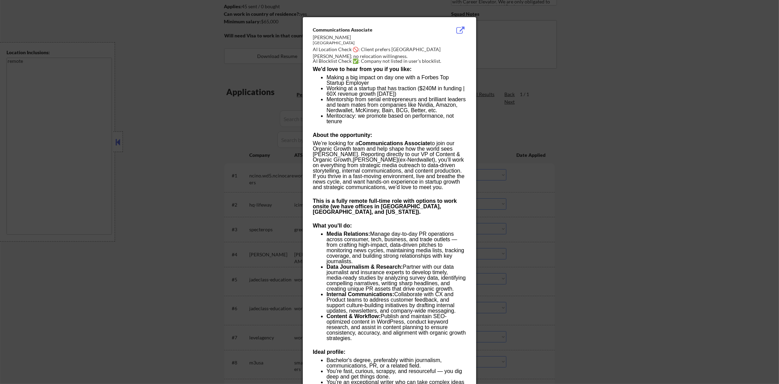
click at [545, 237] on div at bounding box center [389, 192] width 779 height 384
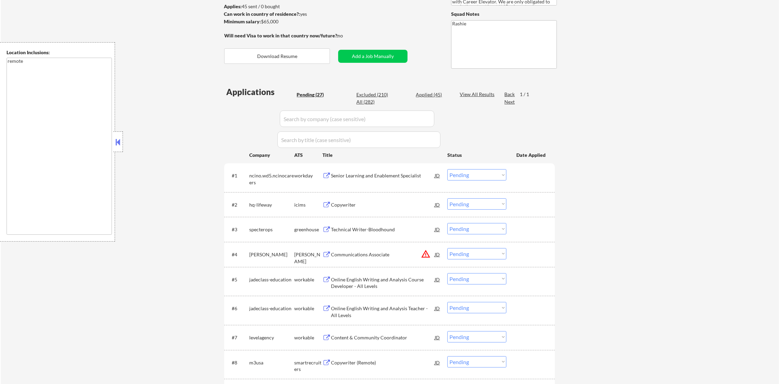
click at [495, 255] on select "Choose an option... Pending Applied Excluded (Questions) Excluded (Expired) Exc…" at bounding box center [476, 253] width 59 height 11
click at [447, 248] on select "Choose an option... Pending Applied Excluded (Questions) Excluded (Expired) Exc…" at bounding box center [476, 253] width 59 height 11
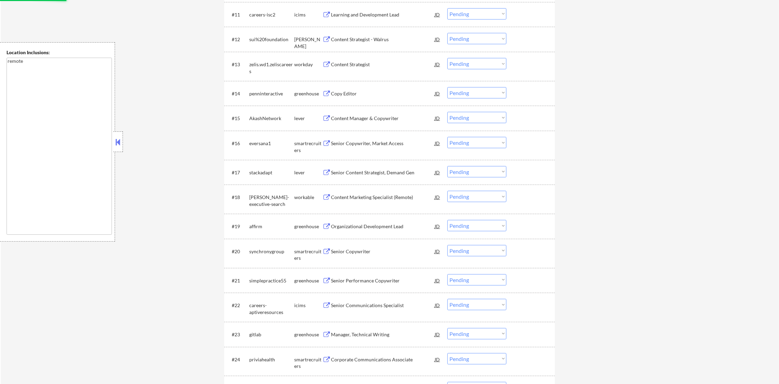
select select ""pending""
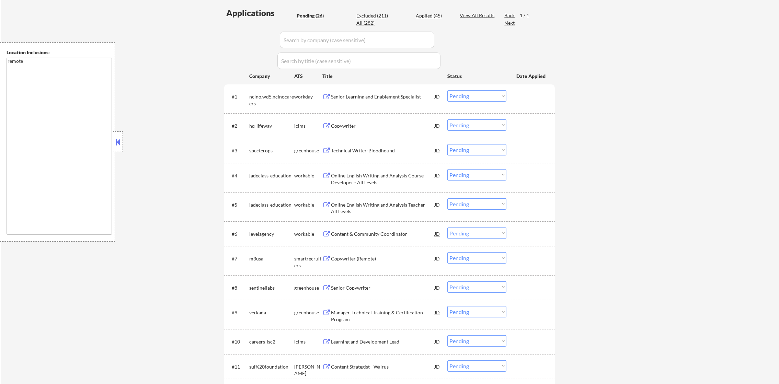
scroll to position [194, 0]
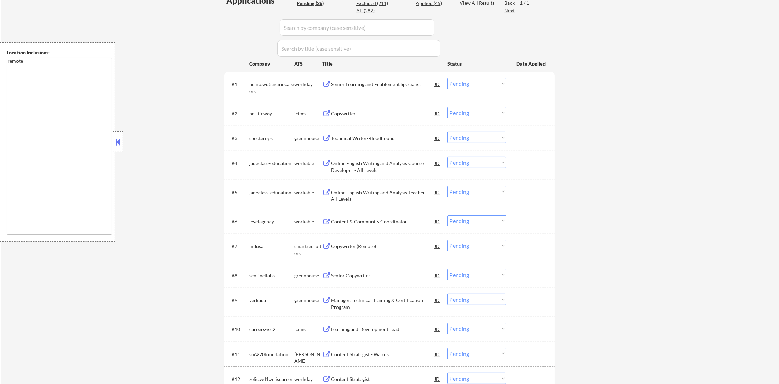
click at [375, 83] on div "Senior Learning and Enablement Specialist" at bounding box center [383, 84] width 104 height 7
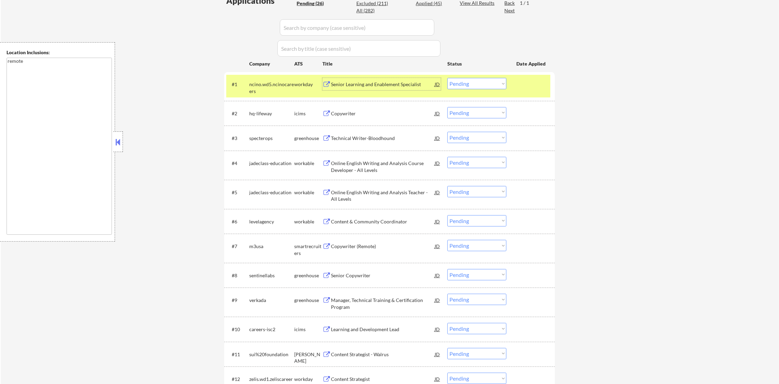
click at [480, 76] on div "#1 ncino.wd5.ncinocareers workday Senior Learning and Enablement Specialist JD …" at bounding box center [388, 86] width 324 height 23
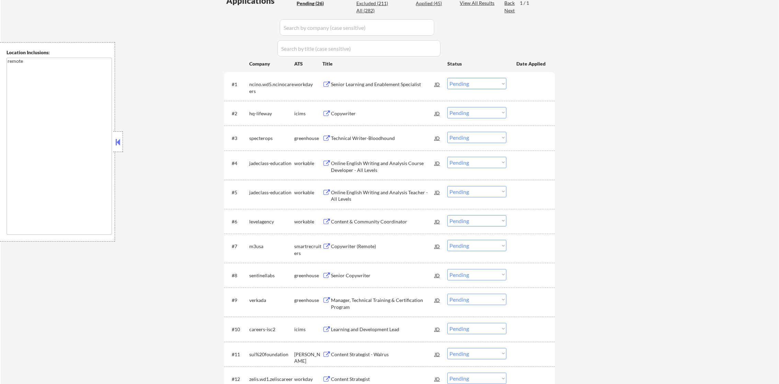
click at [478, 82] on select "Choose an option... Pending Applied Excluded (Questions) Excluded (Expired) Exc…" at bounding box center [476, 83] width 59 height 11
click at [447, 78] on select "Choose an option... Pending Applied Excluded (Questions) Excluded (Expired) Exc…" at bounding box center [476, 83] width 59 height 11
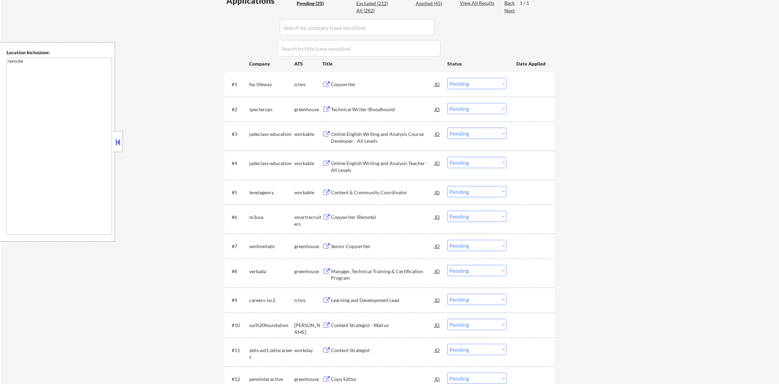
click at [373, 83] on div "Copywriter" at bounding box center [383, 84] width 104 height 7
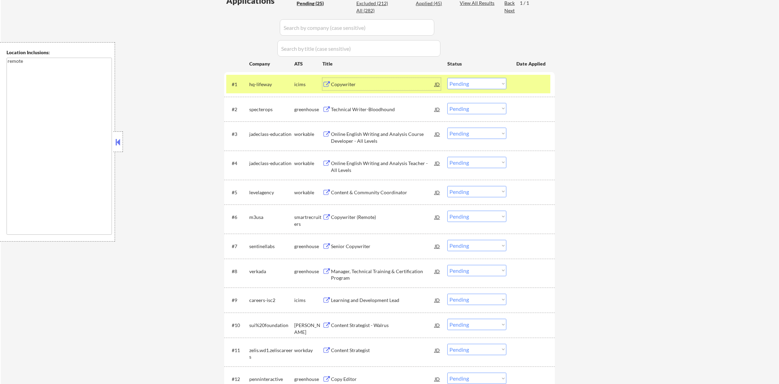
click at [497, 82] on select "Choose an option... Pending Applied Excluded (Questions) Excluded (Expired) Exc…" at bounding box center [476, 83] width 59 height 11
click at [447, 78] on select "Choose an option... Pending Applied Excluded (Questions) Excluded (Expired) Exc…" at bounding box center [476, 83] width 59 height 11
click at [262, 79] on div "hq-lifeway" at bounding box center [271, 84] width 45 height 12
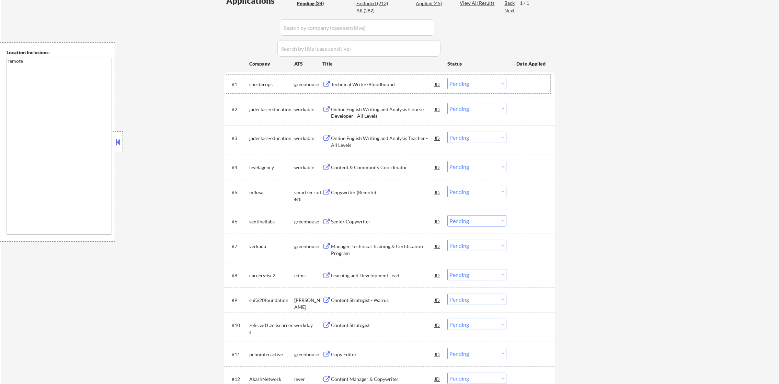
click at [361, 82] on div "Technical Writer-Bloodhound" at bounding box center [383, 84] width 104 height 7
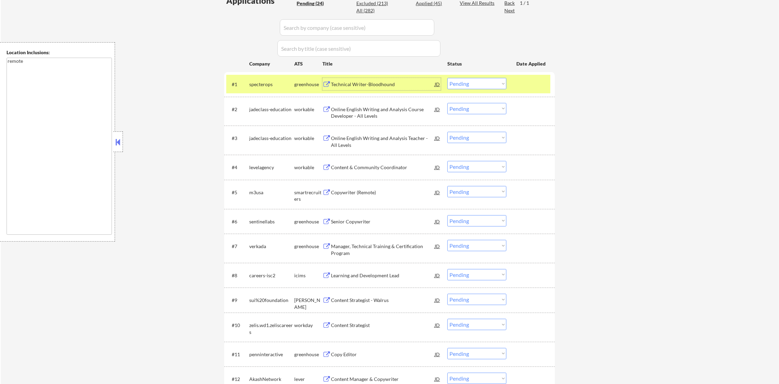
click at [455, 84] on select "Choose an option... Pending Applied Excluded (Questions) Excluded (Expired) Exc…" at bounding box center [476, 83] width 59 height 11
click at [447, 78] on select "Choose an option... Pending Applied Excluded (Questions) Excluded (Expired) Exc…" at bounding box center [476, 83] width 59 height 11
drag, startPoint x: 462, startPoint y: 86, endPoint x: 462, endPoint y: 90, distance: 3.8
click at [462, 86] on select "Choose an option... Pending Applied Excluded (Questions) Excluded (Expired) Exc…" at bounding box center [476, 83] width 59 height 11
click at [447, 78] on select "Choose an option... Pending Applied Excluded (Questions) Excluded (Expired) Exc…" at bounding box center [476, 83] width 59 height 11
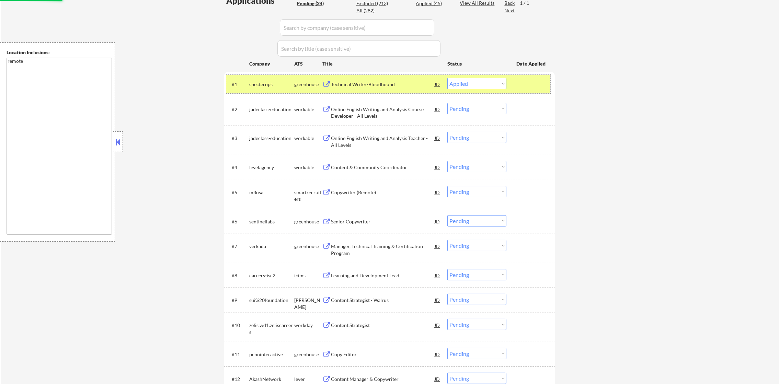
click at [263, 86] on div "specterops" at bounding box center [271, 84] width 45 height 7
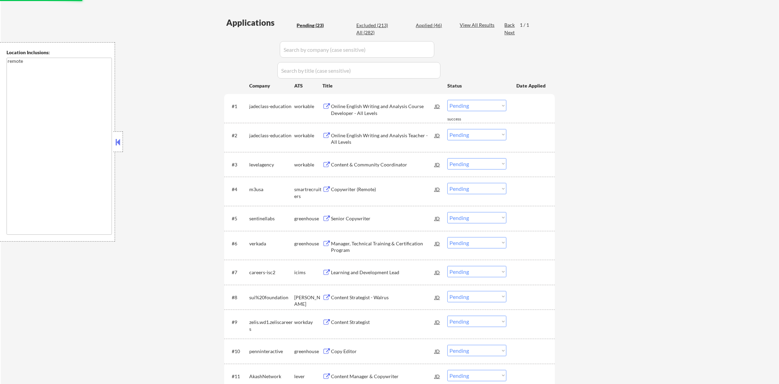
scroll to position [160, 0]
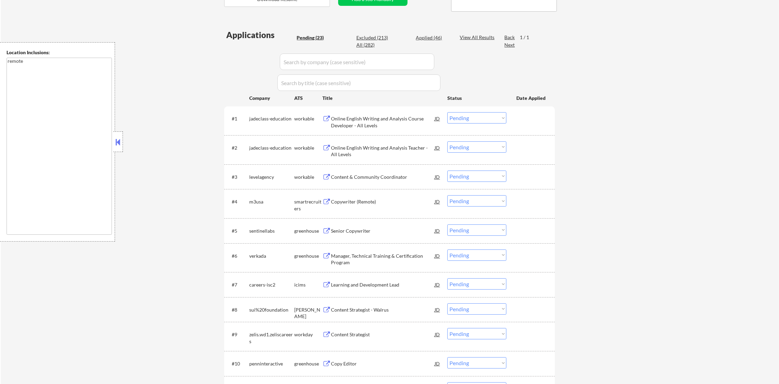
click at [369, 117] on div "Online English Writing and Analysis Course Developer - All Levels" at bounding box center [383, 121] width 104 height 13
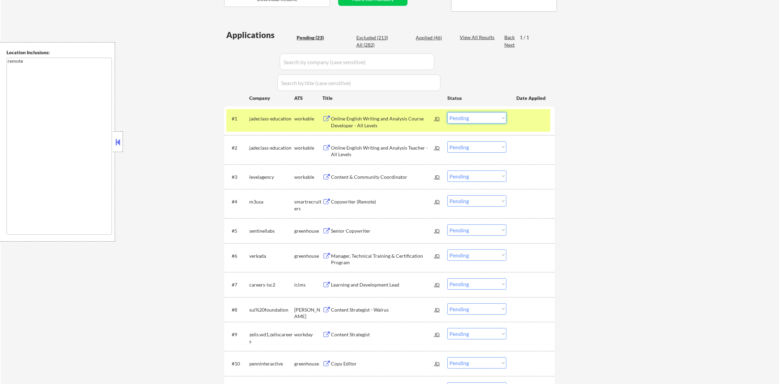
click at [464, 117] on select "Choose an option... Pending Applied Excluded (Questions) Excluded (Expired) Exc…" at bounding box center [476, 117] width 59 height 11
click at [447, 112] on select "Choose an option... Pending Applied Excluded (Questions) Excluded (Expired) Exc…" at bounding box center [476, 117] width 59 height 11
click at [277, 128] on div "#1 jadeclass-education workable Online English Writing and Analysis Course Deve…" at bounding box center [388, 120] width 324 height 23
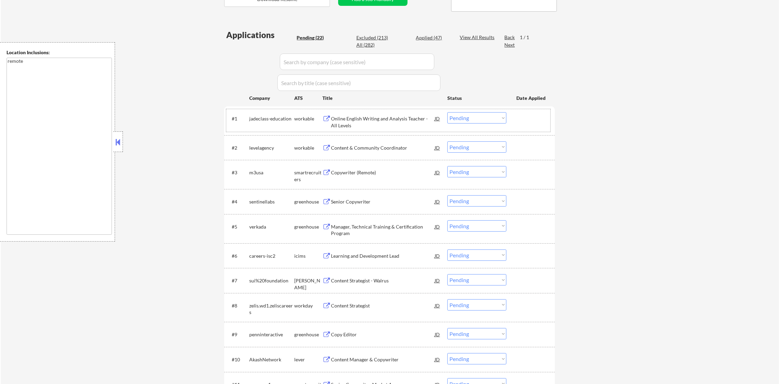
click at [463, 121] on select "Choose an option... Pending Applied Excluded (Questions) Excluded (Expired) Exc…" at bounding box center [476, 117] width 59 height 11
click at [447, 112] on select "Choose an option... Pending Applied Excluded (Questions) Excluded (Expired) Exc…" at bounding box center [476, 117] width 59 height 11
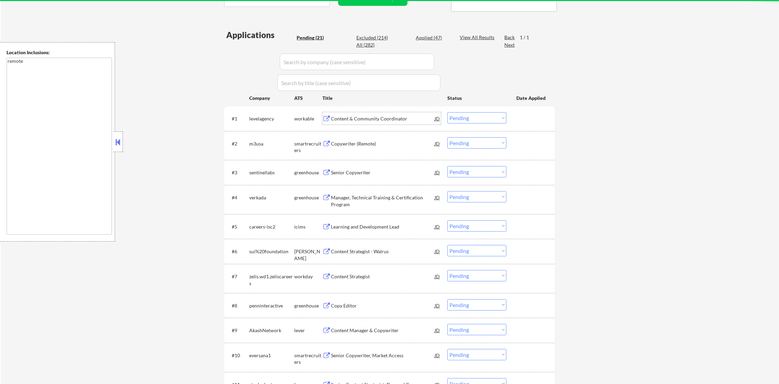
click at [366, 118] on div "Content & Community Coordinator" at bounding box center [383, 118] width 104 height 7
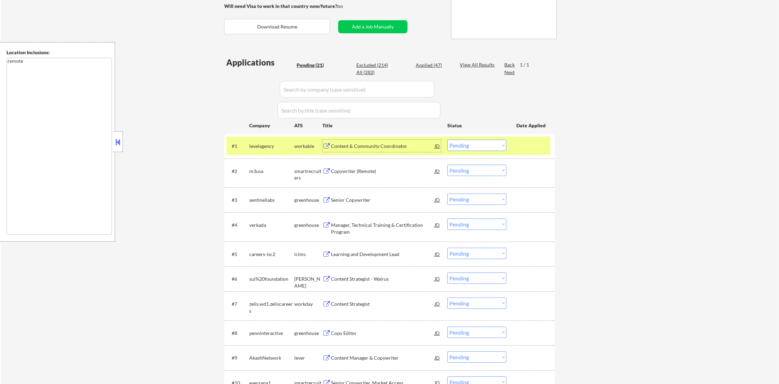
scroll to position [172, 0]
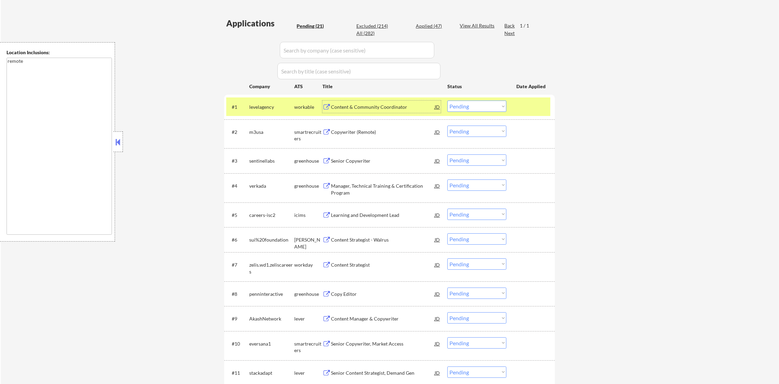
click at [483, 109] on select "Choose an option... Pending Applied Excluded (Questions) Excluded (Expired) Exc…" at bounding box center [476, 106] width 59 height 11
click at [447, 101] on select "Choose an option... Pending Applied Excluded (Questions) Excluded (Expired) Exc…" at bounding box center [476, 106] width 59 height 11
click at [265, 106] on div "levelagency" at bounding box center [271, 107] width 45 height 7
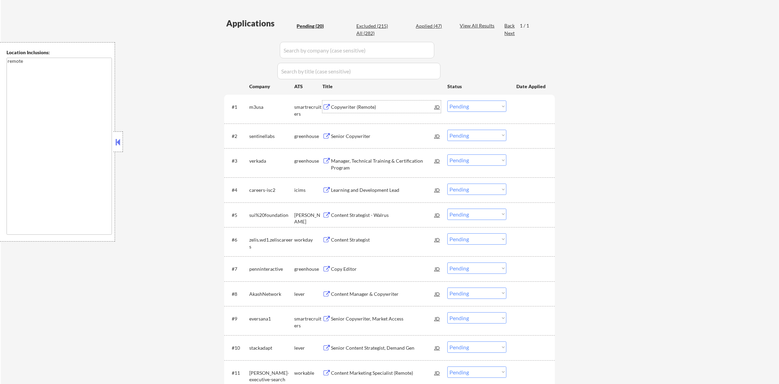
click at [365, 108] on div "Copywriter (Remote)" at bounding box center [383, 107] width 104 height 7
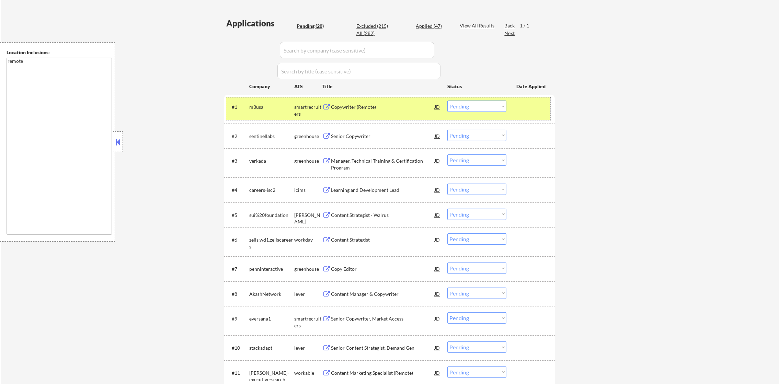
click at [460, 112] on div "#1 m3usa smartrecruiters Copywriter (Remote) JD Choose an option... Pending App…" at bounding box center [388, 108] width 324 height 23
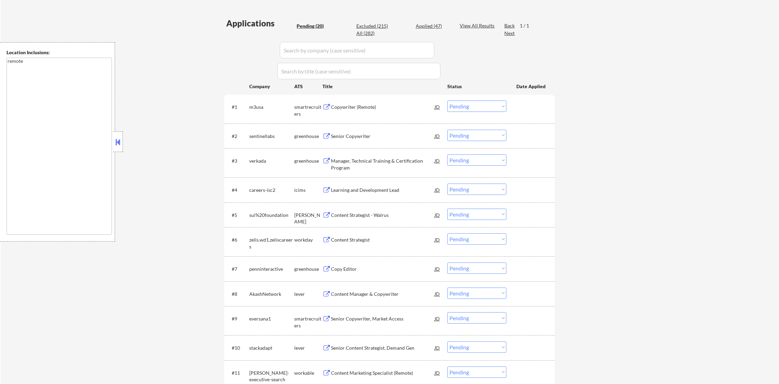
click at [481, 106] on select "Choose an option... Pending Applied Excluded (Questions) Excluded (Expired) Exc…" at bounding box center [476, 106] width 59 height 11
click at [447, 101] on select "Choose an option... Pending Applied Excluded (Questions) Excluded (Expired) Exc…" at bounding box center [476, 106] width 59 height 11
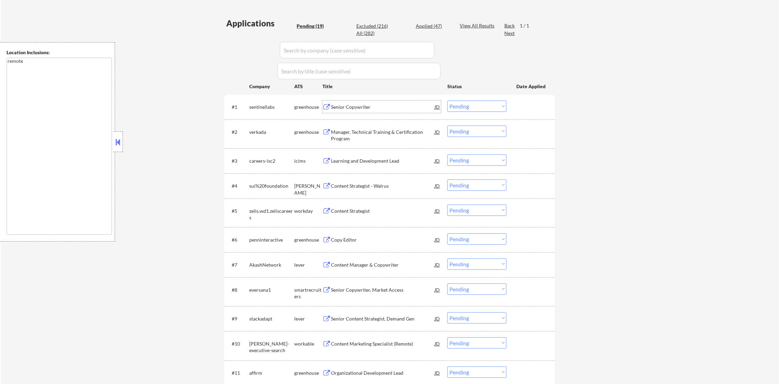
click at [367, 105] on div "Senior Copywriter" at bounding box center [383, 107] width 104 height 7
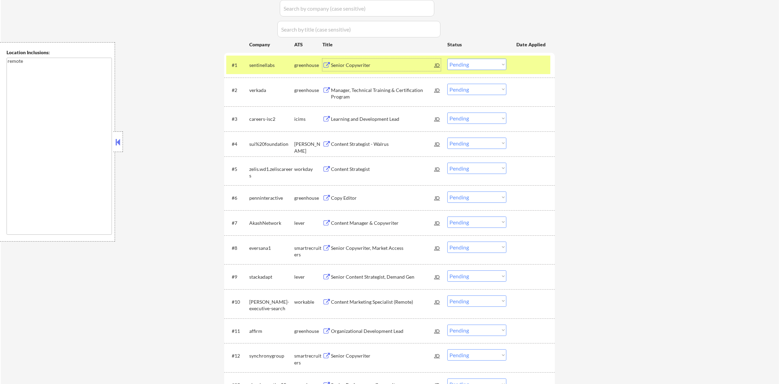
scroll to position [223, 0]
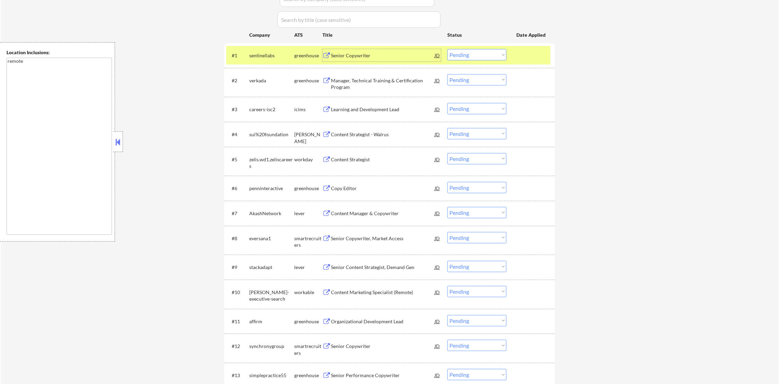
click at [466, 54] on select "Choose an option... Pending Applied Excluded (Questions) Excluded (Expired) Exc…" at bounding box center [476, 54] width 59 height 11
click at [447, 49] on select "Choose an option... Pending Applied Excluded (Questions) Excluded (Expired) Exc…" at bounding box center [476, 54] width 59 height 11
click at [273, 51] on div "sentinellabs" at bounding box center [271, 55] width 45 height 12
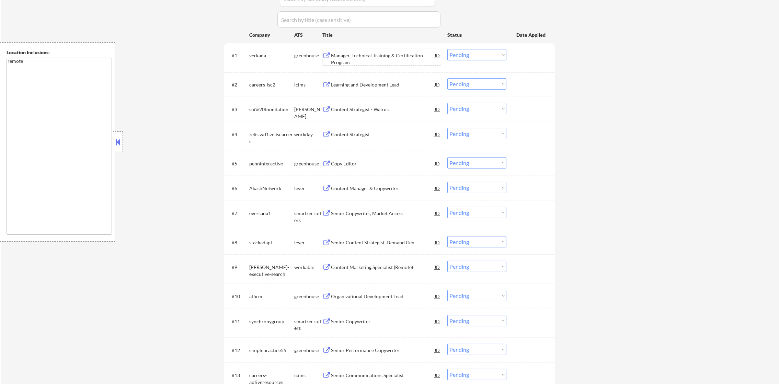
click at [355, 62] on div "Manager, Technical Training & Certification Program" at bounding box center [383, 58] width 104 height 13
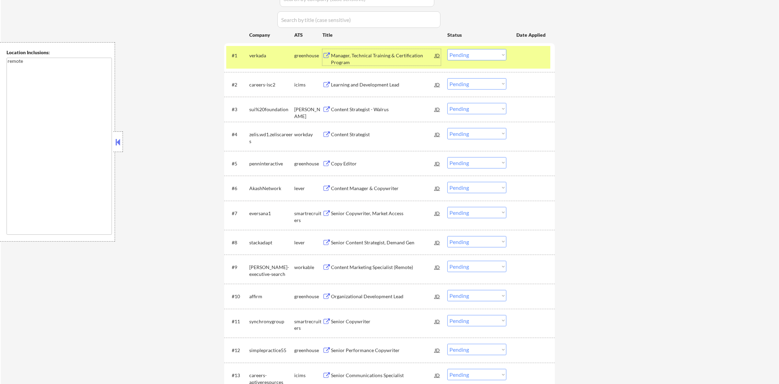
click at [488, 56] on select "Choose an option... Pending Applied Excluded (Questions) Excluded (Expired) Exc…" at bounding box center [476, 54] width 59 height 11
click at [447, 49] on select "Choose an option... Pending Applied Excluded (Questions) Excluded (Expired) Exc…" at bounding box center [476, 54] width 59 height 11
click at [265, 54] on div "verkada" at bounding box center [271, 55] width 45 height 7
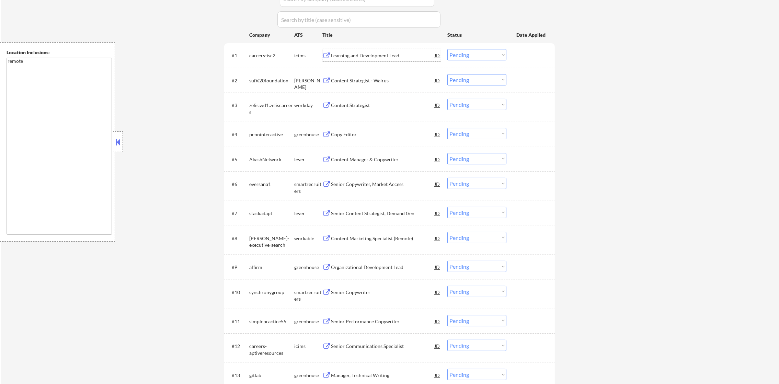
click at [370, 55] on div "Learning and Development Lead" at bounding box center [383, 55] width 104 height 7
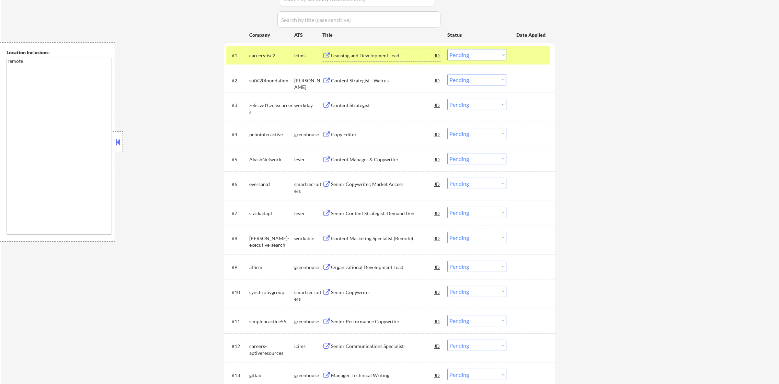
click at [477, 52] on select "Choose an option... Pending Applied Excluded (Questions) Excluded (Expired) Exc…" at bounding box center [476, 54] width 59 height 11
click at [447, 49] on select "Choose an option... Pending Applied Excluded (Questions) Excluded (Expired) Exc…" at bounding box center [476, 54] width 59 height 11
click at [267, 52] on div "careers-isc2" at bounding box center [271, 55] width 45 height 7
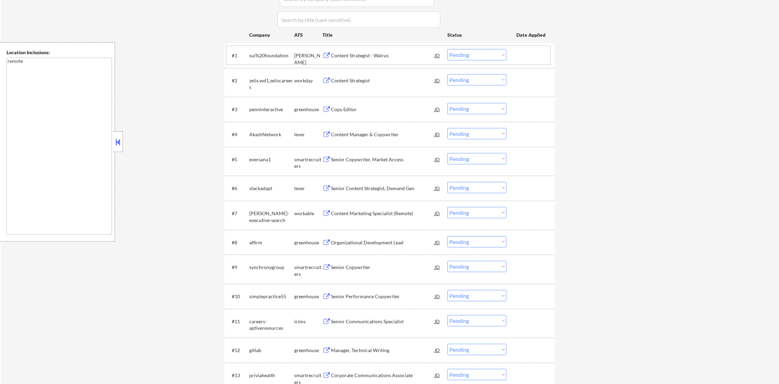
click at [365, 57] on div "Content Strategist - Walrus" at bounding box center [383, 55] width 104 height 7
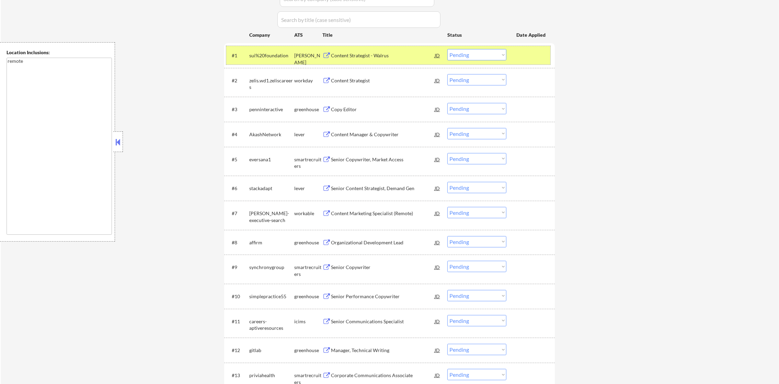
click at [268, 52] on div "sui%20foundation" at bounding box center [271, 55] width 45 height 7
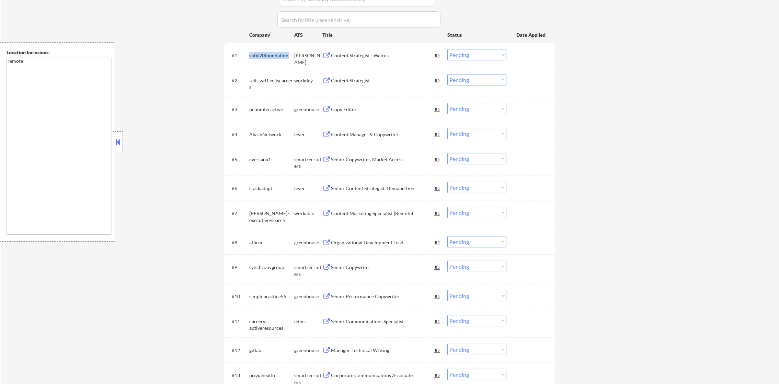
copy div "sui%20foundation"
click at [460, 55] on select "Choose an option... Pending Applied Excluded (Questions) Excluded (Expired) Exc…" at bounding box center [476, 54] width 59 height 11
click at [447, 49] on select "Choose an option... Pending Applied Excluded (Questions) Excluded (Expired) Exc…" at bounding box center [476, 54] width 59 height 11
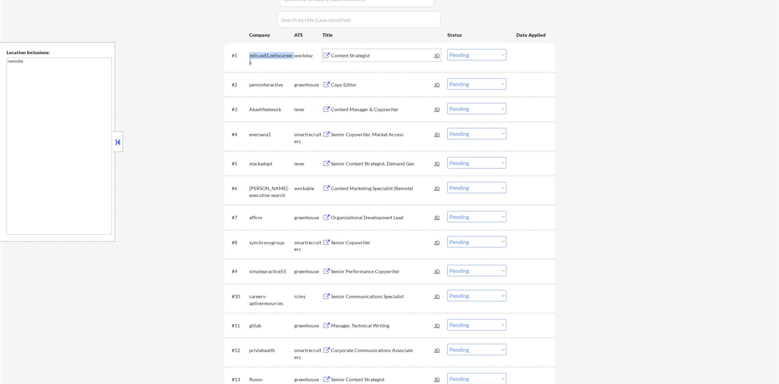
click at [384, 52] on div "Content Strategist" at bounding box center [383, 55] width 104 height 7
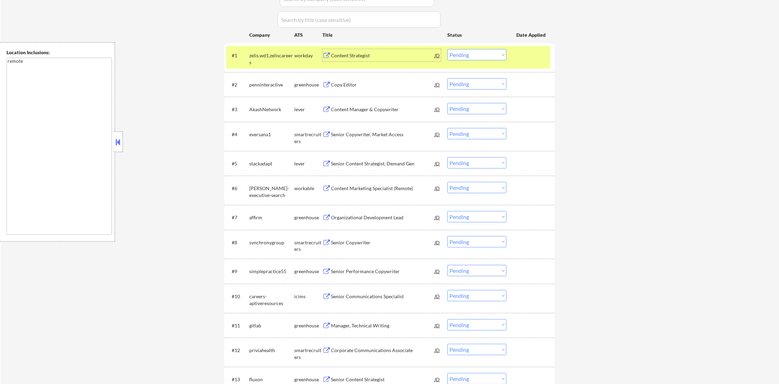
click at [462, 50] on select "Choose an option... Pending Applied Excluded (Questions) Excluded (Expired) Exc…" at bounding box center [476, 54] width 59 height 11
click at [447, 49] on select "Choose an option... Pending Applied Excluded (Questions) Excluded (Expired) Exc…" at bounding box center [476, 54] width 59 height 11
click at [271, 63] on div "zelis.wd1.zeliscareers" at bounding box center [271, 58] width 45 height 13
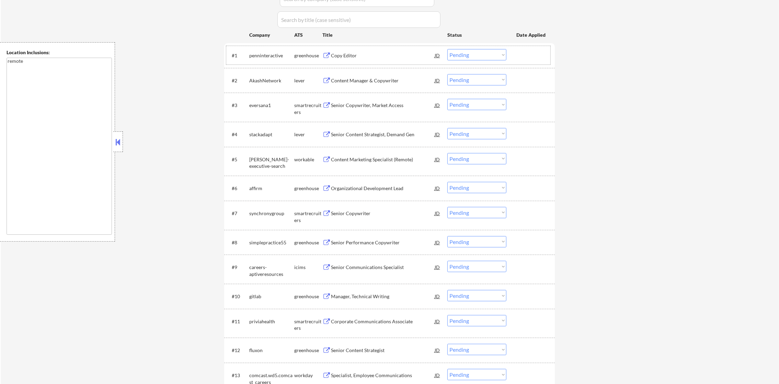
click at [375, 54] on div "Copy Editor" at bounding box center [383, 55] width 104 height 7
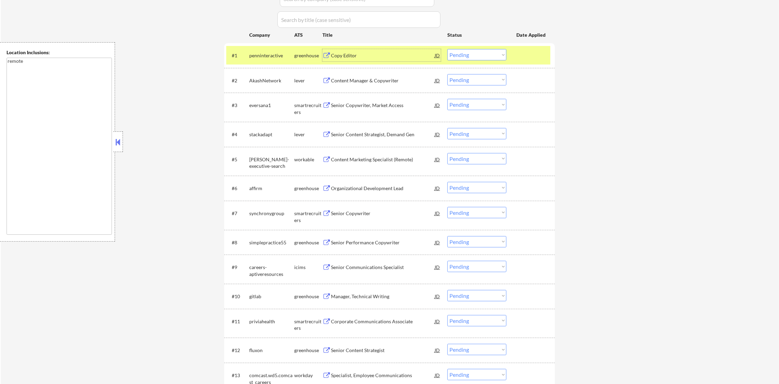
click at [474, 56] on select "Choose an option... Pending Applied Excluded (Questions) Excluded (Expired) Exc…" at bounding box center [476, 54] width 59 height 11
click at [447, 49] on select "Choose an option... Pending Applied Excluded (Questions) Excluded (Expired) Exc…" at bounding box center [476, 54] width 59 height 11
click at [283, 58] on div "penninteractive" at bounding box center [271, 55] width 45 height 7
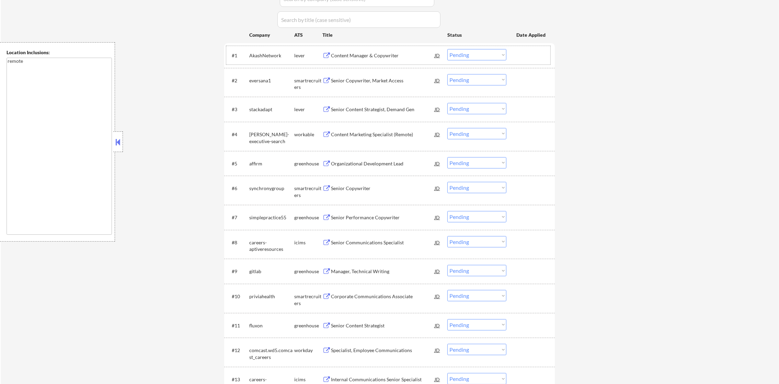
click at [397, 54] on div "Content Manager & Copywriter" at bounding box center [383, 55] width 104 height 7
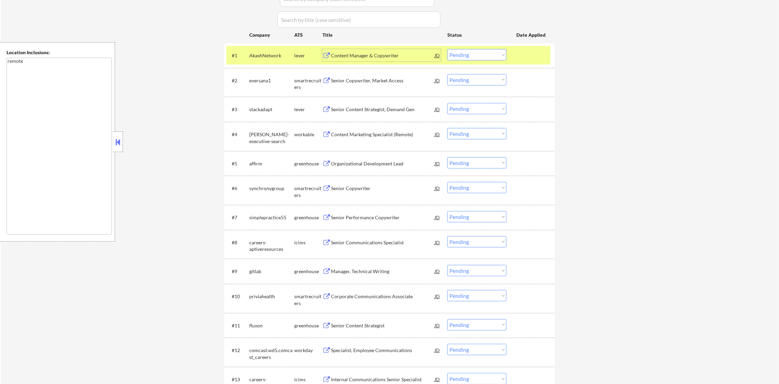
click at [468, 56] on select "Choose an option... Pending Applied Excluded (Questions) Excluded (Expired) Exc…" at bounding box center [476, 54] width 59 height 11
click at [447, 49] on select "Choose an option... Pending Applied Excluded (Questions) Excluded (Expired) Exc…" at bounding box center [476, 54] width 59 height 11
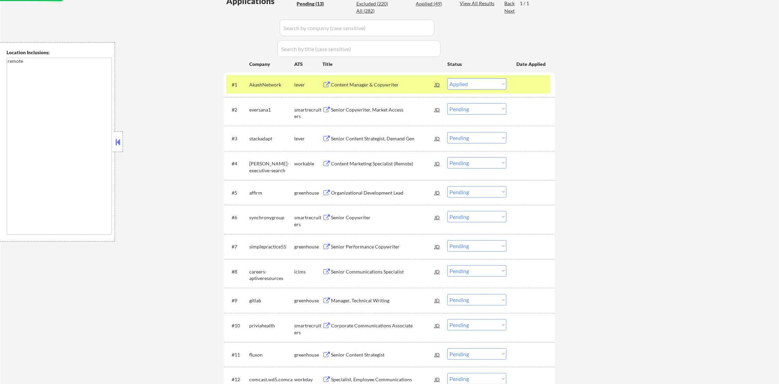
scroll to position [188, 0]
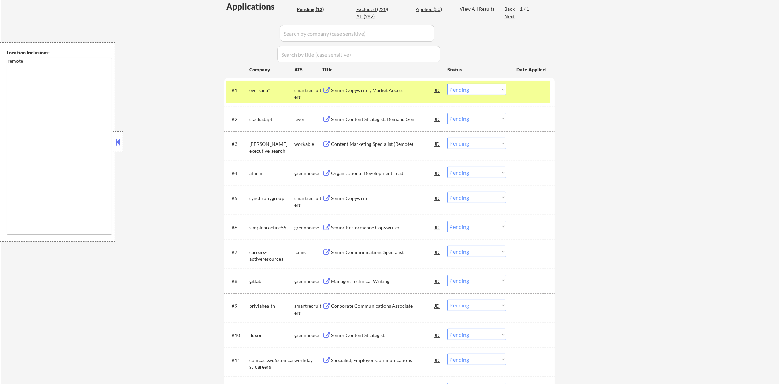
click at [429, 4] on div "Applications Pending (12) Excluded (220) Applied (50) All (282) View All Result…" at bounding box center [389, 211] width 330 height 421
click at [429, 10] on div "Applied (50)" at bounding box center [433, 9] width 34 height 7
select select ""applied""
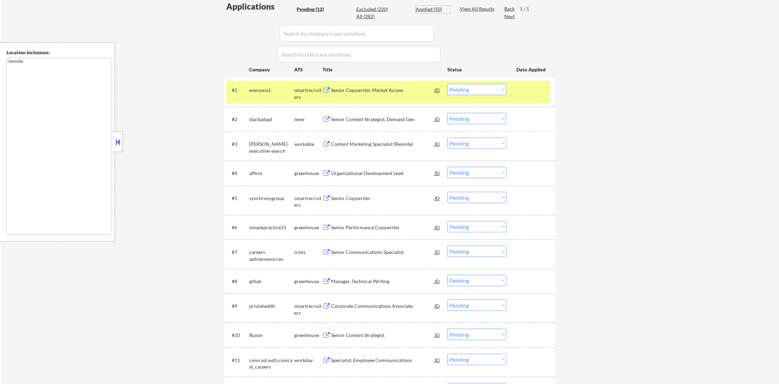
select select ""applied""
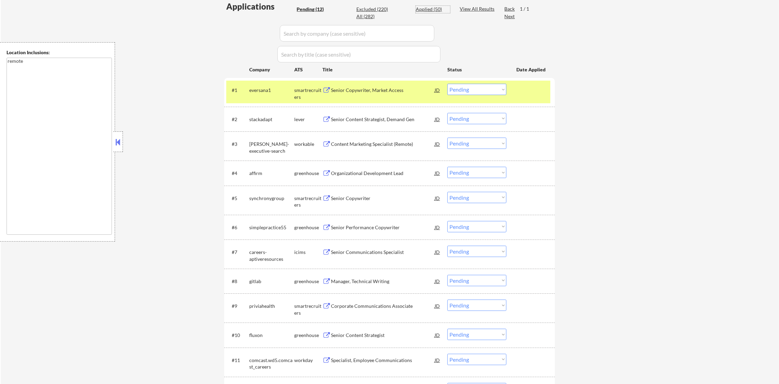
select select ""applied""
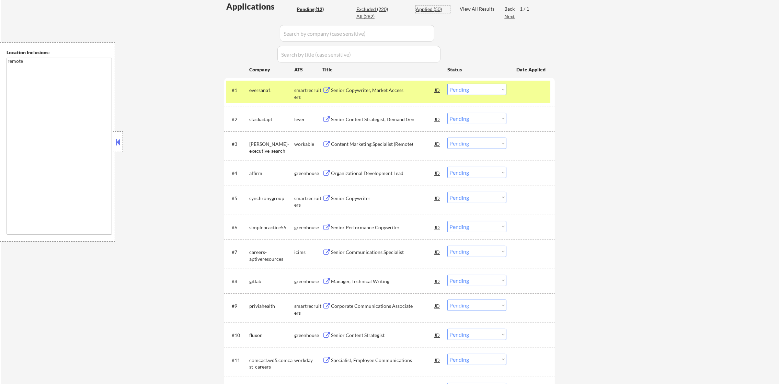
select select ""applied""
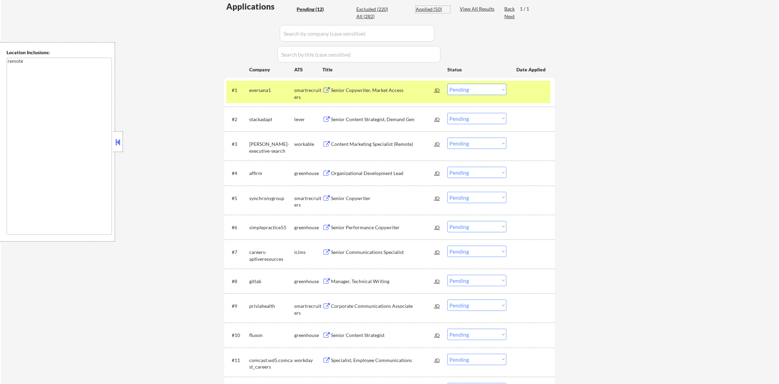
select select ""applied""
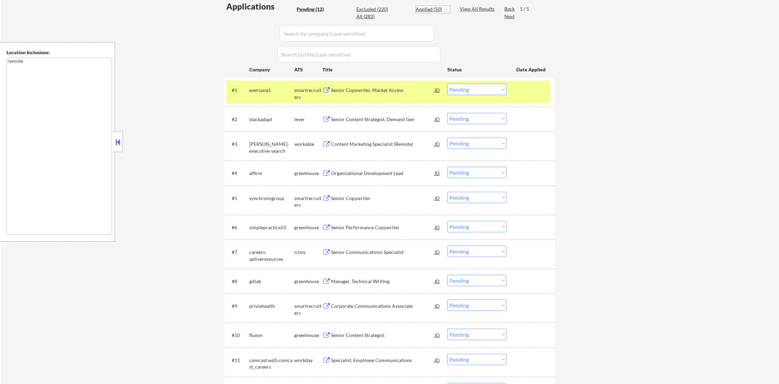
select select ""applied""
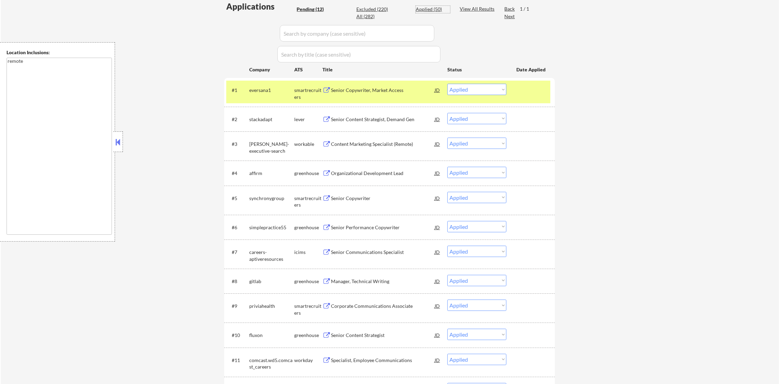
select select ""applied""
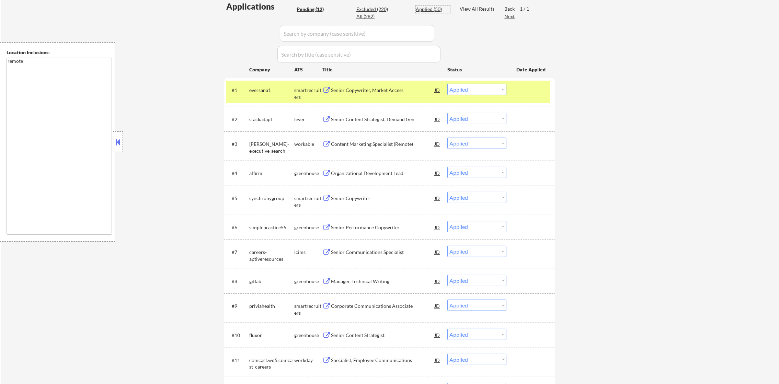
select select ""applied""
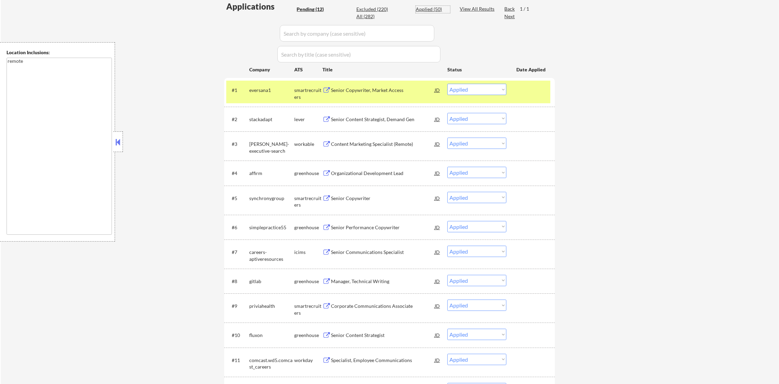
select select ""applied""
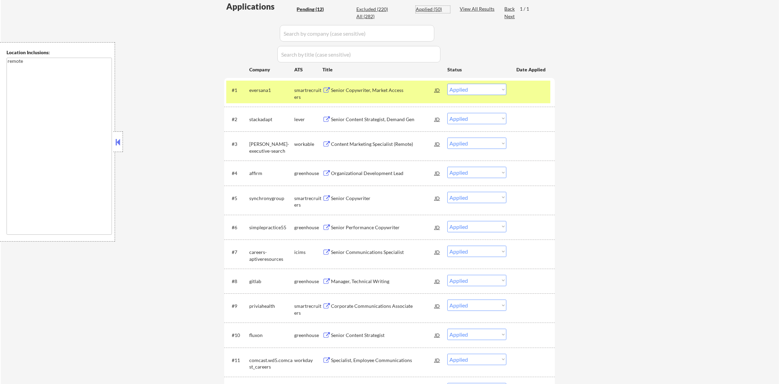
select select ""applied""
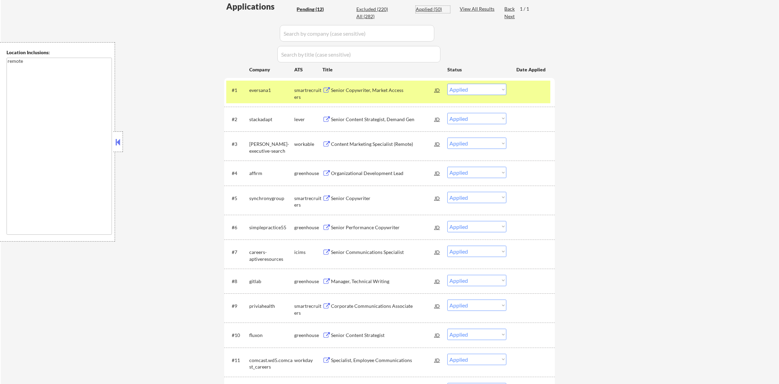
select select ""applied""
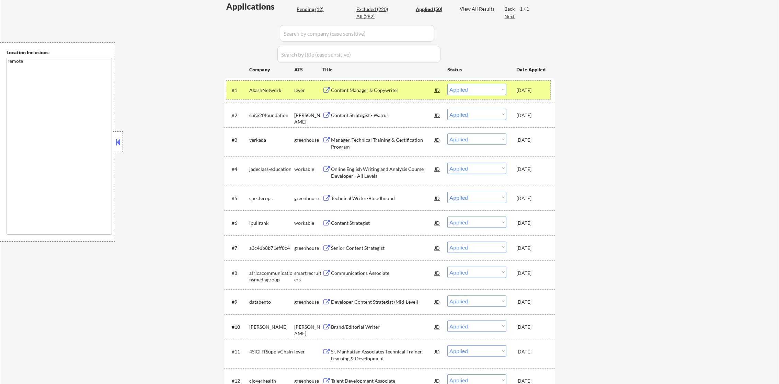
click at [266, 89] on div "AkashNetwork" at bounding box center [271, 90] width 45 height 7
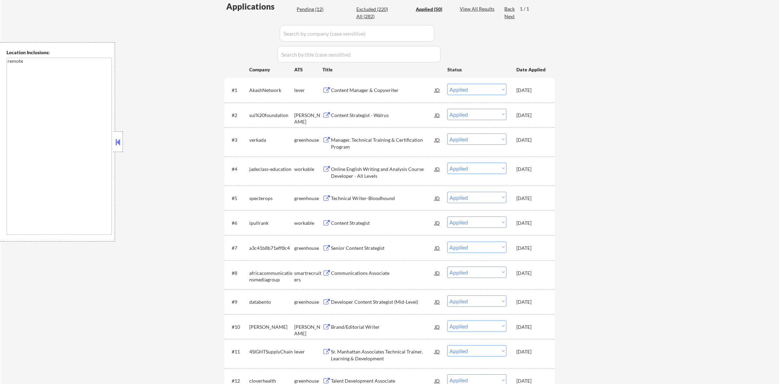
click at [467, 87] on select "Choose an option... Pending Applied Excluded (Questions) Excluded (Expired) Exc…" at bounding box center [476, 89] width 59 height 11
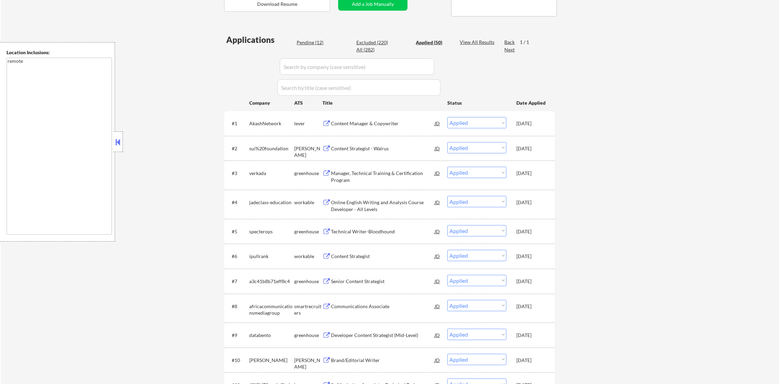
scroll to position [154, 0]
click at [474, 124] on select "Choose an option... Pending Applied Excluded (Questions) Excluded (Expired) Exc…" at bounding box center [476, 123] width 59 height 11
click at [375, 119] on div "Content Manager & Copywriter" at bounding box center [383, 124] width 104 height 12
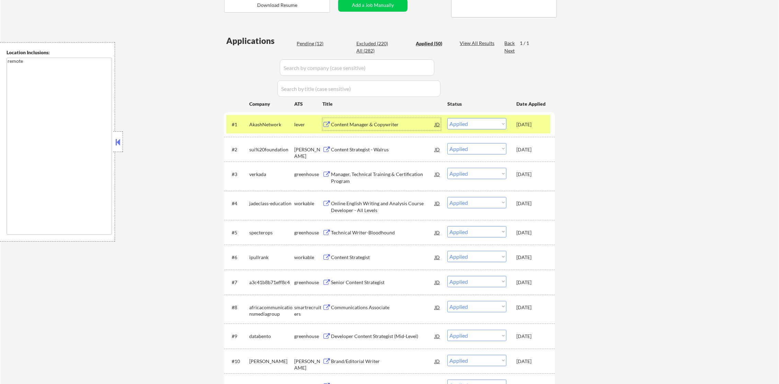
click at [495, 125] on select "Choose an option... Pending Applied Excluded (Questions) Excluded (Expired) Exc…" at bounding box center [476, 123] width 59 height 11
click at [447, 118] on select "Choose an option... Pending Applied Excluded (Questions) Excluded (Expired) Exc…" at bounding box center [476, 123] width 59 height 11
click at [271, 125] on div "AkashNetwork" at bounding box center [271, 124] width 45 height 7
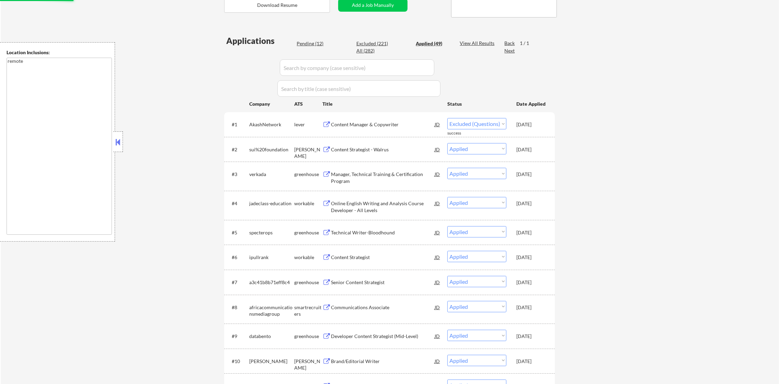
click at [317, 40] on div "Pending (12)" at bounding box center [314, 43] width 34 height 7
select select ""pending""
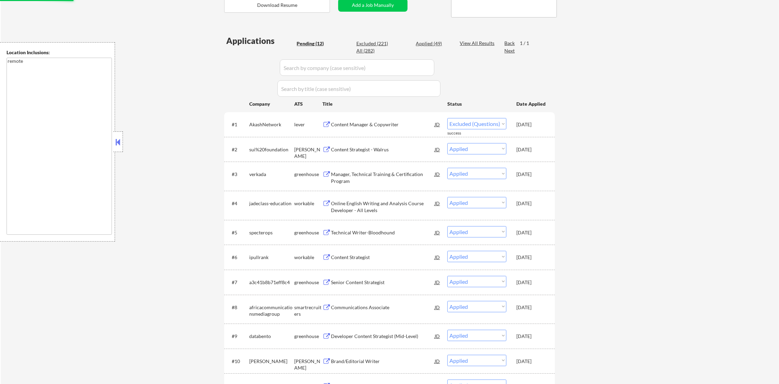
select select ""pending""
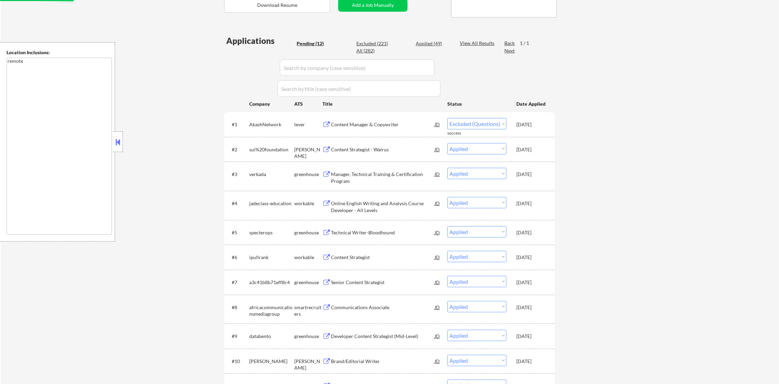
select select ""pending""
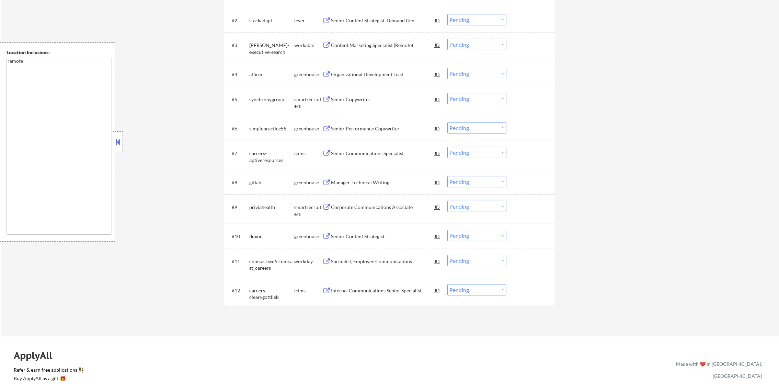
scroll to position [240, 0]
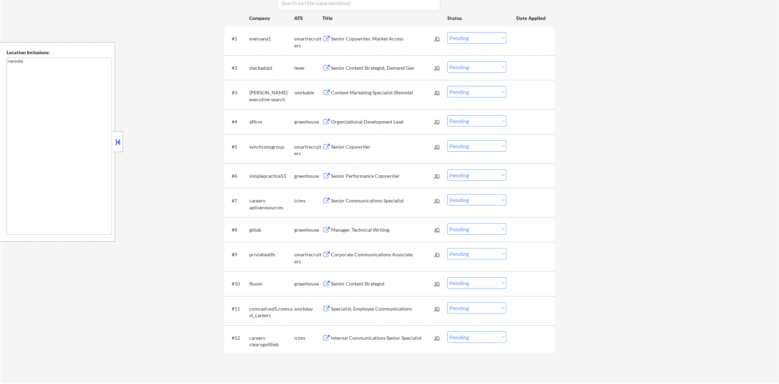
click at [367, 39] on div "Senior Copywriter, Market Access" at bounding box center [383, 38] width 104 height 7
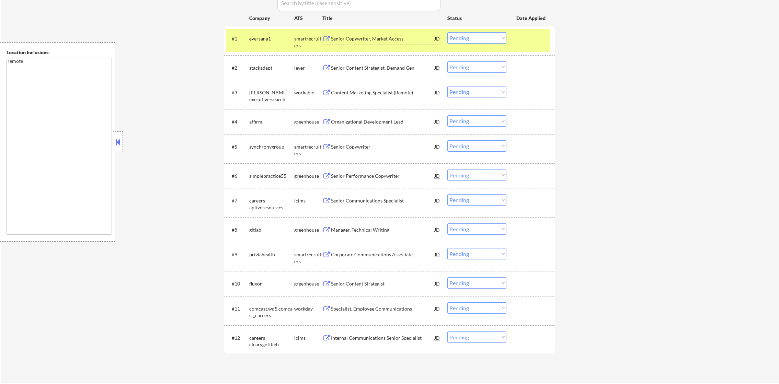
click at [460, 35] on select "Choose an option... Pending Applied Excluded (Questions) Excluded (Expired) Exc…" at bounding box center [476, 37] width 59 height 11
click at [447, 32] on select "Choose an option... Pending Applied Excluded (Questions) Excluded (Expired) Exc…" at bounding box center [476, 37] width 59 height 11
click at [268, 35] on div "eversana1" at bounding box center [271, 38] width 45 height 7
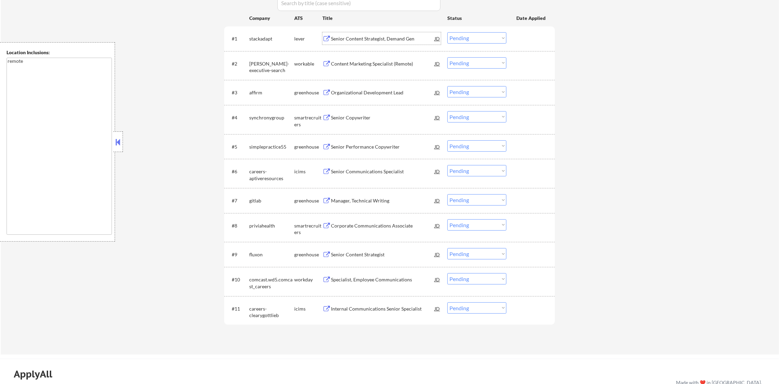
click at [363, 39] on div "Senior Content Strategist, Demand Gen" at bounding box center [383, 38] width 104 height 7
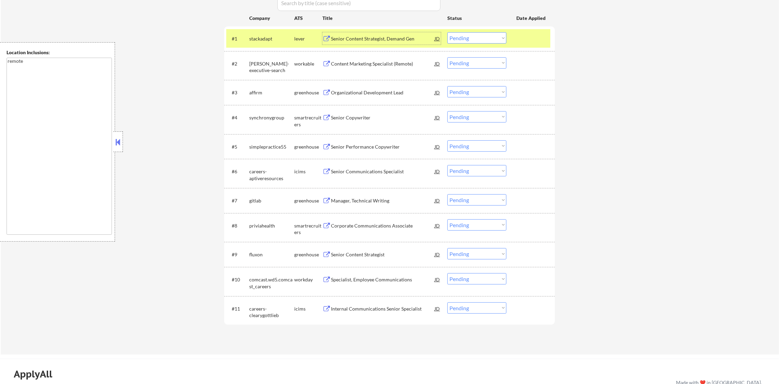
click at [481, 40] on select "Choose an option... Pending Applied Excluded (Questions) Excluded (Expired) Exc…" at bounding box center [476, 37] width 59 height 11
click at [447, 32] on select "Choose an option... Pending Applied Excluded (Questions) Excluded (Expired) Exc…" at bounding box center [476, 37] width 59 height 11
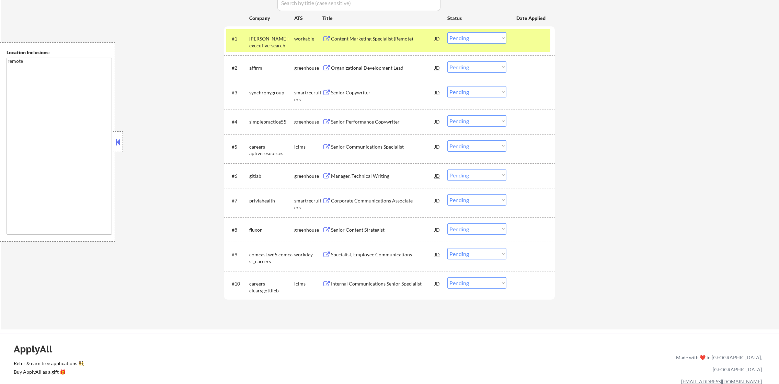
click at [378, 35] on div "Content Marketing Specialist (Remote)" at bounding box center [383, 38] width 104 height 7
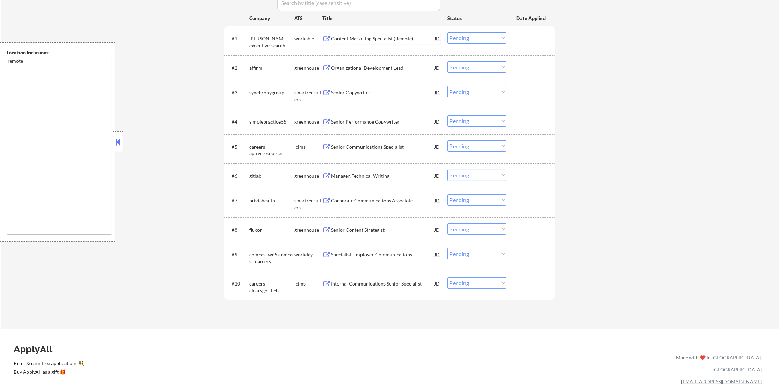
click at [467, 39] on select "Choose an option... Pending Applied Excluded (Questions) Excluded (Expired) Exc…" at bounding box center [476, 37] width 59 height 11
click at [447, 32] on select "Choose an option... Pending Applied Excluded (Questions) Excluded (Expired) Exc…" at bounding box center [476, 37] width 59 height 11
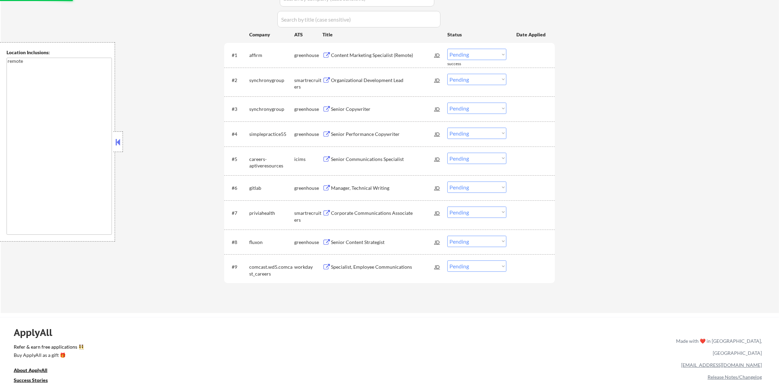
scroll to position [223, 0]
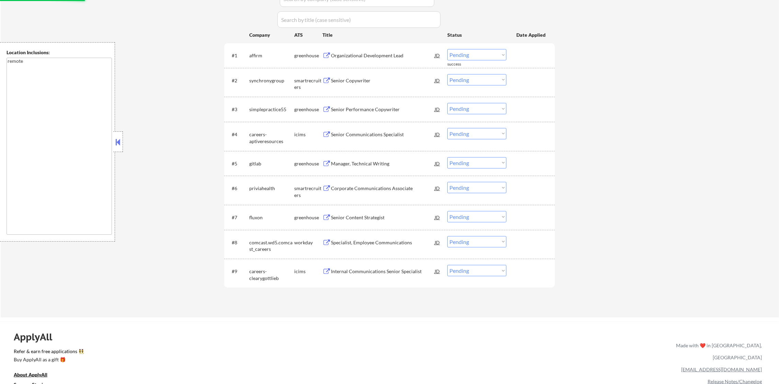
click at [350, 54] on div "Organizational Development Lead" at bounding box center [383, 55] width 104 height 7
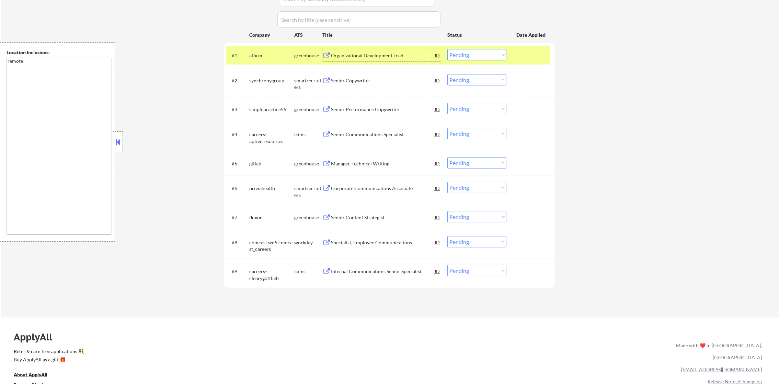
scroll to position [240, 0]
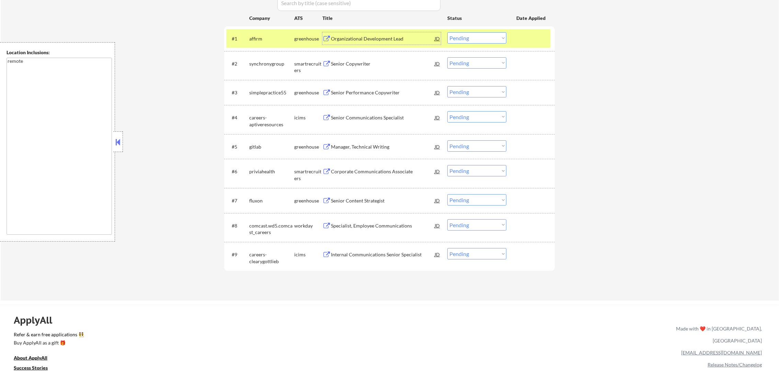
click at [467, 39] on select "Choose an option... Pending Applied Excluded (Questions) Excluded (Expired) Exc…" at bounding box center [476, 37] width 59 height 11
click at [447, 32] on select "Choose an option... Pending Applied Excluded (Questions) Excluded (Expired) Exc…" at bounding box center [476, 37] width 59 height 11
click at [258, 37] on div "affirm" at bounding box center [271, 38] width 45 height 7
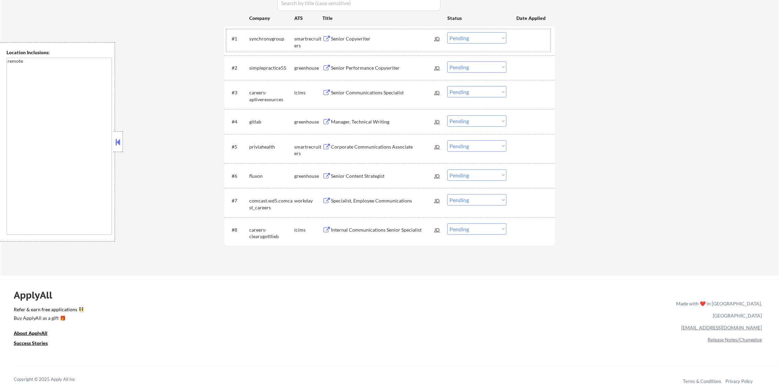
click at [363, 41] on div "Senior Copywriter" at bounding box center [383, 38] width 104 height 7
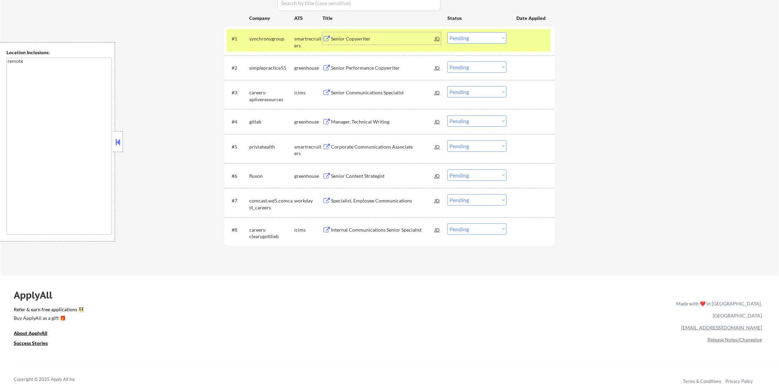
click at [474, 36] on select "Choose an option... Pending Applied Excluded (Questions) Excluded (Expired) Exc…" at bounding box center [476, 37] width 59 height 11
click at [447, 32] on select "Choose an option... Pending Applied Excluded (Questions) Excluded (Expired) Exc…" at bounding box center [476, 37] width 59 height 11
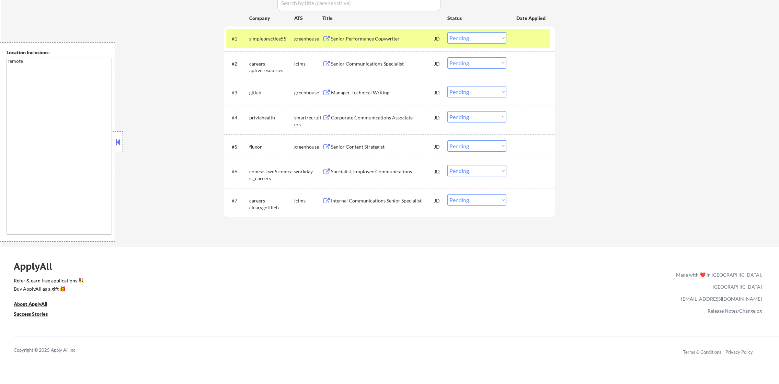
click at [246, 41] on div "#1 simplepractice55 greenhouse Senior Performance Copywriter JD Choose an optio…" at bounding box center [388, 38] width 324 height 19
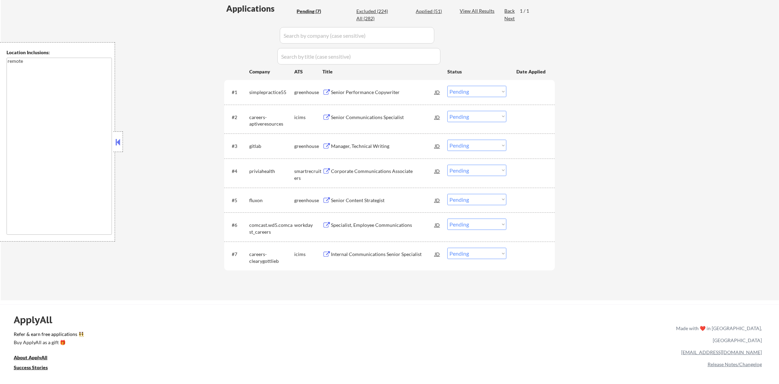
scroll to position [188, 0]
click at [368, 90] on div "Senior Performance Copywriter" at bounding box center [383, 90] width 104 height 7
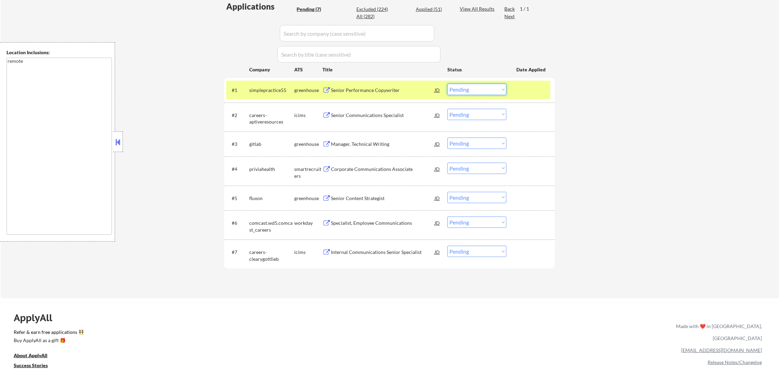
drag, startPoint x: 464, startPoint y: 84, endPoint x: 466, endPoint y: 92, distance: 8.3
click at [464, 84] on select "Choose an option... Pending Applied Excluded (Questions) Excluded (Expired) Exc…" at bounding box center [476, 89] width 59 height 11
click at [447, 84] on select "Choose an option... Pending Applied Excluded (Questions) Excluded (Expired) Exc…" at bounding box center [476, 89] width 59 height 11
click at [270, 85] on div "simplepractice55" at bounding box center [271, 90] width 45 height 12
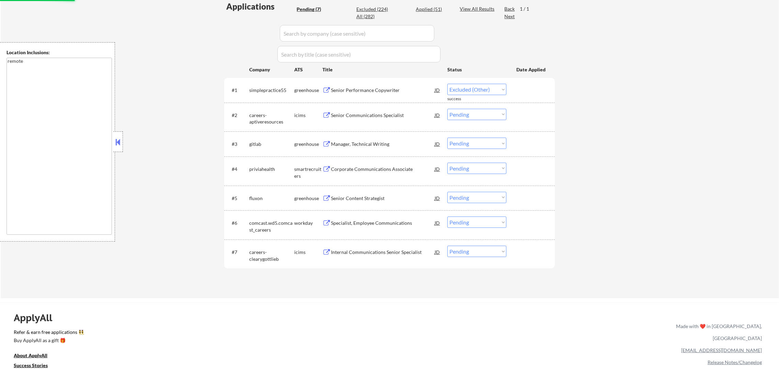
select select ""pending""
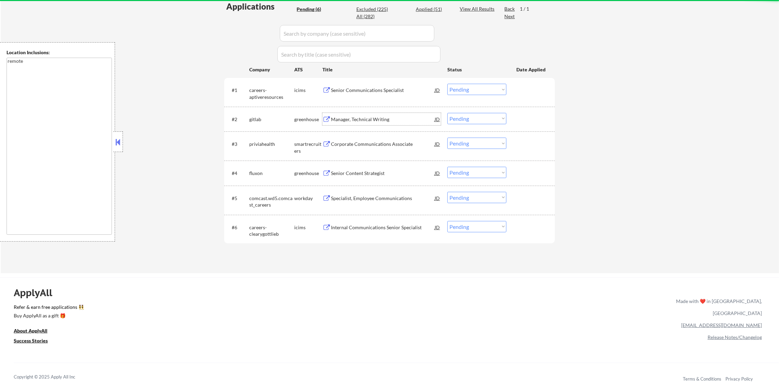
click at [356, 114] on div "Manager, Technical Writing" at bounding box center [383, 119] width 104 height 12
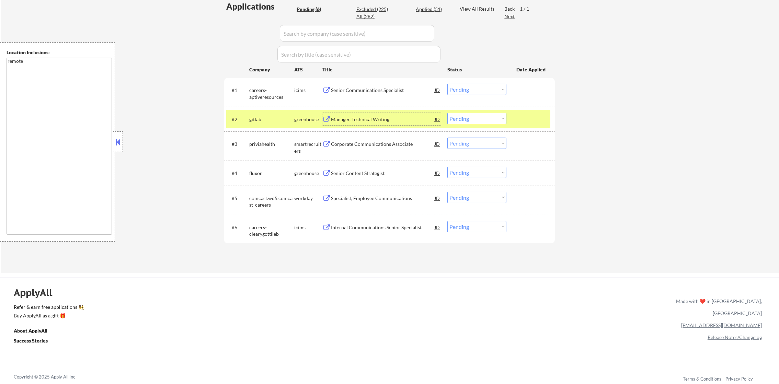
click at [478, 119] on select "Choose an option... Pending Applied Excluded (Questions) Excluded (Expired) Exc…" at bounding box center [476, 118] width 59 height 11
click at [447, 113] on select "Choose an option... Pending Applied Excluded (Questions) Excluded (Expired) Exc…" at bounding box center [476, 118] width 59 height 11
click at [256, 119] on div "gitlab" at bounding box center [271, 119] width 45 height 7
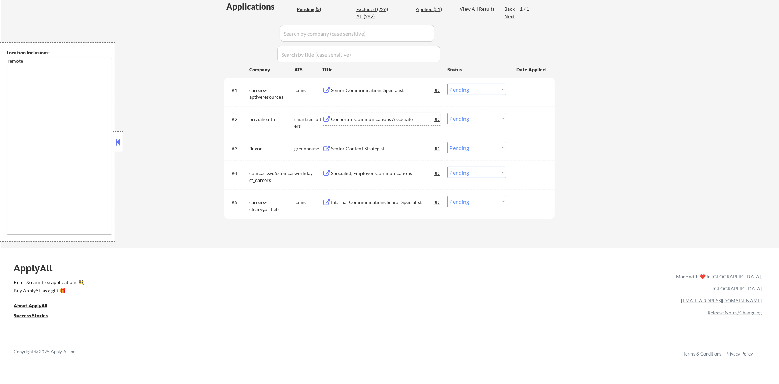
click at [370, 120] on div "Corporate Communications Associate" at bounding box center [383, 119] width 104 height 7
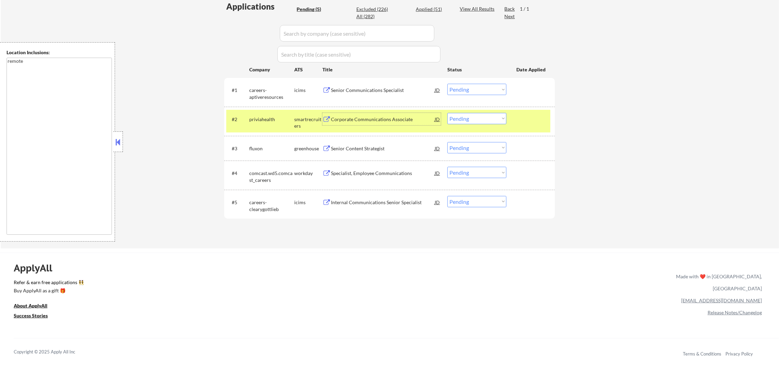
click at [490, 116] on select "Choose an option... Pending Applied Excluded (Questions) Excluded (Expired) Exc…" at bounding box center [476, 118] width 59 height 11
click at [447, 113] on select "Choose an option... Pending Applied Excluded (Questions) Excluded (Expired) Exc…" at bounding box center [476, 118] width 59 height 11
click at [264, 122] on div "priviahealth" at bounding box center [271, 119] width 45 height 12
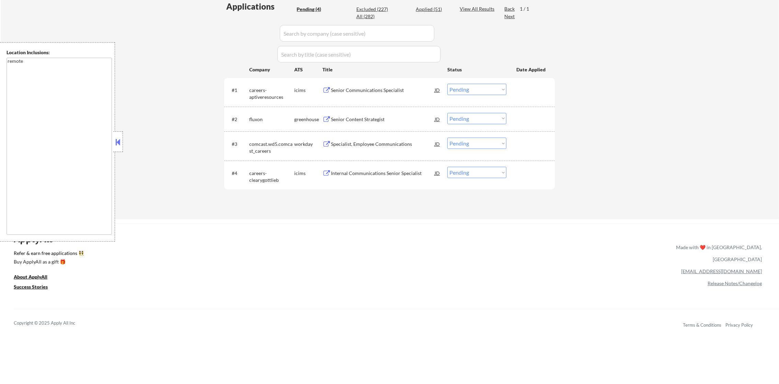
click at [347, 118] on div "Senior Content Strategist" at bounding box center [383, 119] width 104 height 7
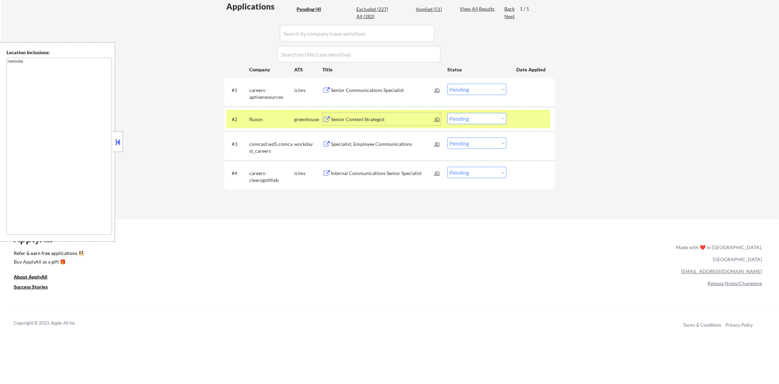
click at [461, 117] on select "Choose an option... Pending Applied Excluded (Questions) Excluded (Expired) Exc…" at bounding box center [476, 118] width 59 height 11
click at [447, 113] on select "Choose an option... Pending Applied Excluded (Questions) Excluded (Expired) Exc…" at bounding box center [476, 118] width 59 height 11
click at [246, 119] on div "#2 fluxon greenhouse Senior Content Strategist JD Choose an option... Pending A…" at bounding box center [388, 119] width 324 height 19
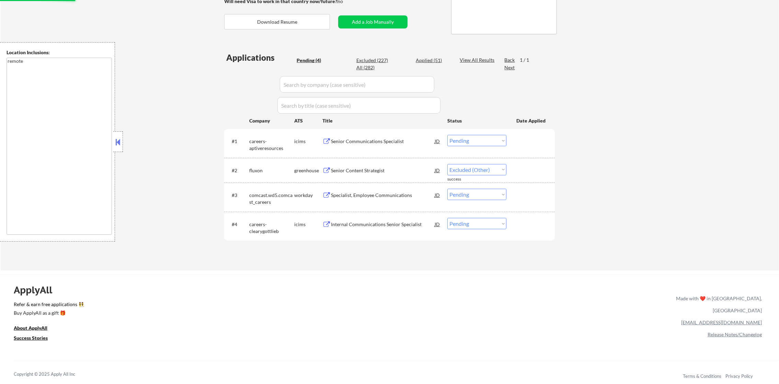
scroll to position [137, 0]
select select ""pending""
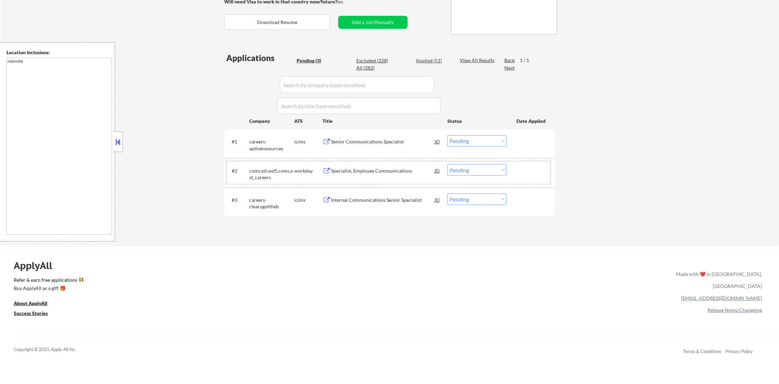
click at [428, 57] on div "Applied (51)" at bounding box center [433, 60] width 34 height 7
select select ""applied""
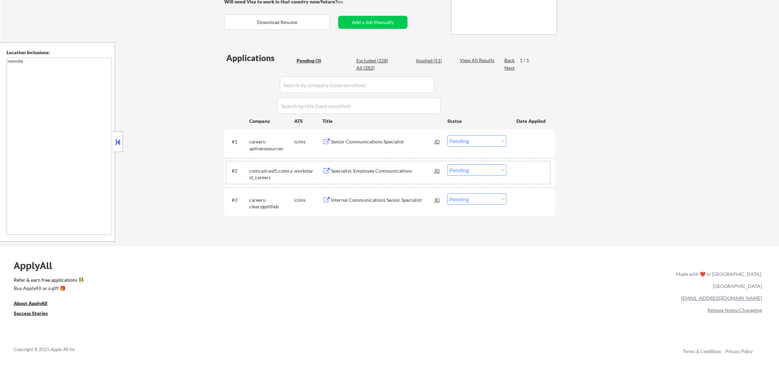
select select ""applied""
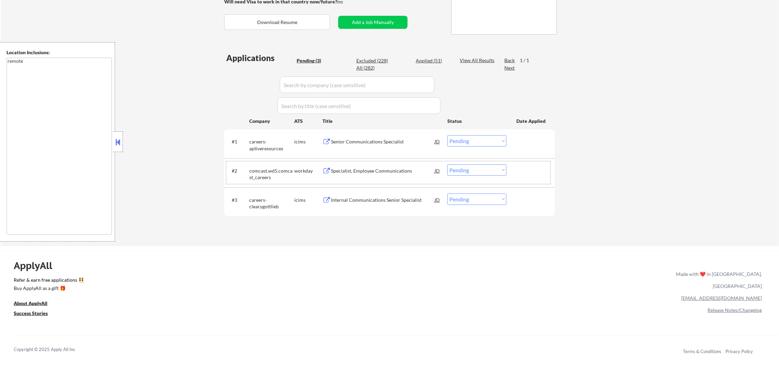
select select ""applied""
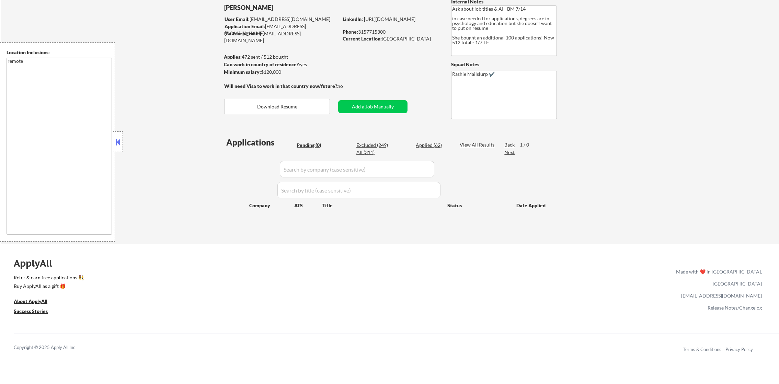
scroll to position [69, 0]
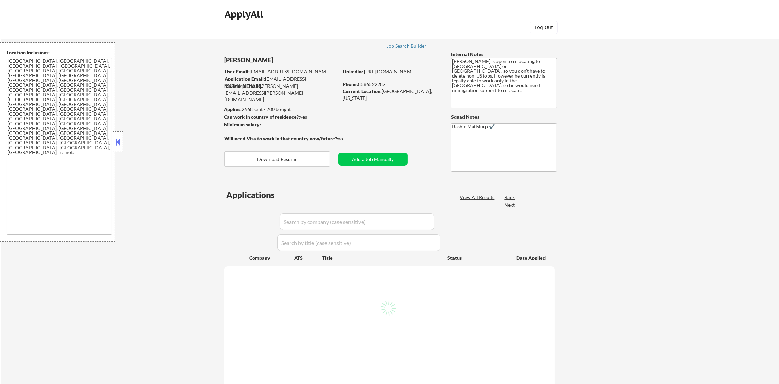
select select ""pending""
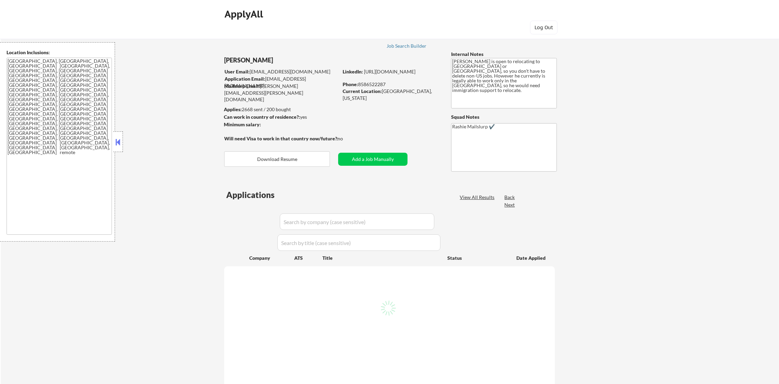
select select ""pending""
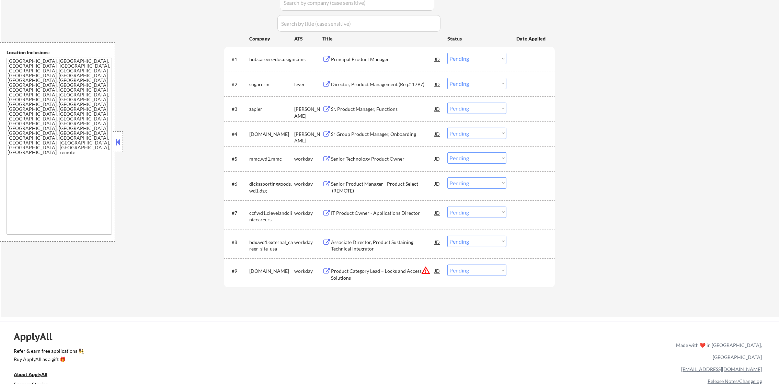
scroll to position [223, 0]
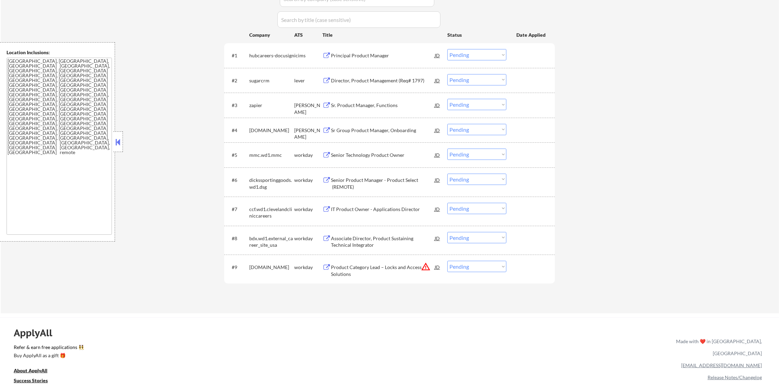
click at [193, 77] on div "← Return to /applysquad Mailslurp Inbox Job Search Builder [PERSON_NAME] User E…" at bounding box center [390, 58] width 778 height 509
click at [264, 55] on div "hubcareers-docusign" at bounding box center [271, 55] width 45 height 7
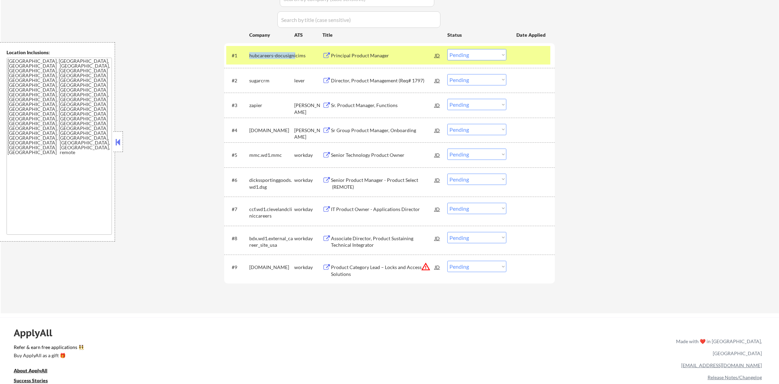
copy div "hubcareers-docusign"
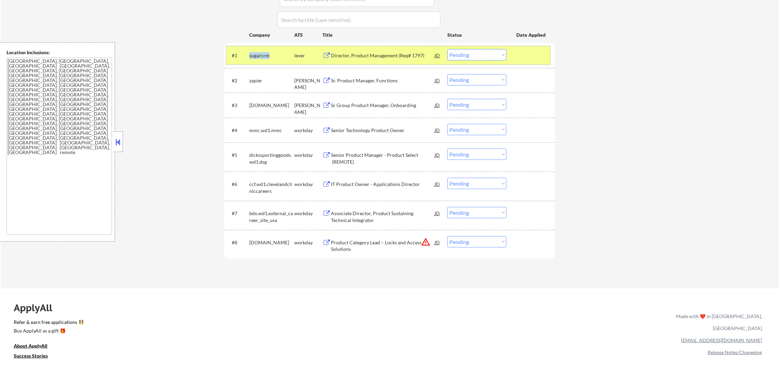
copy div "hubcareers-docusign"
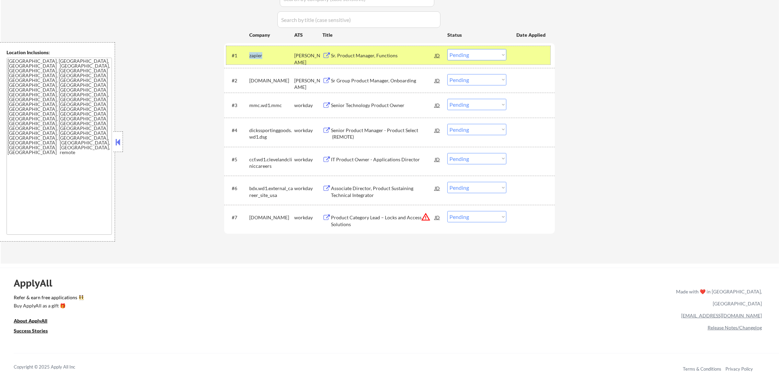
copy div "hubcareers-docusign"
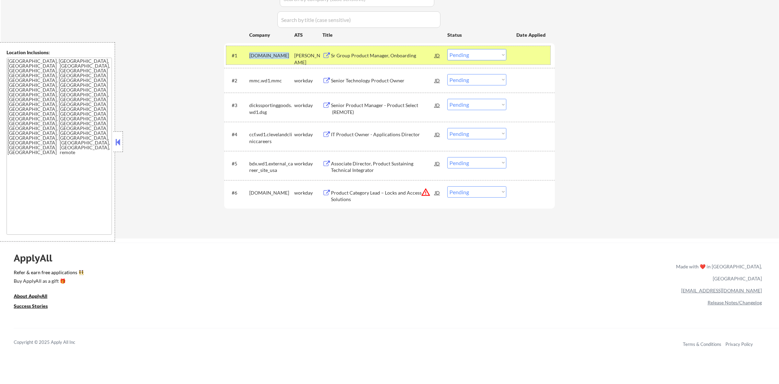
copy div "hubcareers-docusign"
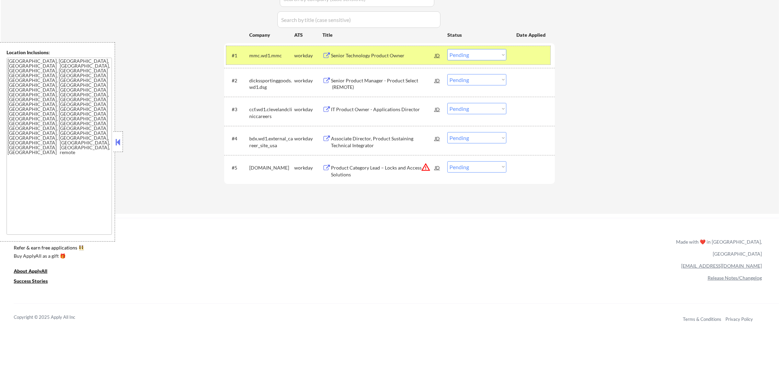
click at [678, 81] on div "← Return to /applysquad Mailslurp Inbox Job Search Builder [PERSON_NAME] User E…" at bounding box center [390, 8] width 778 height 409
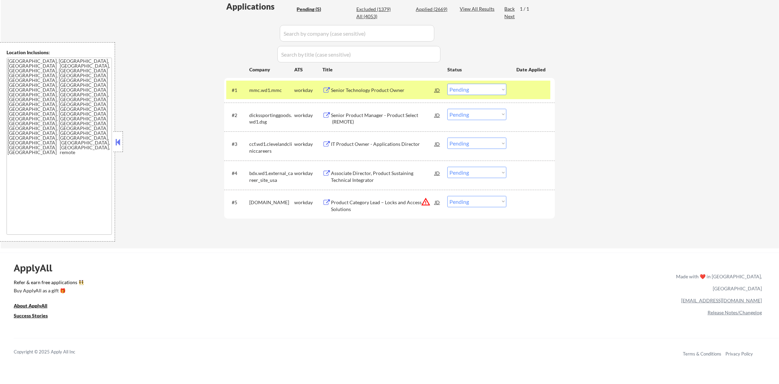
scroll to position [172, 0]
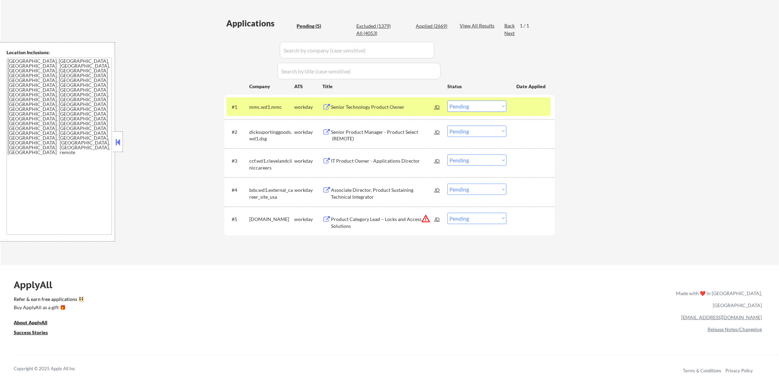
click at [254, 105] on div "mmc.wd1.mmc" at bounding box center [271, 107] width 45 height 7
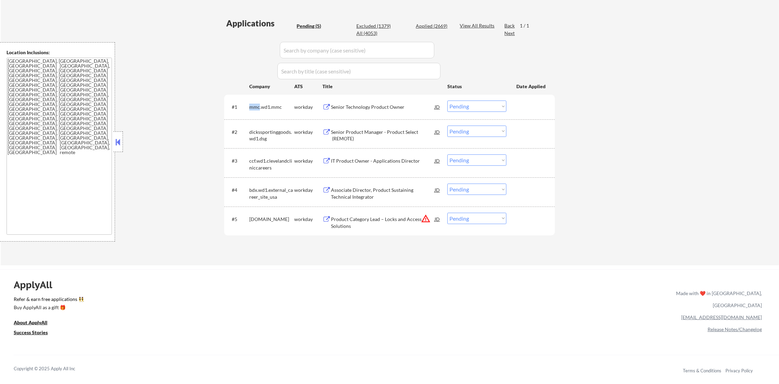
click at [254, 105] on div "mmc.wd1.mmc" at bounding box center [271, 107] width 45 height 7
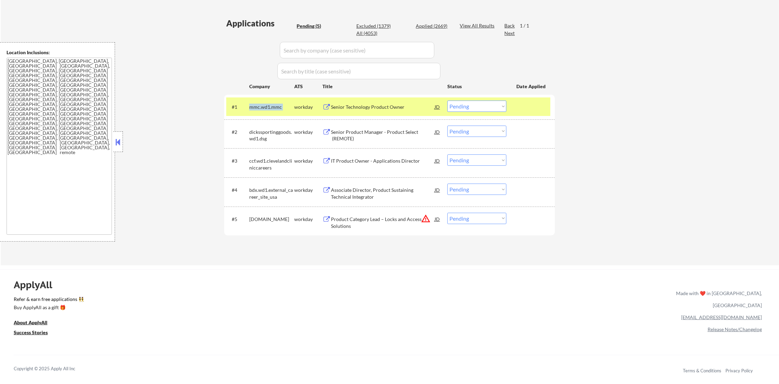
click at [254, 105] on div "mmc.wd1.mmc" at bounding box center [271, 107] width 45 height 7
copy div "mmc.wd1.mmc"
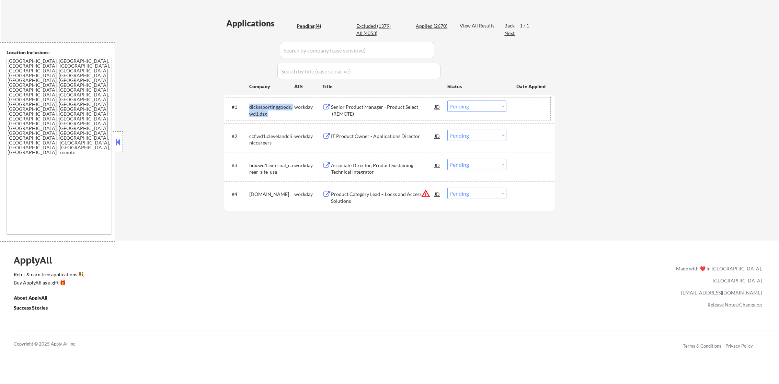
copy div "mmc.wd1.mmc"
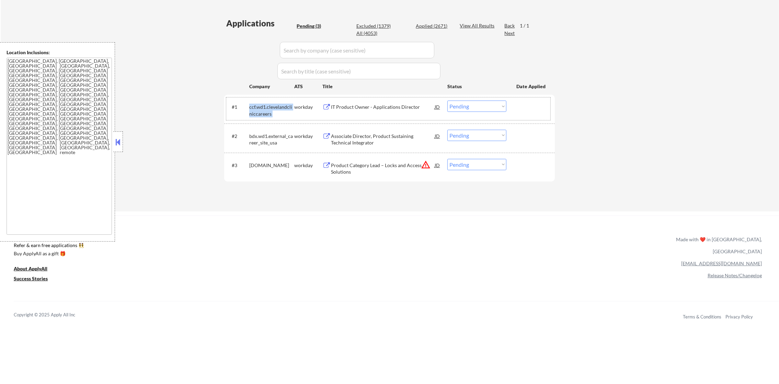
copy div "mmc.wd1.mmc"
select select ""pending""
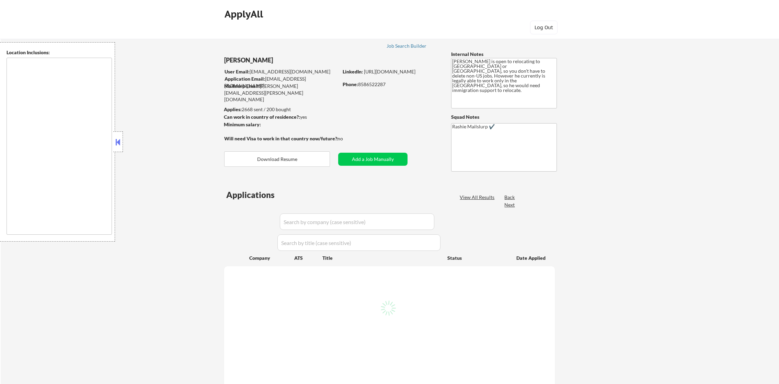
type textarea "[GEOGRAPHIC_DATA], [GEOGRAPHIC_DATA], [GEOGRAPHIC_DATA] [GEOGRAPHIC_DATA], [GEO…"
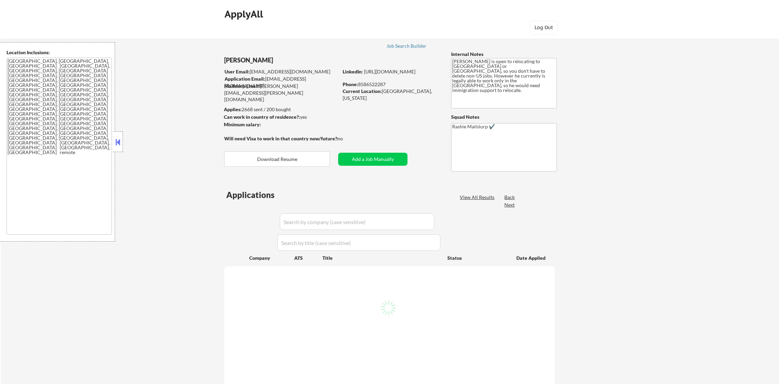
select select ""pending""
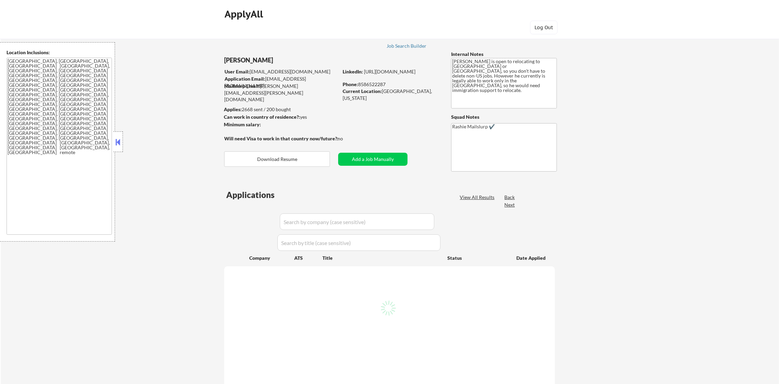
select select ""pending""
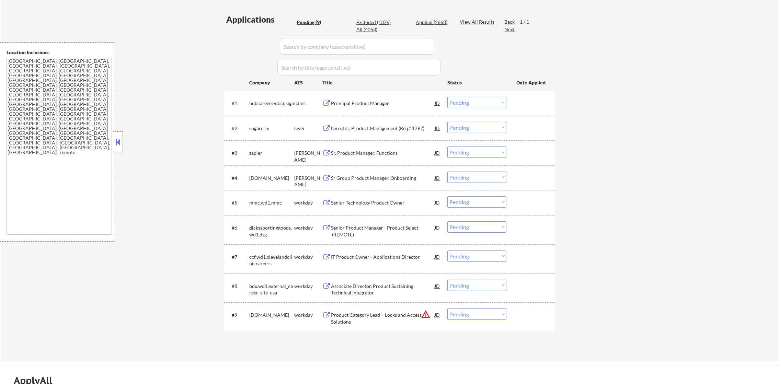
scroll to position [172, 0]
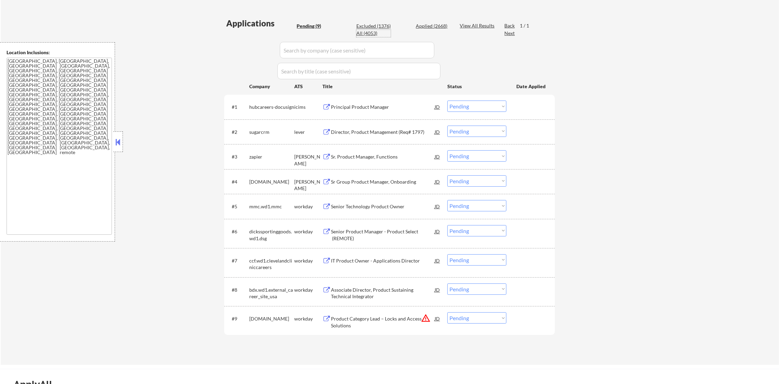
click at [372, 34] on div "All (4053)" at bounding box center [373, 33] width 34 height 7
select select ""applied""
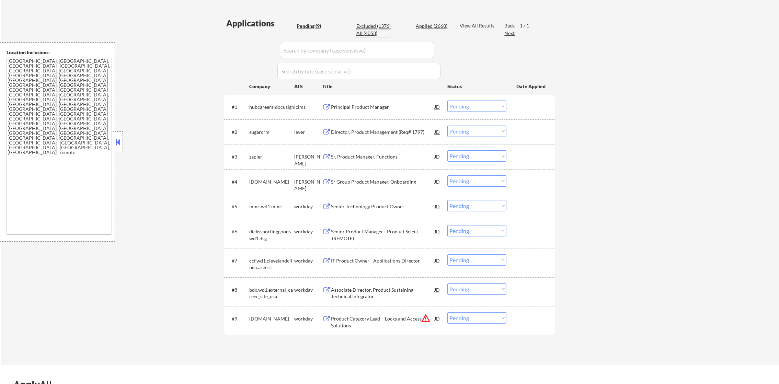
select select ""applied""
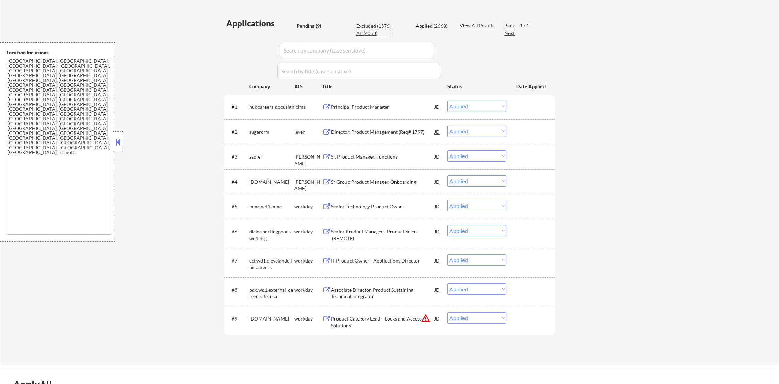
select select ""applied""
select select ""excluded""
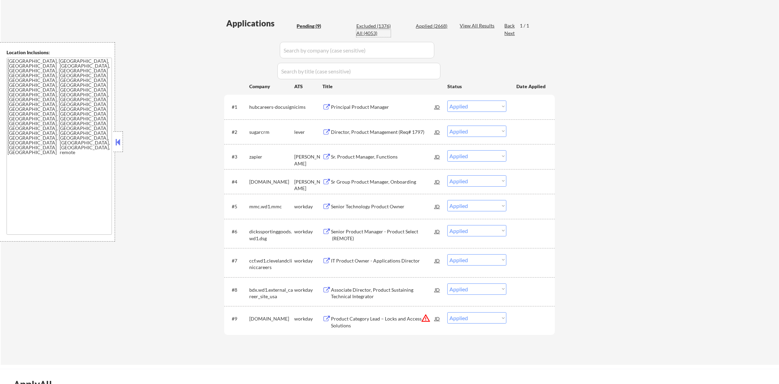
select select ""applied""
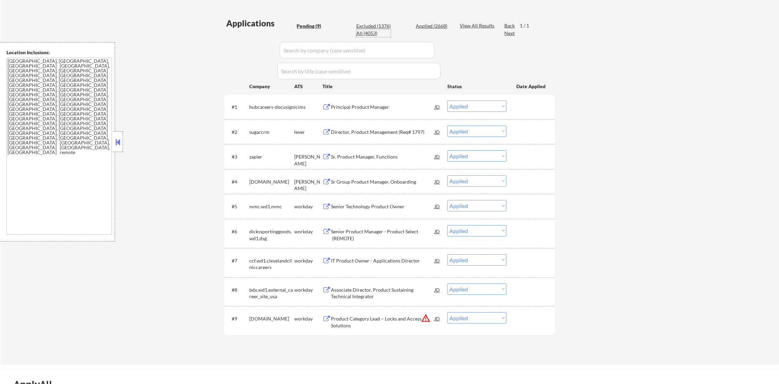
select select ""applied""
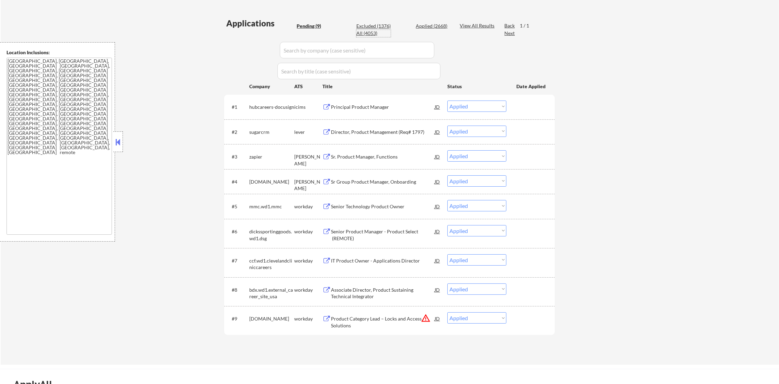
select select ""applied""
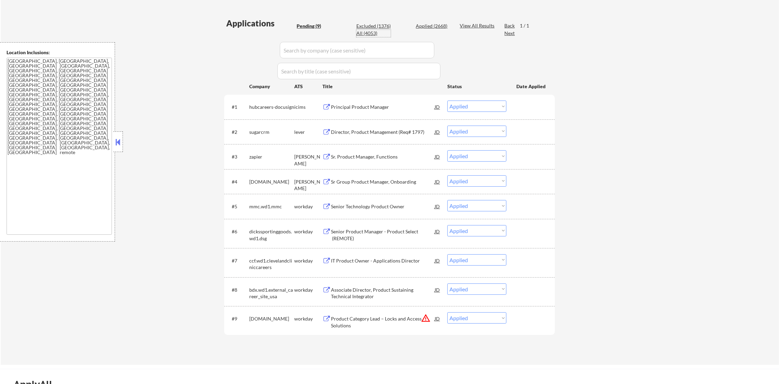
select select ""applied""
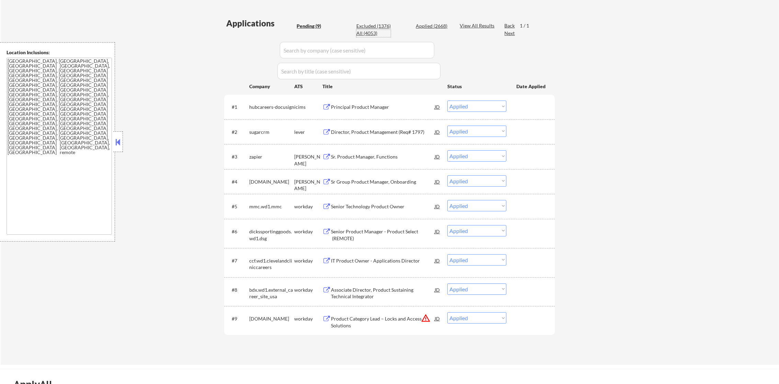
select select ""applied""
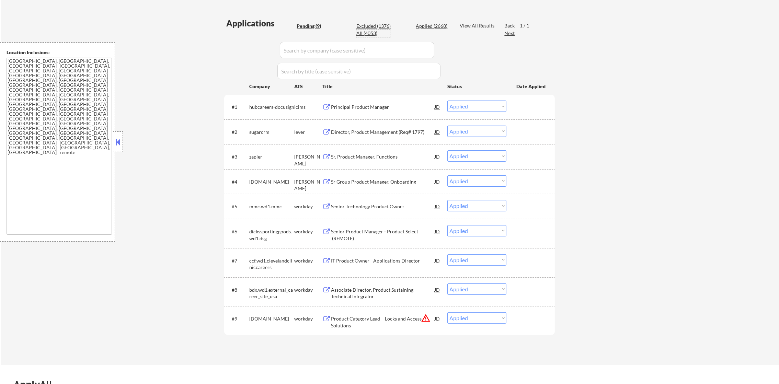
select select ""applied""
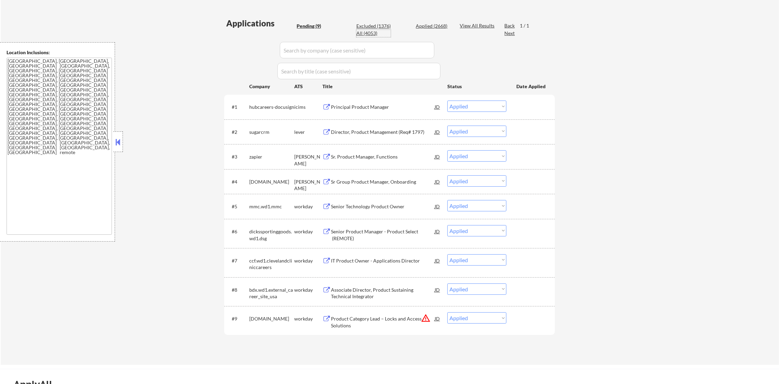
select select ""applied""
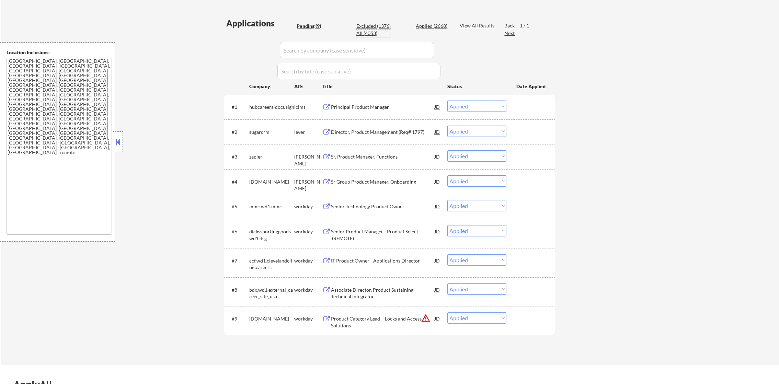
select select ""applied""
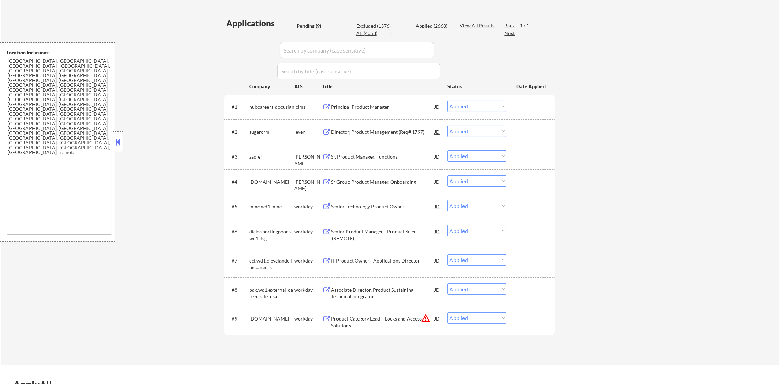
select select ""applied""
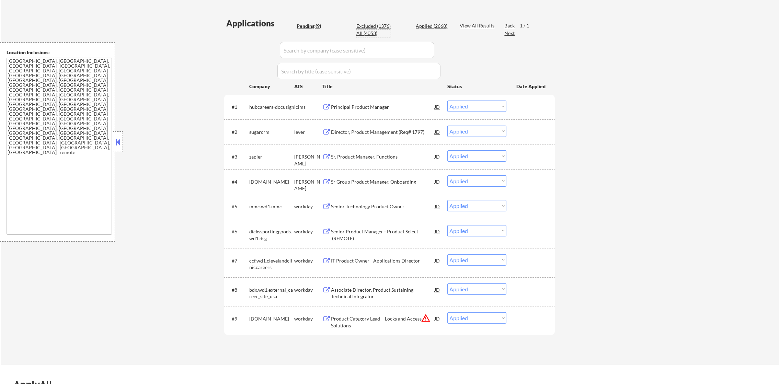
select select ""applied""
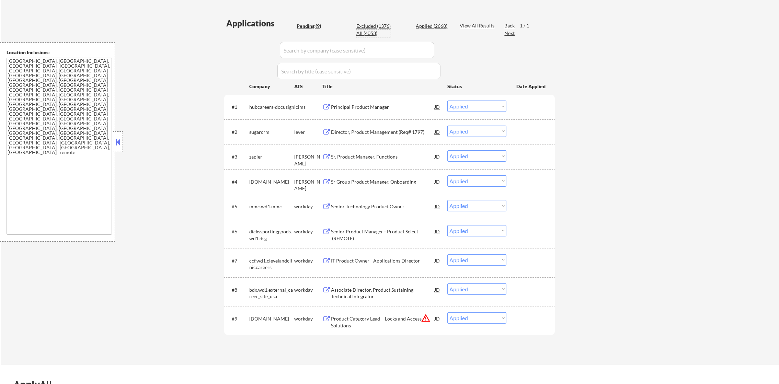
select select ""applied""
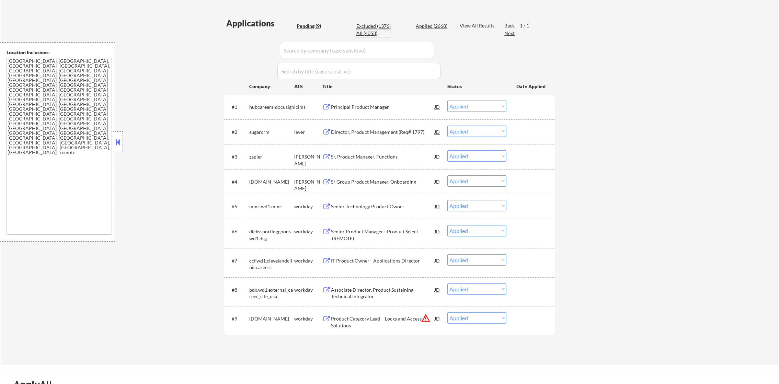
select select ""applied""
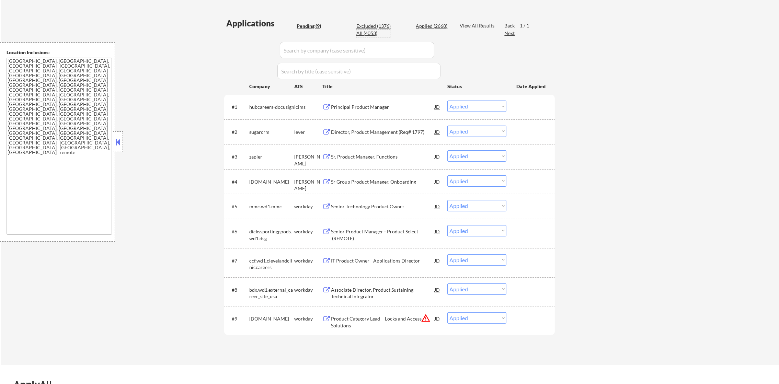
select select ""applied""
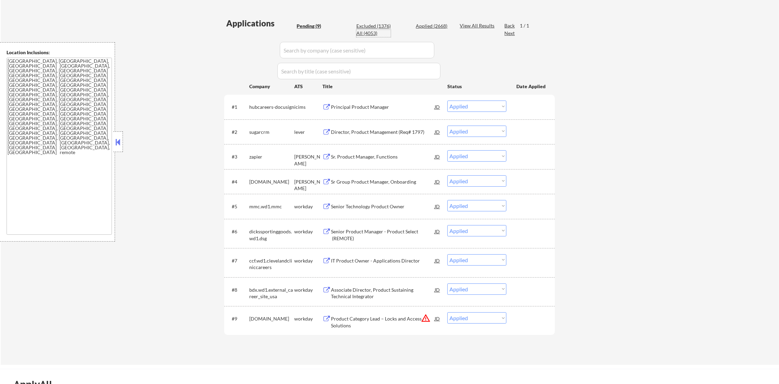
select select ""applied""
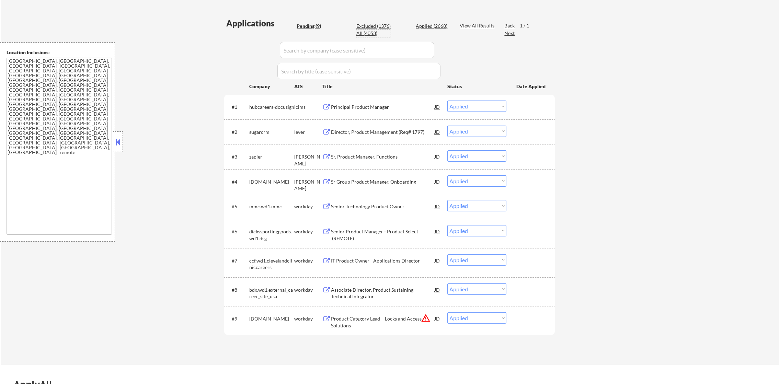
select select ""applied""
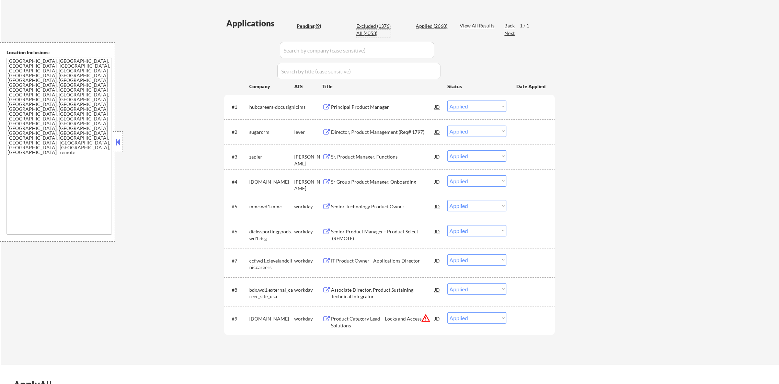
select select ""applied""
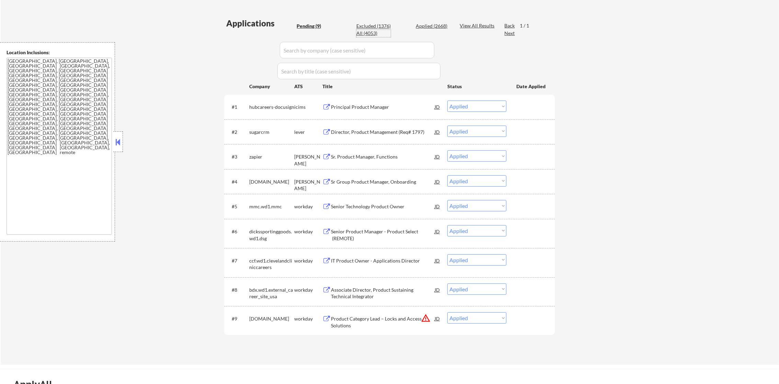
select select ""applied""
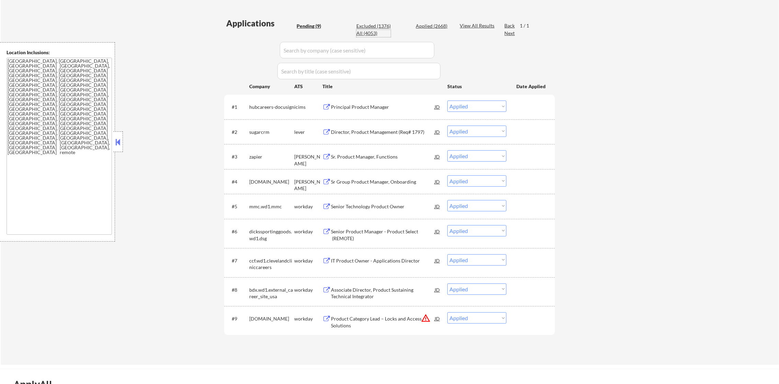
select select ""applied""
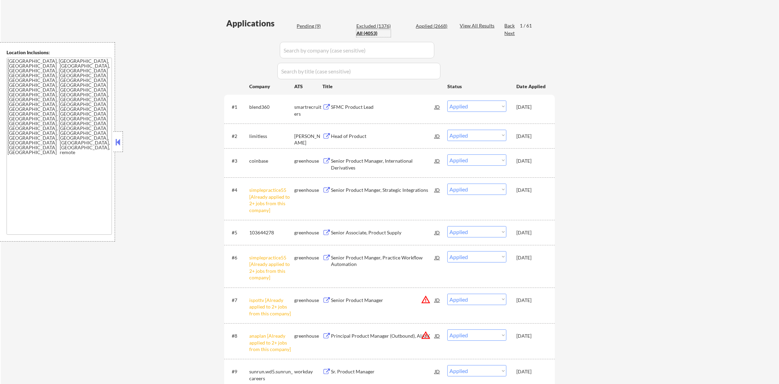
click at [323, 55] on input "input" at bounding box center [357, 50] width 154 height 16
paste input "hubcareers-docusign"
type input "hubcareers-docusign"
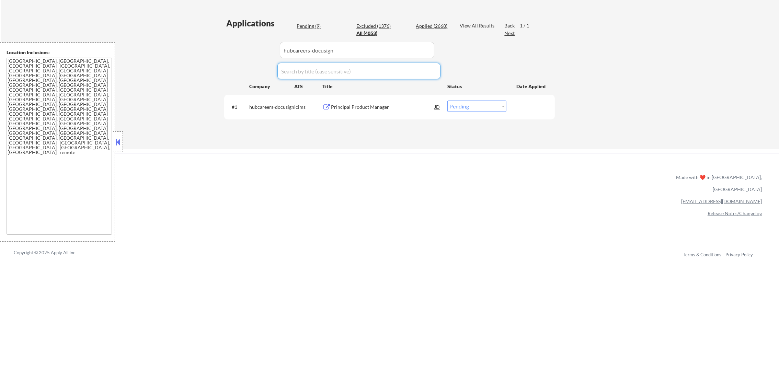
click at [364, 101] on div "Principal Product Manager" at bounding box center [383, 107] width 104 height 12
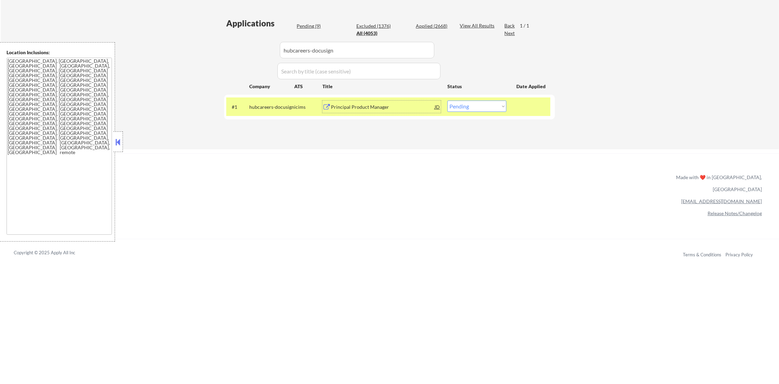
click at [461, 103] on select "Choose an option... Pending Applied Excluded (Questions) Excluded (Expired) Exc…" at bounding box center [476, 106] width 59 height 11
select select ""excluded__expired_""
click at [447, 101] on select "Choose an option... Pending Applied Excluded (Questions) Excluded (Expired) Exc…" at bounding box center [476, 106] width 59 height 11
click at [255, 107] on div "hubcareers-docusign" at bounding box center [271, 107] width 45 height 7
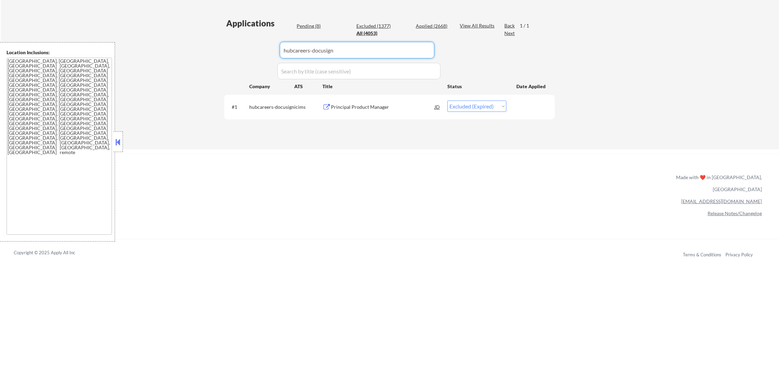
paste input "sugarcrm"
drag, startPoint x: 306, startPoint y: 50, endPoint x: 223, endPoint y: 49, distance: 82.7
click at [236, 49] on div "Applications Pending (8) Excluded (1377) Applied (2668) All (4053) View All Res…" at bounding box center [389, 77] width 330 height 118
type input "sugarcrm"
click at [223, 49] on div "← Return to /applysquad Mailslurp Inbox Job Search Builder [PERSON_NAME] User E…" at bounding box center [389, 0] width 342 height 288
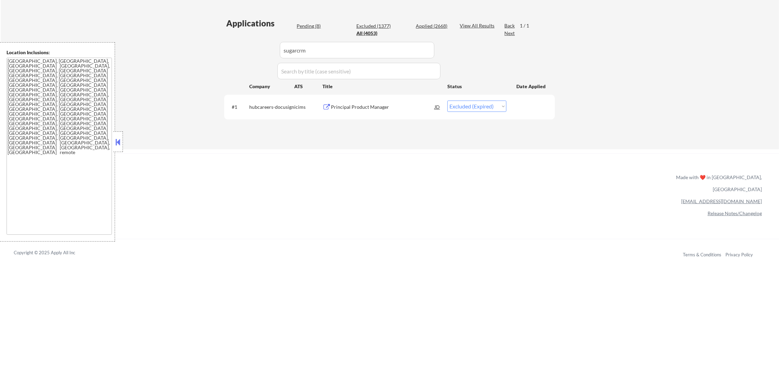
select select ""applied""
select select ""excluded""
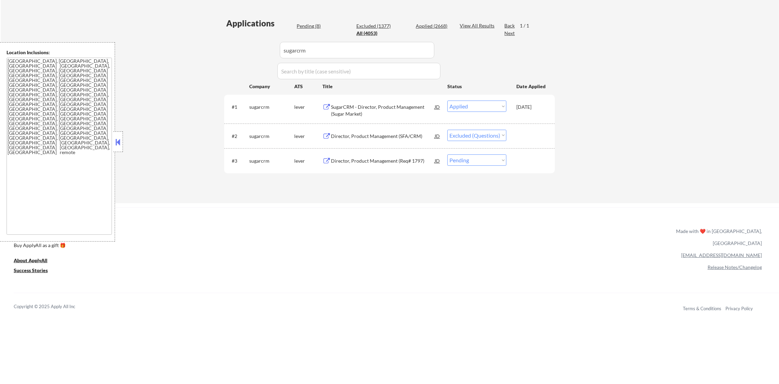
click at [368, 160] on div "Director, Product Management (Req# 1797)" at bounding box center [383, 161] width 104 height 7
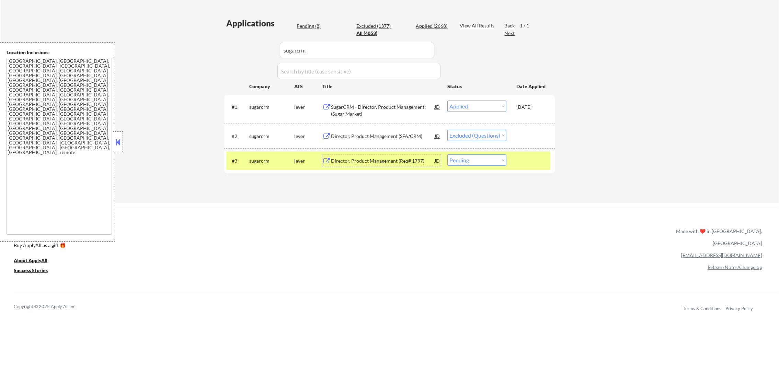
click at [475, 167] on div "#3 sugarcrm lever Director, Product Management (Req# 1797) JD Choose an option.…" at bounding box center [388, 160] width 324 height 19
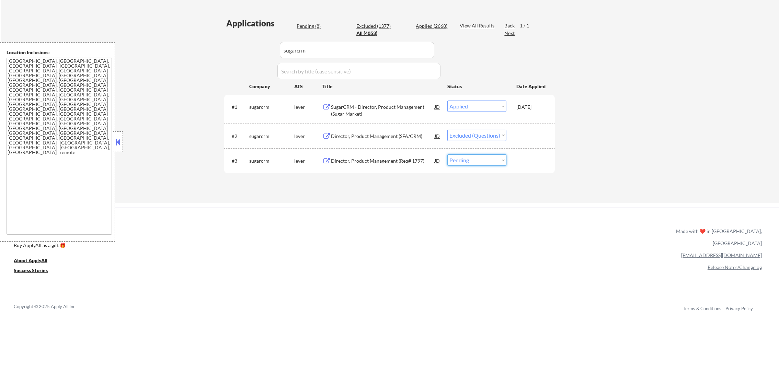
click at [478, 161] on select "Choose an option... Pending Applied Excluded (Questions) Excluded (Expired) Exc…" at bounding box center [476, 159] width 59 height 11
select select ""applied""
click at [447, 154] on select "Choose an option... Pending Applied Excluded (Questions) Excluded (Expired) Exc…" at bounding box center [476, 159] width 59 height 11
select select ""applied""
select select ""excluded""
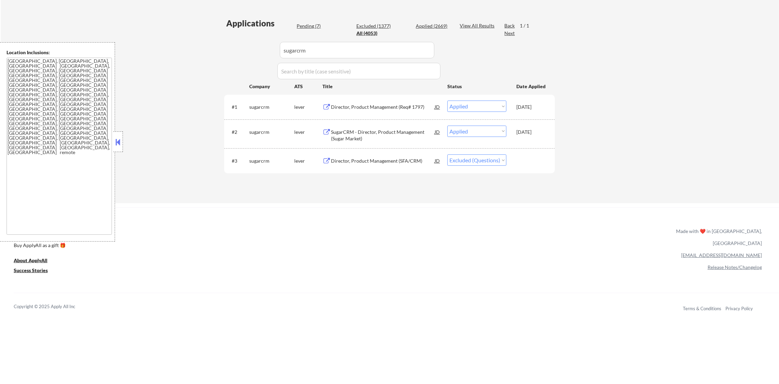
drag, startPoint x: 240, startPoint y: 42, endPoint x: 220, endPoint y: 40, distance: 20.7
click at [224, 41] on div "Applications Pending (7) Excluded (1377) Applied (2669) All (4053) View All Res…" at bounding box center [389, 104] width 330 height 172
paste input "zapier"
type input "zapier"
click at [219, 40] on div "← Return to /applysquad Mailslurp Inbox Job Search Builder [PERSON_NAME] User E…" at bounding box center [389, 27] width 342 height 342
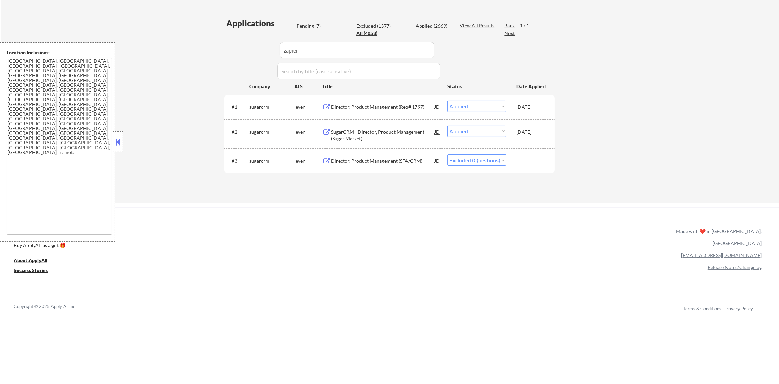
select select ""excluded""
select select ""pending""
select select ""excluded""
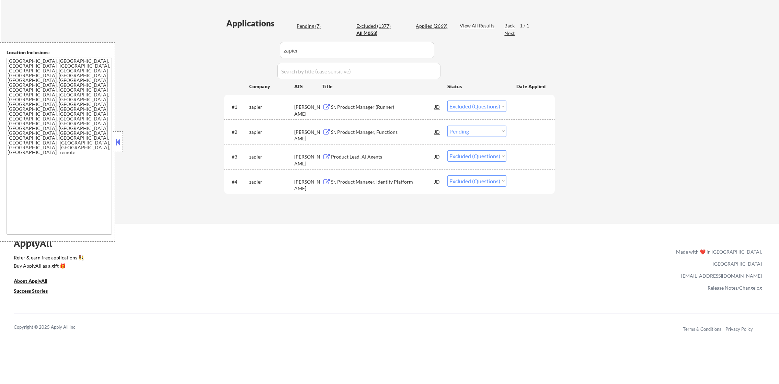
click at [390, 132] on div "Sr. Product Manager, Functions" at bounding box center [383, 132] width 104 height 7
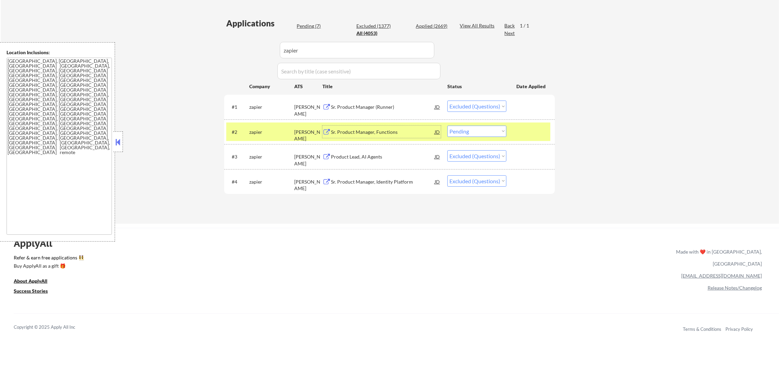
click at [475, 129] on select "Choose an option... Pending Applied Excluded (Questions) Excluded (Expired) Exc…" at bounding box center [476, 131] width 59 height 11
select select ""excluded""
click at [447, 126] on select "Choose an option... Pending Applied Excluded (Questions) Excluded (Expired) Exc…" at bounding box center [476, 131] width 59 height 11
click at [271, 132] on div "zapier" at bounding box center [271, 132] width 45 height 7
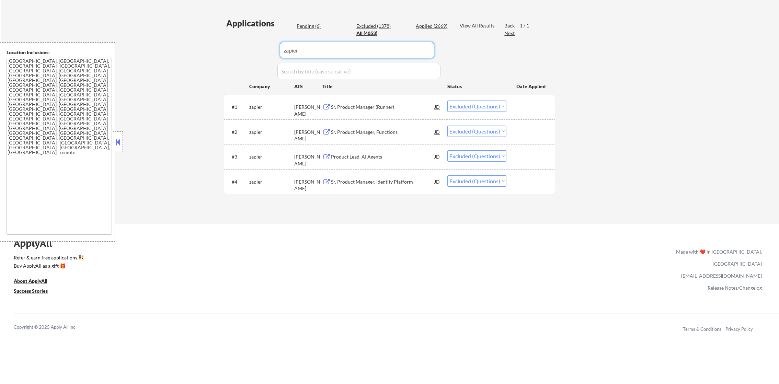
paste input "[DOMAIN_NAME]"
click at [240, 49] on div "Applications Pending (6) Excluded (1378) Applied (2669) All (4053) View All Res…" at bounding box center [389, 114] width 330 height 193
type input "[DOMAIN_NAME]"
click at [240, 49] on div "Applications Pending (6) Excluded (1378) Applied (2669) All (4053) View All Res…" at bounding box center [389, 114] width 330 height 193
select select ""applied""
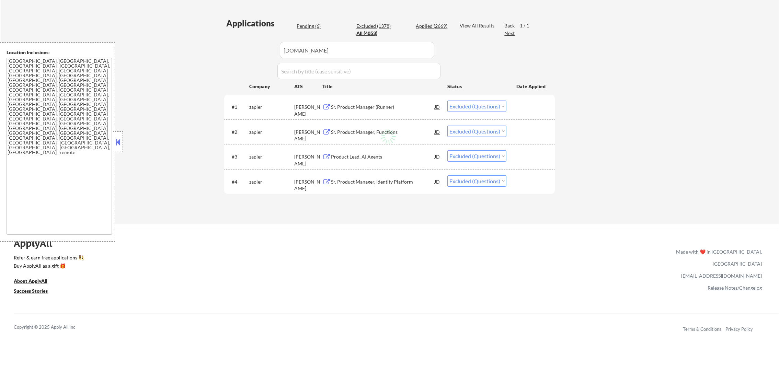
select select ""excluded""
select select ""pending""
select select ""excluded""
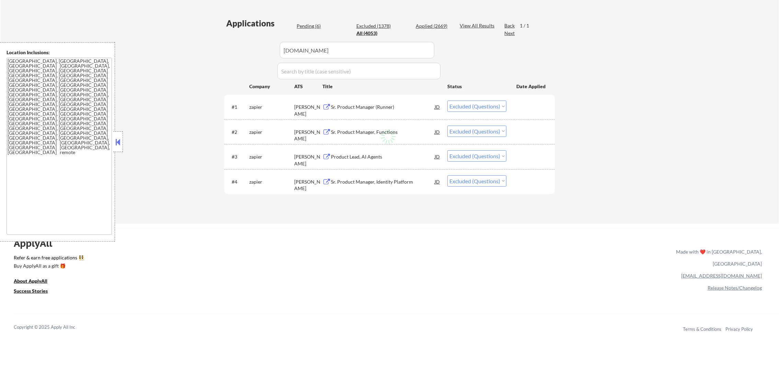
select select ""excluded""
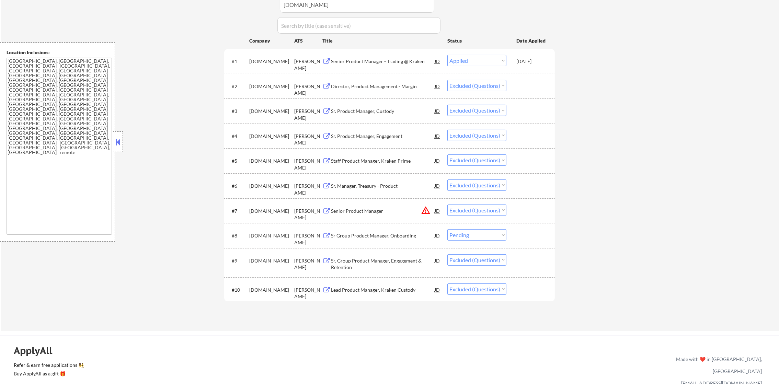
scroll to position [275, 0]
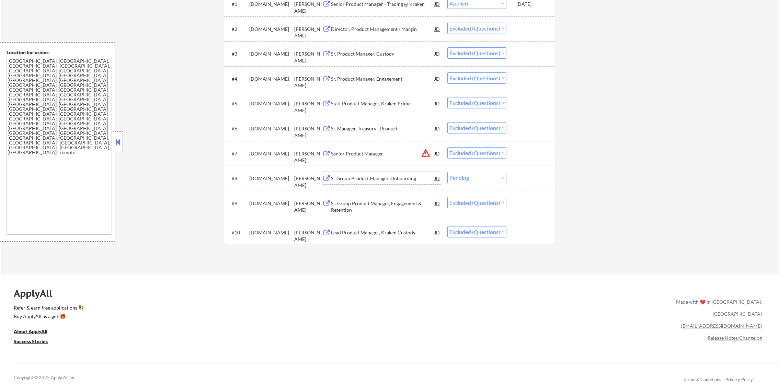
click at [380, 179] on div "Sr Group Product Manager, Onboarding" at bounding box center [383, 178] width 104 height 7
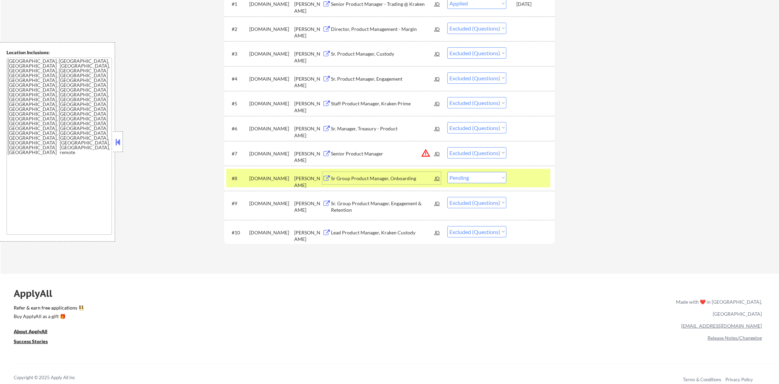
click at [458, 181] on select "Choose an option... Pending Applied Excluded (Questions) Excluded (Expired) Exc…" at bounding box center [476, 177] width 59 height 11
select select ""excluded""
click at [447, 172] on select "Choose an option... Pending Applied Excluded (Questions) Excluded (Expired) Exc…" at bounding box center [476, 177] width 59 height 11
click at [262, 182] on div "[DOMAIN_NAME]" at bounding box center [271, 178] width 45 height 12
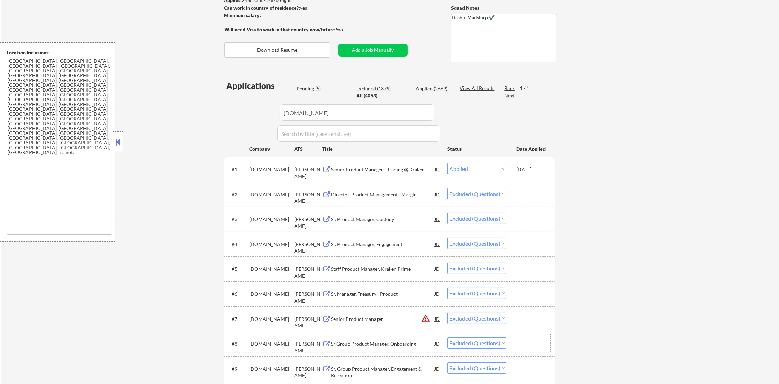
scroll to position [15, 0]
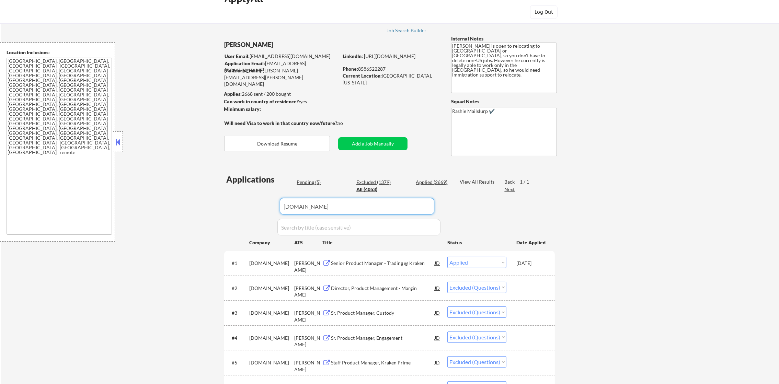
drag, startPoint x: 305, startPoint y: 200, endPoint x: 192, endPoint y: 199, distance: 113.6
click at [219, 200] on div "← Return to /applysquad Mailslurp Inbox Job Search Builder [PERSON_NAME] User E…" at bounding box center [389, 269] width 342 height 515
paste input "mmc.wd1.mmc"
type input "mmc.wd1.mmc"
click at [186, 199] on div "← Return to /applysquad Mailslurp Inbox Job Search Builder [PERSON_NAME] User E…" at bounding box center [390, 272] width 778 height 521
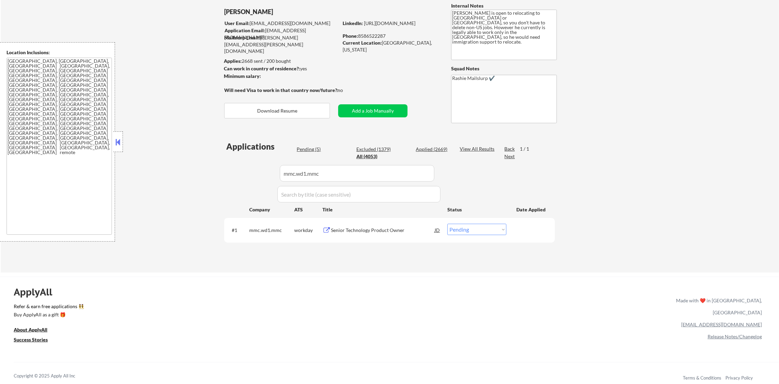
scroll to position [50, 0]
click at [381, 232] on div "Senior Technology Product Owner" at bounding box center [383, 228] width 104 height 12
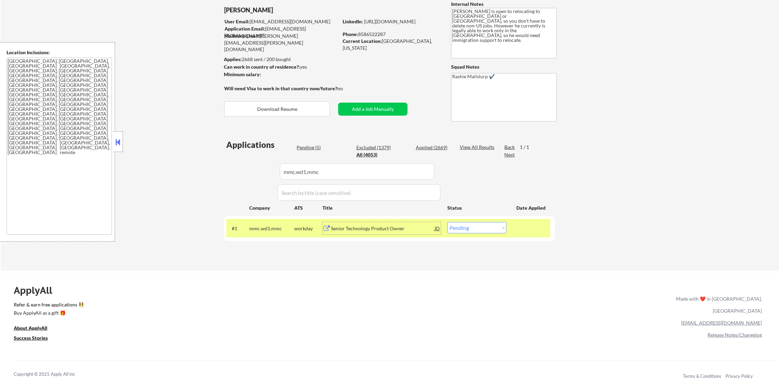
click at [473, 226] on select "Choose an option... Pending Applied Excluded (Questions) Excluded (Expired) Exc…" at bounding box center [476, 227] width 59 height 11
select select ""applied""
click at [447, 222] on select "Choose an option... Pending Applied Excluded (Questions) Excluded (Expired) Exc…" at bounding box center [476, 227] width 59 height 11
click at [260, 234] on div "mmc.wd1.mmc" at bounding box center [271, 228] width 45 height 12
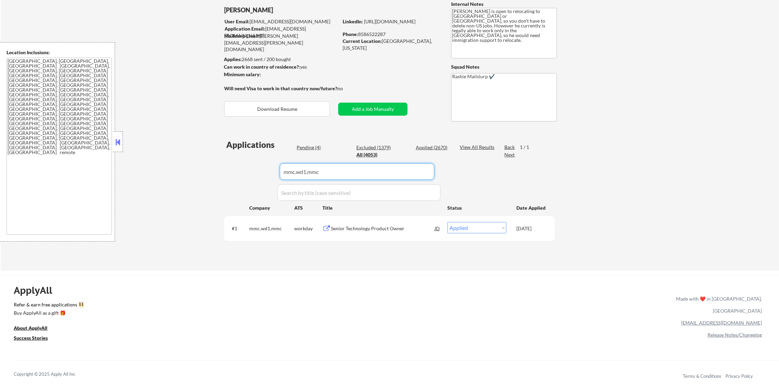
drag, startPoint x: 286, startPoint y: 169, endPoint x: 203, endPoint y: 161, distance: 83.0
click at [208, 162] on div "← Return to /applysquad Mailslurp Inbox Job Search Builder [PERSON_NAME] User E…" at bounding box center [390, 123] width 778 height 293
paste input "dickssportinggoods.wd1.dsg"
type input "dickssportinggoods.wd1.dsg"
click at [202, 161] on div "← Return to /applysquad Mailslurp Inbox Job Search Builder [PERSON_NAME] User E…" at bounding box center [390, 123] width 778 height 293
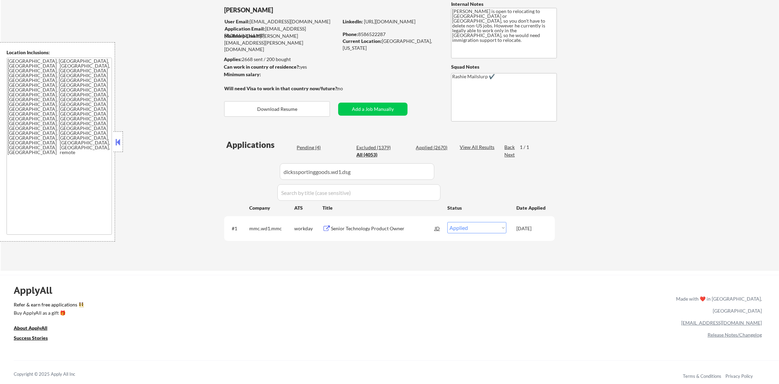
select select ""pending""
select select ""excluded__expired_""
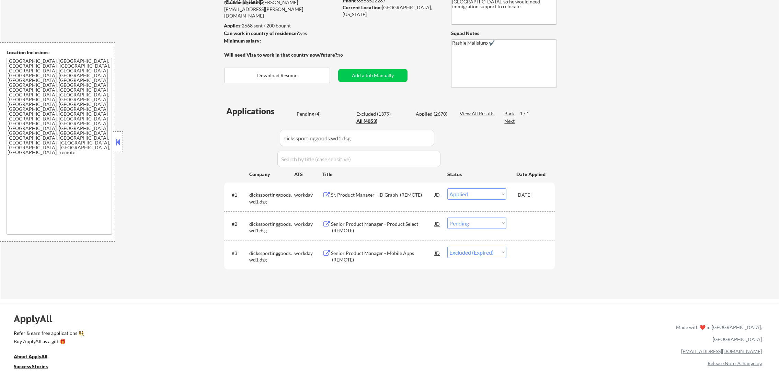
scroll to position [102, 0]
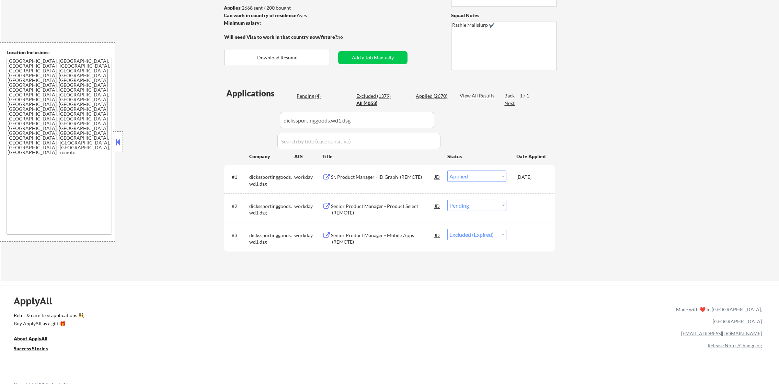
click at [377, 212] on div "Senior Product Manager - Product Select (REMOTE)" at bounding box center [383, 209] width 104 height 13
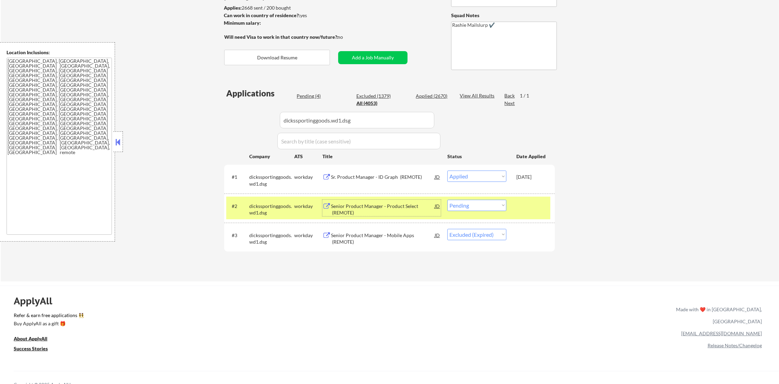
click at [475, 203] on select "Choose an option... Pending Applied Excluded (Questions) Excluded (Expired) Exc…" at bounding box center [476, 205] width 59 height 11
select select ""applied""
click at [447, 200] on select "Choose an option... Pending Applied Excluded (Questions) Excluded (Expired) Exc…" at bounding box center [476, 205] width 59 height 11
click at [283, 210] on div "dickssportinggoods.wd1.dsg" at bounding box center [271, 209] width 45 height 13
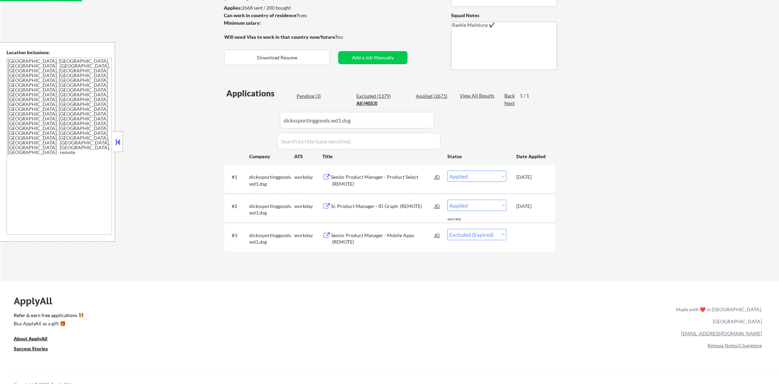
scroll to position [84, 0]
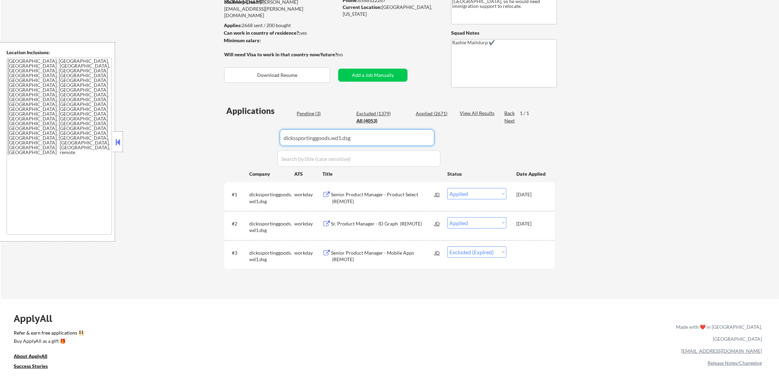
paste input "ccf.wd1.clevelandcliniccareers"
drag, startPoint x: 351, startPoint y: 136, endPoint x: 226, endPoint y: 133, distance: 124.6
click at [229, 134] on div "Applications Pending (3) Excluded (1379) Applied (2671) All (4053) View All Res…" at bounding box center [389, 195] width 330 height 181
type input "ccf.wd1.clevelandcliniccareers"
click at [225, 132] on div "Applications Pending (3) Excluded (1379) Applied (2671) All (4053) View All Res…" at bounding box center [389, 195] width 330 height 181
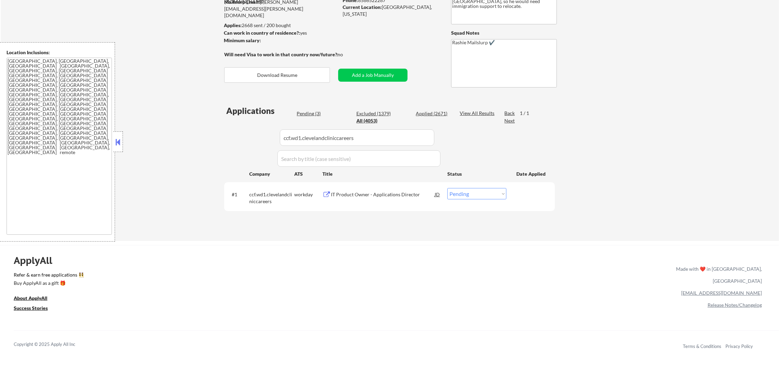
click at [359, 194] on div "IT Product Owner - Applications Director" at bounding box center [383, 194] width 104 height 7
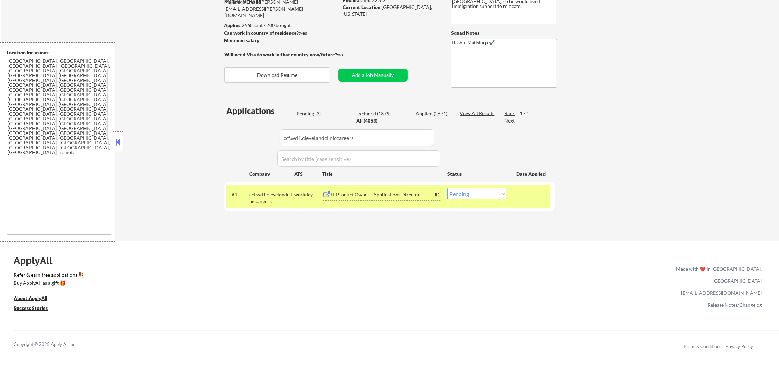
click at [456, 194] on select "Choose an option... Pending Applied Excluded (Questions) Excluded (Expired) Exc…" at bounding box center [476, 193] width 59 height 11
select select ""excluded""
click at [447, 188] on select "Choose an option... Pending Applied Excluded (Questions) Excluded (Expired) Exc…" at bounding box center [476, 193] width 59 height 11
click at [291, 190] on div "ccf.wd1.clevelandcliniccareers" at bounding box center [271, 196] width 45 height 16
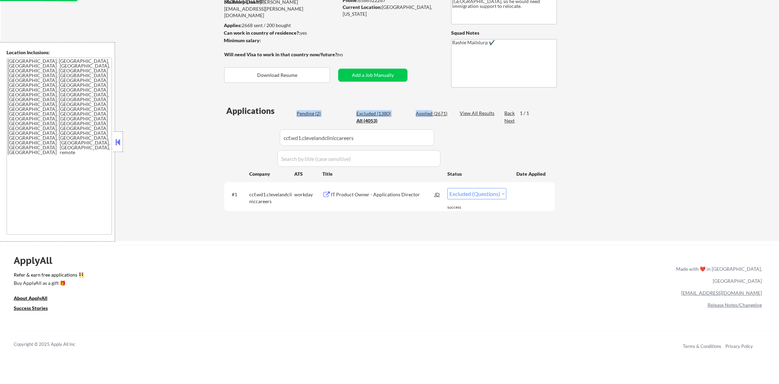
click at [431, 112] on div "Applications Pending (2) Excluded (1380) Applied (2671) All (4053) View All Res…" at bounding box center [389, 166] width 330 height 123
click at [431, 112] on div "Applied (2671)" at bounding box center [433, 113] width 34 height 7
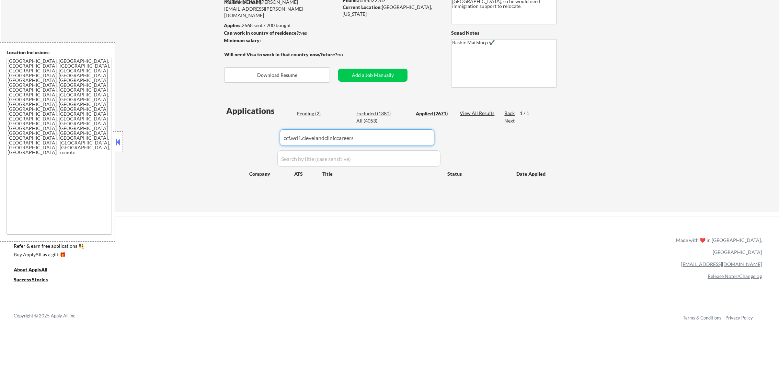
drag, startPoint x: 288, startPoint y: 130, endPoint x: 217, endPoint y: 130, distance: 70.7
click at [217, 130] on div "← Return to /applysquad Mailslurp Inbox Job Search Builder [PERSON_NAME] User E…" at bounding box center [390, 77] width 778 height 269
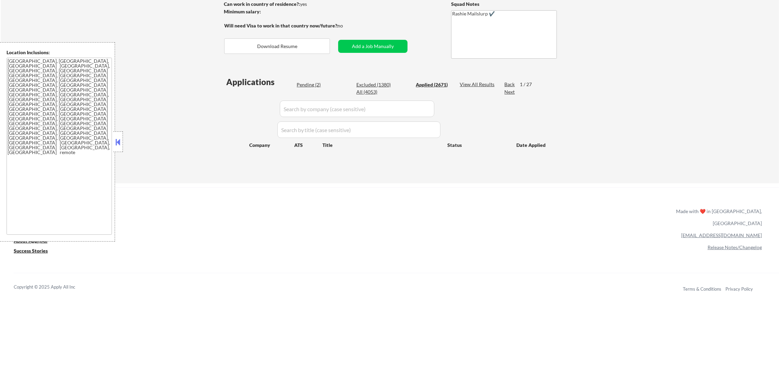
scroll to position [135, 0]
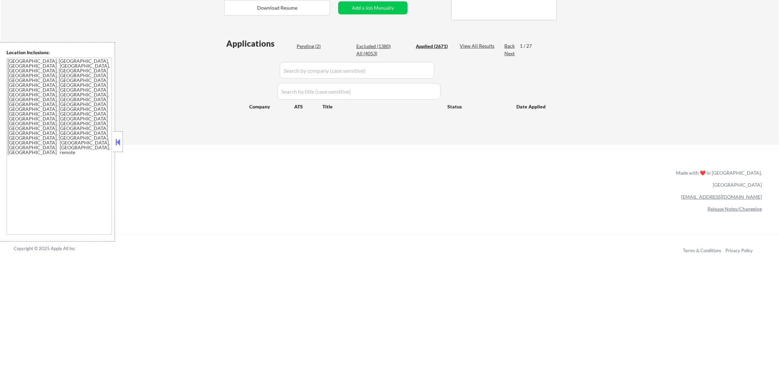
select select ""applied""
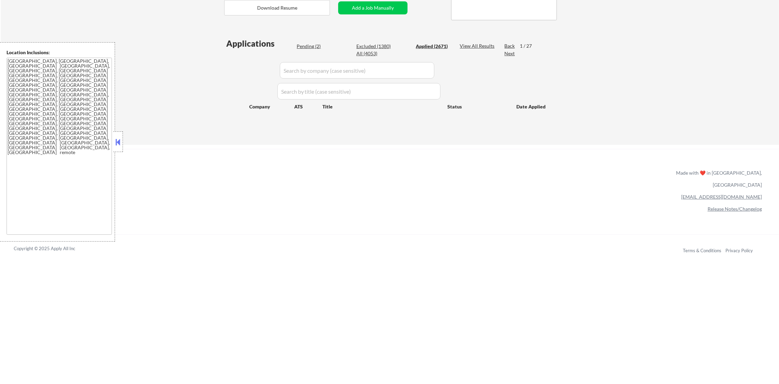
select select ""applied""
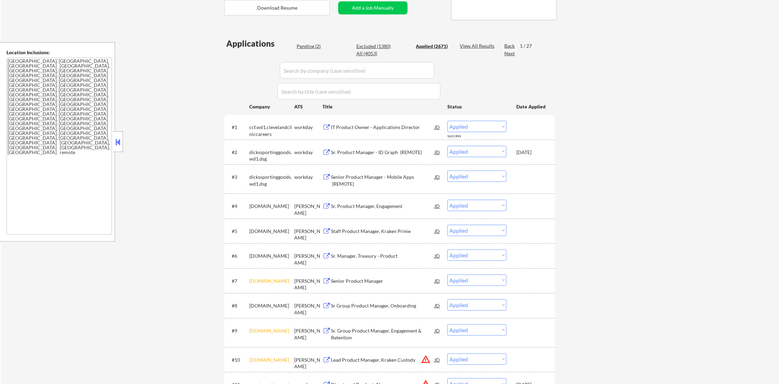
scroll to position [153, 0]
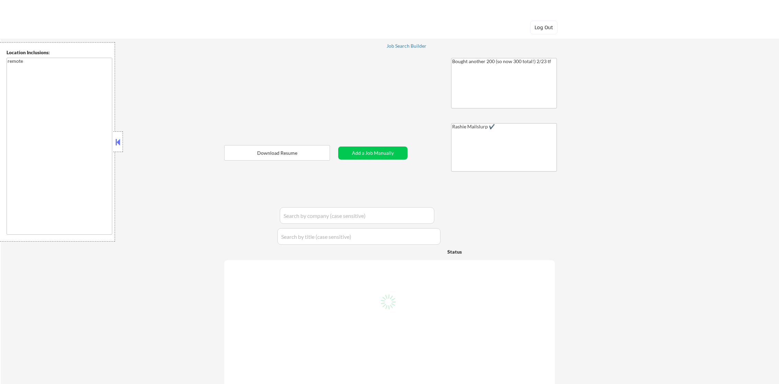
select select ""pending""
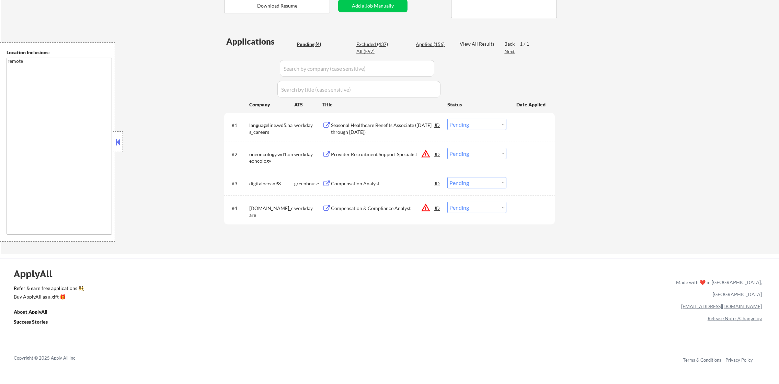
scroll to position [172, 0]
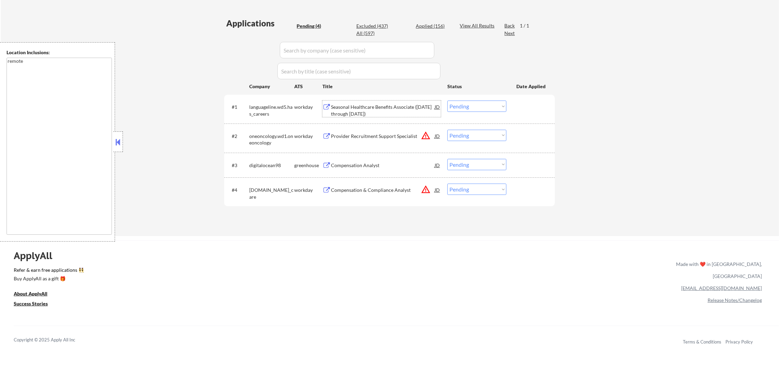
click at [370, 106] on div "Seasonal Healthcare Benefits Associate ([DATE] through [DATE])" at bounding box center [383, 110] width 104 height 13
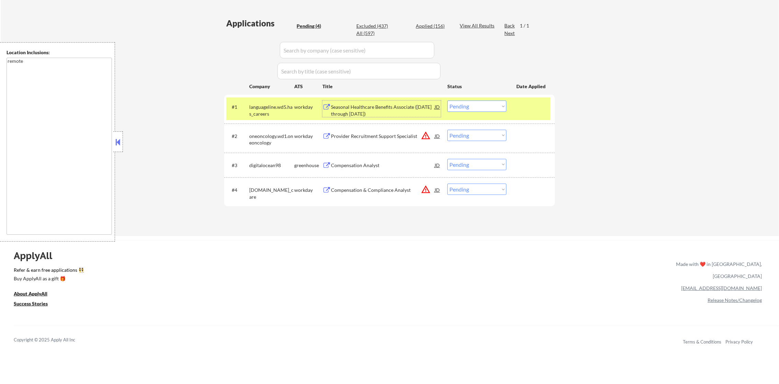
click at [473, 108] on select "Choose an option... Pending Applied Excluded (Questions) Excluded (Expired) Exc…" at bounding box center [476, 106] width 59 height 11
click at [447, 101] on select "Choose an option... Pending Applied Excluded (Questions) Excluded (Expired) Exc…" at bounding box center [476, 106] width 59 height 11
drag, startPoint x: 282, startPoint y: 122, endPoint x: 279, endPoint y: 115, distance: 7.2
click at [281, 121] on div "#1 languageline.wd5.has_careers workday Seasonal Healthcare Benefits Associate …" at bounding box center [389, 109] width 330 height 29
click at [277, 109] on div "languageline.wd5.has_careers" at bounding box center [271, 110] width 45 height 13
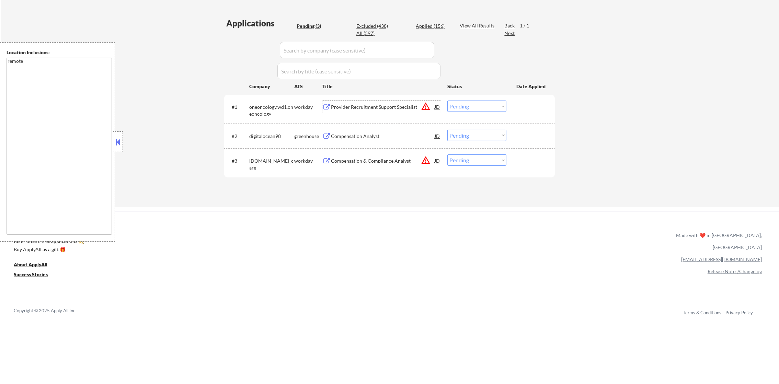
click at [398, 109] on div "Provider Recruitment Support Specialist" at bounding box center [383, 107] width 104 height 7
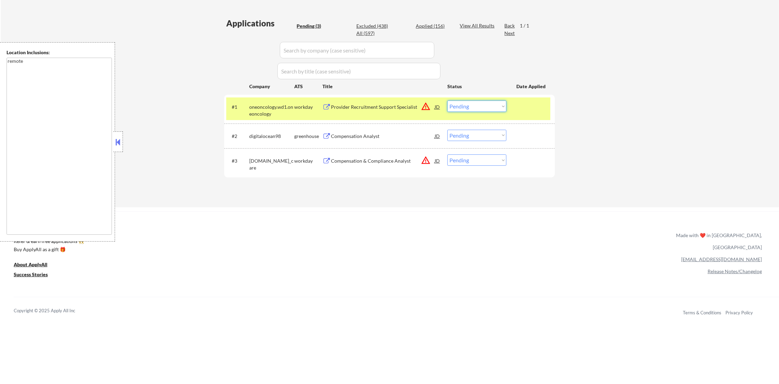
drag, startPoint x: 456, startPoint y: 105, endPoint x: 458, endPoint y: 112, distance: 7.6
click at [456, 105] on select "Choose an option... Pending Applied Excluded (Questions) Excluded (Expired) Exc…" at bounding box center [476, 106] width 59 height 11
click at [447, 101] on select "Choose an option... Pending Applied Excluded (Questions) Excluded (Expired) Exc…" at bounding box center [476, 106] width 59 height 11
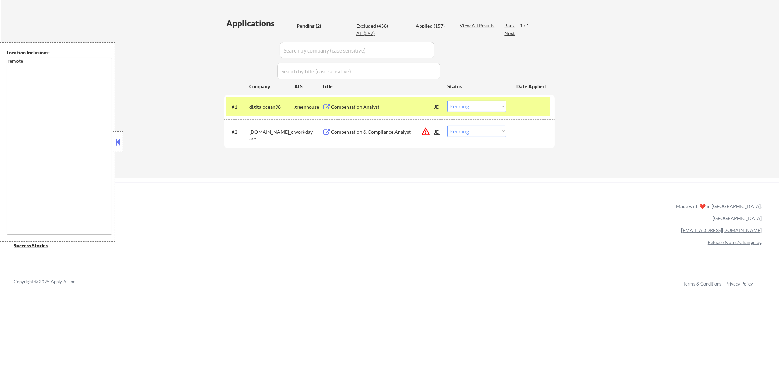
click at [370, 111] on div "Compensation Analyst" at bounding box center [383, 107] width 104 height 12
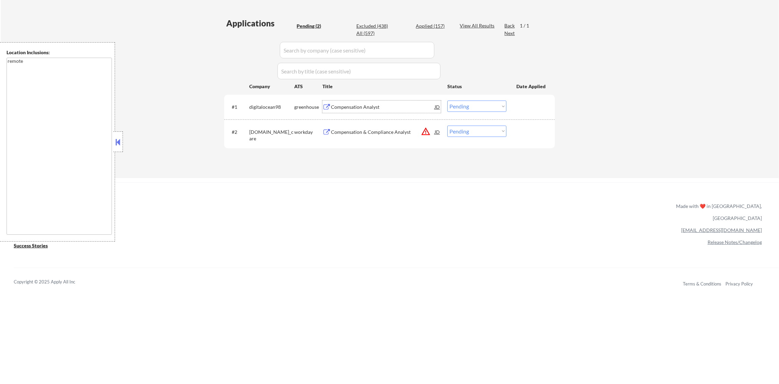
click at [481, 111] on select "Choose an option... Pending Applied Excluded (Questions) Excluded (Expired) Exc…" at bounding box center [476, 106] width 59 height 11
click at [447, 101] on select "Choose an option... Pending Applied Excluded (Questions) Excluded (Expired) Exc…" at bounding box center [476, 106] width 59 height 11
click at [379, 133] on div "Compensation & Compliance Analyst" at bounding box center [383, 132] width 104 height 7
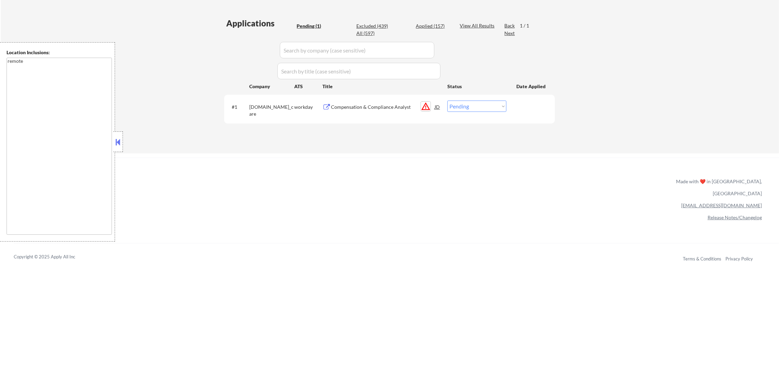
click at [423, 106] on button "warning_amber" at bounding box center [426, 107] width 10 height 10
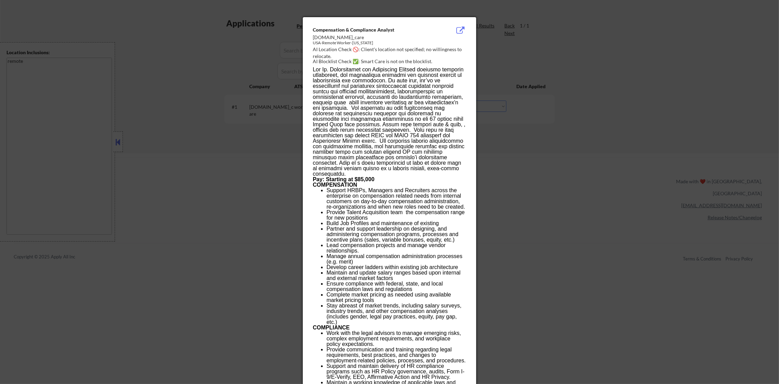
click at [516, 111] on div at bounding box center [389, 192] width 779 height 384
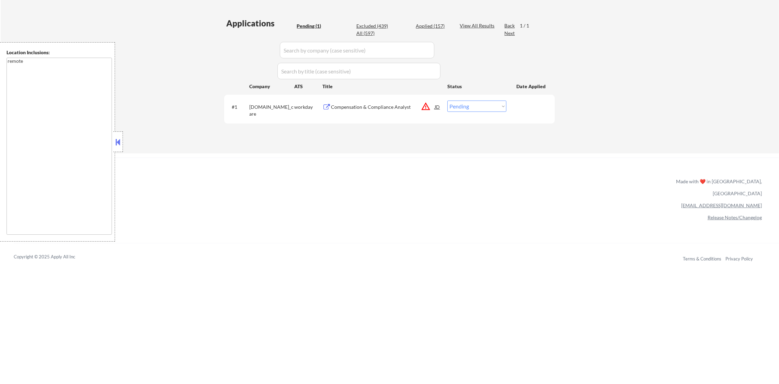
click at [473, 109] on select "Choose an option... Pending Applied Excluded (Questions) Excluded (Expired) Exc…" at bounding box center [476, 106] width 59 height 11
select select ""excluded__location_""
click at [447, 101] on select "Choose an option... Pending Applied Excluded (Questions) Excluded (Expired) Exc…" at bounding box center [476, 106] width 59 height 11
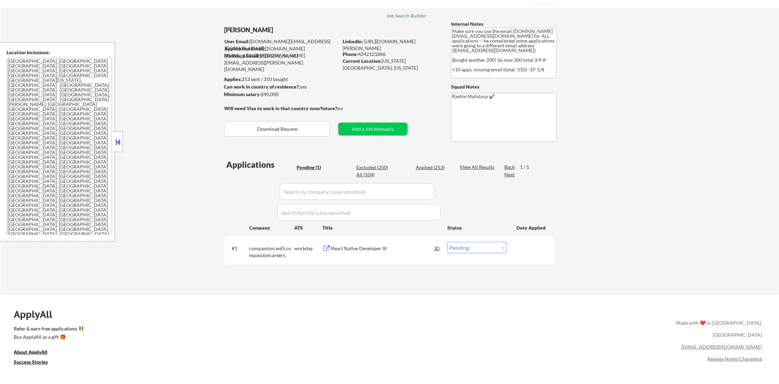
scroll to position [120, 0]
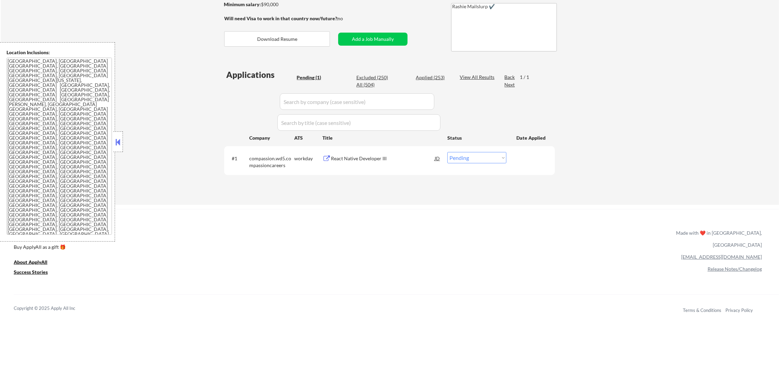
click at [361, 159] on div "React Native Developer III" at bounding box center [383, 158] width 104 height 7
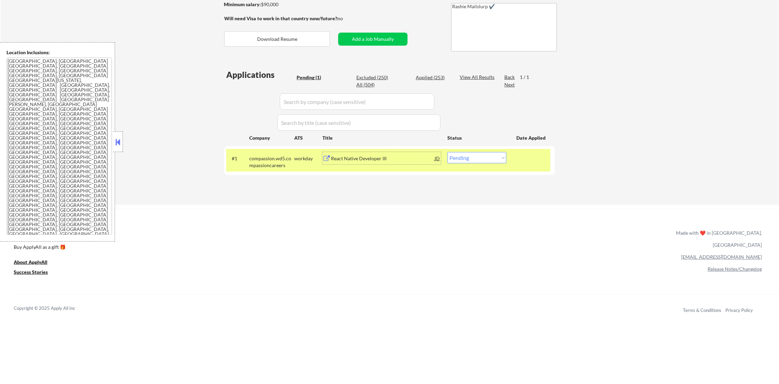
click at [462, 155] on select "Choose an option... Pending Applied Excluded (Questions) Excluded (Expired) Exc…" at bounding box center [476, 157] width 59 height 11
select select ""excluded""
click at [447, 152] on select "Choose an option... Pending Applied Excluded (Questions) Excluded (Expired) Exc…" at bounding box center [476, 157] width 59 height 11
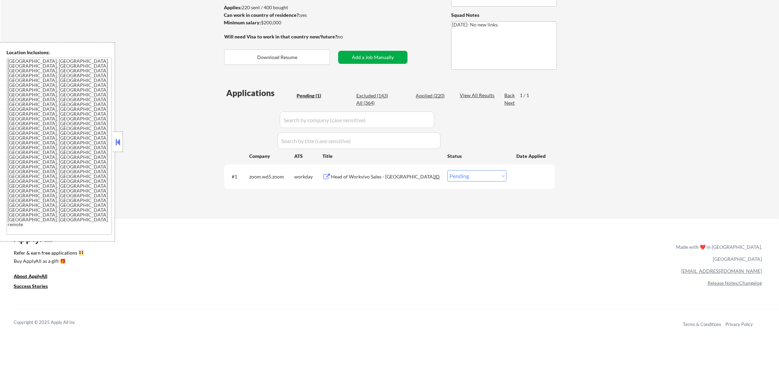
scroll to position [103, 0]
click at [370, 172] on div "Head of Workvivo Sales - [GEOGRAPHIC_DATA]" at bounding box center [383, 175] width 104 height 7
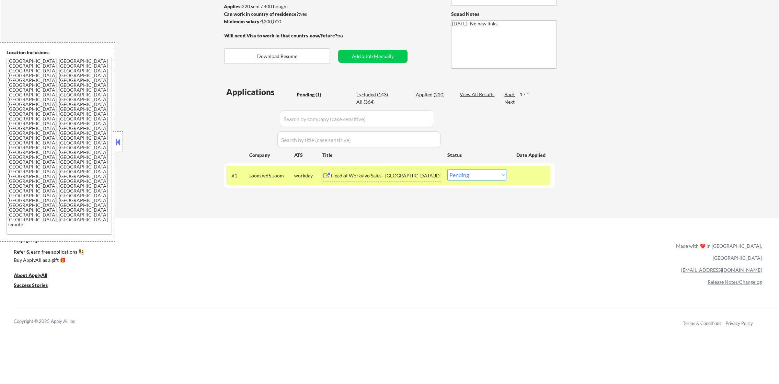
click at [462, 175] on select "Choose an option... Pending Applied Excluded (Questions) Excluded (Expired) Exc…" at bounding box center [476, 174] width 59 height 11
select select ""applied""
click at [447, 169] on select "Choose an option... Pending Applied Excluded (Questions) Excluded (Expired) Exc…" at bounding box center [476, 174] width 59 height 11
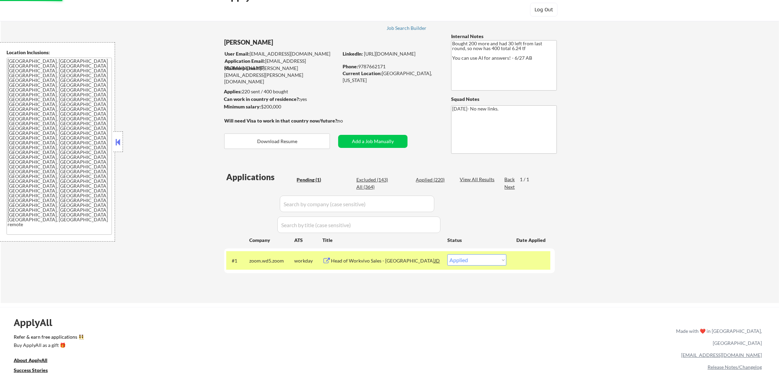
scroll to position [17, 0]
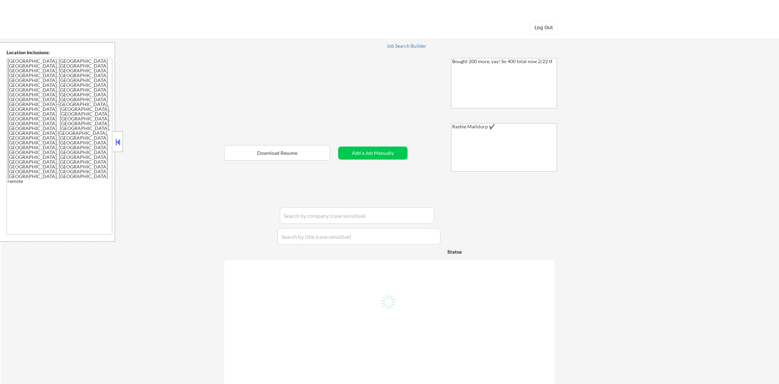
select select ""pending""
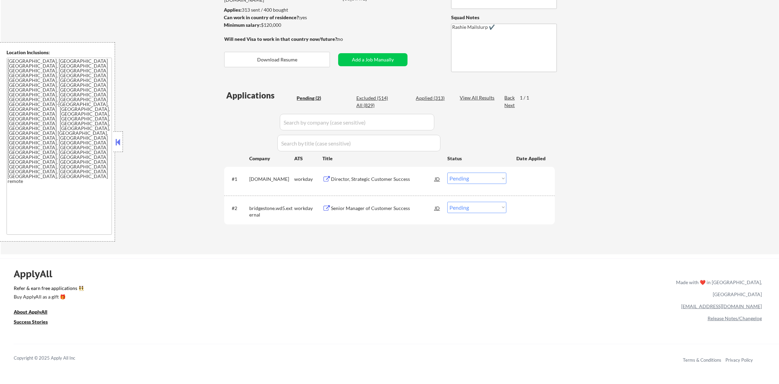
scroll to position [120, 0]
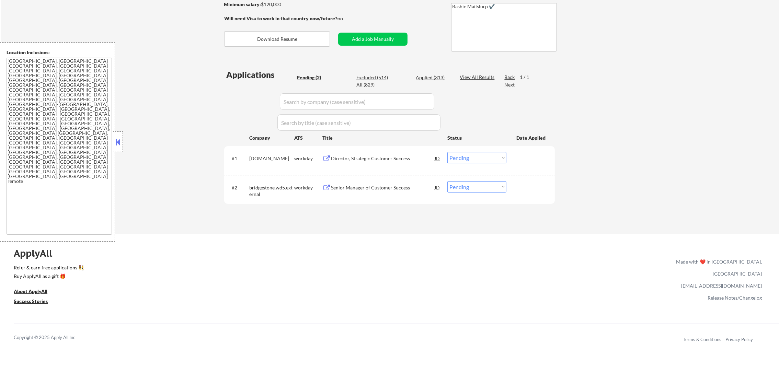
click at [353, 151] on div "#1 [DOMAIN_NAME] workday Director, Strategic Customer Success JD Choose an opti…" at bounding box center [388, 160] width 324 height 23
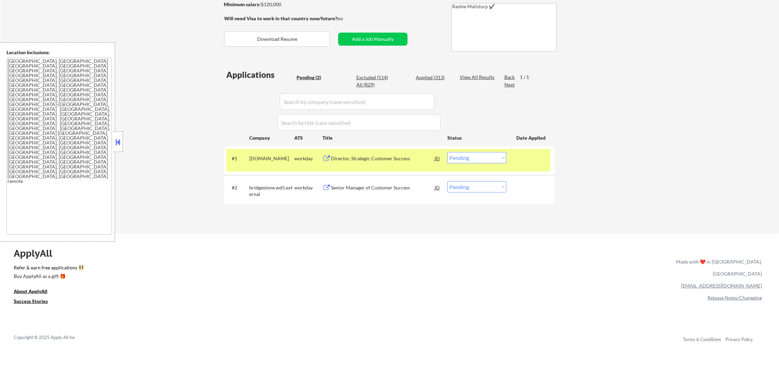
click at [353, 156] on div "Director, Strategic Customer Success" at bounding box center [383, 158] width 104 height 7
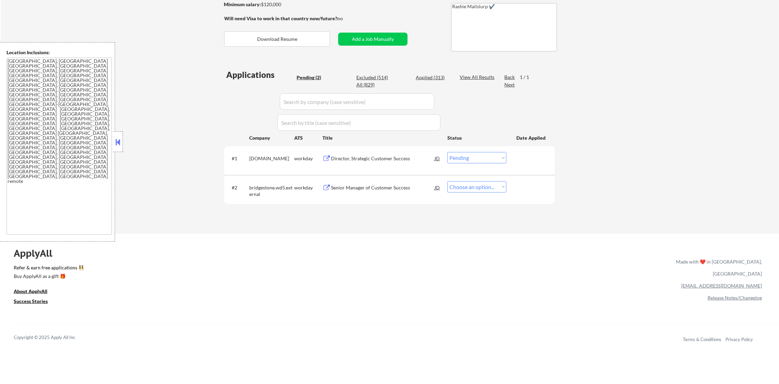
select select ""pending""
